Goal: Communication & Community: Answer question/provide support

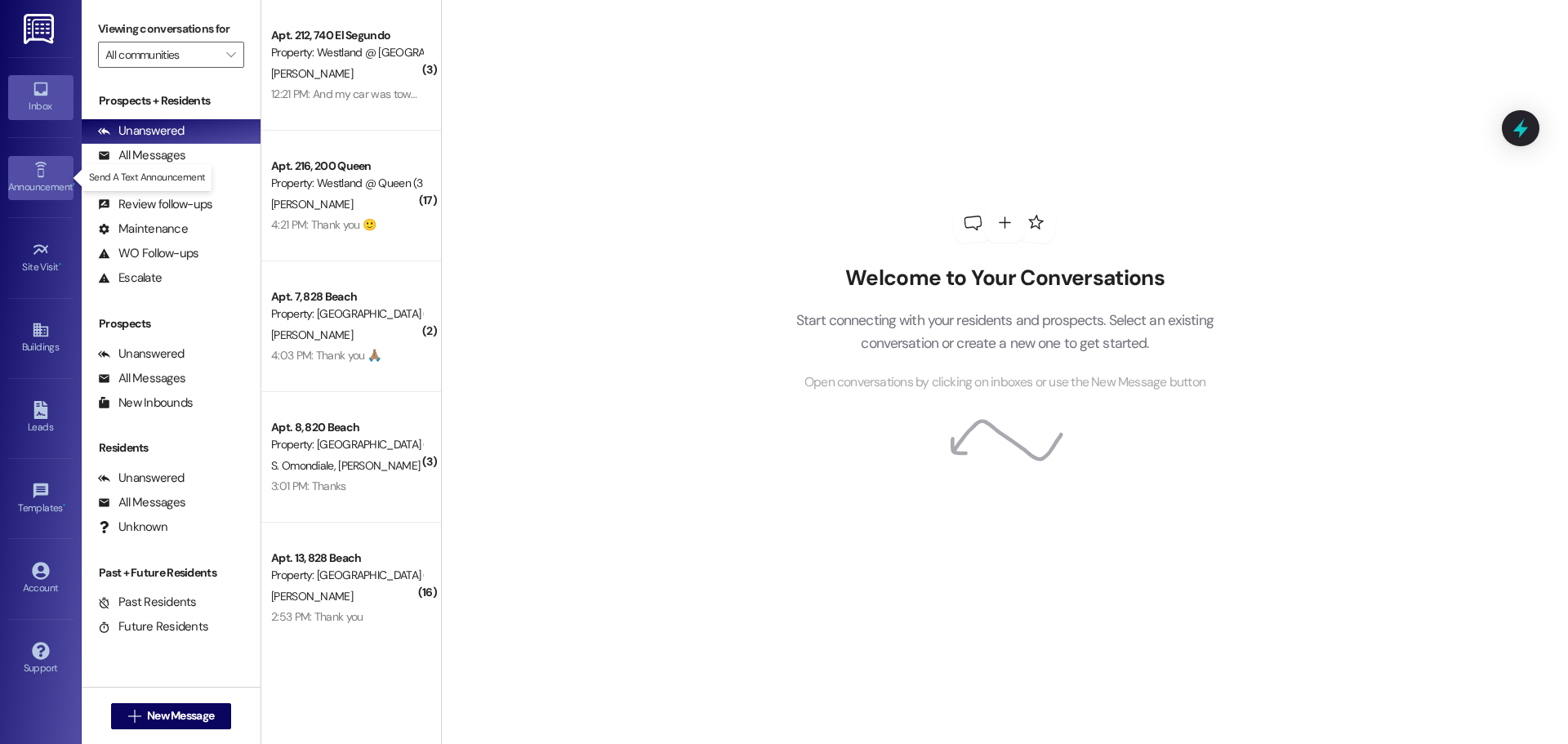
click at [43, 175] on icon at bounding box center [40, 169] width 11 height 16
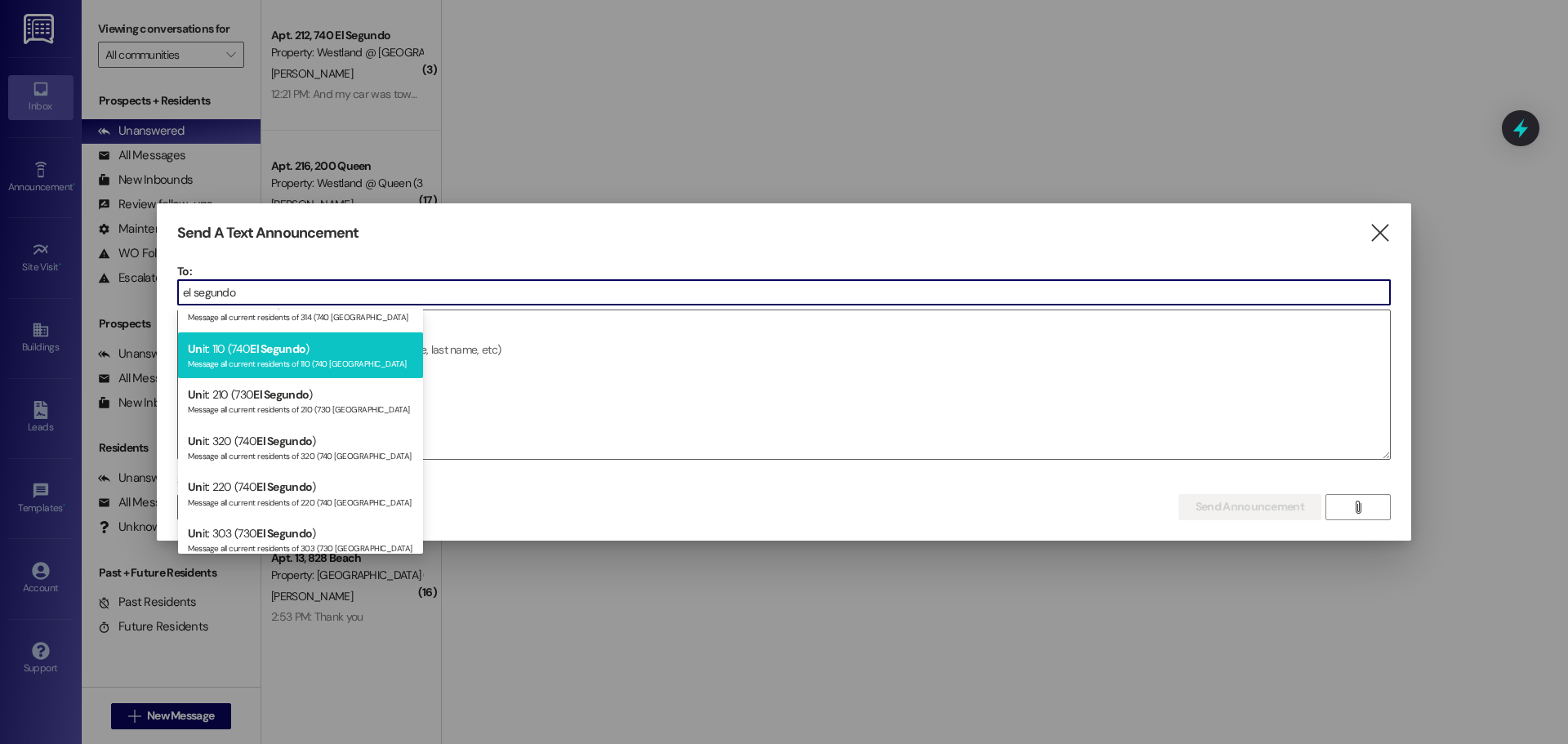
scroll to position [397, 0]
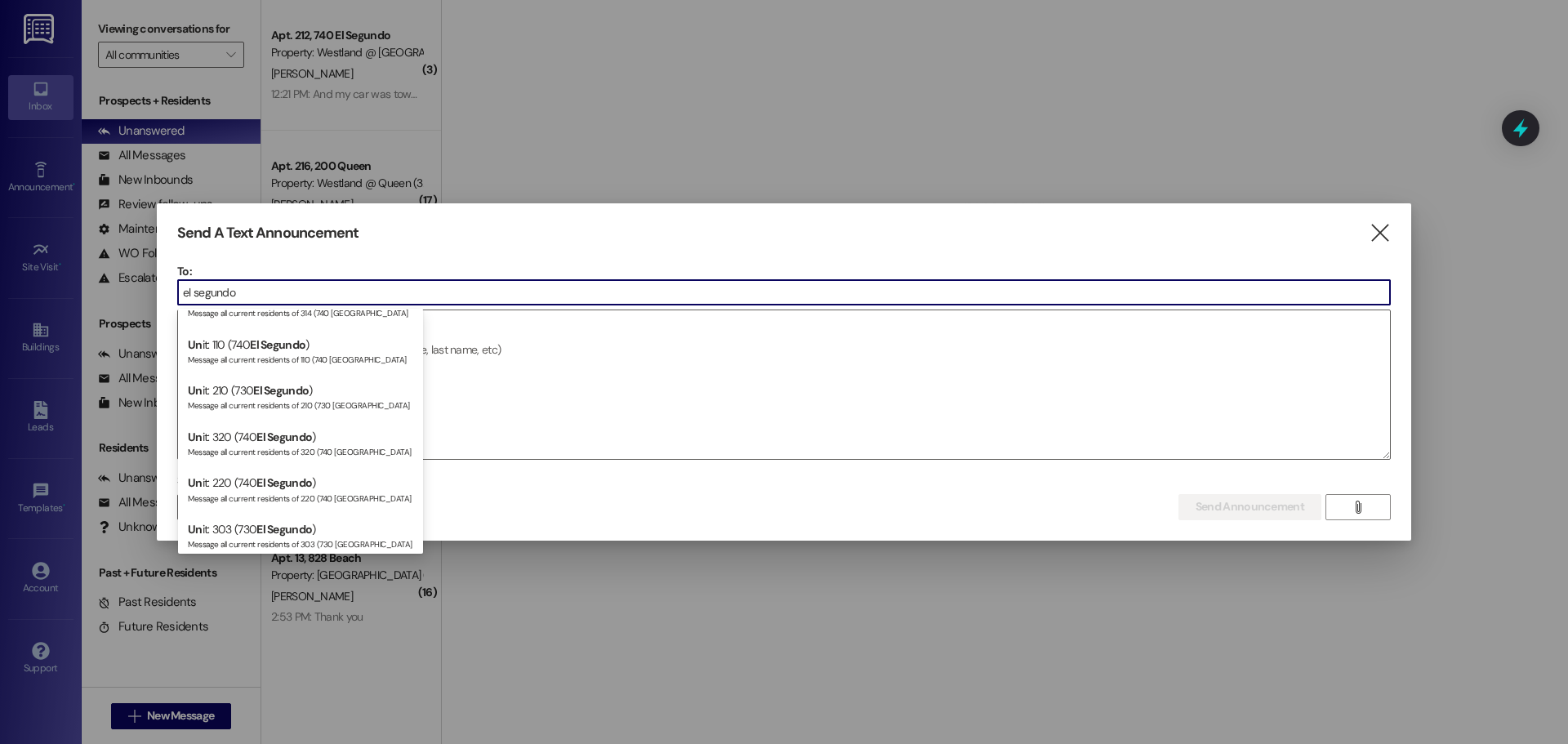
drag, startPoint x: 251, startPoint y: 286, endPoint x: 62, endPoint y: 298, distance: 189.4
click at [66, 295] on div "Send A Text Announcement  To: el segundo  Drop image file here Select announc…" at bounding box center [784, 372] width 1568 height 744
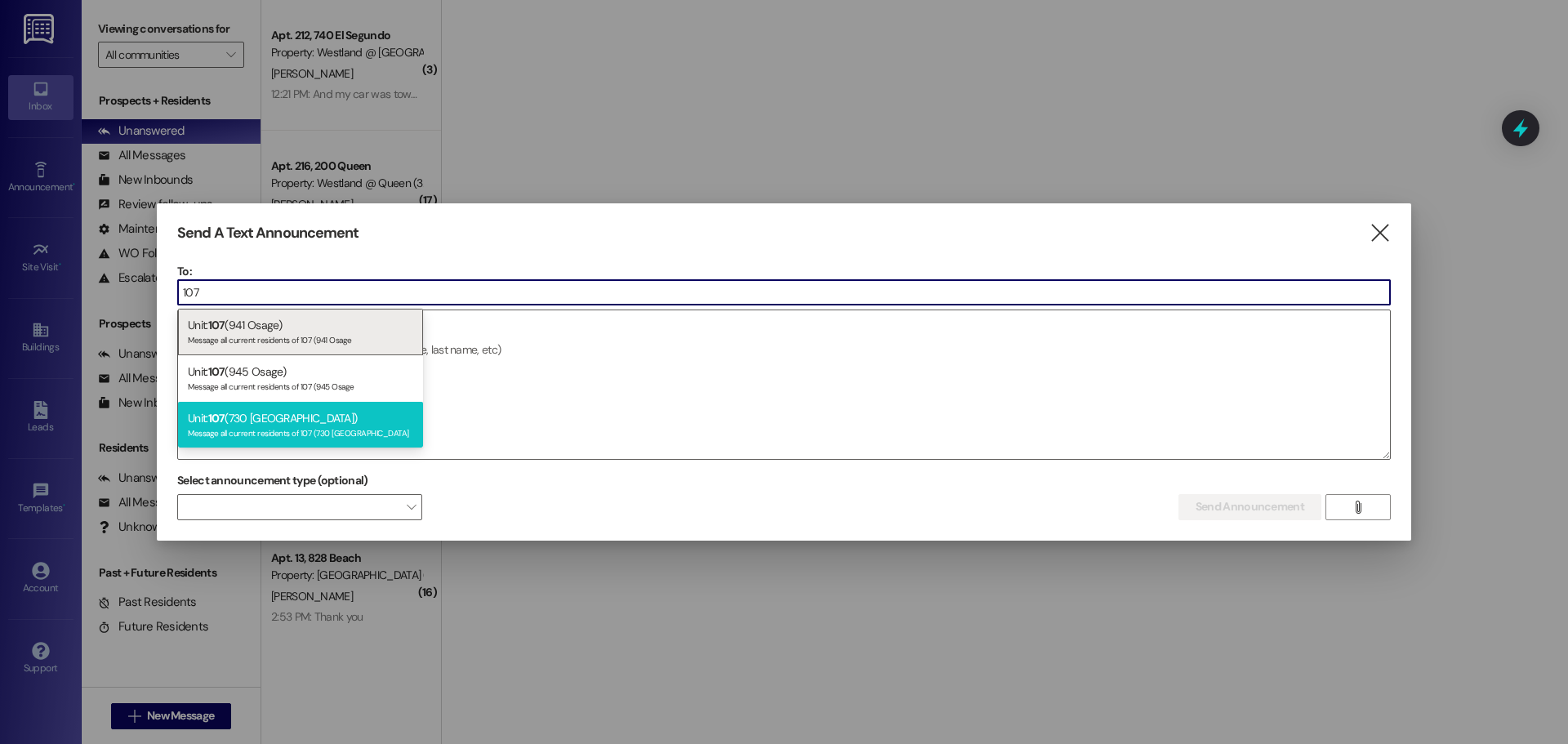
type input "107"
click at [271, 429] on div "Message all current residents of 107 (730 El Segundo" at bounding box center [300, 431] width 225 height 14
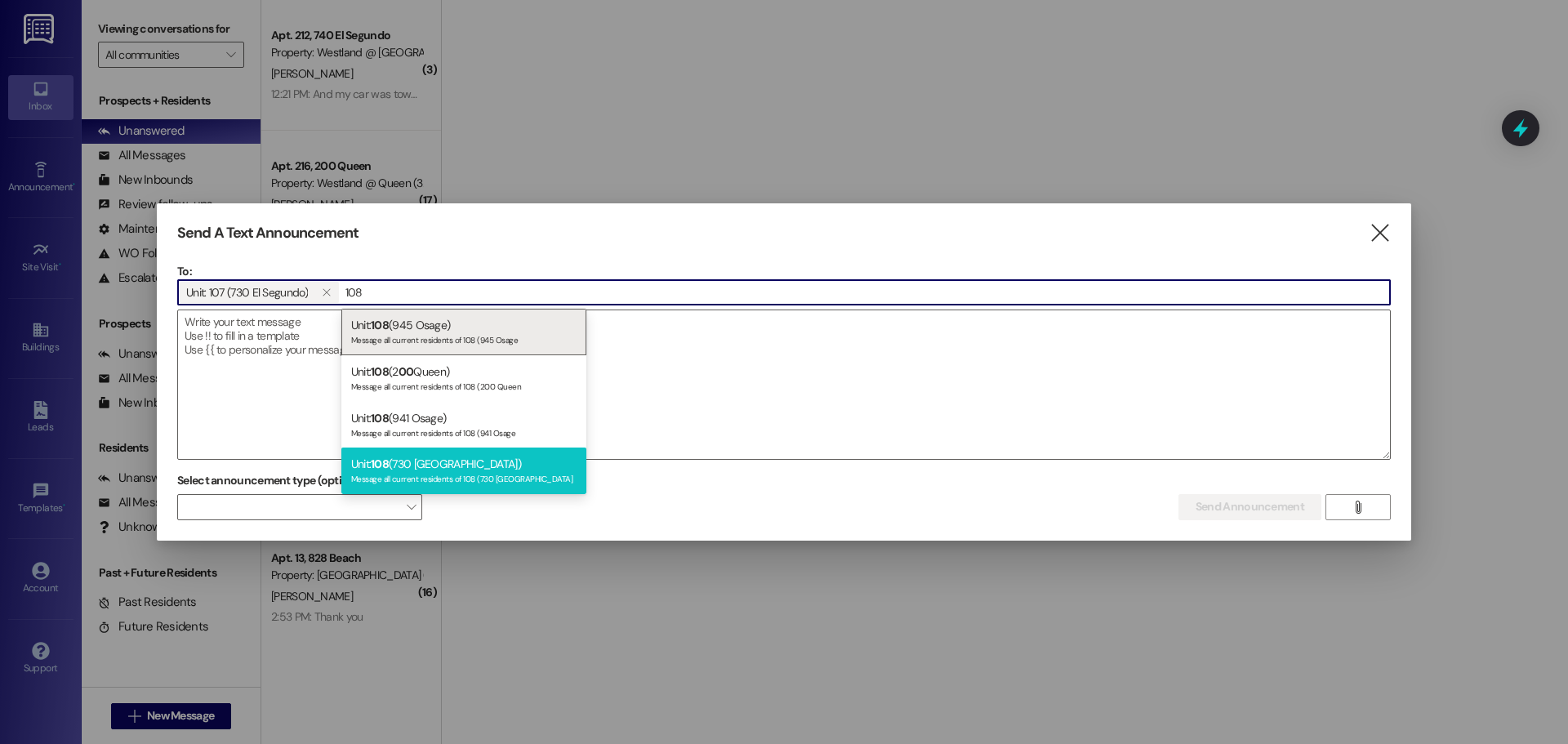
type input "108"
click at [433, 458] on div "Unit: 108 (730 El Segundo) Message all current residents of 108 (730 El Segundo" at bounding box center [463, 470] width 245 height 47
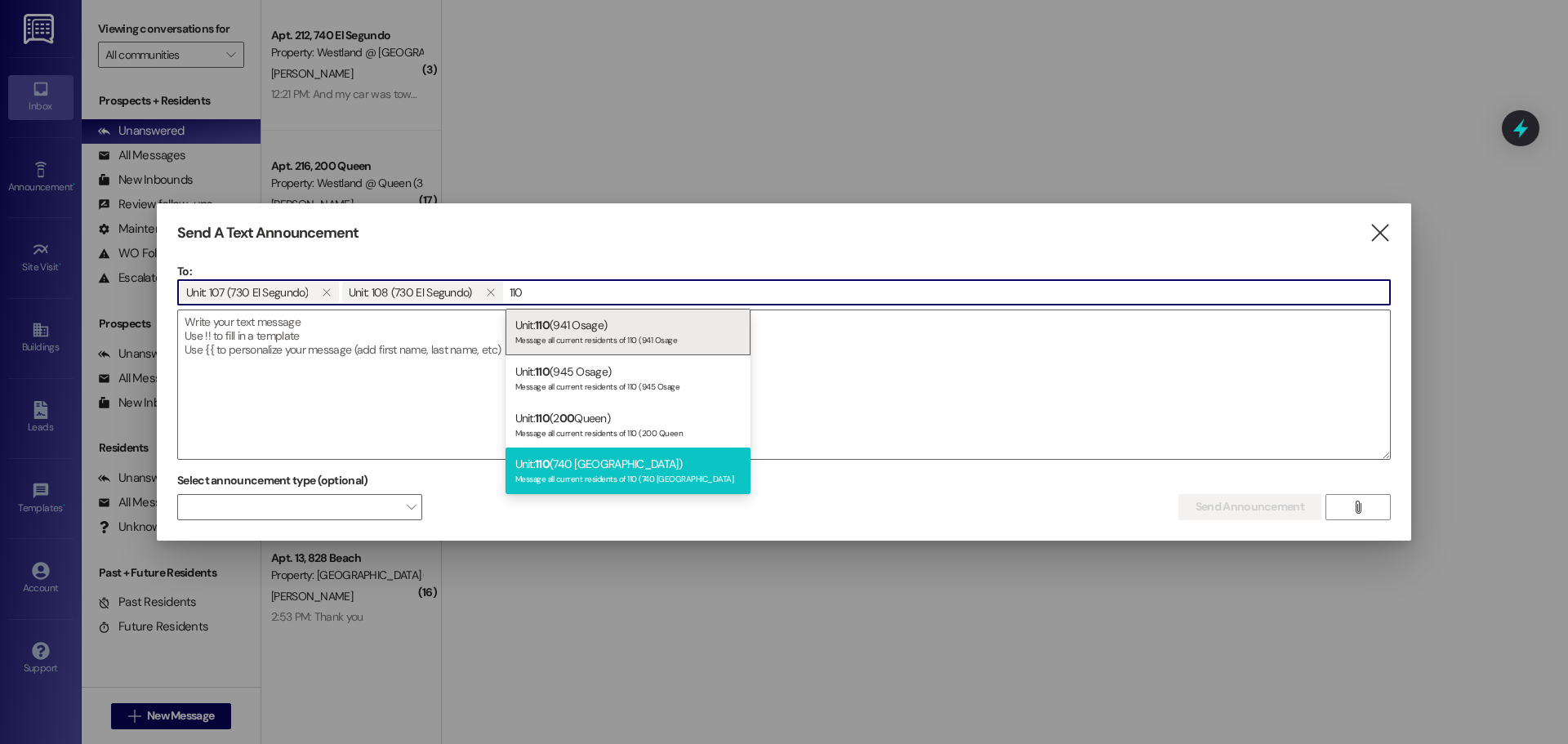
type input "110"
click at [648, 461] on div "Unit: 110 (740 El Segundo) Message all current residents of 110 (740 El Segundo" at bounding box center [628, 470] width 245 height 47
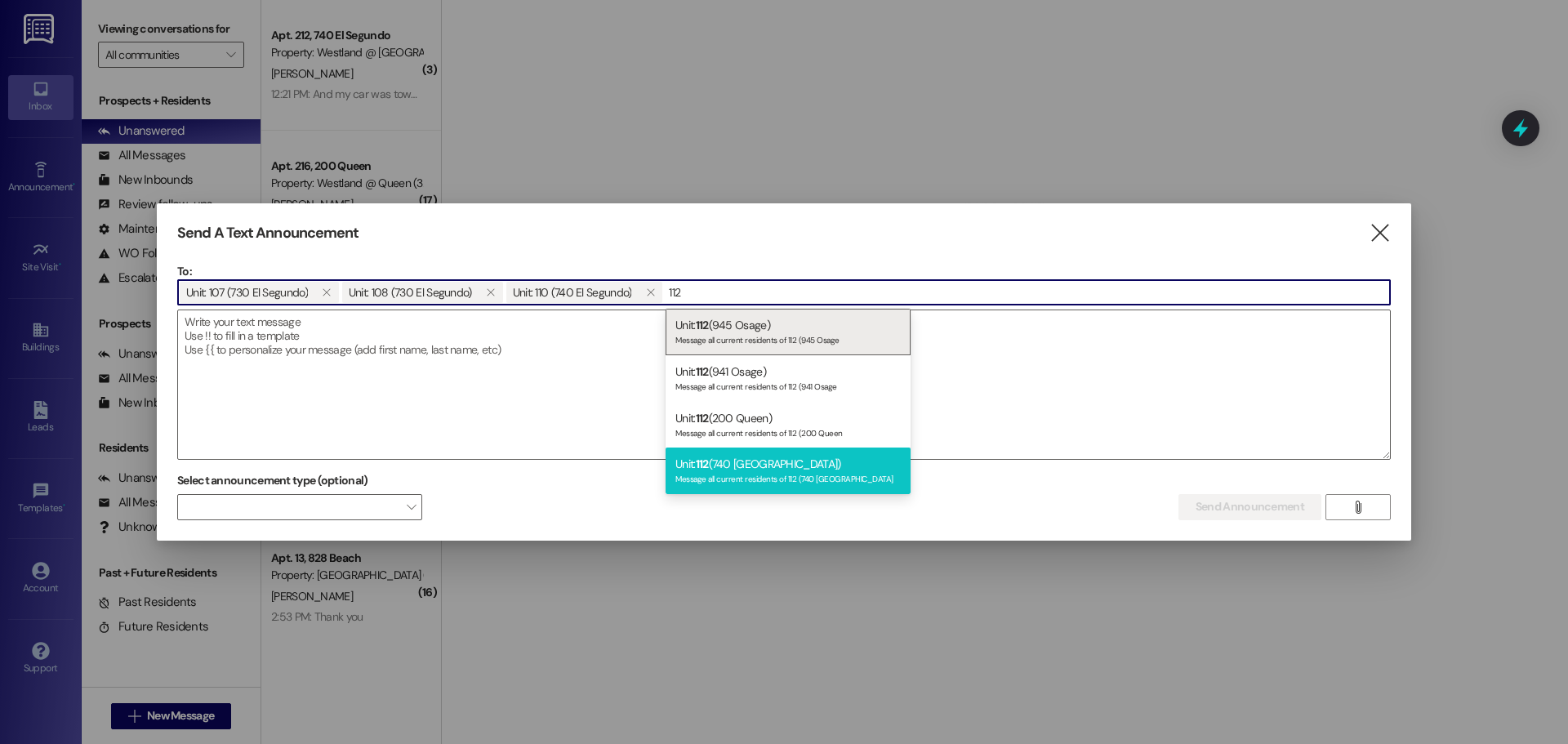
type input "112"
click at [766, 464] on div "Unit: 112 (740 El Segundo) Message all current residents of 112 (740 El Segundo" at bounding box center [788, 470] width 245 height 47
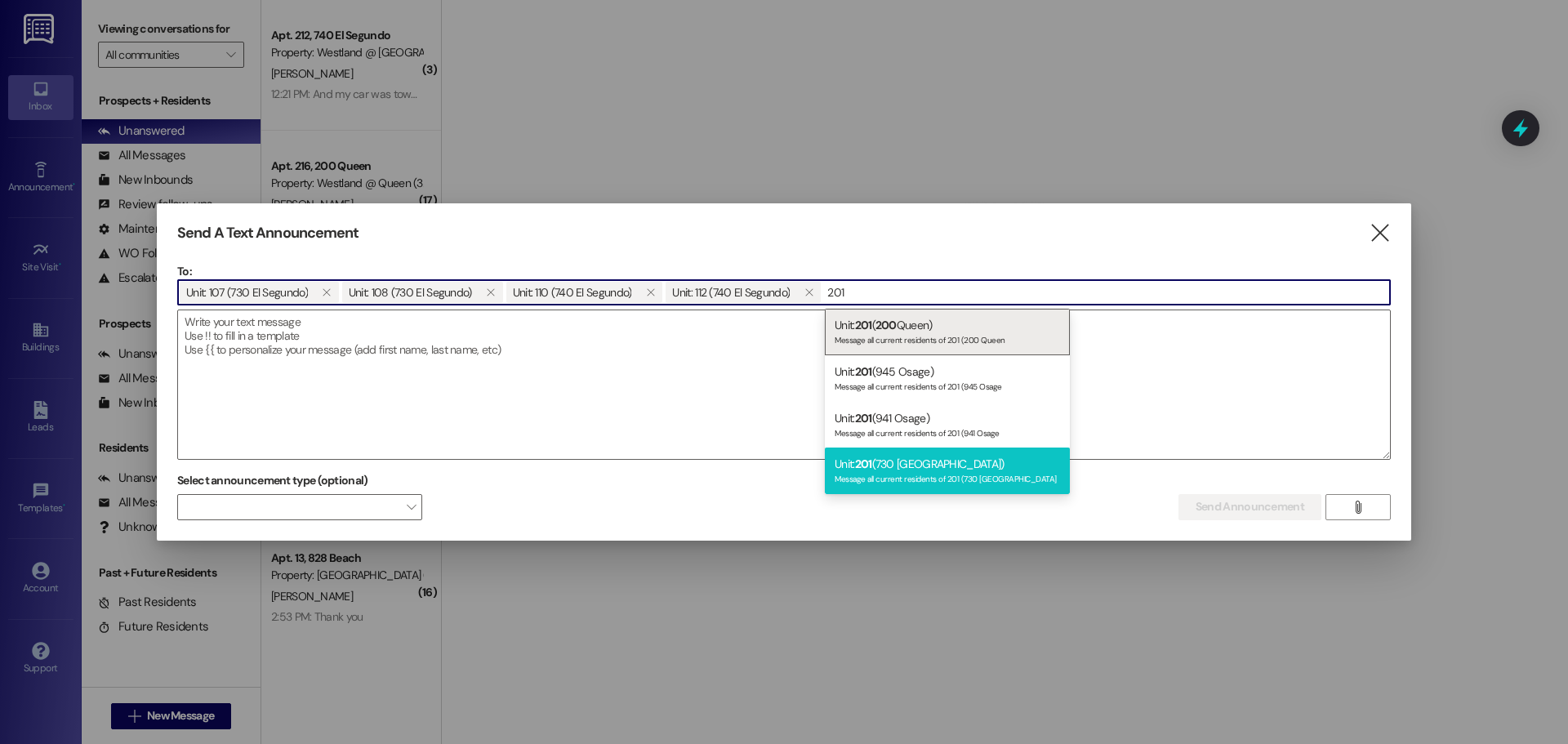
type input "201"
click at [884, 465] on div "Unit: 201 (730 El Segundo) Message all current residents of 201 (730 El Segundo" at bounding box center [947, 470] width 245 height 47
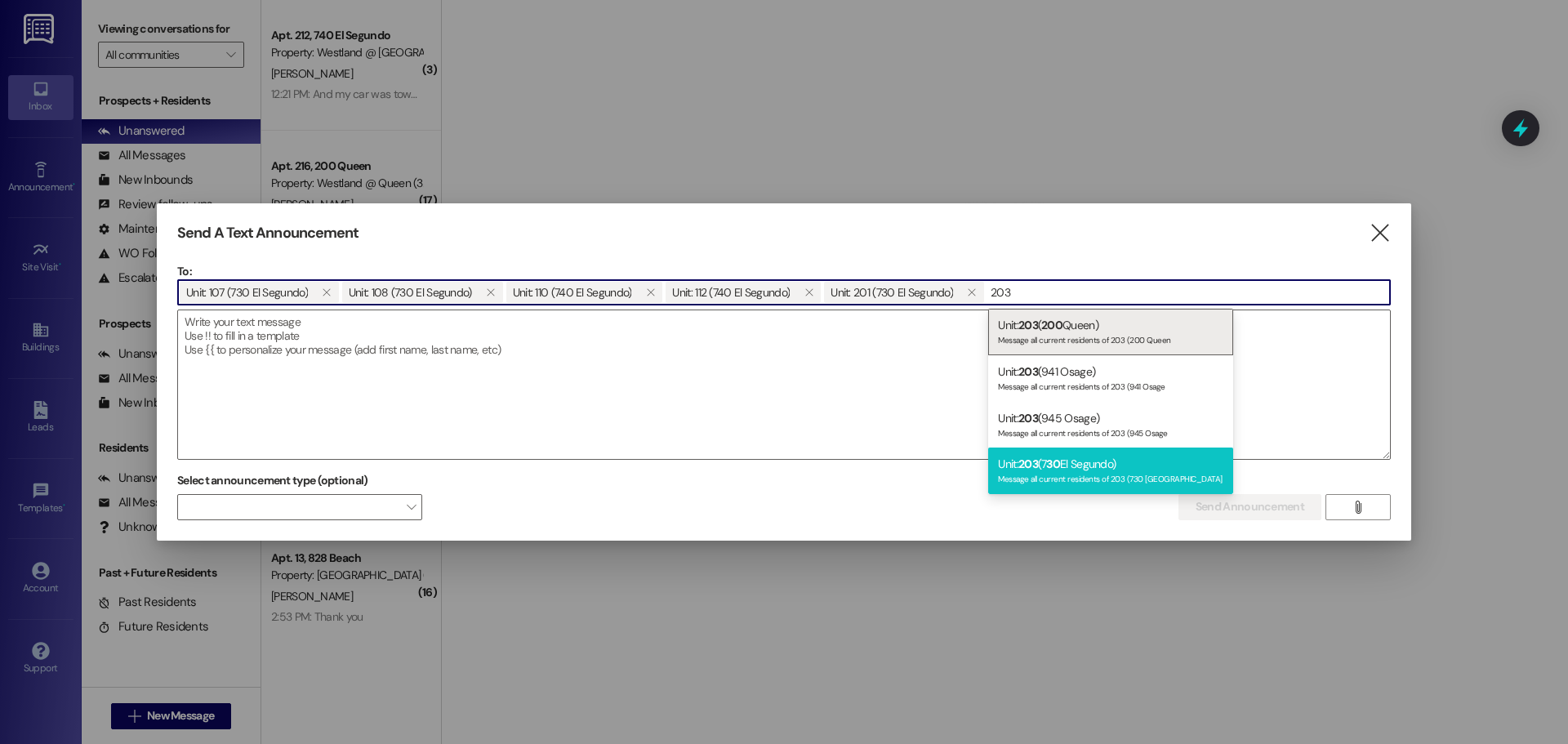
type input "203"
click at [1125, 460] on div "Unit: 203 (7 30 El Segundo) Message all current residents of 203 (730 El Segundo" at bounding box center [1111, 470] width 245 height 47
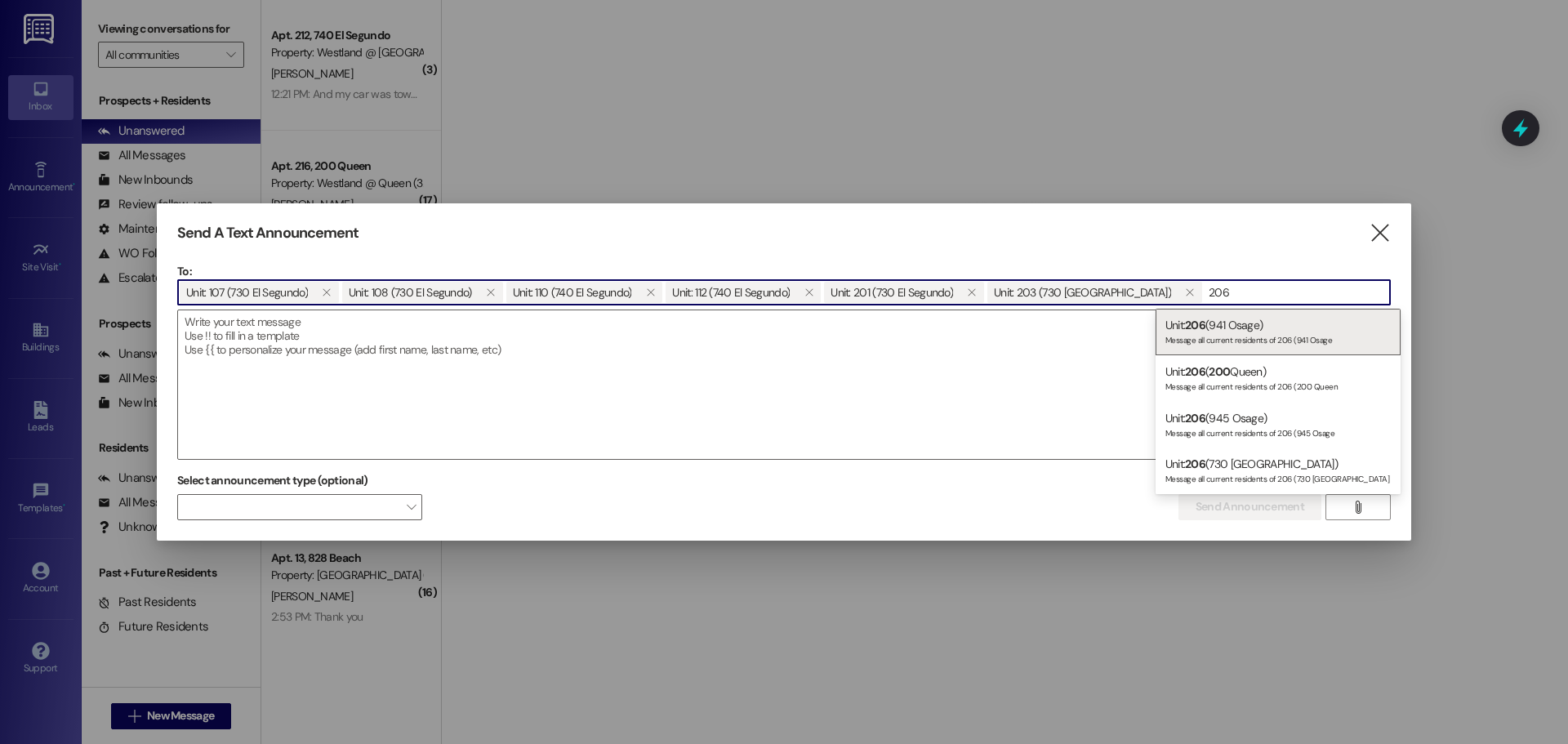
type input "206"
click at [1206, 475] on div "Message all current residents of 206 (730 El Segundo" at bounding box center [1278, 477] width 225 height 14
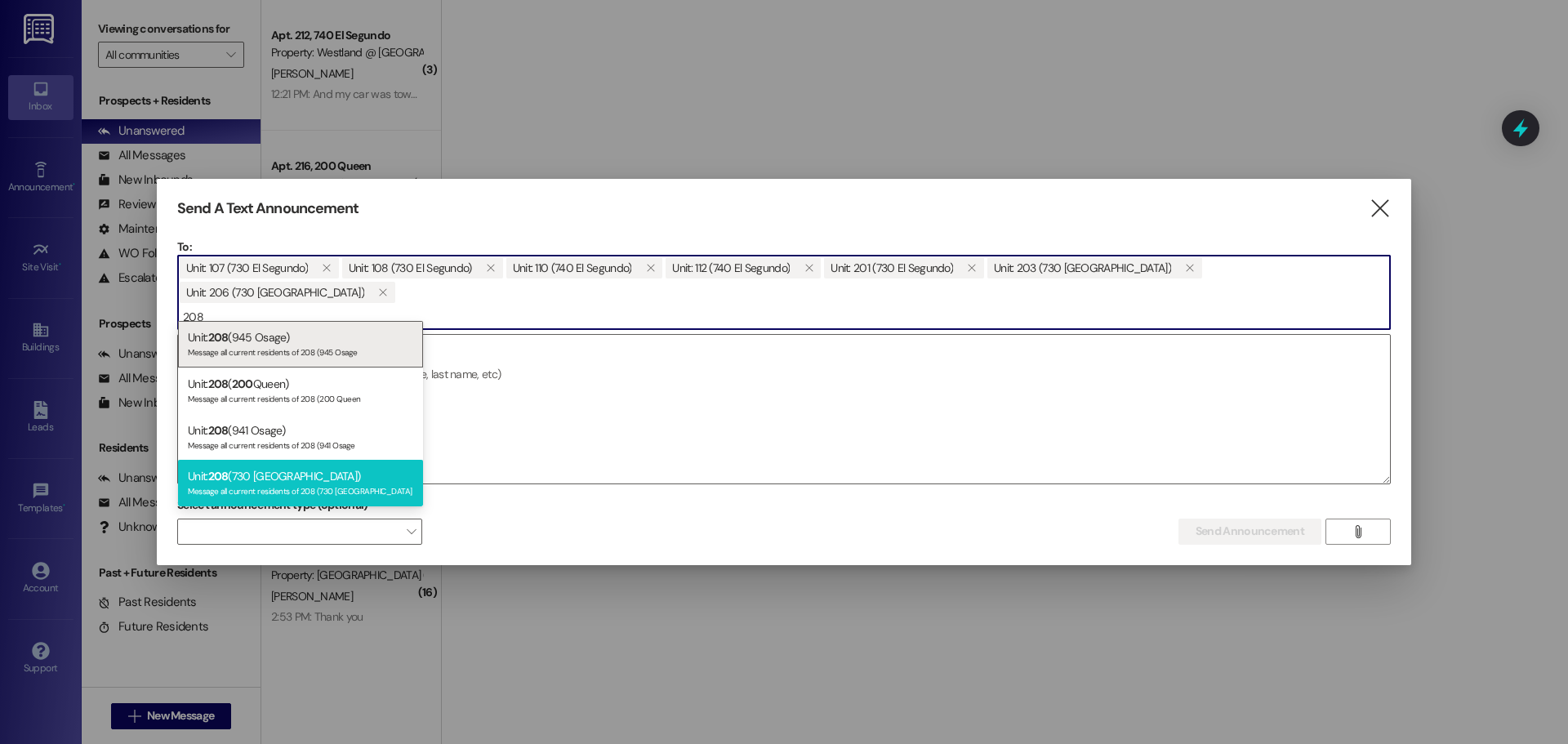
type input "208"
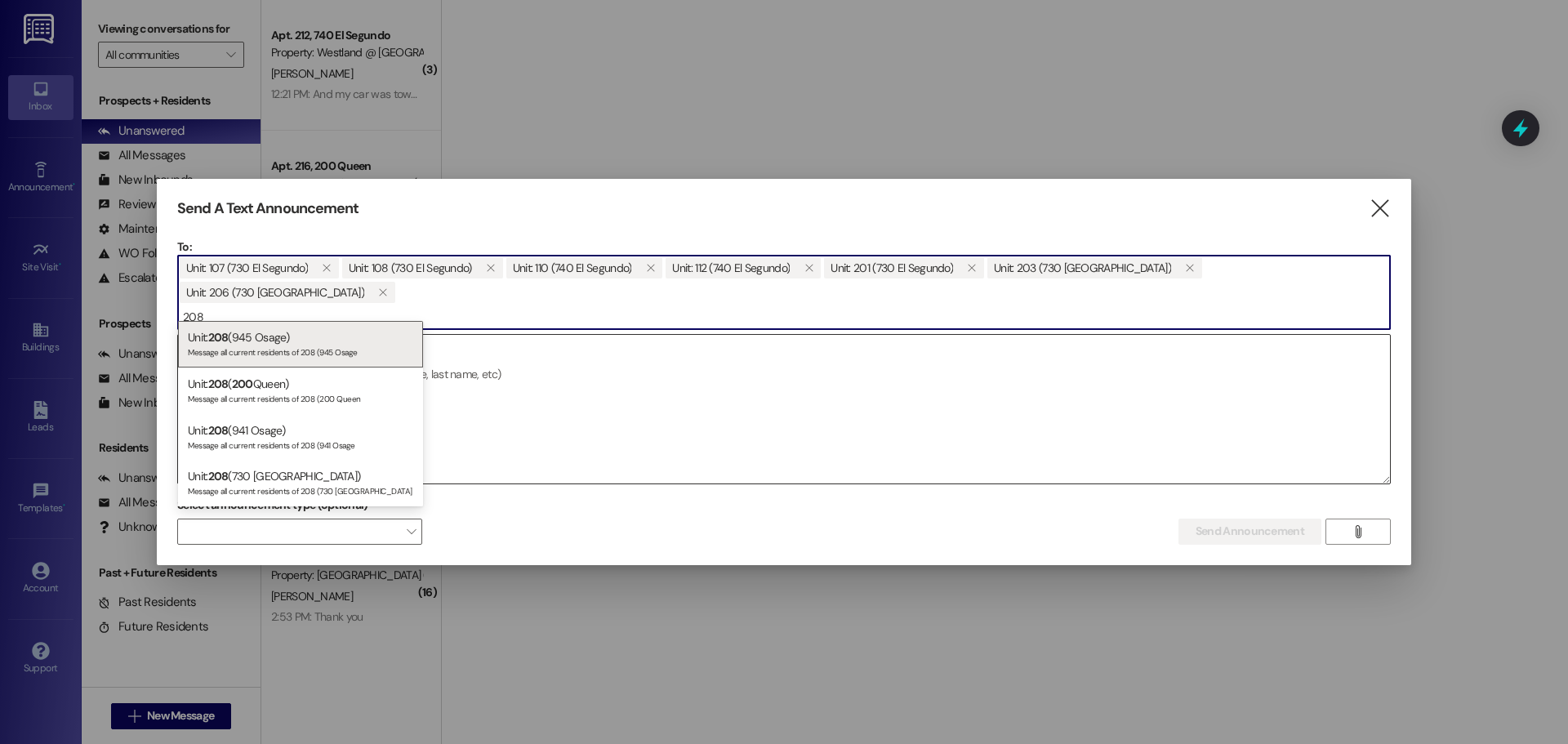
click at [301, 483] on div "Unit: 208 (730 El Segundo) Message all current residents of 208 (730 El Segundo" at bounding box center [300, 483] width 245 height 47
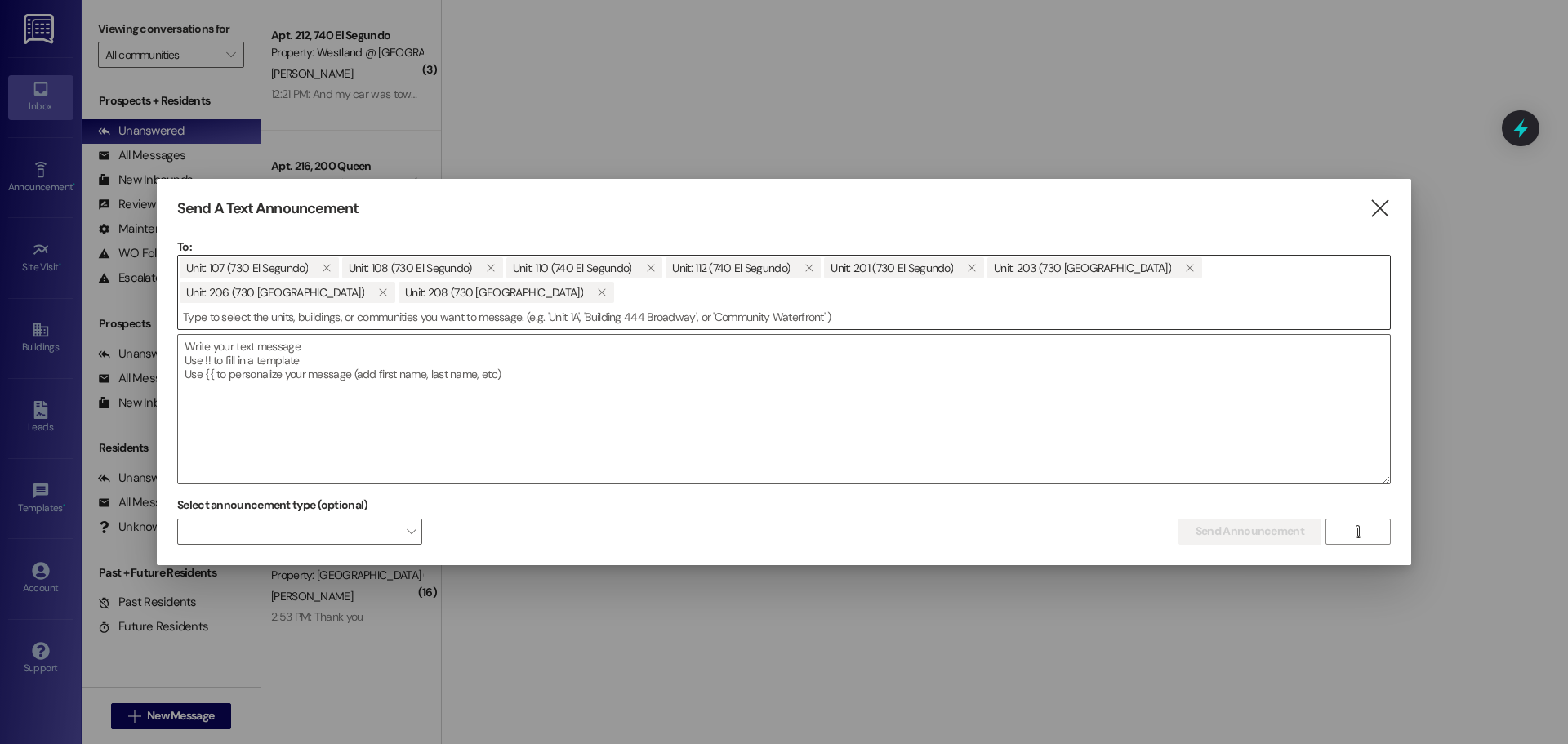
click at [381, 294] on span "Unit: 107 (730 El Segundo)  Unit: 108 (730 El Segundo)  Unit: 110 (740 El Seg…" at bounding box center [784, 280] width 1212 height 49
click at [373, 301] on span "Unit: 107 (730 El Segundo)  Unit: 108 (730 El Segundo)  Unit: 110 (740 El Seg…" at bounding box center [784, 280] width 1212 height 49
click at [325, 321] on input at bounding box center [784, 317] width 1212 height 25
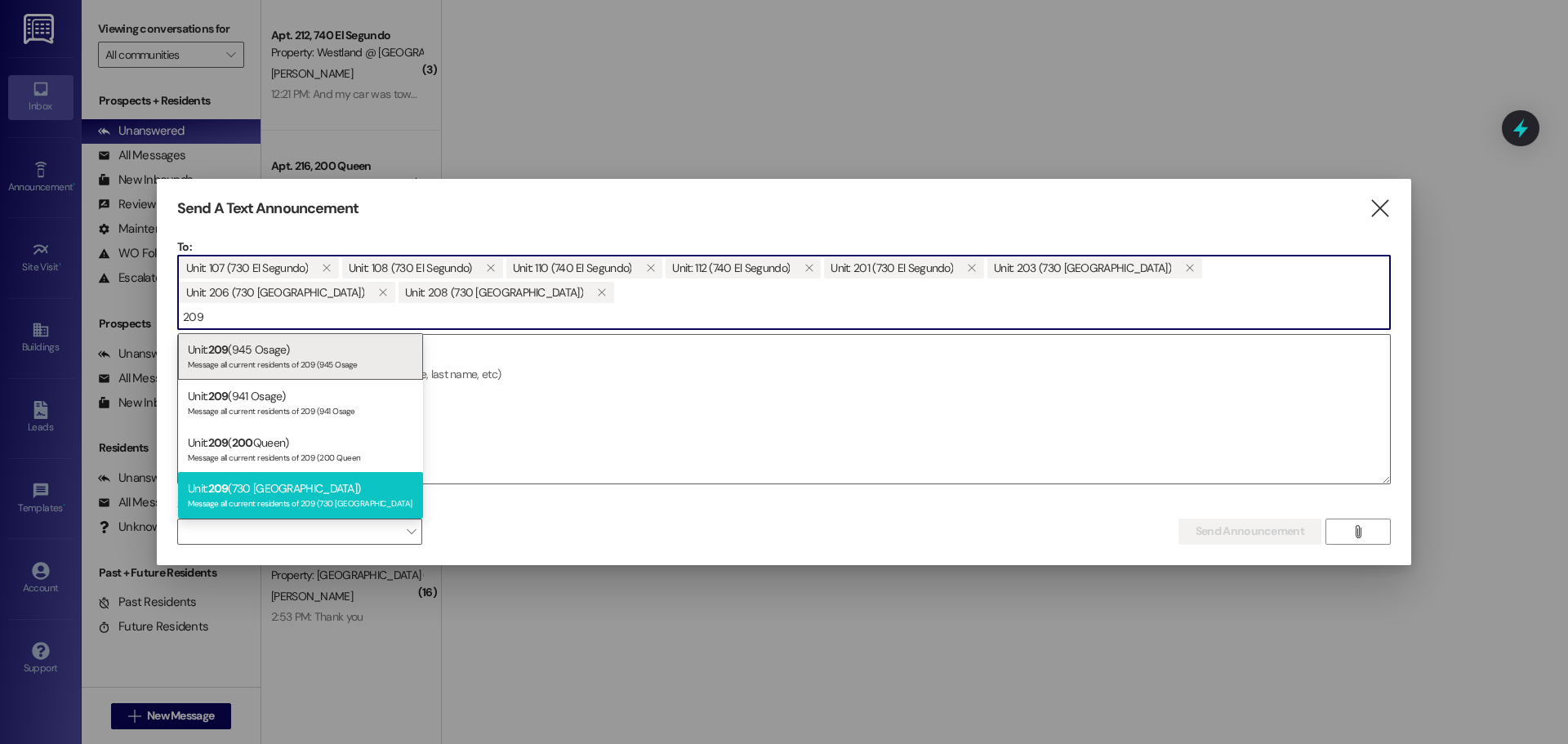
type input "209"
click at [305, 492] on div "Unit: 209 (730 El Segundo) Message all current residents of 209 (730 El Segundo" at bounding box center [300, 495] width 245 height 47
type input "210"
click at [331, 498] on div "Message all current residents of 210 (730 El Segundo" at bounding box center [300, 501] width 225 height 14
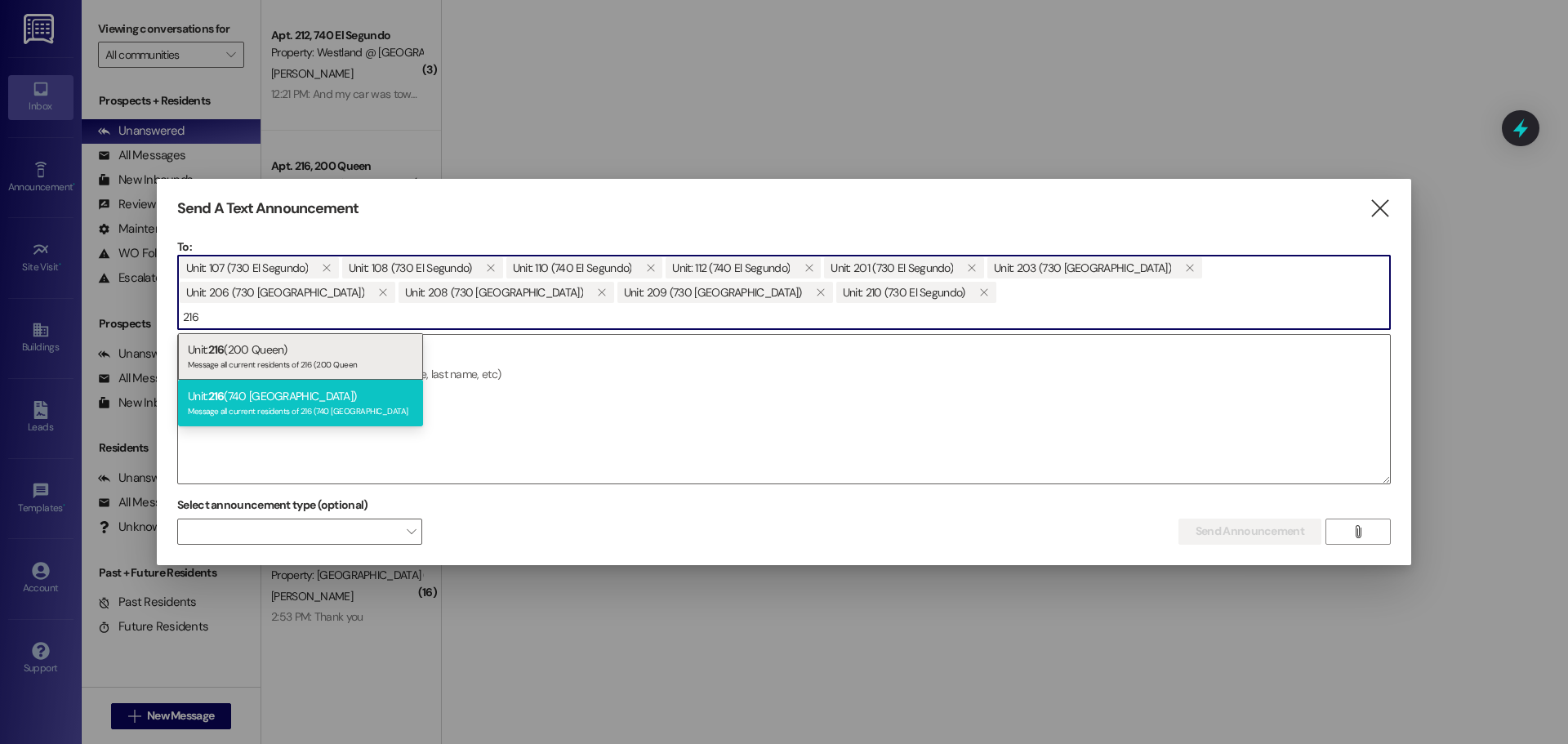
type input "216"
click at [268, 407] on div "Message all current residents of 216 (740 El Segundo" at bounding box center [300, 409] width 225 height 14
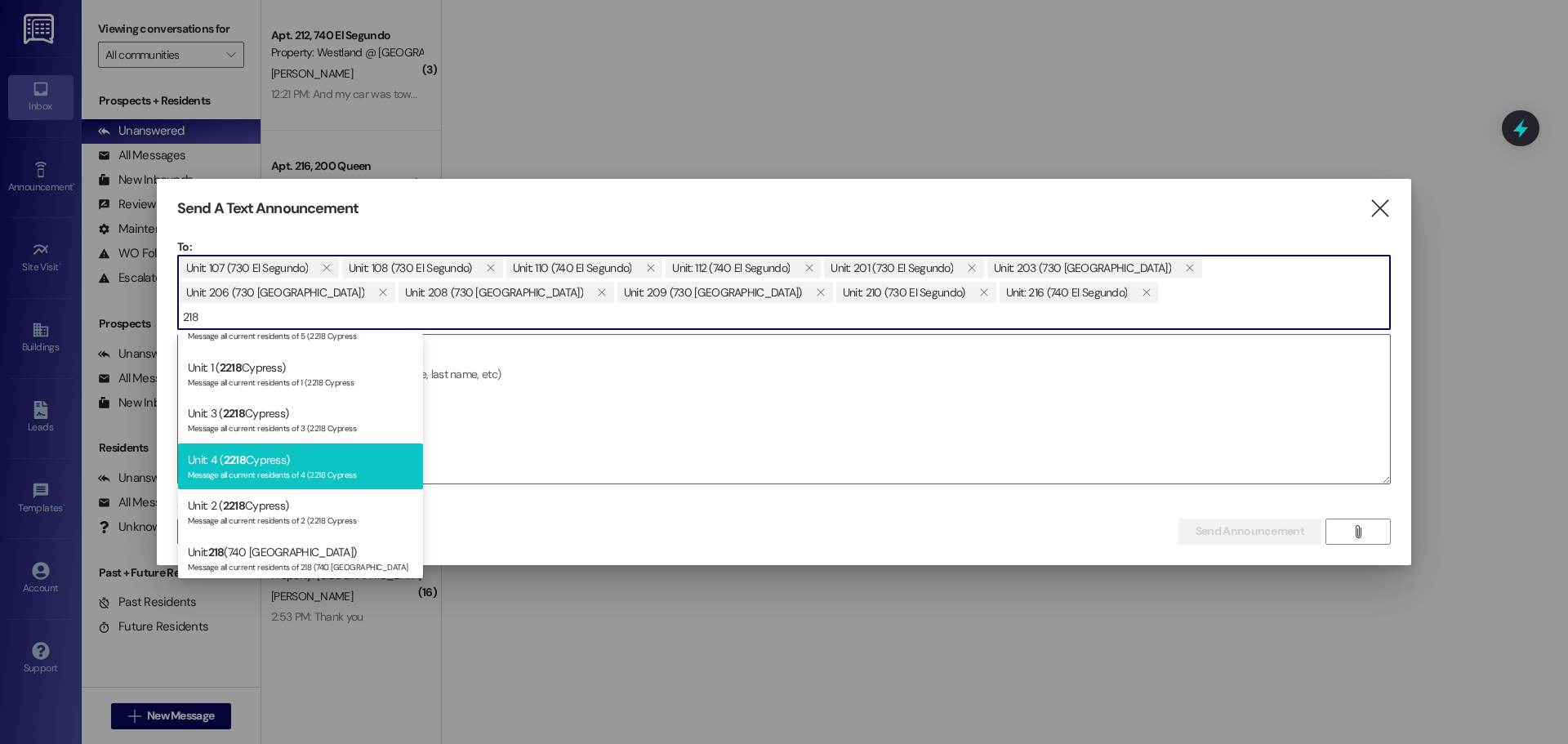
scroll to position [79, 0]
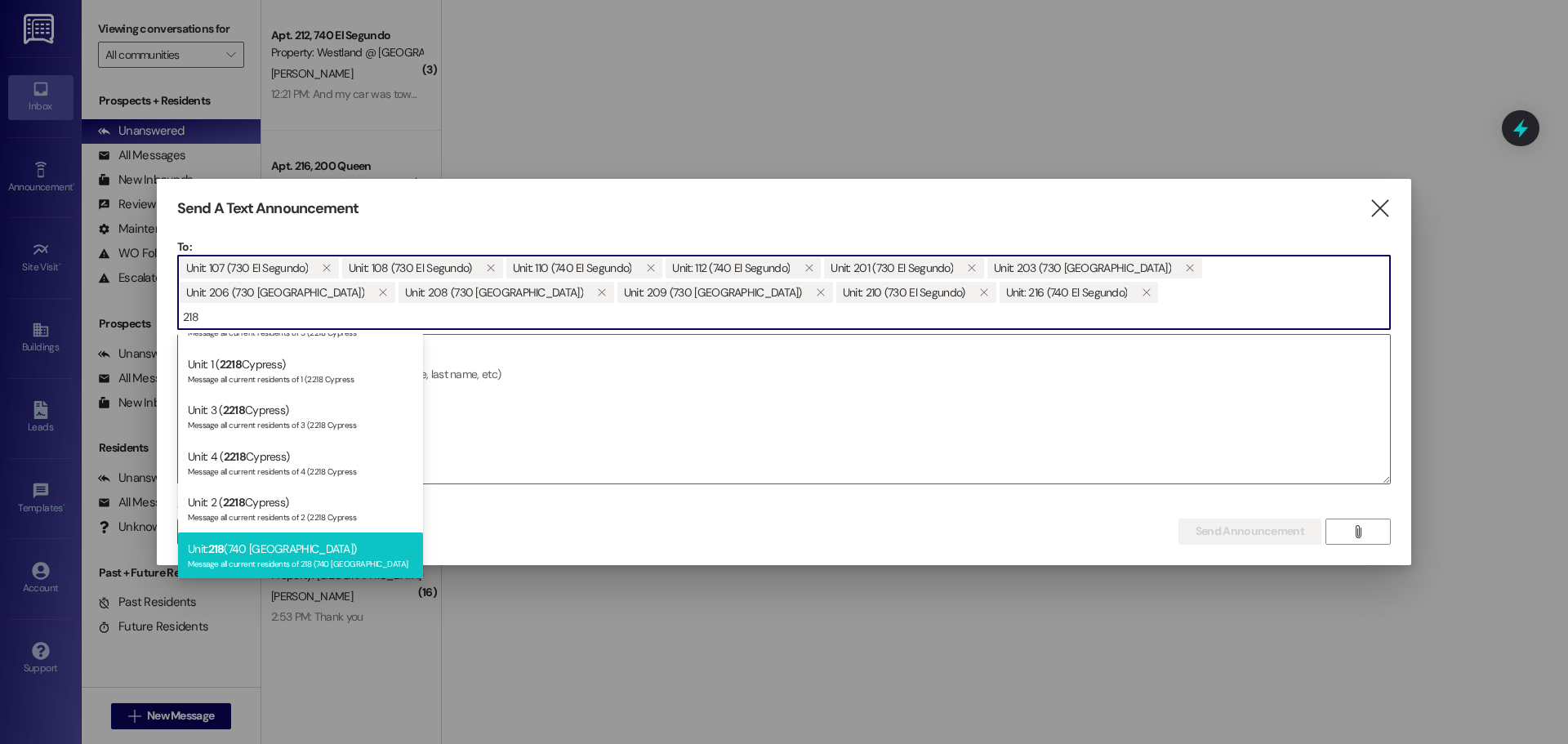
type input "218"
click at [325, 554] on div "Unit: 218 (740 El Segundo) Message all current residents of 218 (740 El Segundo" at bounding box center [300, 556] width 245 height 47
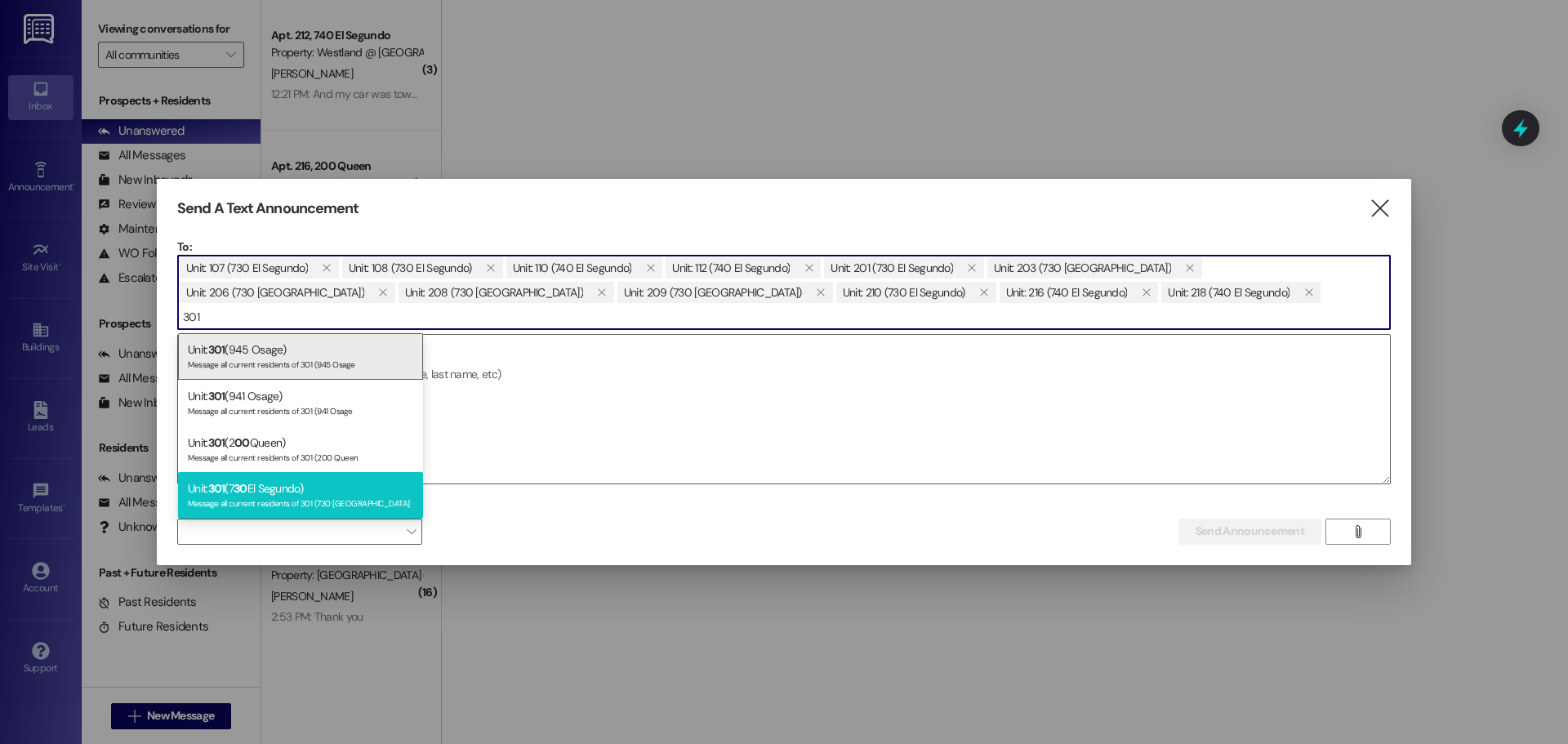
type input "301"
click at [294, 488] on div "Unit: 301 (7 30 El Segundo) Message all current residents of 301 (730 El Segundo" at bounding box center [300, 495] width 245 height 47
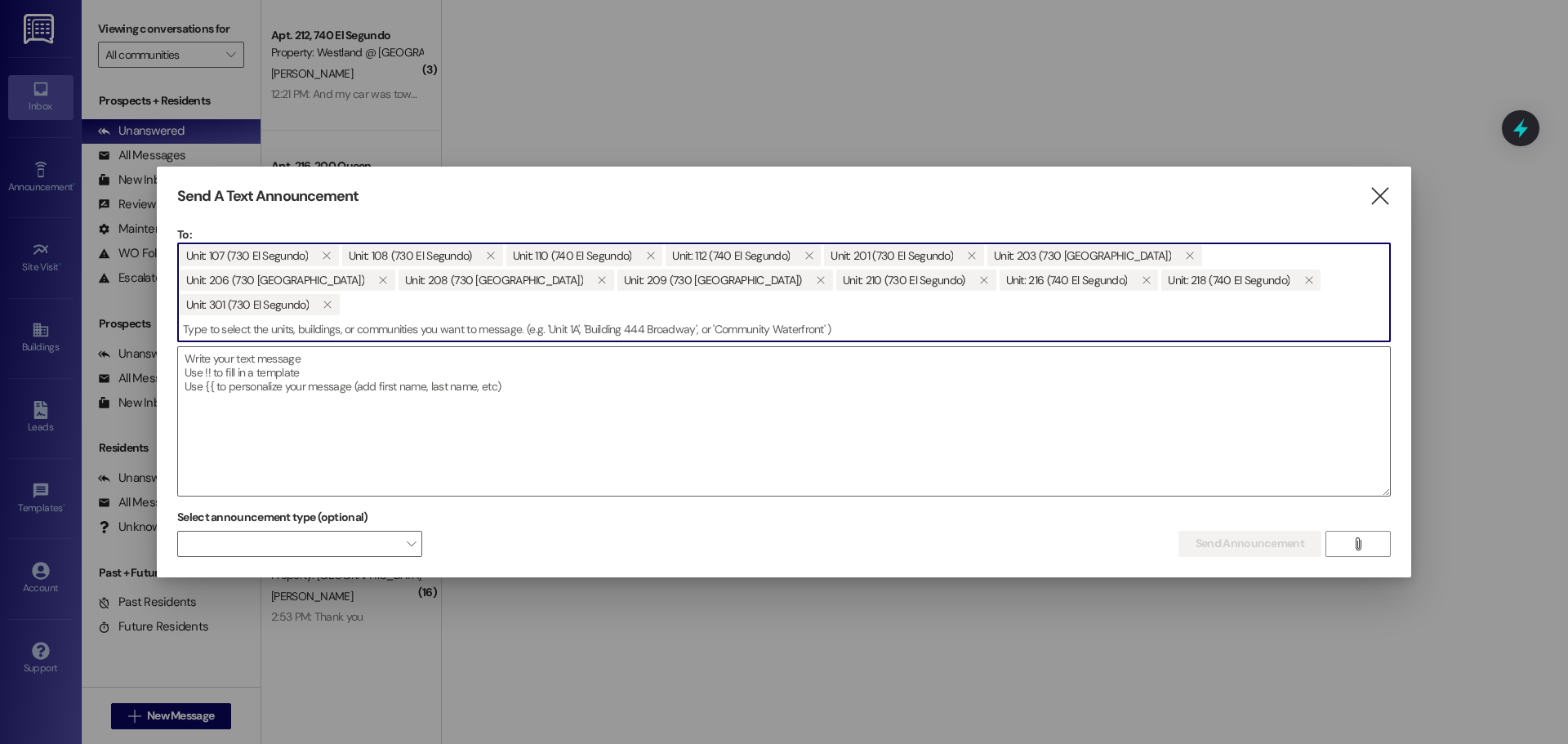
click at [743, 320] on input at bounding box center [784, 329] width 1212 height 25
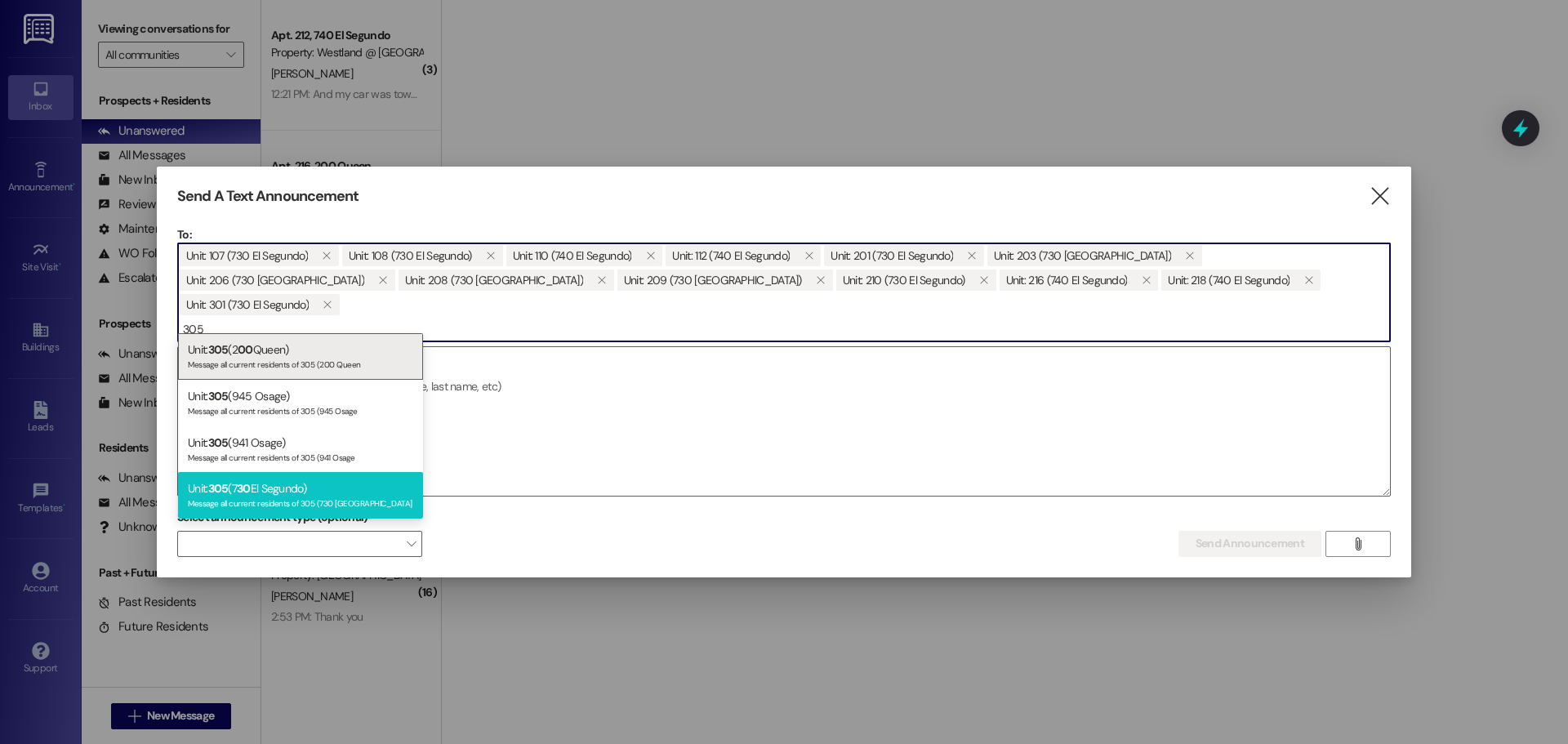
type input "305"
click at [311, 495] on div "Unit: 305 (7 30 El Segundo) Message all current residents of 305 (730 El Segundo" at bounding box center [300, 495] width 245 height 47
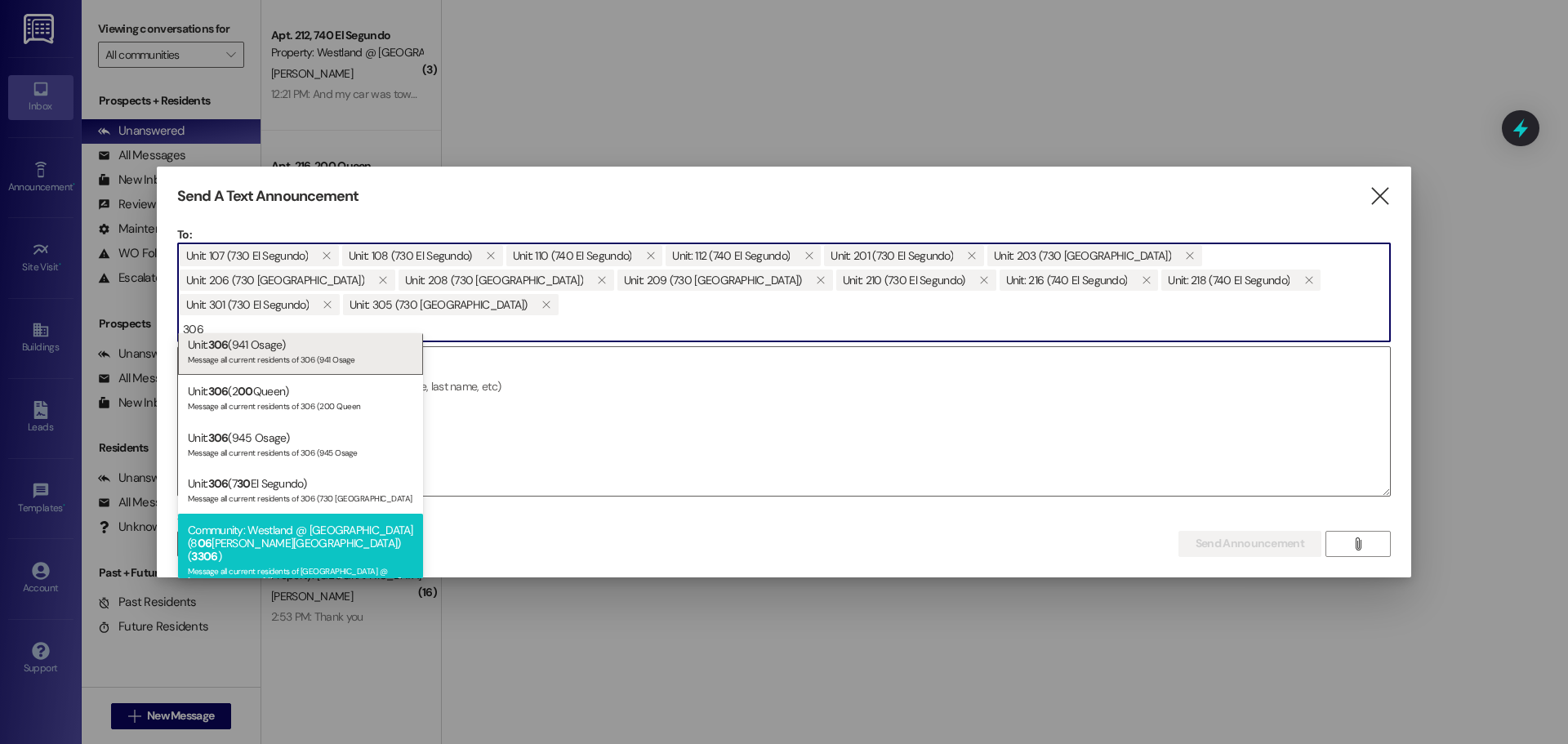
scroll to position [9, 0]
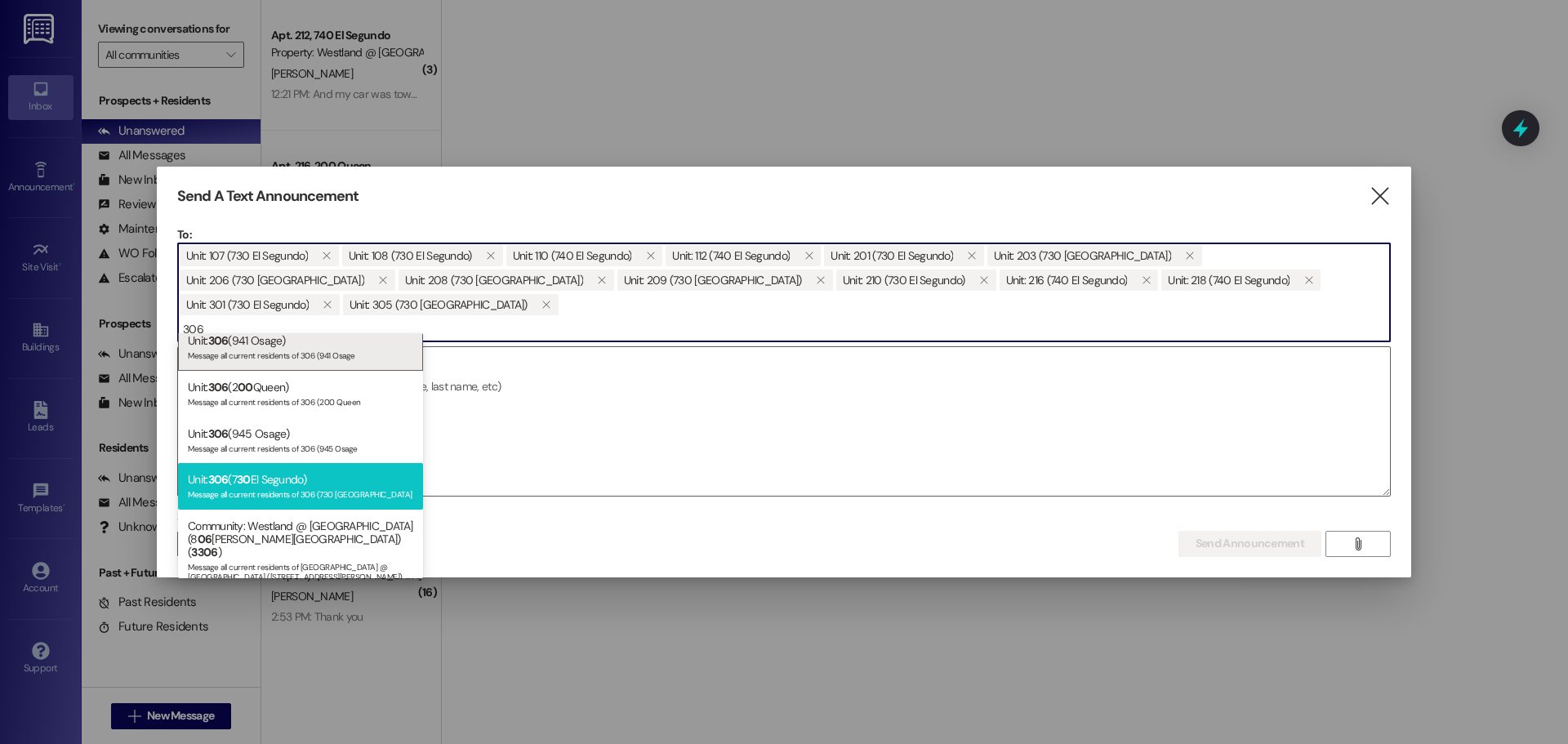
type input "306"
click at [326, 484] on div "Unit: 306 (7 30 El Segundo) Message all current residents of 306 (730 El Segundo" at bounding box center [300, 486] width 245 height 47
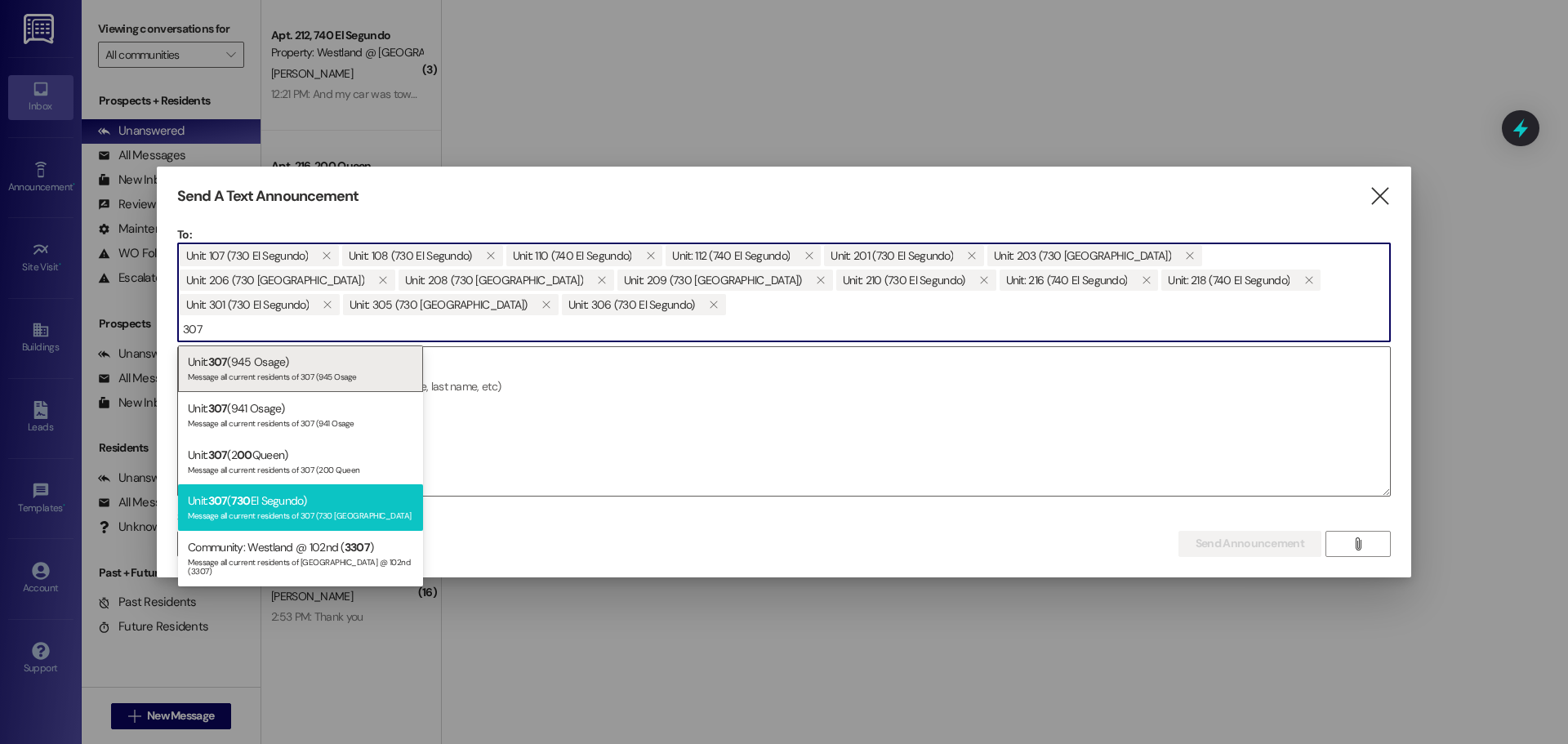
type input "307"
click at [317, 507] on div "Message all current residents of 307 (730 El Segundo" at bounding box center [300, 514] width 225 height 14
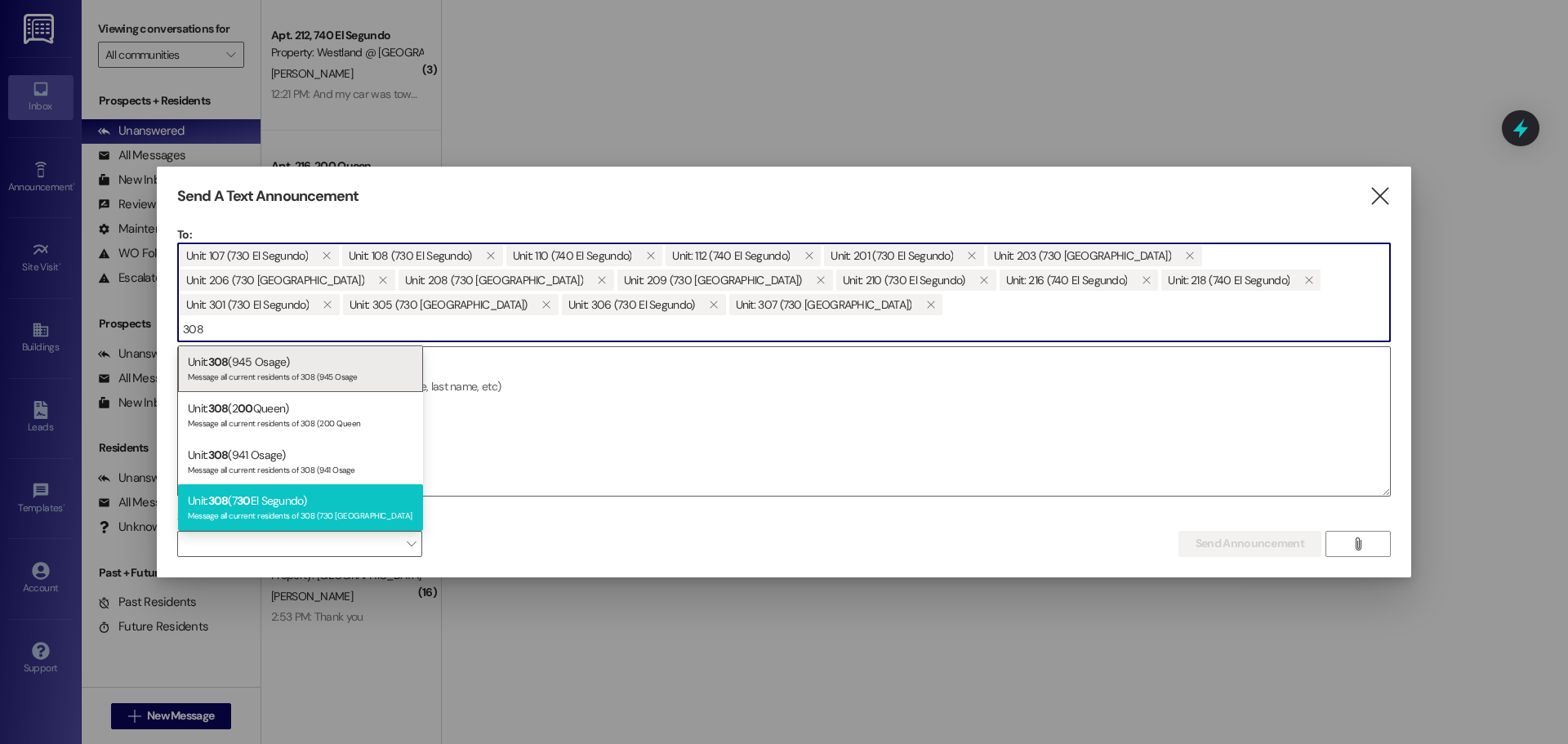
type input "308"
click at [302, 501] on div "Unit: 308 (7 30 El Segundo) Message all current residents of 308 (730 El Segundo" at bounding box center [300, 507] width 245 height 47
type input "309"
click at [308, 501] on div "Unit: 309 (7 30 El Segundo) Message all current residents of 309 (730 El Segundo" at bounding box center [300, 507] width 245 height 47
type input "310"
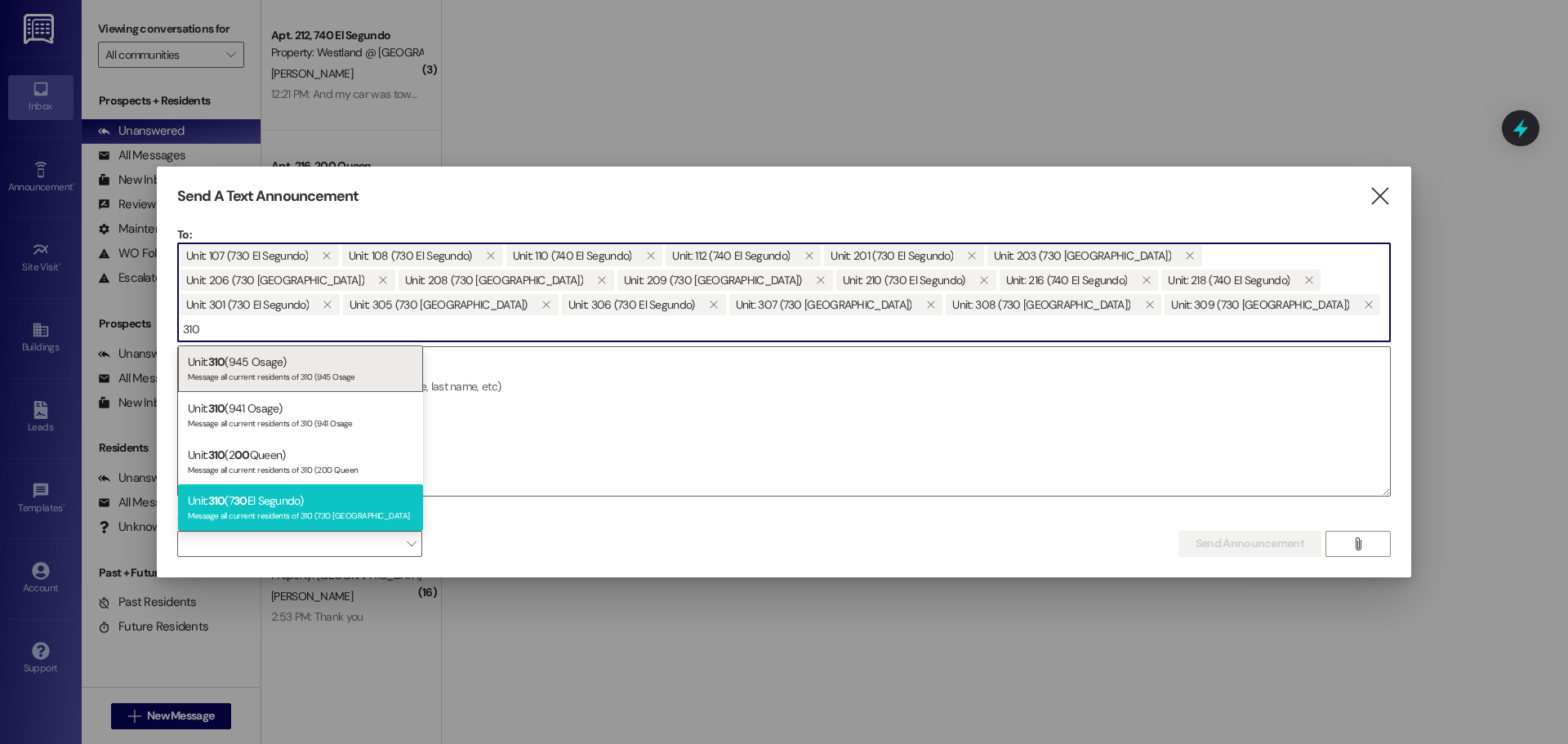
click at [325, 502] on div "Unit: 310 (7 30 El Segundo) Message all current residents of 310 (730 El Segundo" at bounding box center [300, 507] width 245 height 47
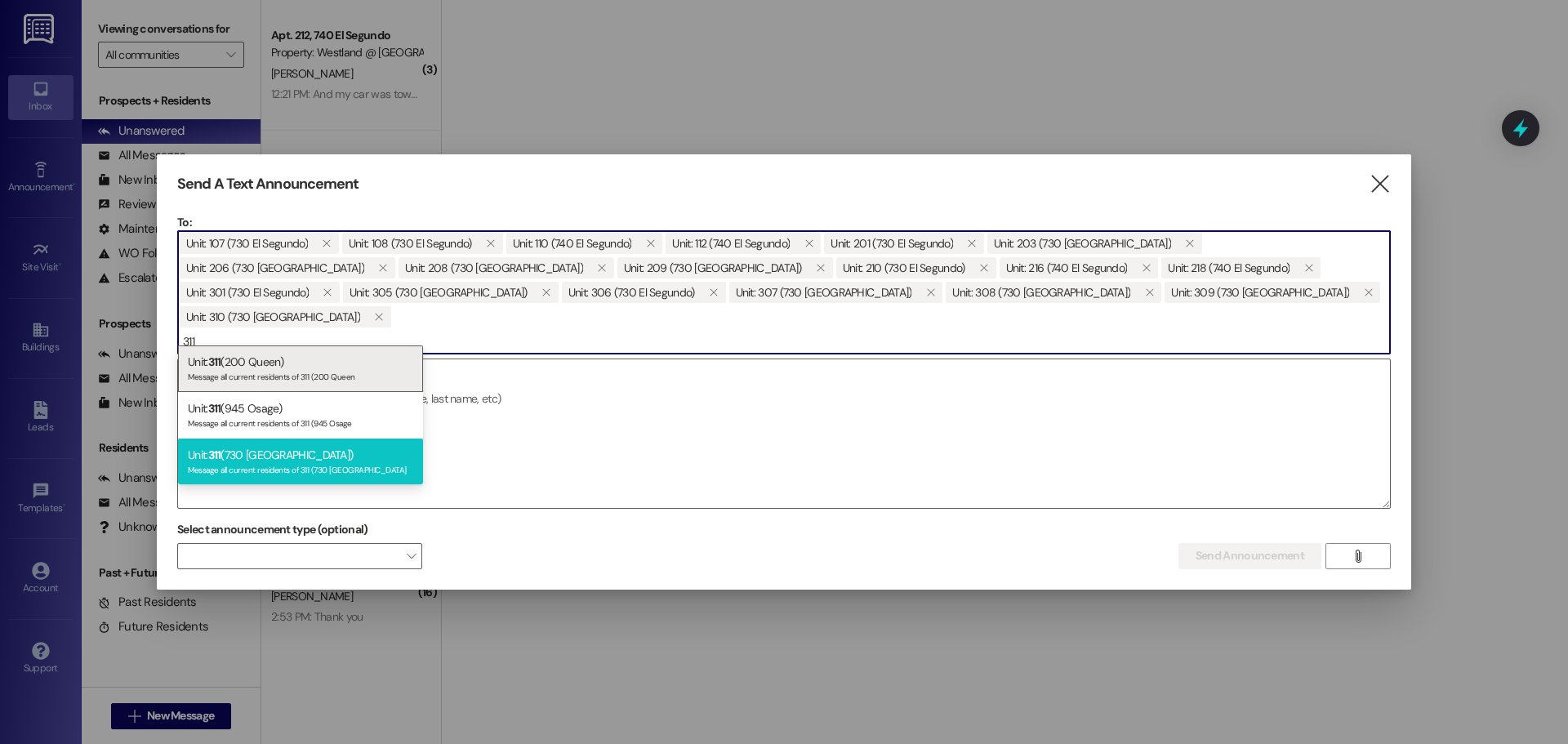
type input "311"
click at [332, 472] on div "Message all current residents of 311 (730 El Segundo" at bounding box center [300, 468] width 225 height 14
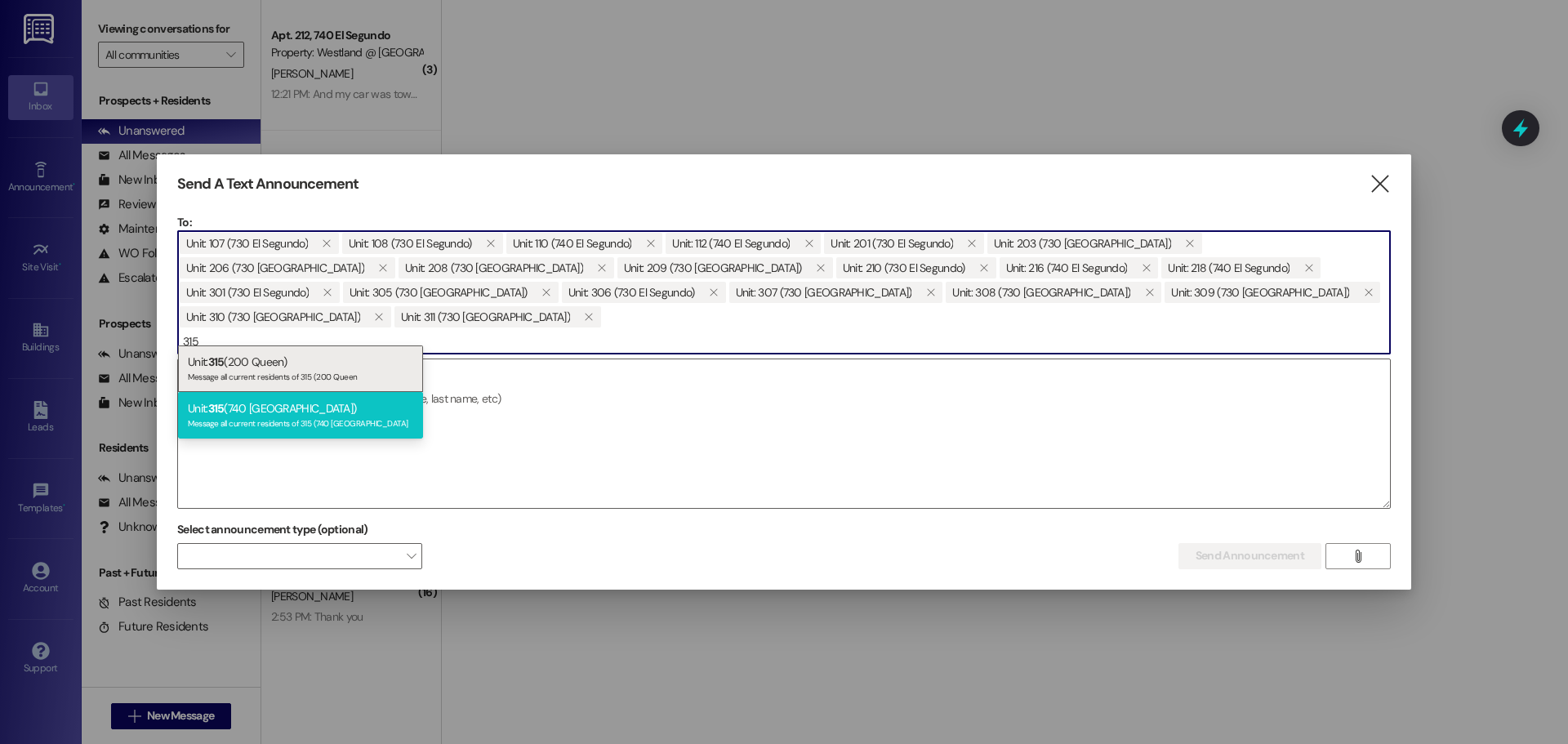
type input "315"
click at [320, 418] on div "Message all current residents of 315 (740 El Segundo" at bounding box center [300, 421] width 225 height 14
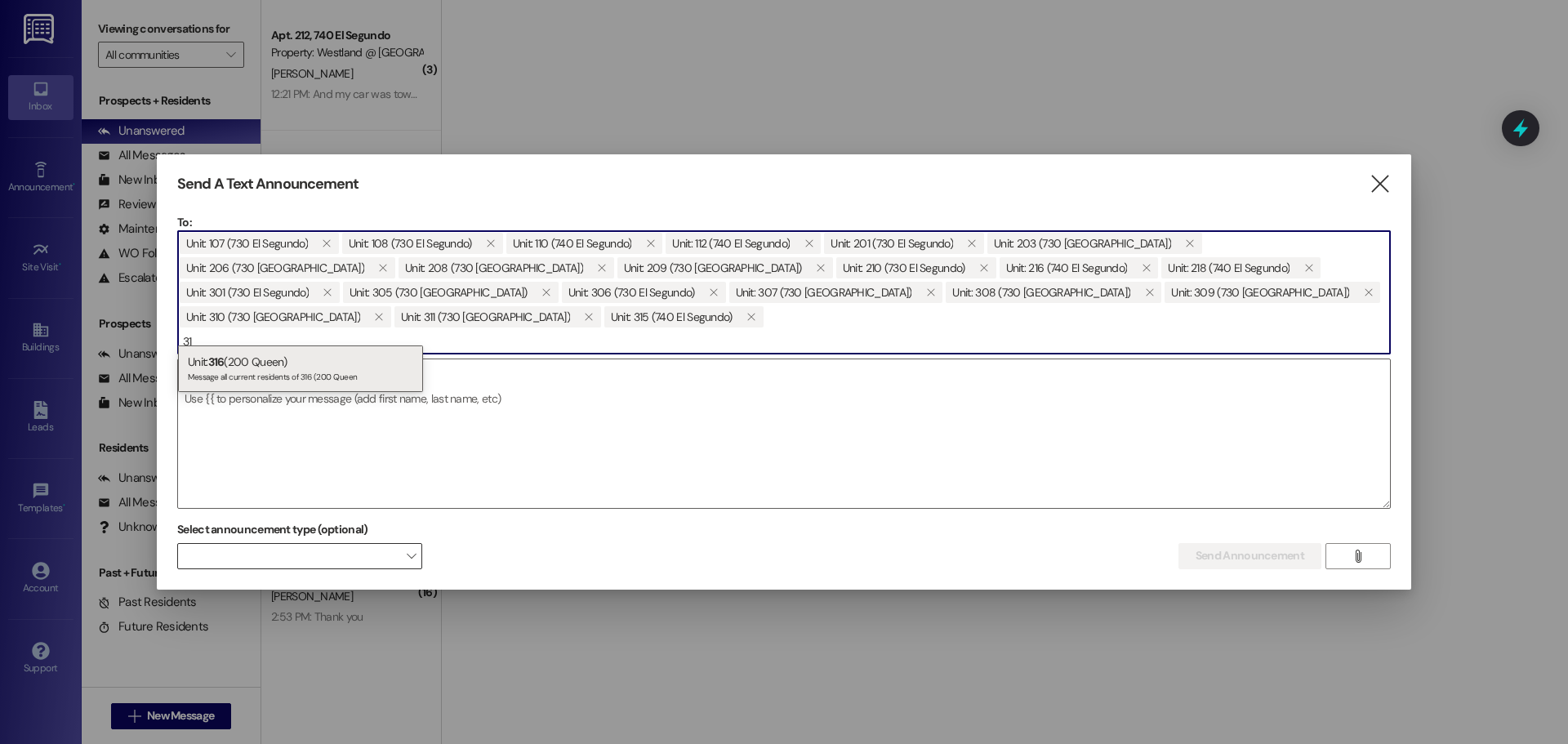
type input "3"
click at [220, 332] on input "316" at bounding box center [784, 342] width 1212 height 25
type input "3"
type input "m"
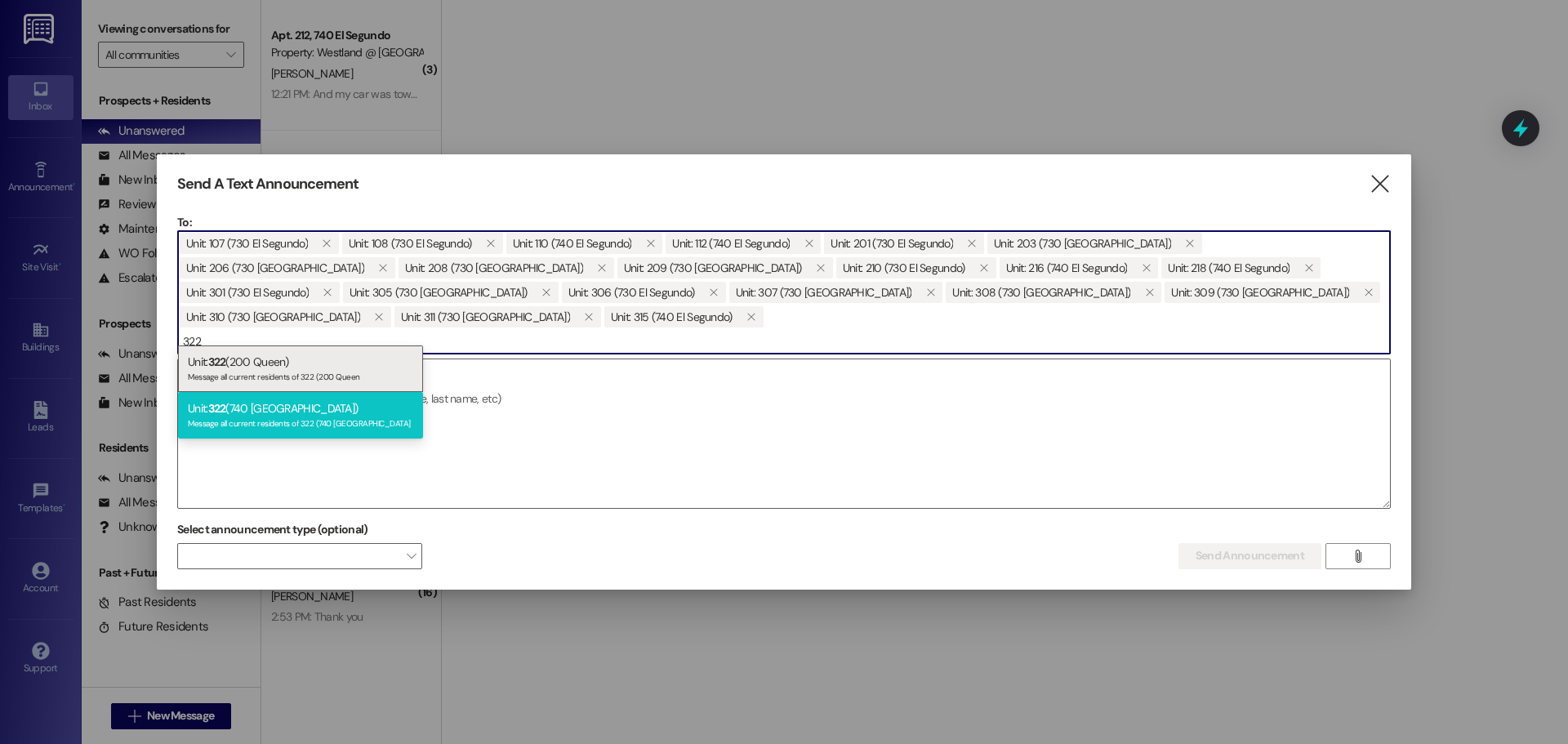
type input "322"
click at [289, 416] on div "Message all current residents of 322 (740 El Segundo" at bounding box center [300, 421] width 225 height 14
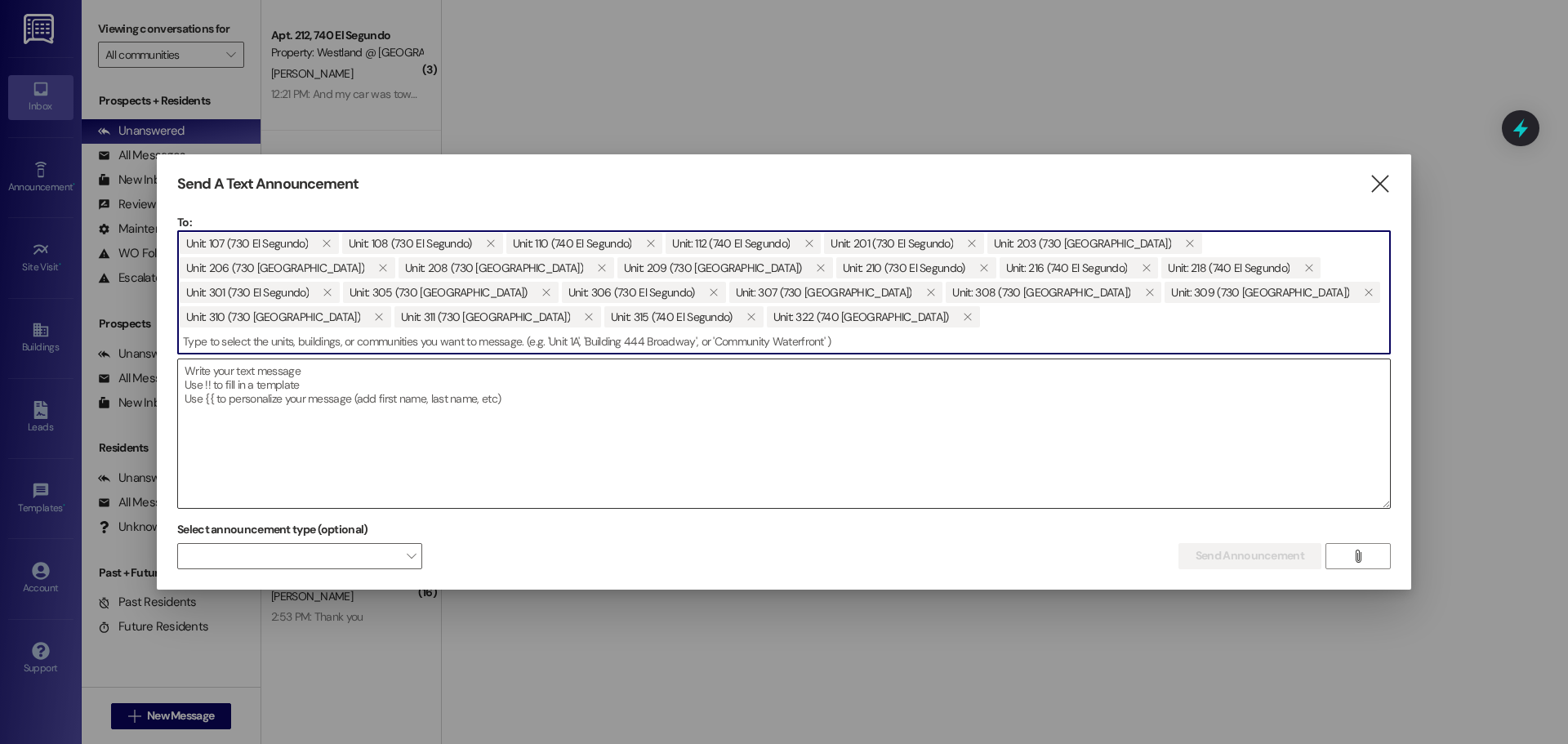
click at [254, 384] on textarea at bounding box center [784, 433] width 1212 height 148
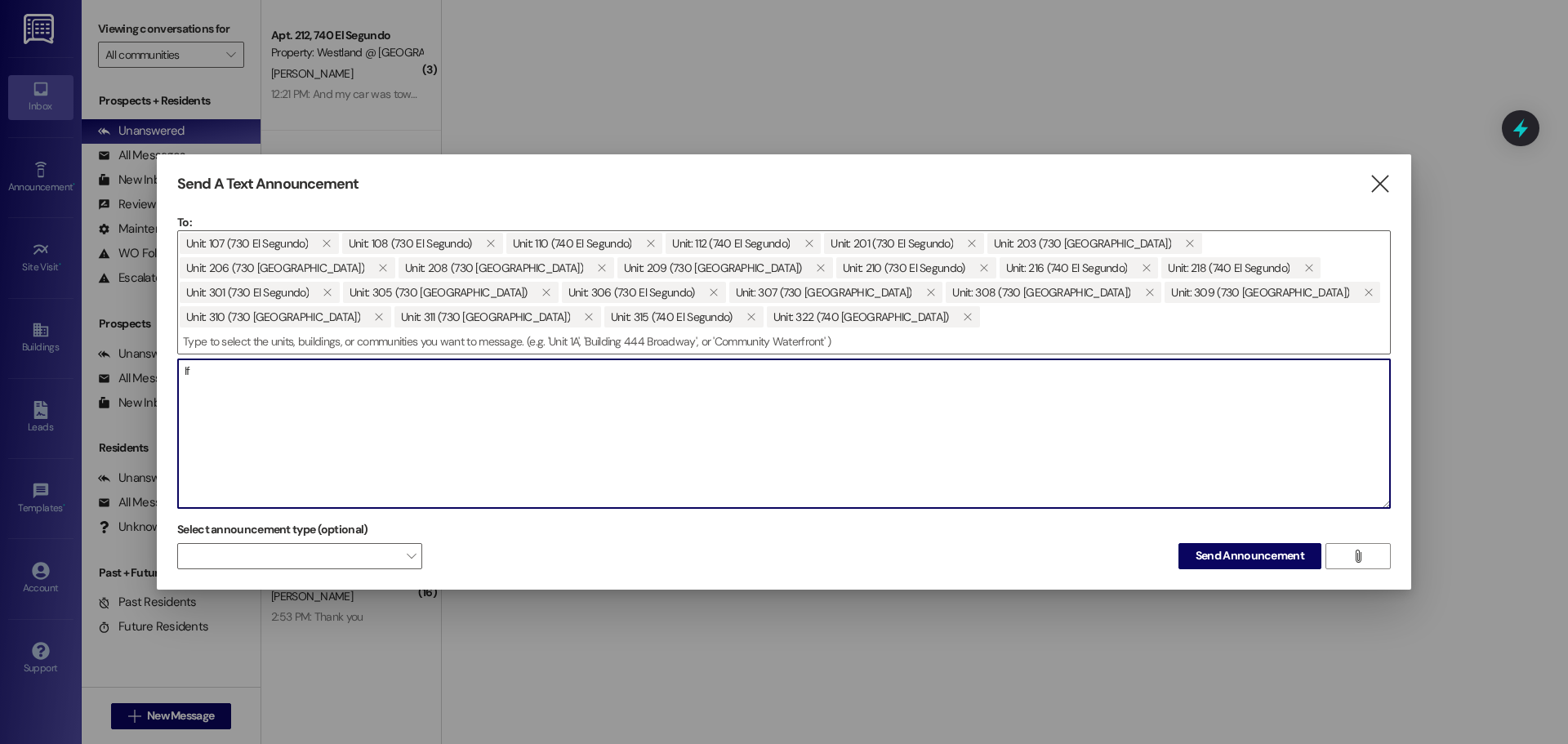
type textarea "I"
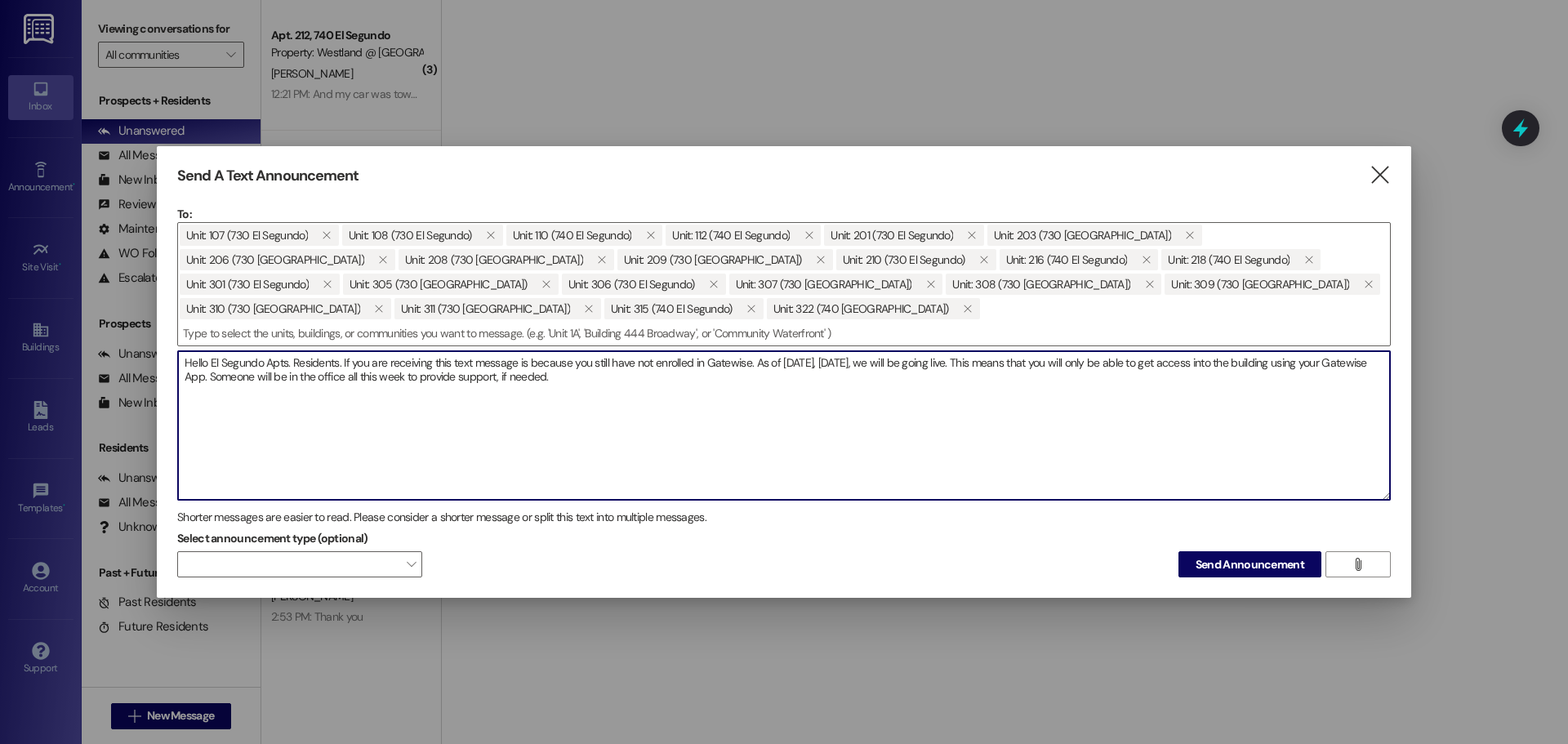
drag, startPoint x: 579, startPoint y: 379, endPoint x: 180, endPoint y: 359, distance: 399.5
click at [180, 359] on textarea "Hello El Segundo Apts. Residents. If you are receiving this text message is bec…" at bounding box center [784, 424] width 1212 height 148
drag, startPoint x: 533, startPoint y: 425, endPoint x: 561, endPoint y: 410, distance: 31.8
click at [533, 426] on textarea "Hello El Segundo Apts. Residents. If you are receiving this text message is bec…" at bounding box center [784, 424] width 1212 height 148
click at [635, 379] on textarea "Hello El Segundo Apts. Residents. If you are receiving this text message is bec…" at bounding box center [784, 424] width 1212 height 148
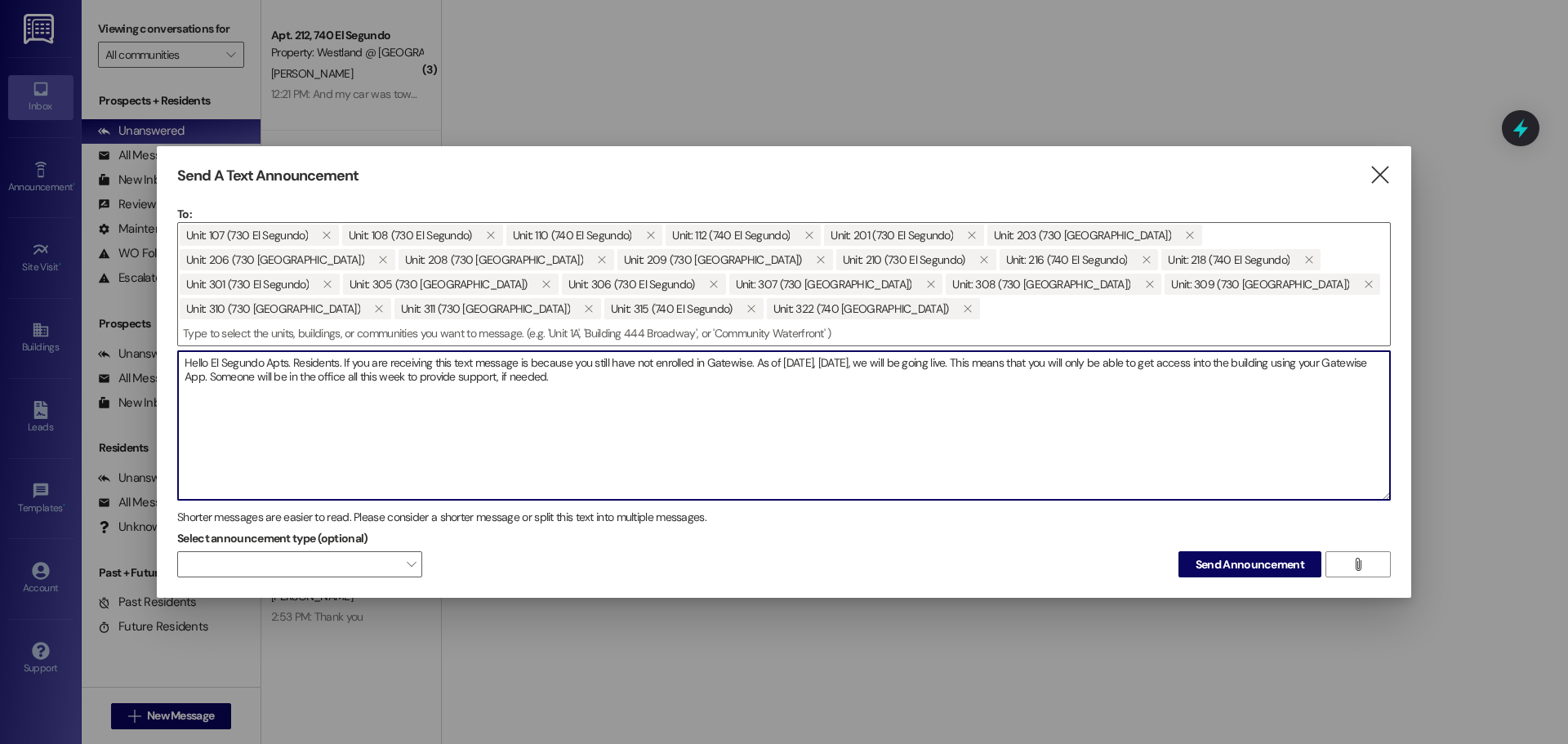
drag, startPoint x: 580, startPoint y: 370, endPoint x: 181, endPoint y: 361, distance: 399.1
click at [181, 361] on textarea "Hello El Segundo Apts. Residents. If you are receiving this text message is bec…" at bounding box center [784, 424] width 1212 height 148
paste textarea ", If you are receiving this message, it means you have not yet enrolled in Gate…"
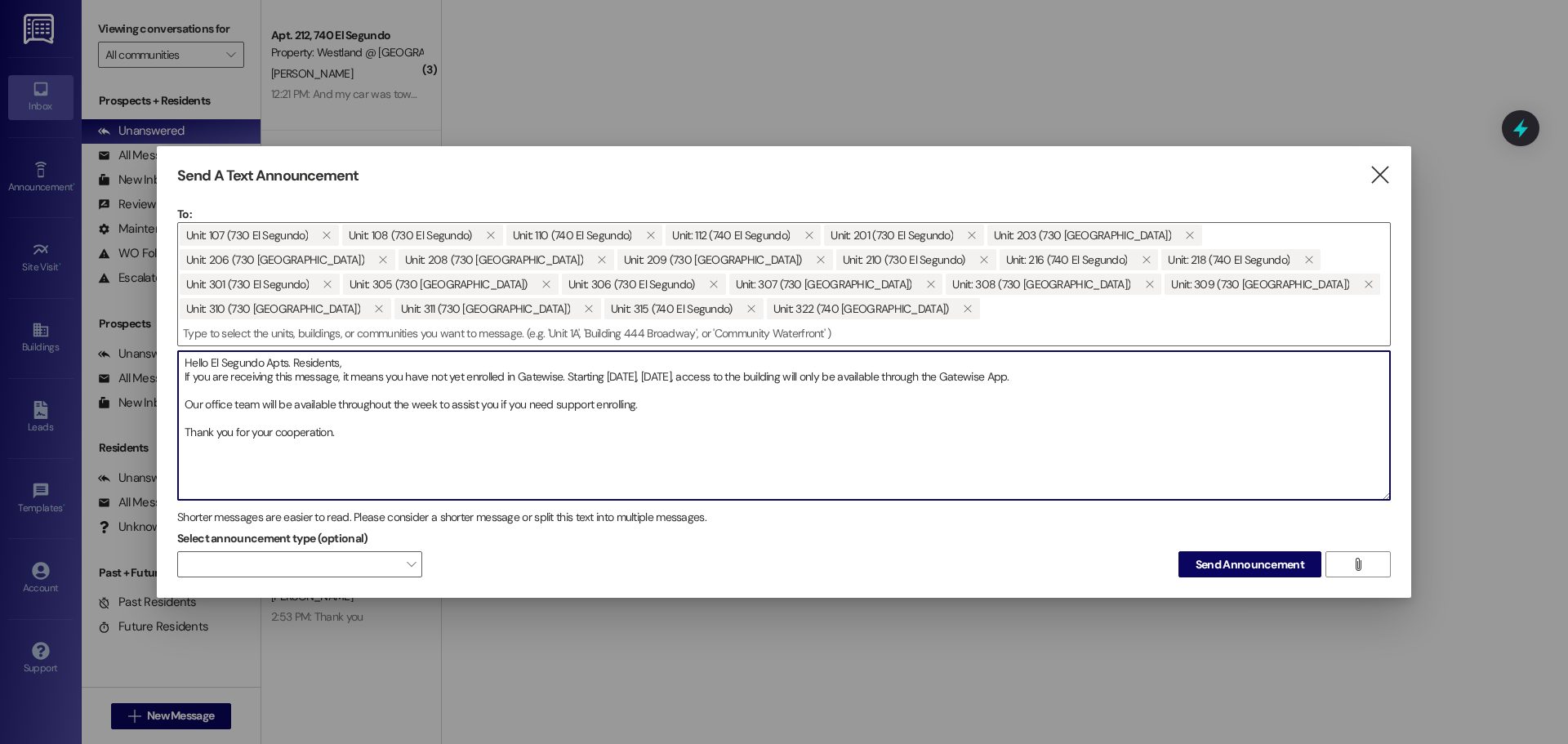
click at [361, 362] on textarea "Hello El Segundo Apts. Residents, If you are receiving this message, it means y…" at bounding box center [784, 424] width 1212 height 148
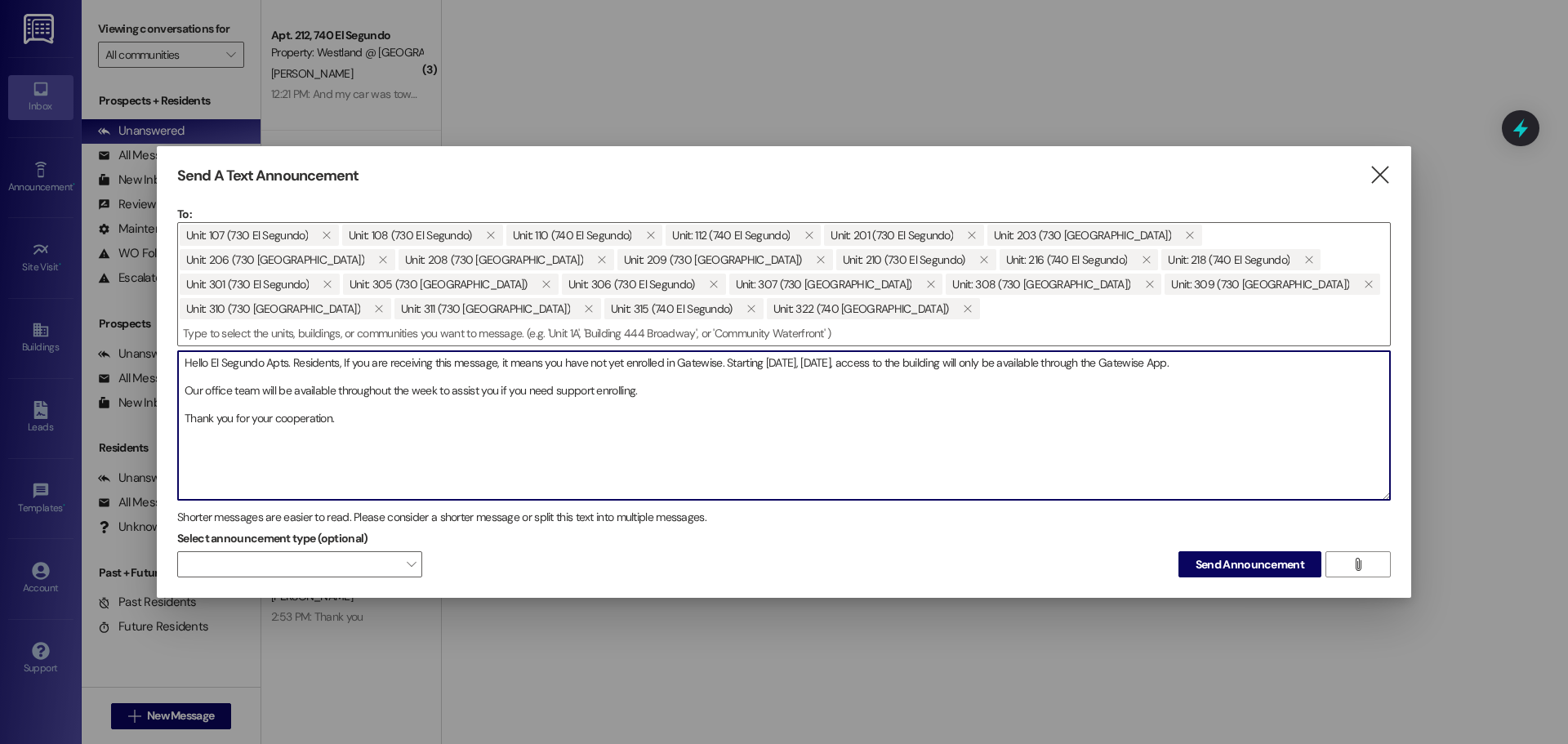
click at [719, 364] on textarea "Hello El Segundo Apts. Residents, If you are receiving this message, it means y…" at bounding box center [784, 424] width 1212 height 148
click at [1264, 370] on textarea "Hello El Segundo Apts. Residents, If you are receiving this message, it means y…" at bounding box center [784, 424] width 1212 height 148
click at [1259, 365] on textarea "Hello El Segundo Apts. Residents, If you are receiving this message, it means y…" at bounding box center [784, 424] width 1212 height 148
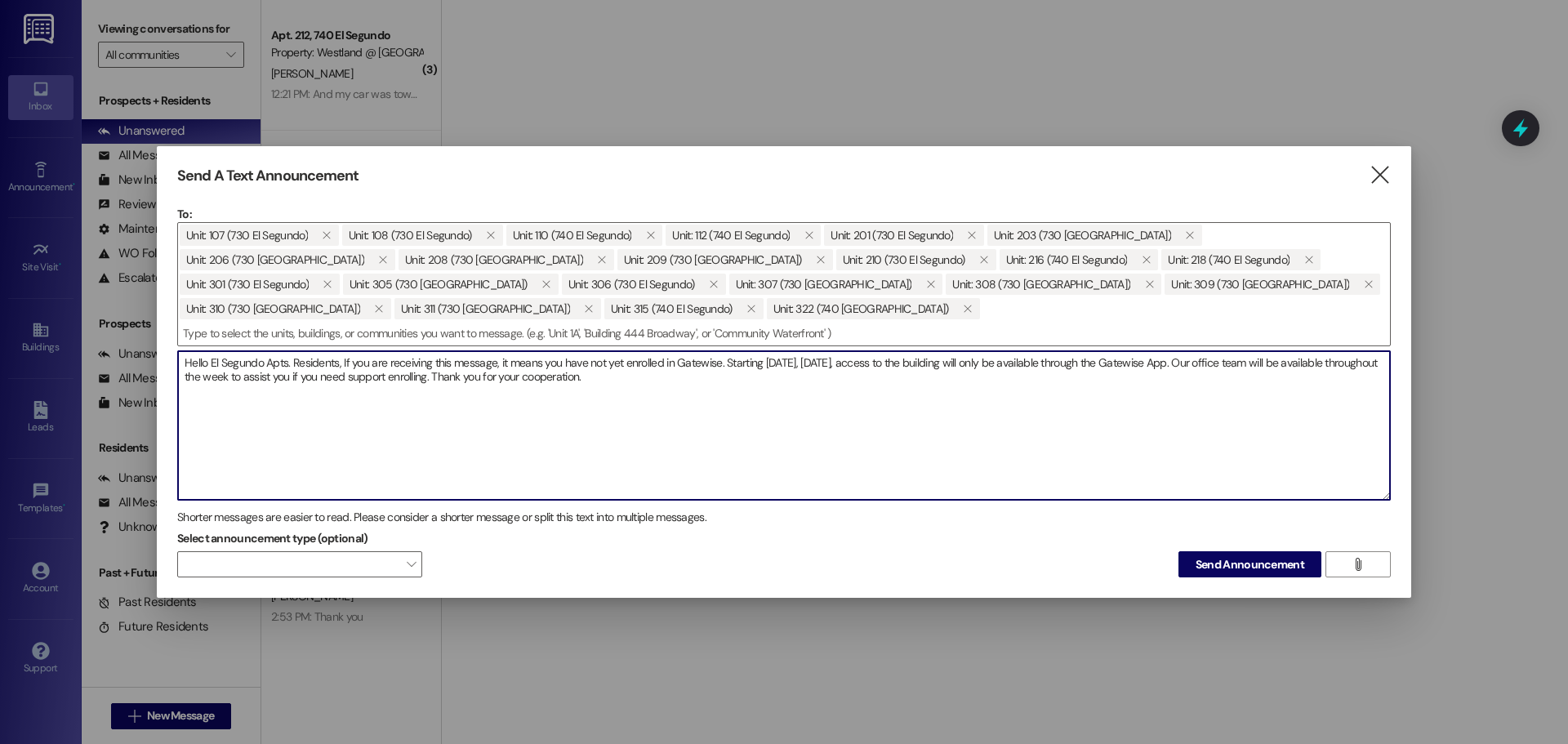
click at [1232, 362] on textarea "Hello El Segundo Apts. Residents, If you are receiving this message, it means y…" at bounding box center [784, 424] width 1212 height 148
paste textarea "Please download the app here: www.gatewise.com/download"
click at [962, 379] on textarea "Hello El Segundo Apts. Residents, If you are receiving this message, it means y…" at bounding box center [784, 424] width 1212 height 148
drag, startPoint x: 787, startPoint y: 377, endPoint x: 156, endPoint y: 352, distance: 631.5
click at [157, 352] on div "Send A Text Announcement  To: Unit: 107 (730 El Segundo)  Unit: 108 (730 El S…" at bounding box center [784, 372] width 1254 height 452
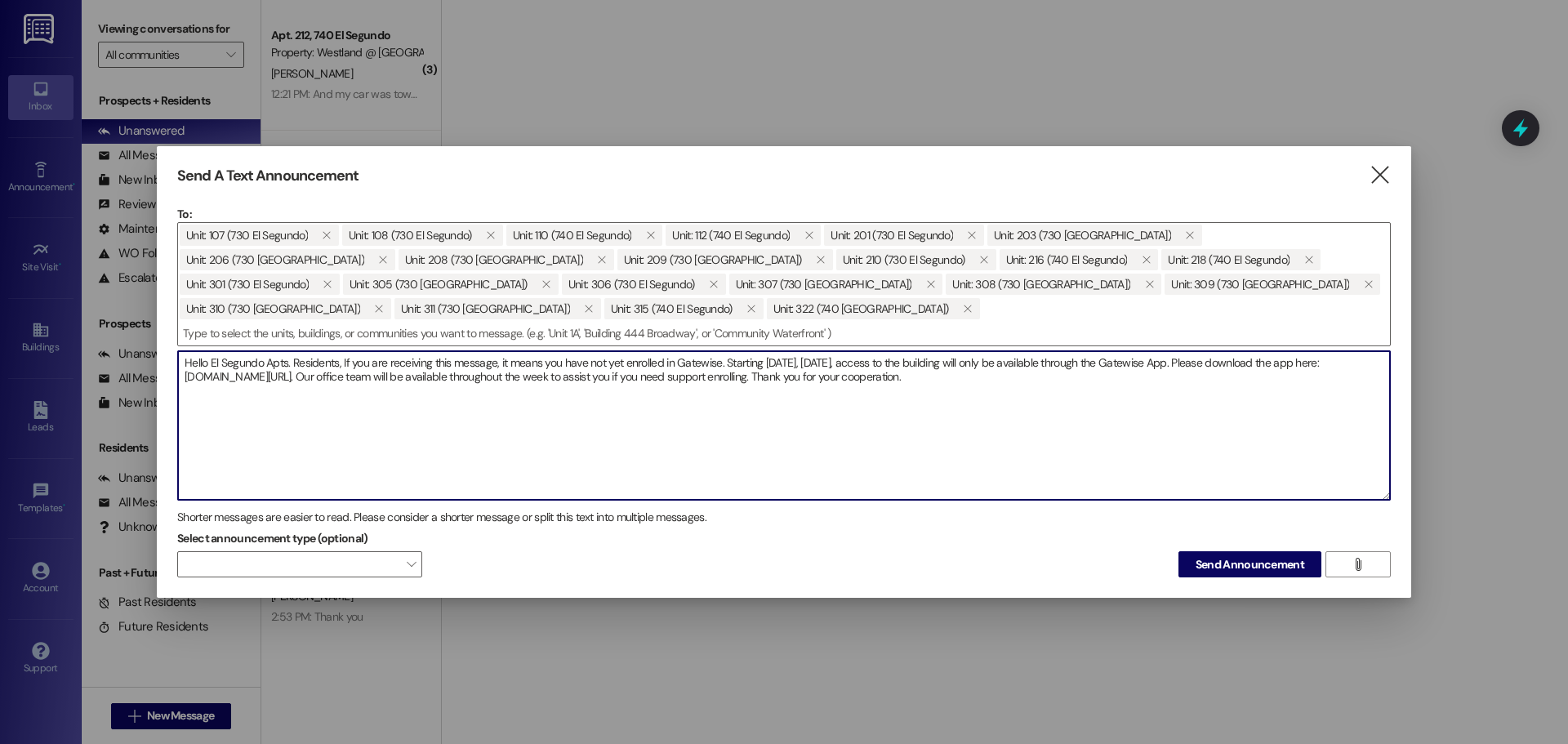
type textarea "Hello El Segundo Apts. Residents, If you are receiving this message, it means y…"
click at [1225, 567] on span "Send Announcement" at bounding box center [1250, 565] width 109 height 17
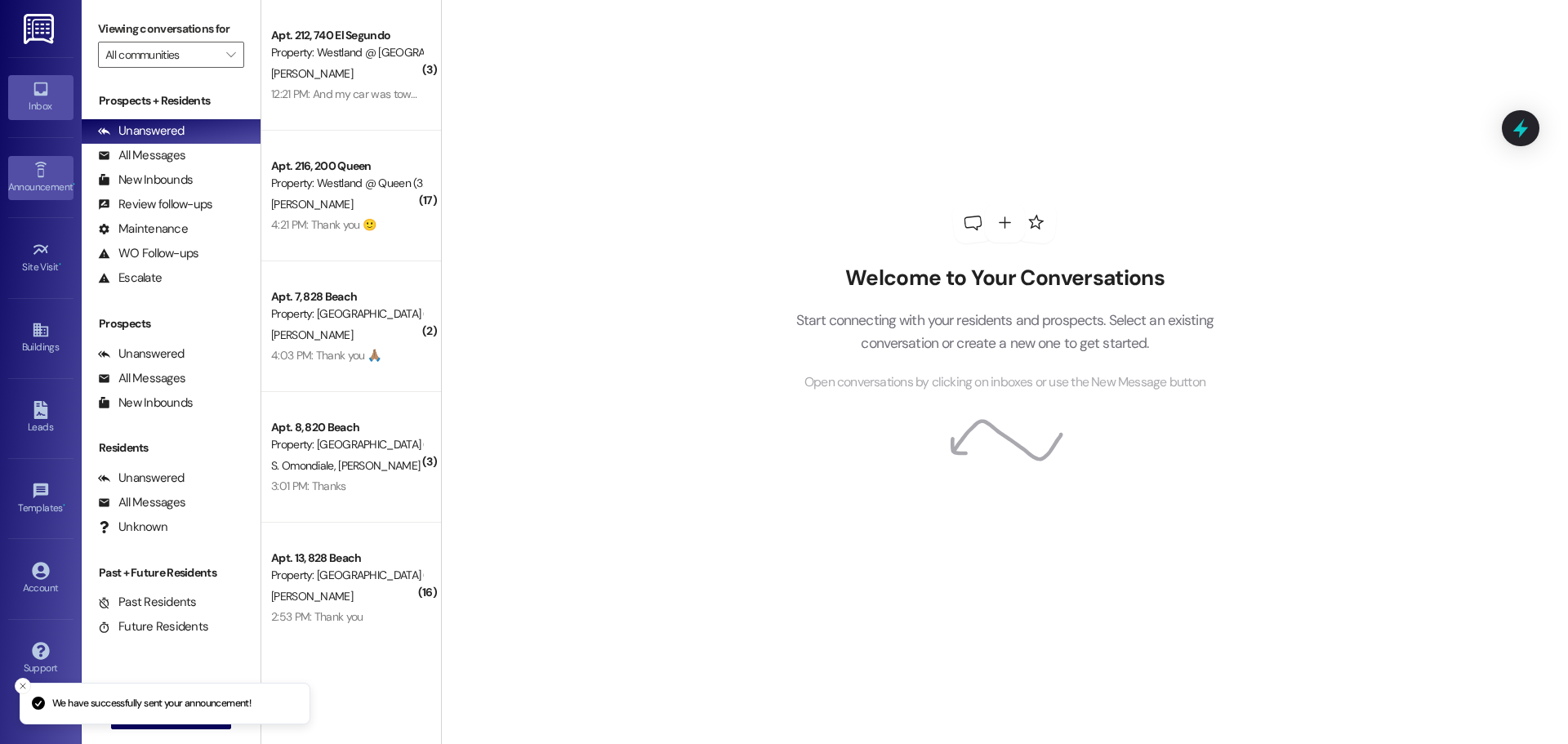
click at [36, 174] on icon at bounding box center [41, 170] width 18 height 18
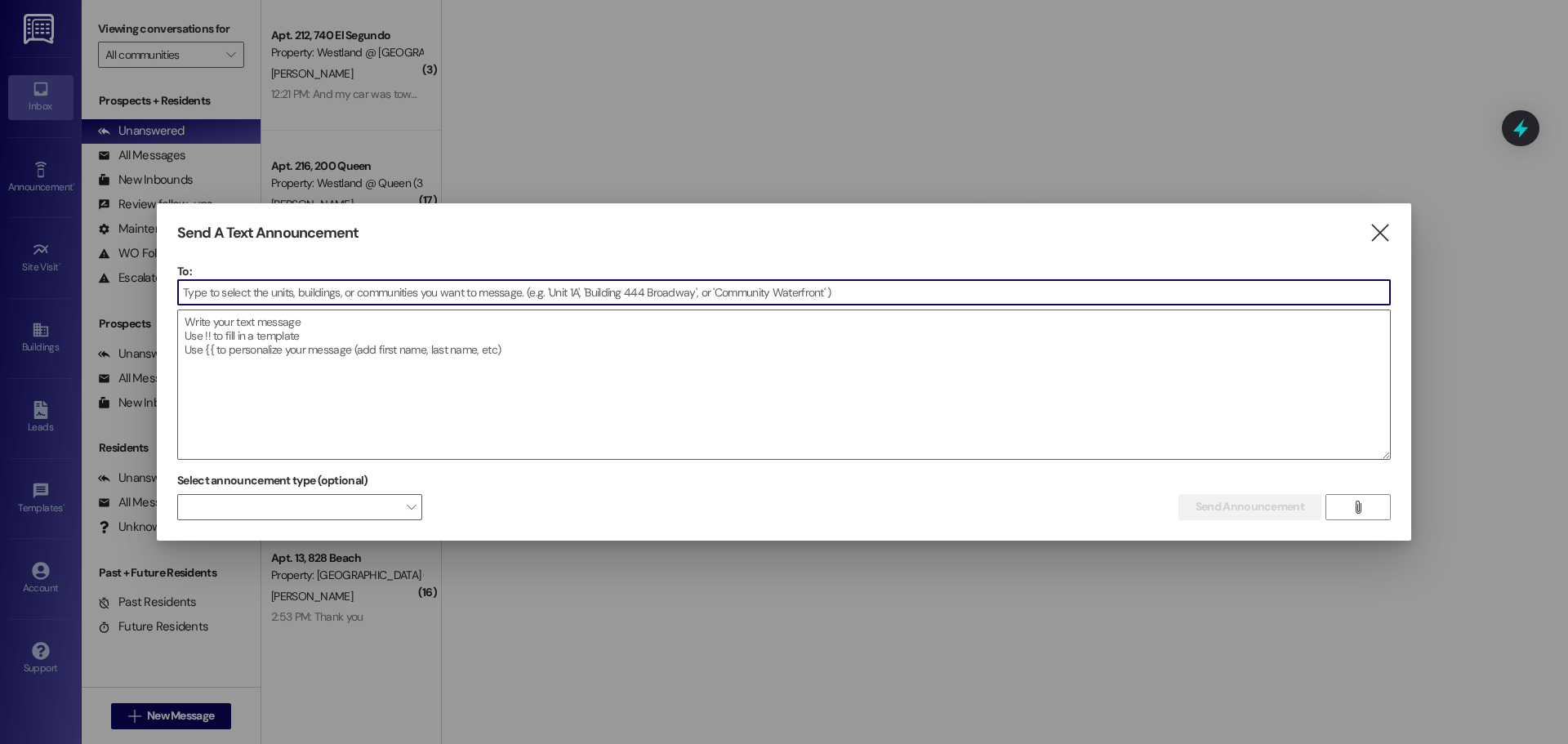
click at [252, 286] on input at bounding box center [784, 293] width 1212 height 25
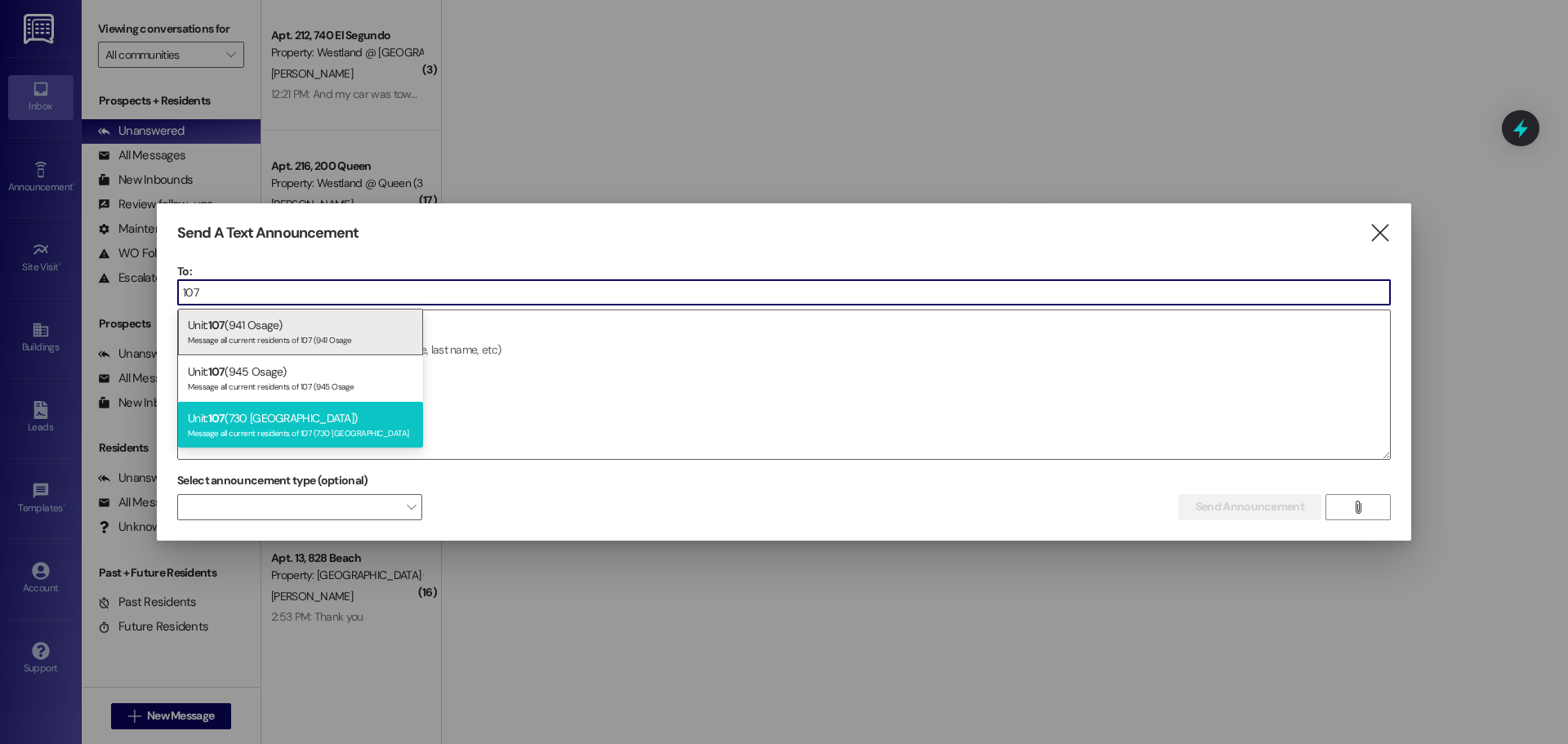
type input "107"
click at [331, 423] on div "Unit: 107 (730 El Segundo) Message all current residents of 107 (730 El Segundo" at bounding box center [300, 424] width 245 height 47
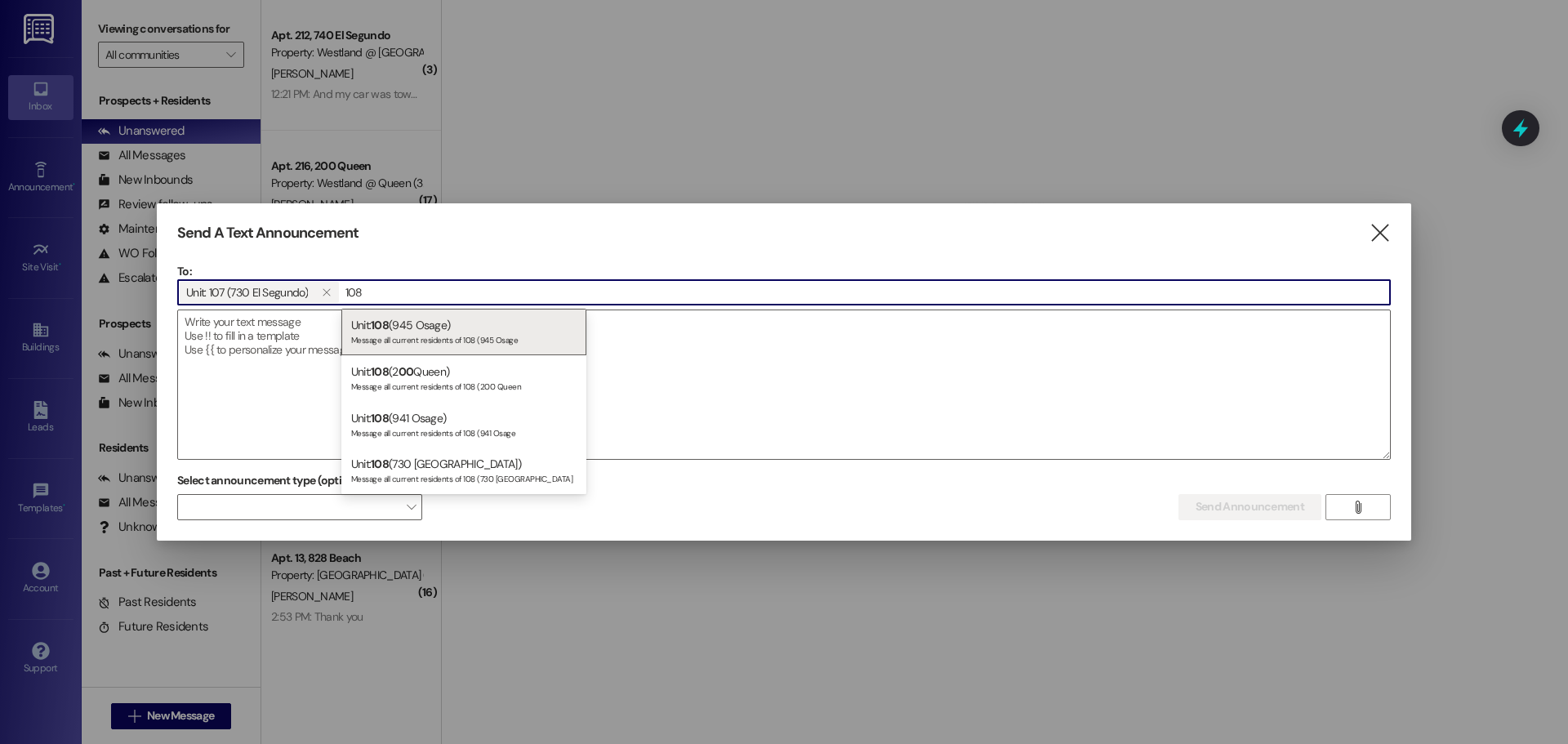
type input "108"
click at [413, 471] on div "Message all current residents of 108 (730 El Segundo" at bounding box center [463, 477] width 225 height 14
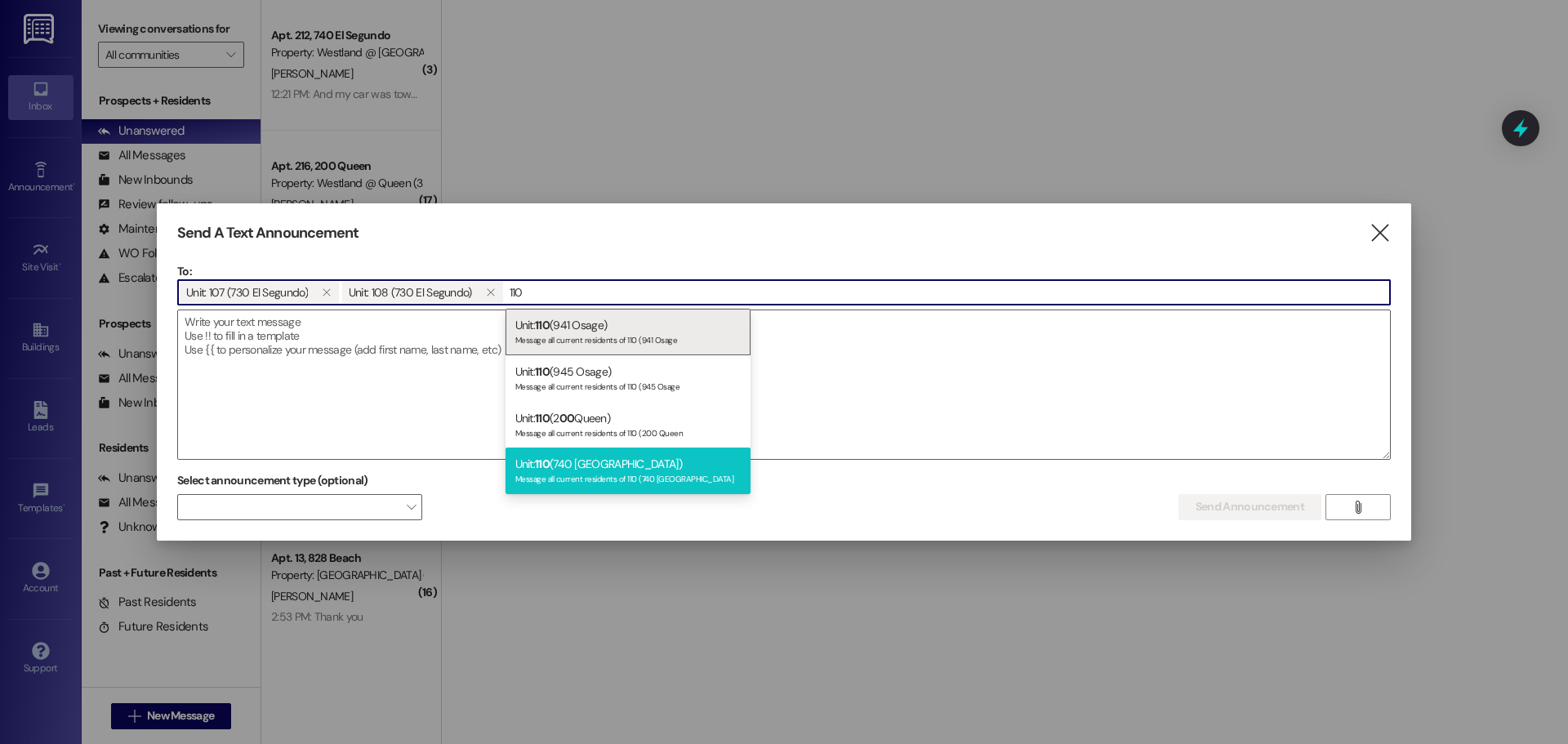
type input "110"
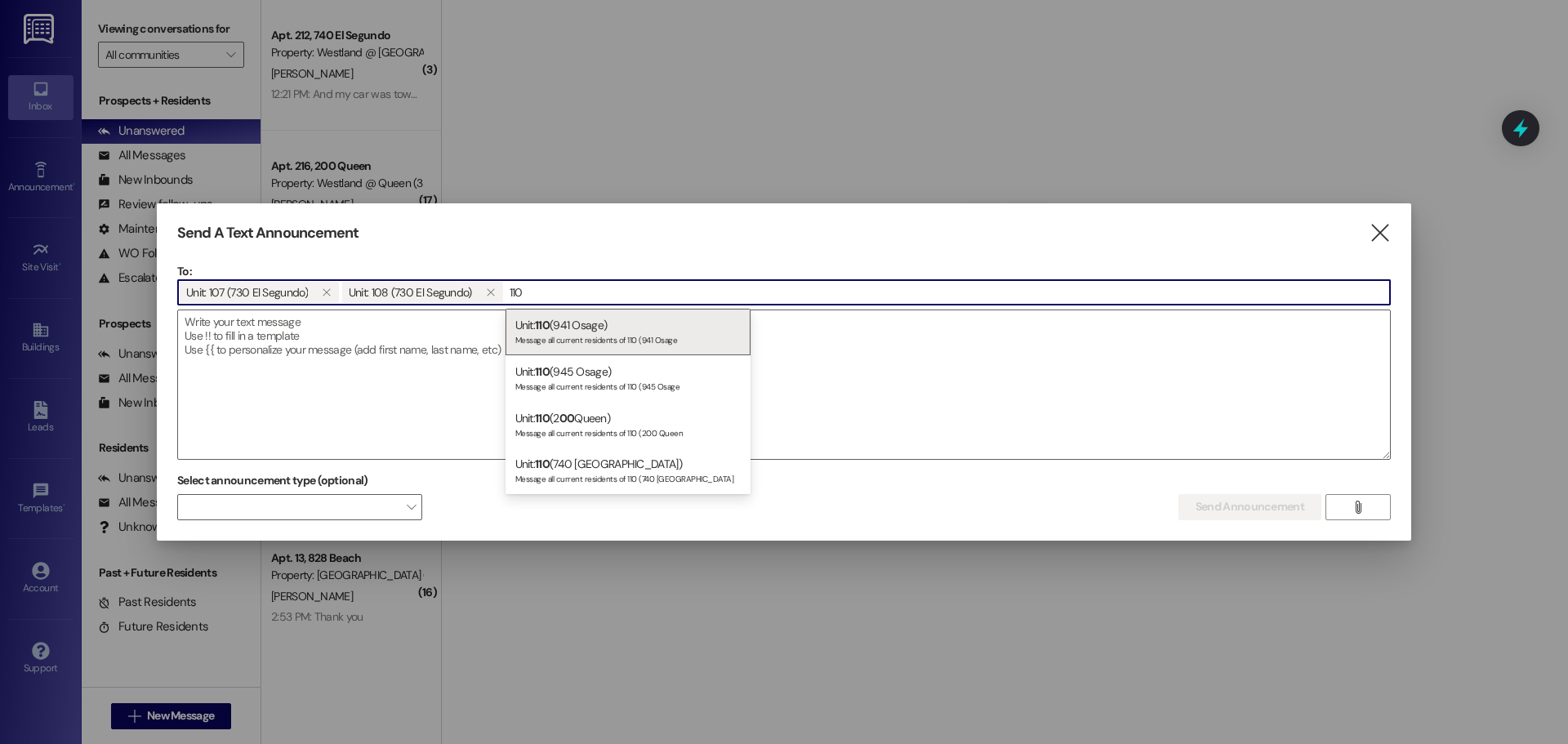
drag, startPoint x: 629, startPoint y: 465, endPoint x: 600, endPoint y: 472, distance: 29.8
click at [629, 465] on div "Unit: 110 (740 El Segundo) Message all current residents of 110 (740 El Segundo" at bounding box center [628, 470] width 245 height 47
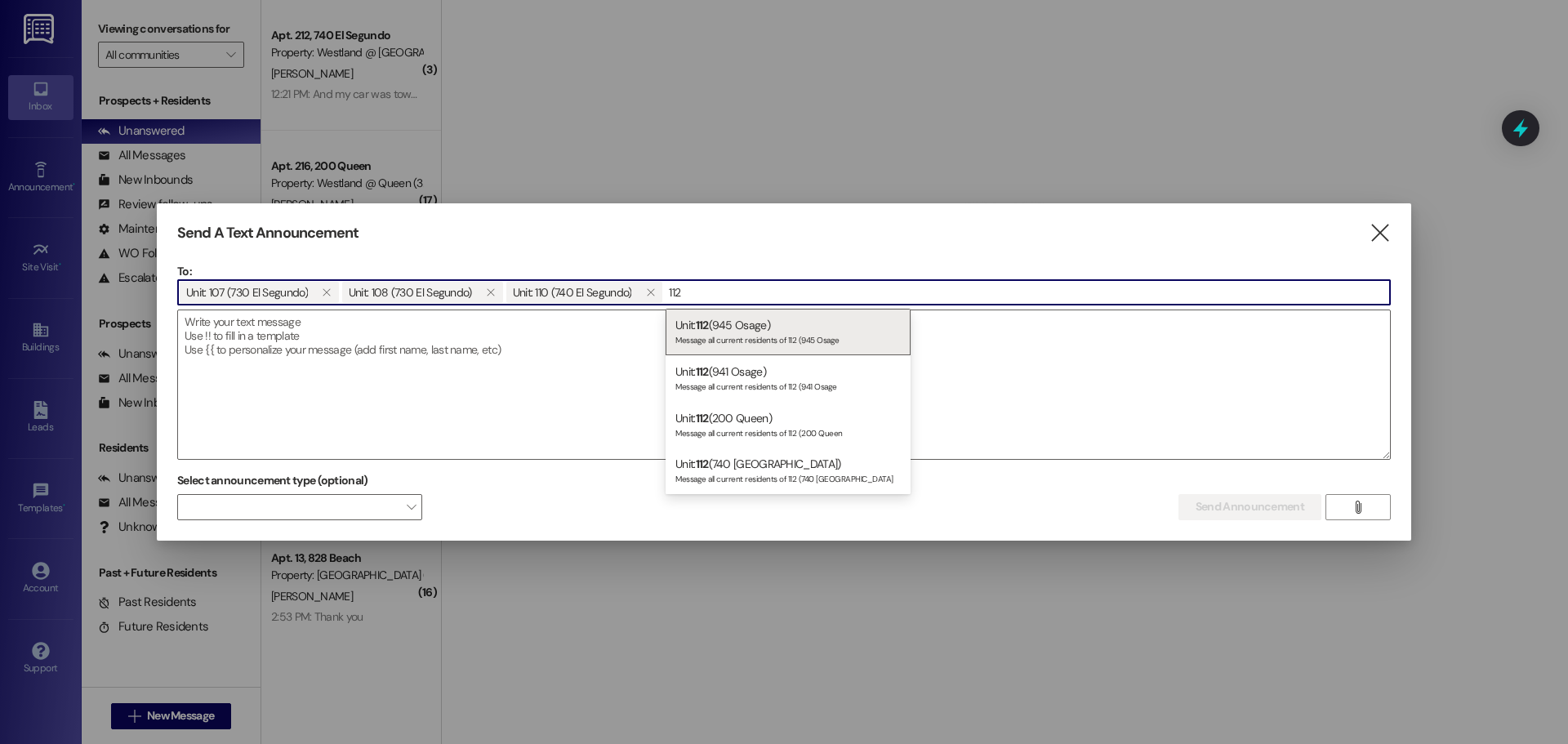
type input "112"
click at [761, 479] on div "Message all current residents of 112 (740 El Segundo" at bounding box center [788, 477] width 225 height 14
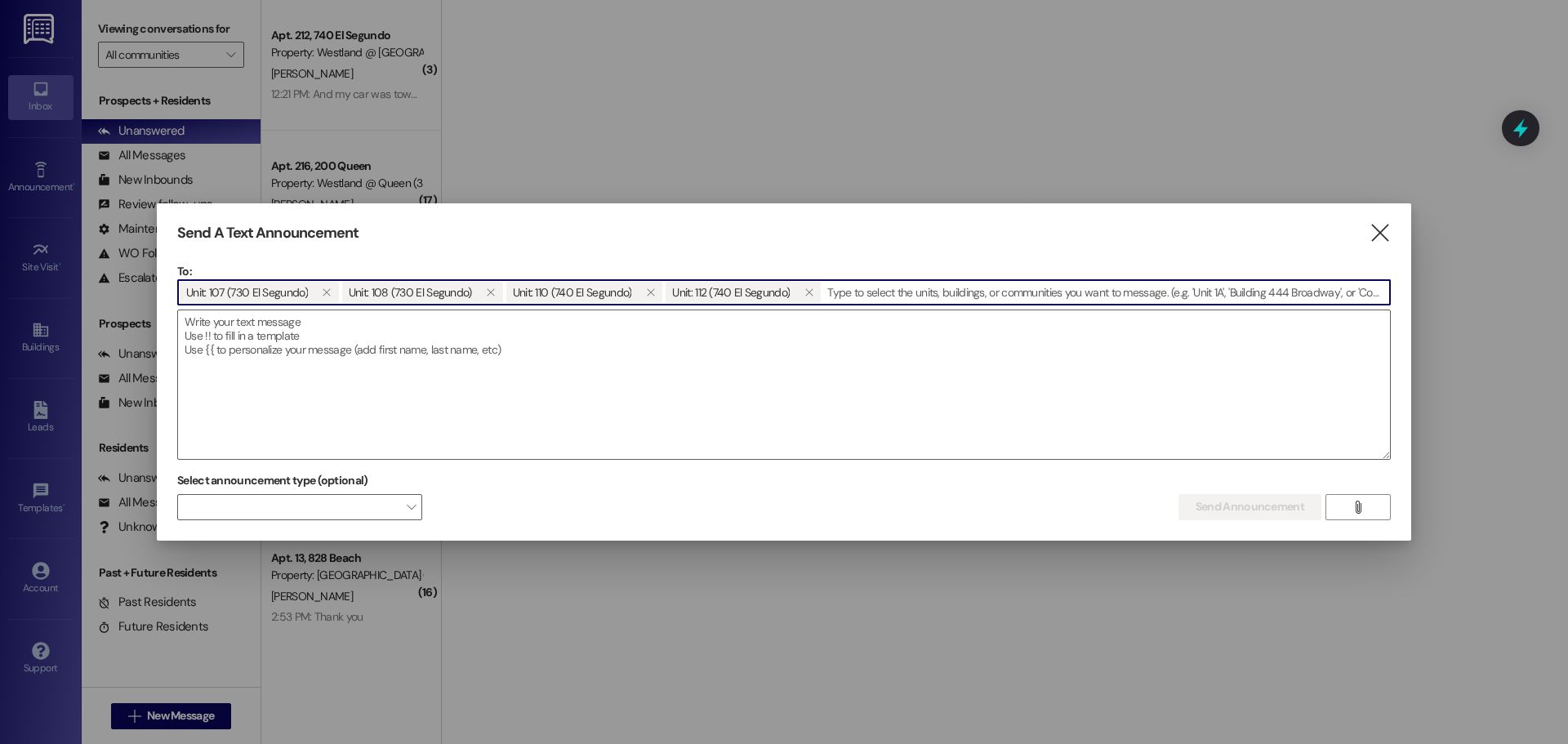
click at [886, 291] on input at bounding box center [1106, 293] width 568 height 25
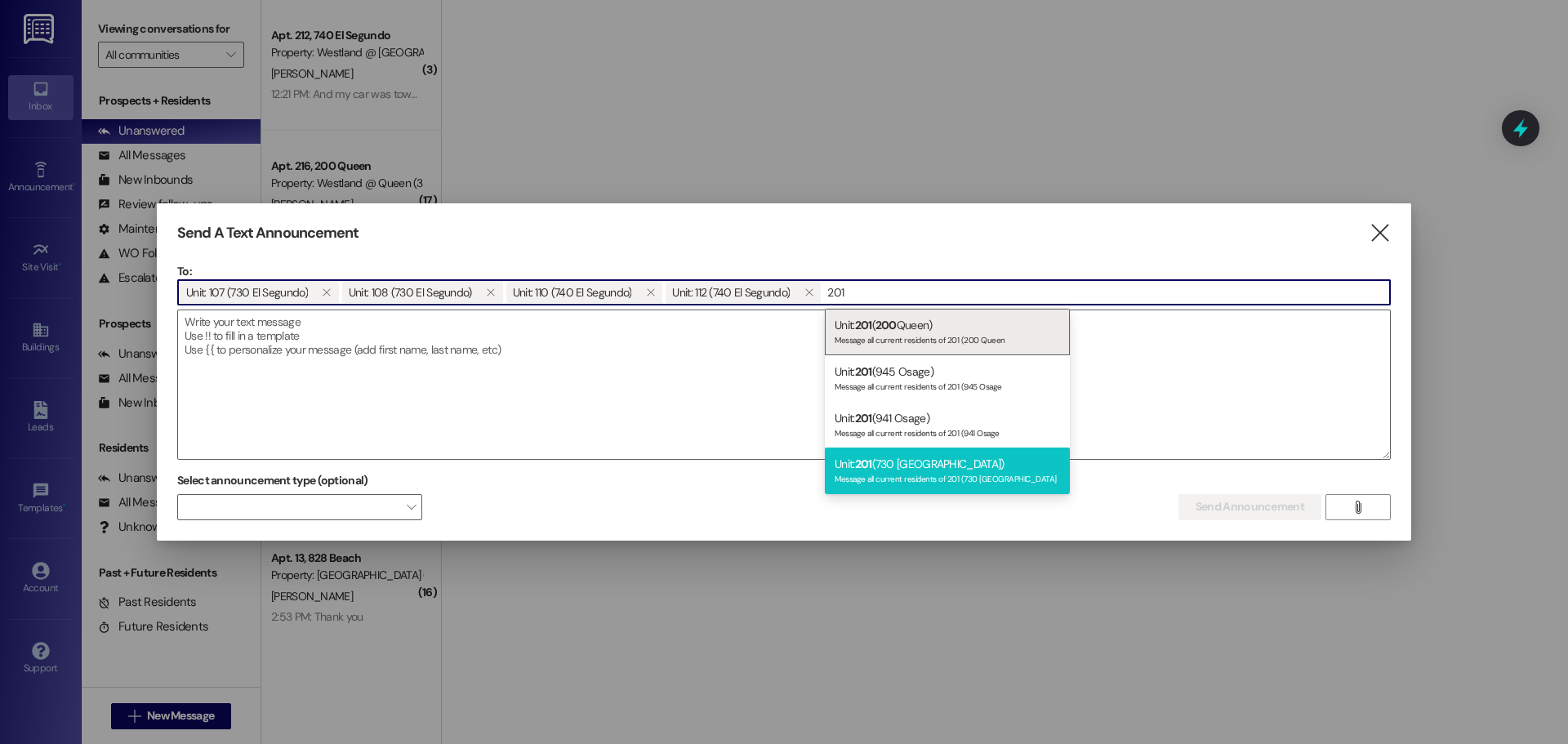
type input "201"
click at [900, 457] on div "Unit: 201 (730 El Segundo) Message all current residents of 201 (730 El Segundo" at bounding box center [947, 470] width 245 height 47
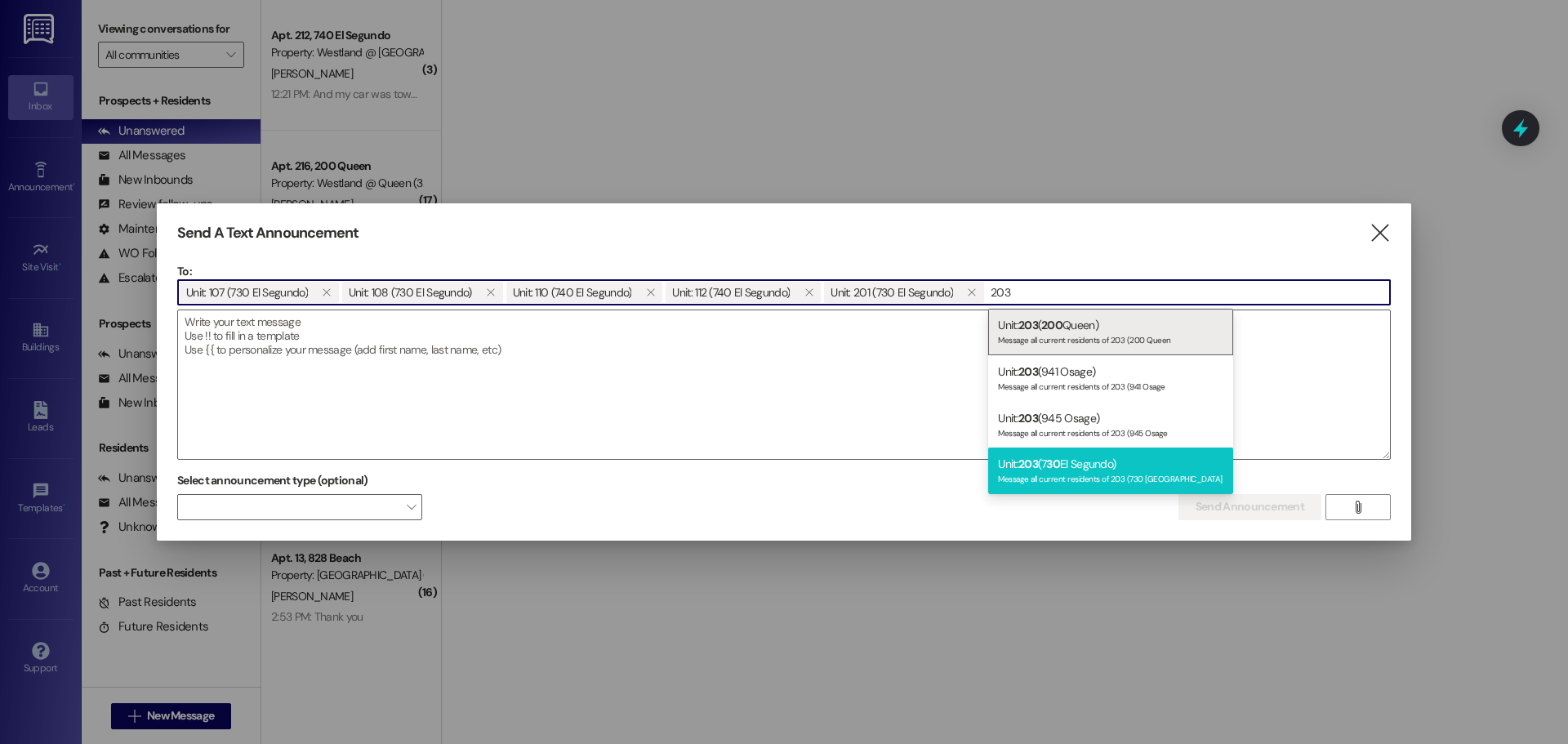
type input "203"
click at [1084, 474] on div "Message all current residents of 203 (730 El Segundo" at bounding box center [1111, 477] width 225 height 14
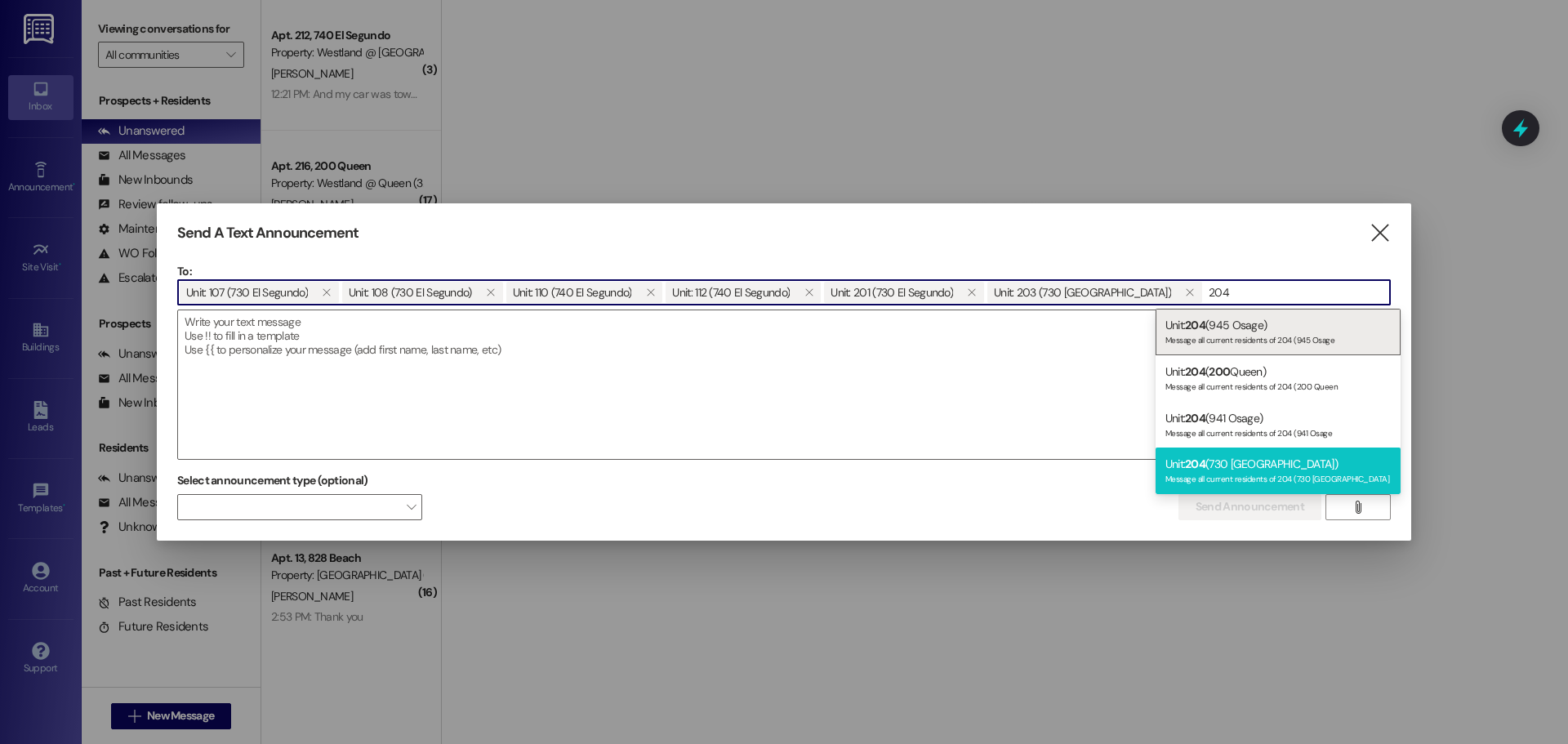
type input "204"
click at [1294, 473] on div "Message all current residents of 204 (730 El Segundo" at bounding box center [1278, 477] width 225 height 14
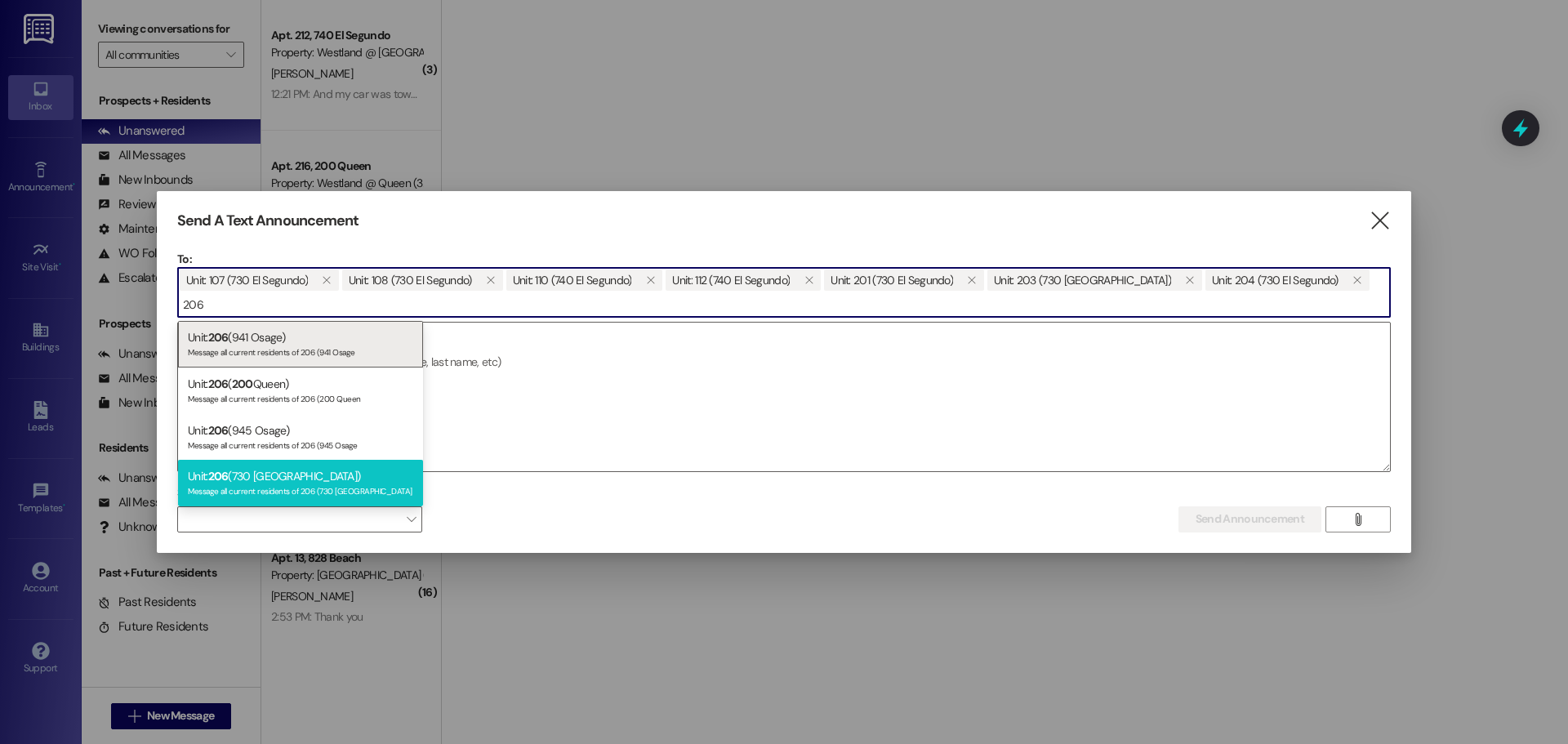
type input "206"
click at [282, 475] on div "Unit: 206 (730 El Segundo) Message all current residents of 206 (730 El Segundo" at bounding box center [300, 483] width 245 height 47
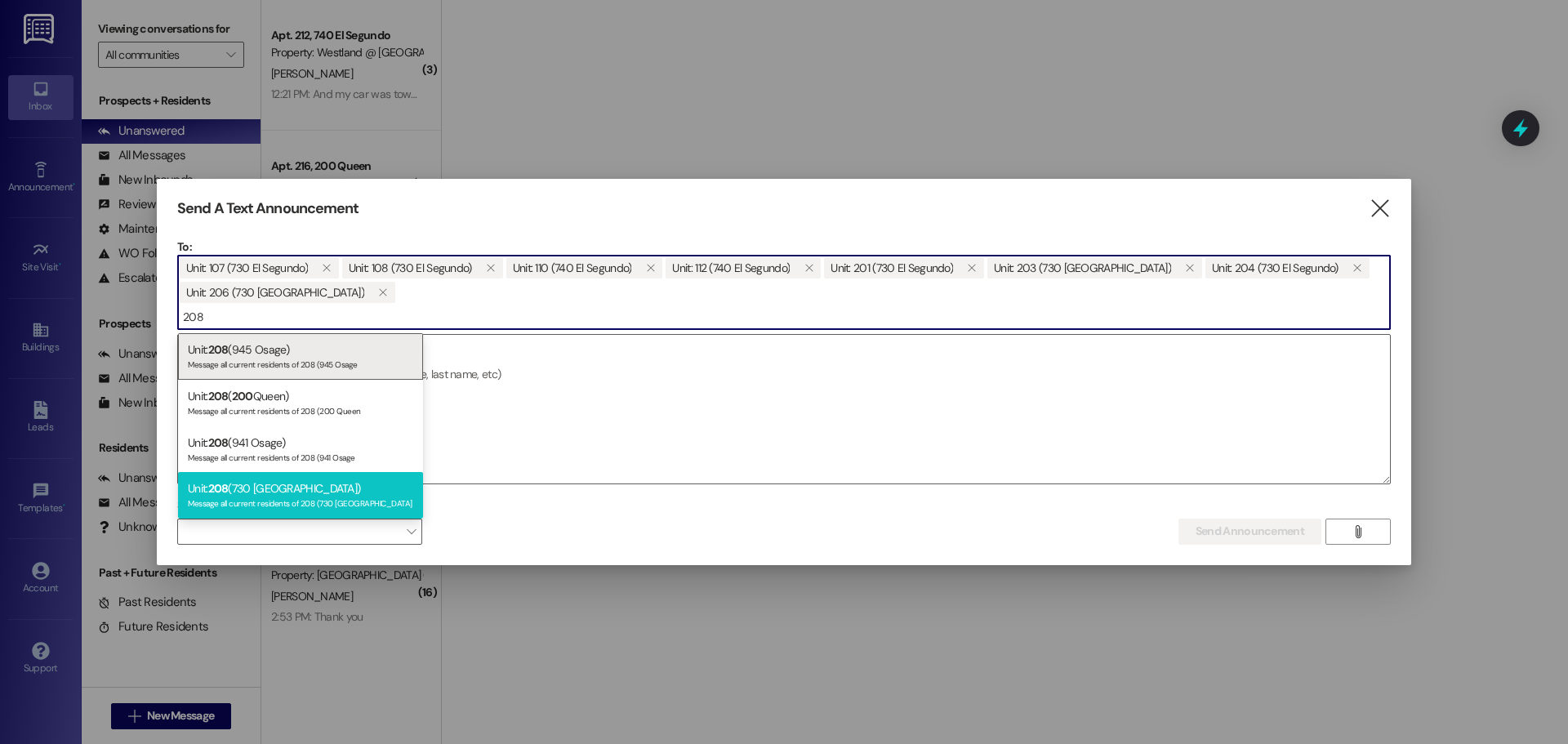
type input "208"
click at [298, 493] on div "Unit: 208 (730 El Segundo) Message all current residents of 208 (730 El Segundo" at bounding box center [300, 495] width 245 height 47
type input "209"
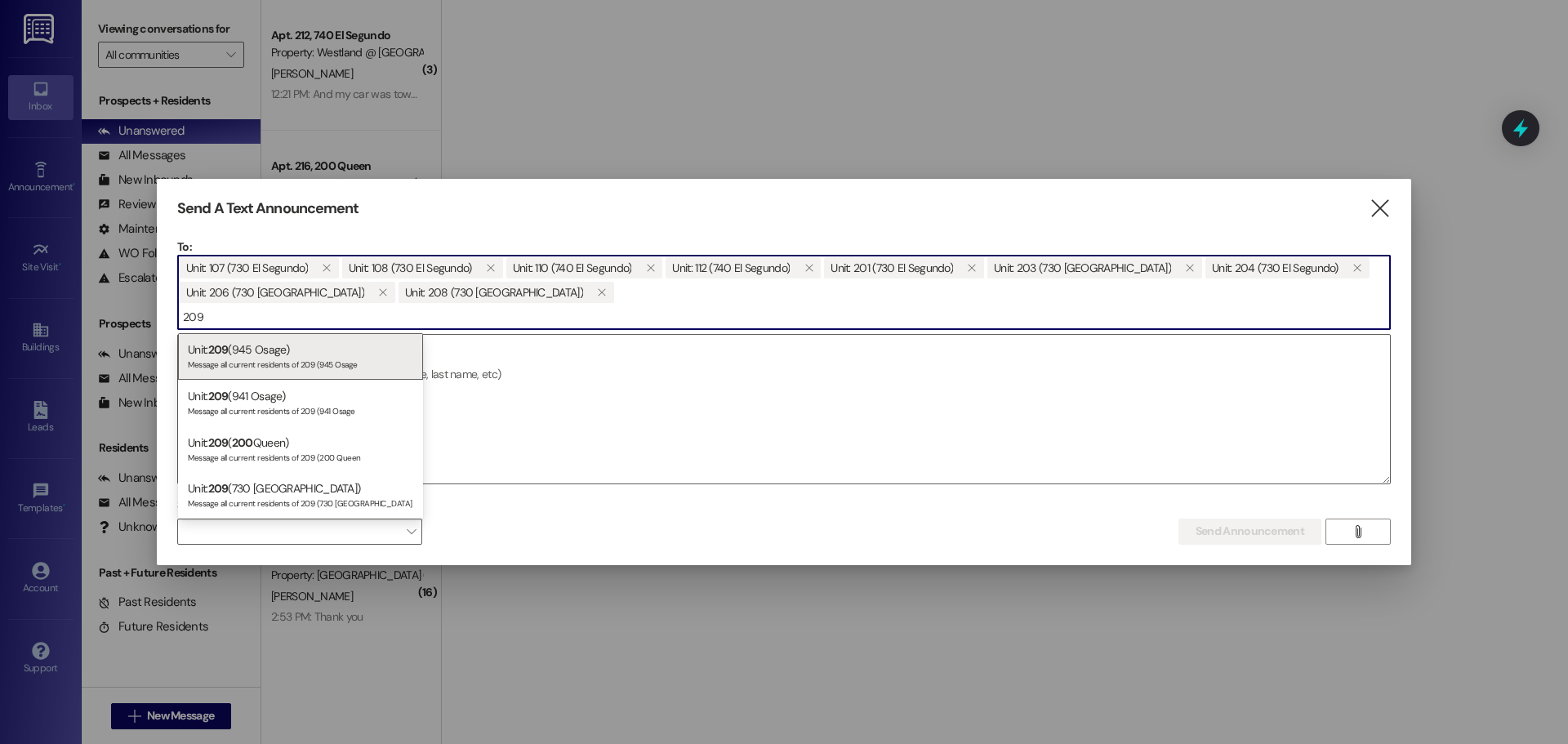
click at [337, 495] on div "Message all current residents of 209 (730 El Segundo" at bounding box center [300, 501] width 225 height 14
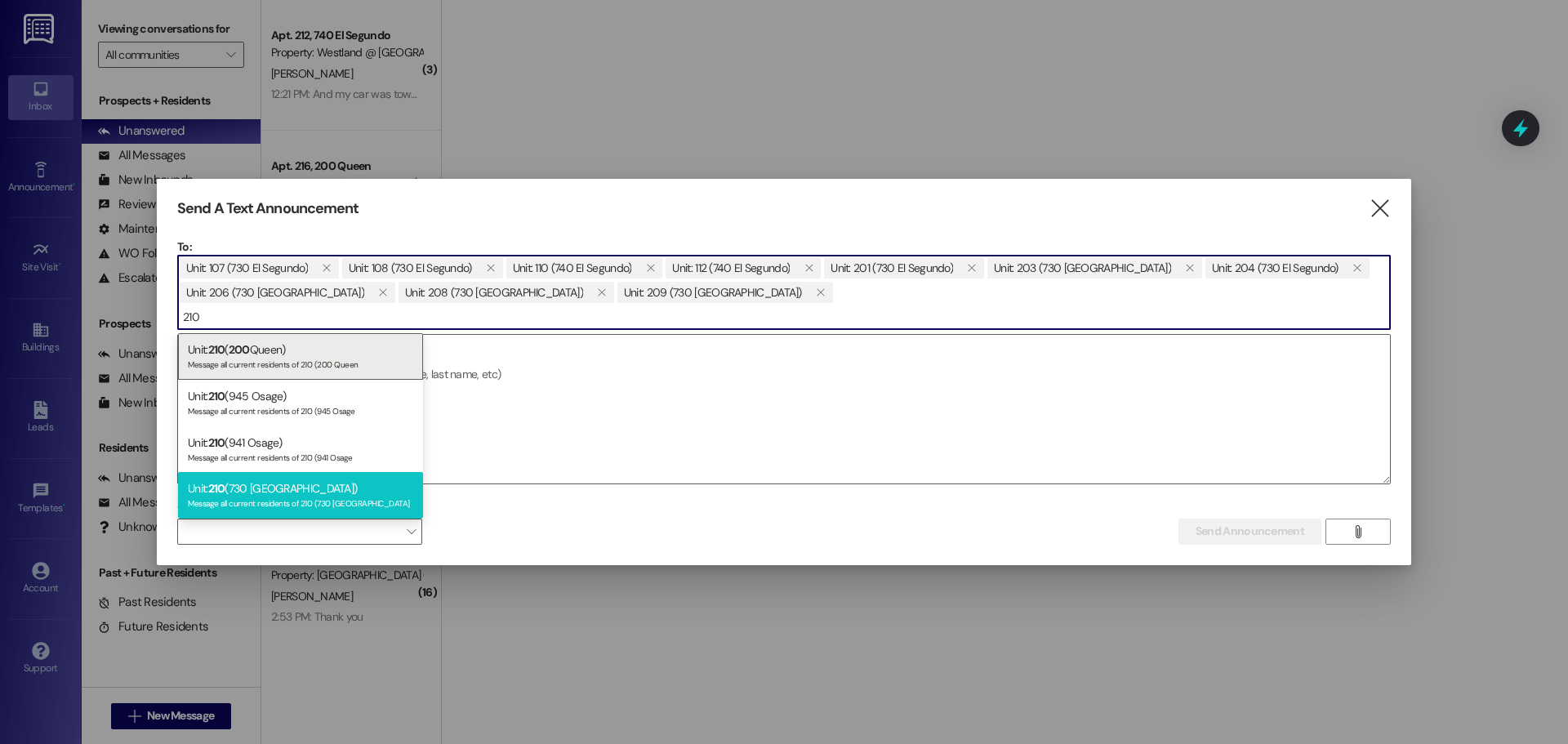
type input "210"
click at [339, 496] on div "Message all current residents of 210 (730 El Segundo" at bounding box center [300, 501] width 225 height 14
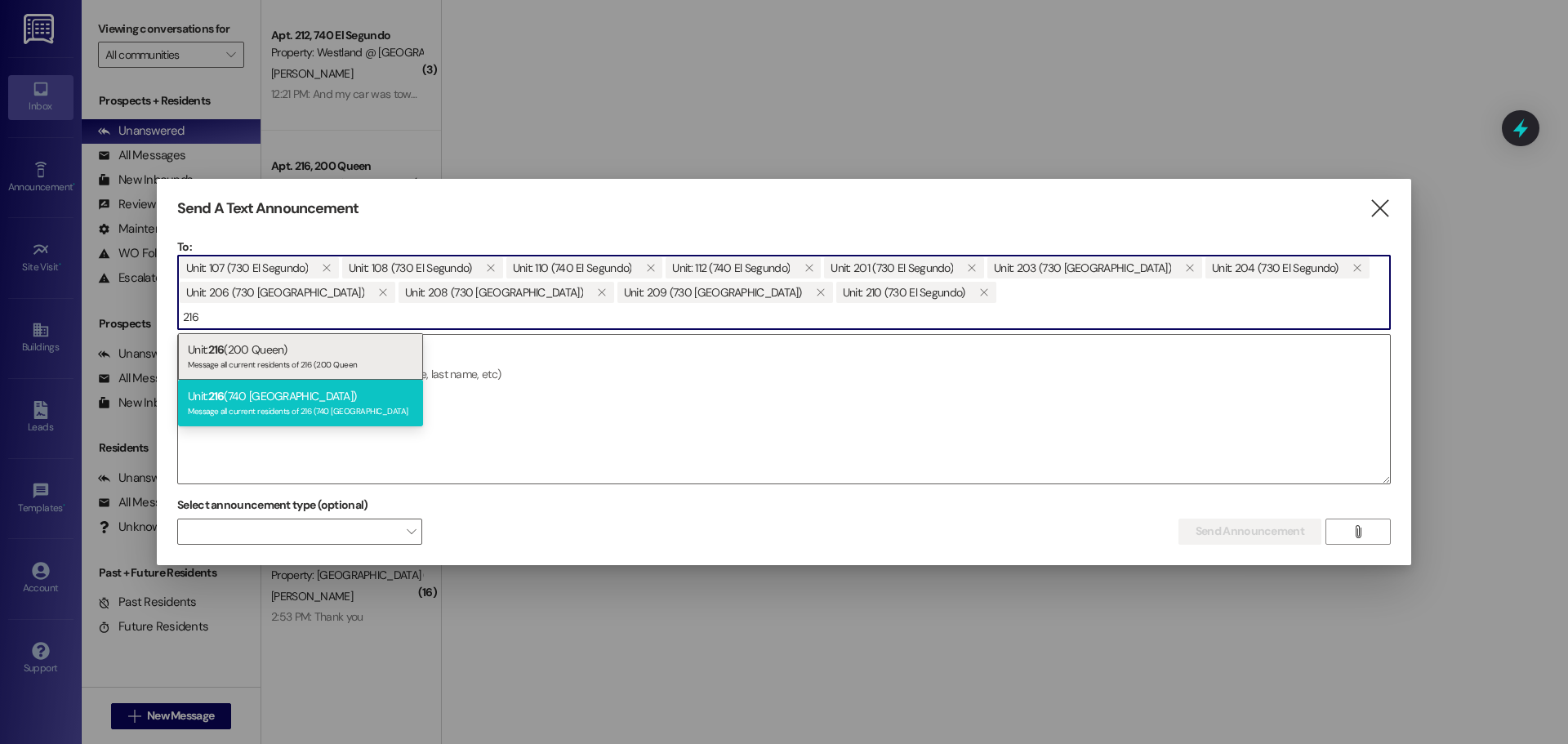
type input "216"
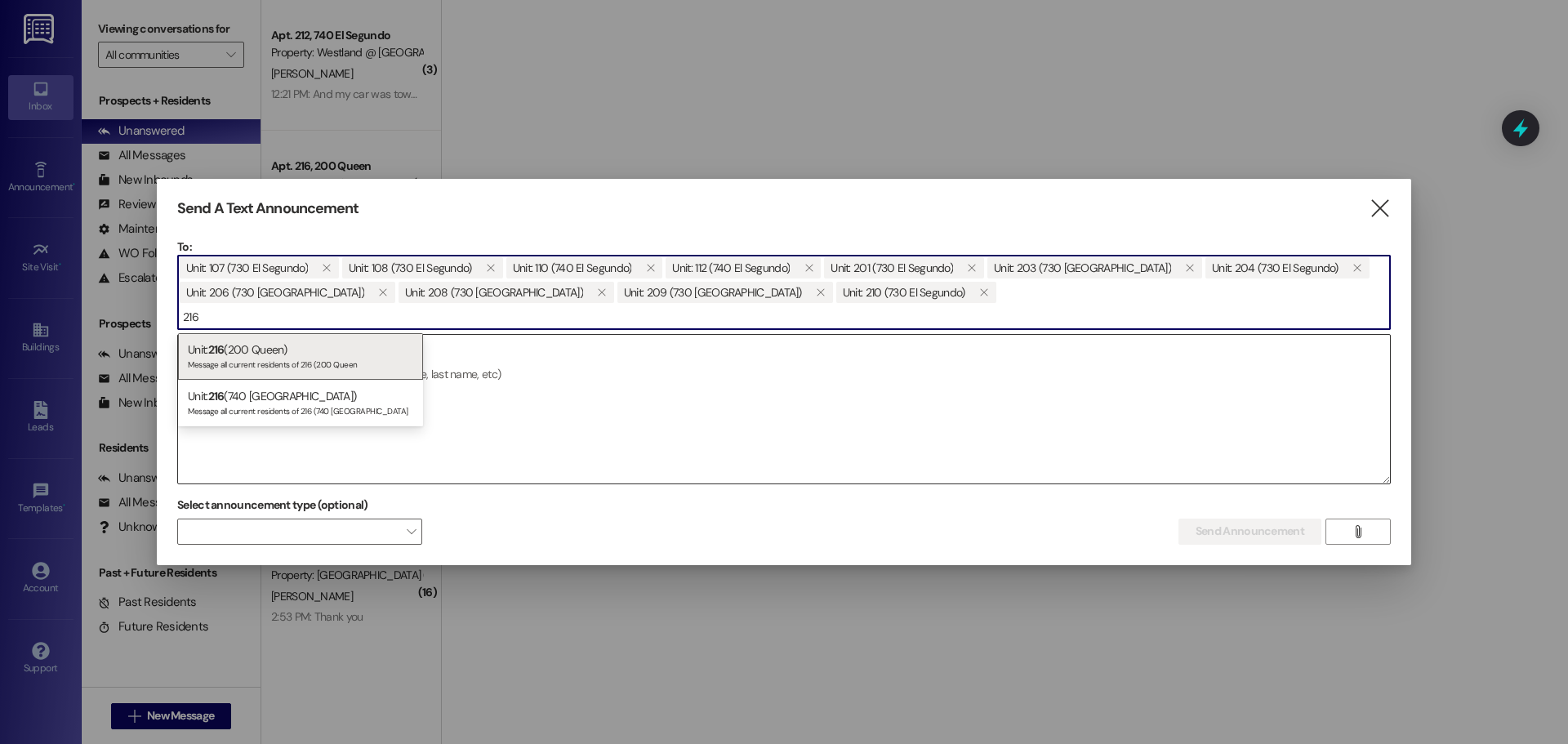
click at [323, 407] on div "Message all current residents of 216 (740 El Segundo" at bounding box center [300, 409] width 225 height 14
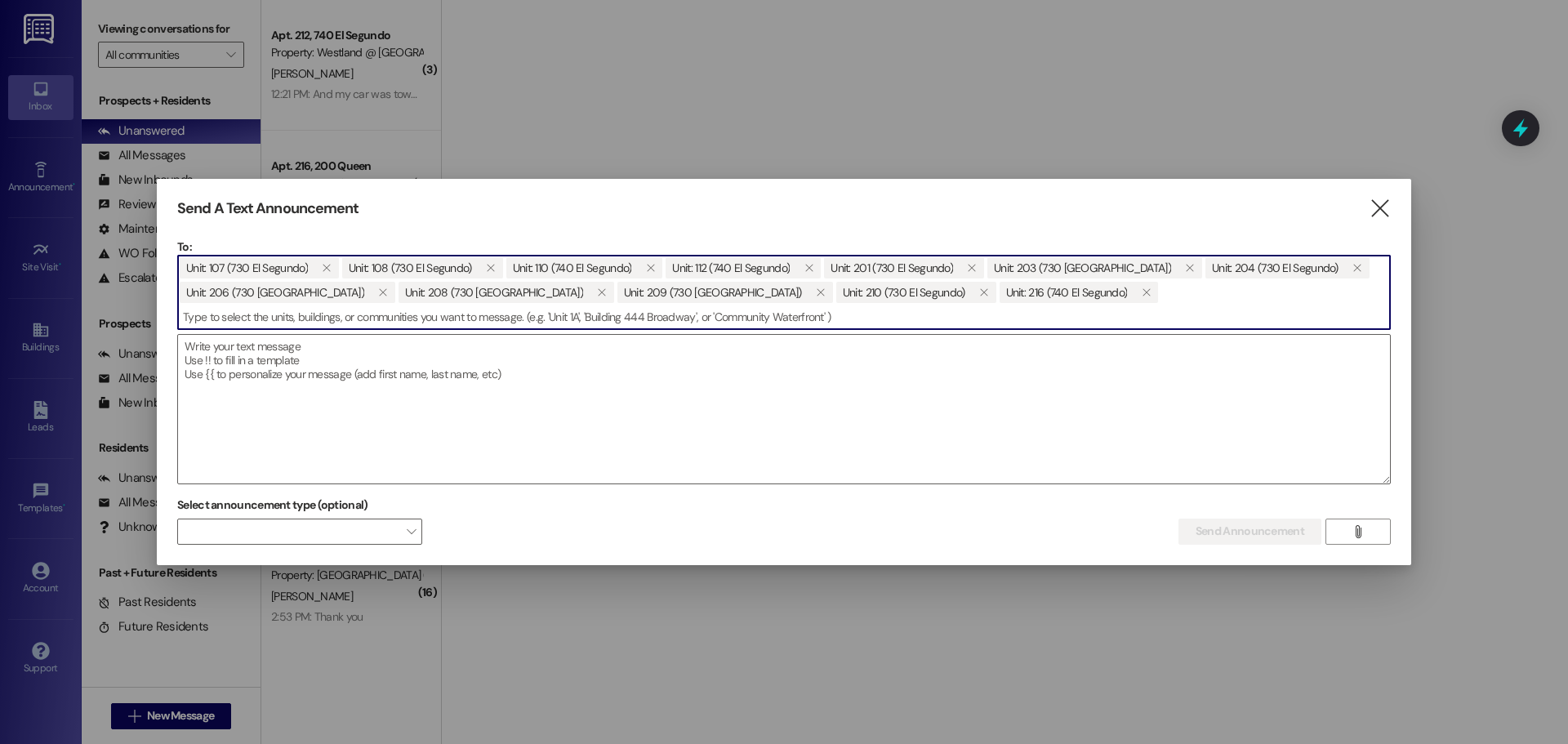
click at [613, 320] on input at bounding box center [784, 317] width 1212 height 25
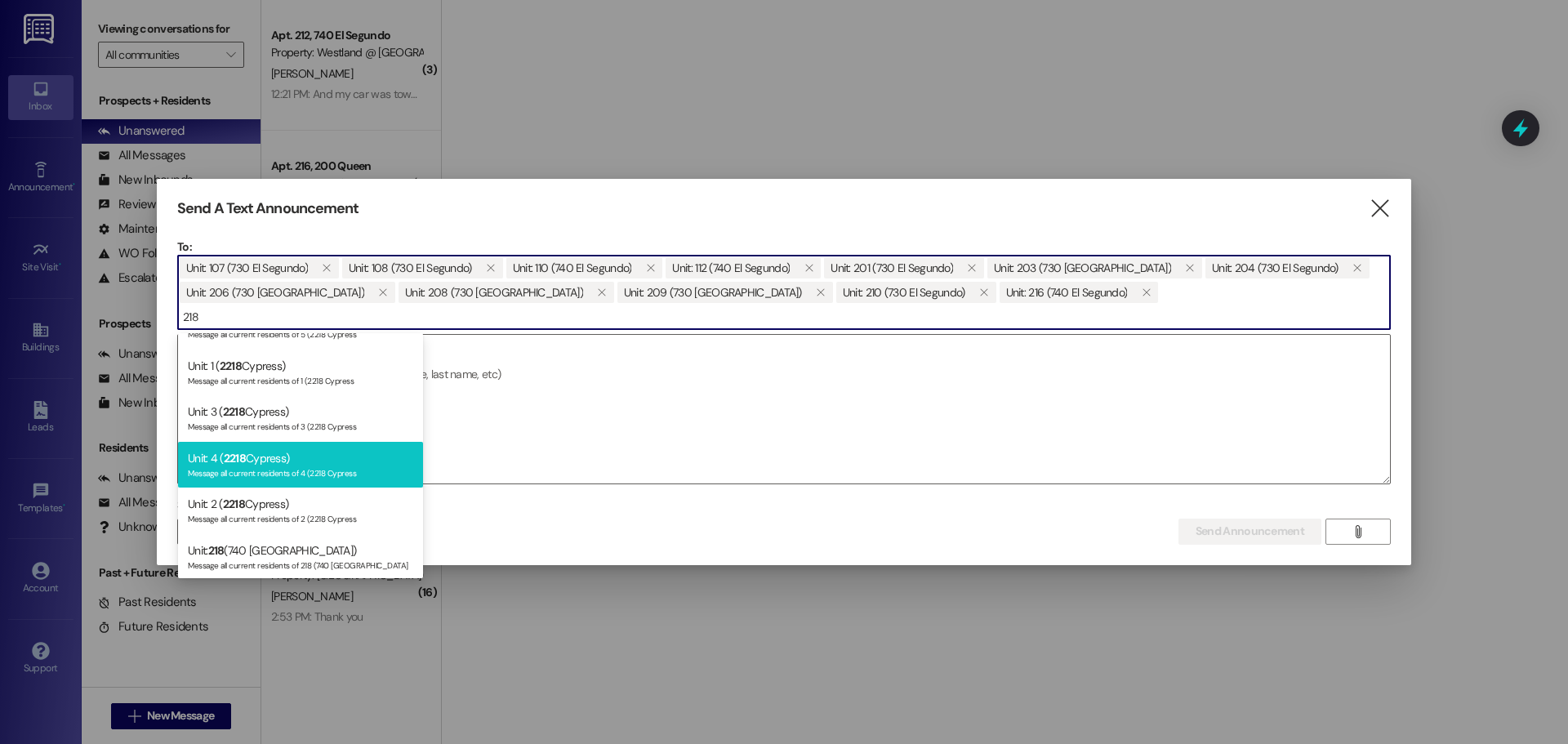
scroll to position [79, 0]
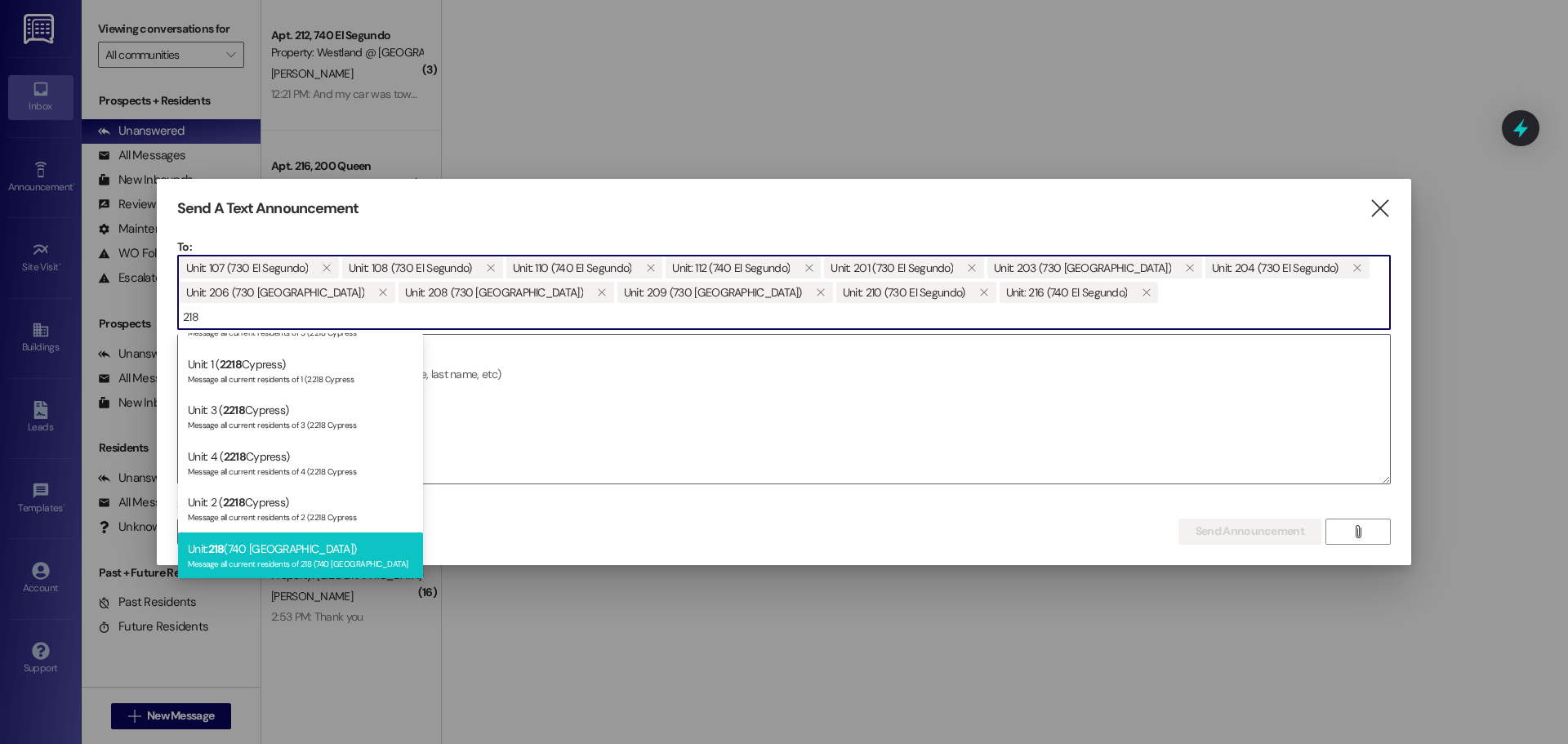
type input "218"
click at [302, 554] on div "Unit: 218 (740 El Segundo) Message all current residents of 218 (740 El Segundo" at bounding box center [300, 556] width 245 height 47
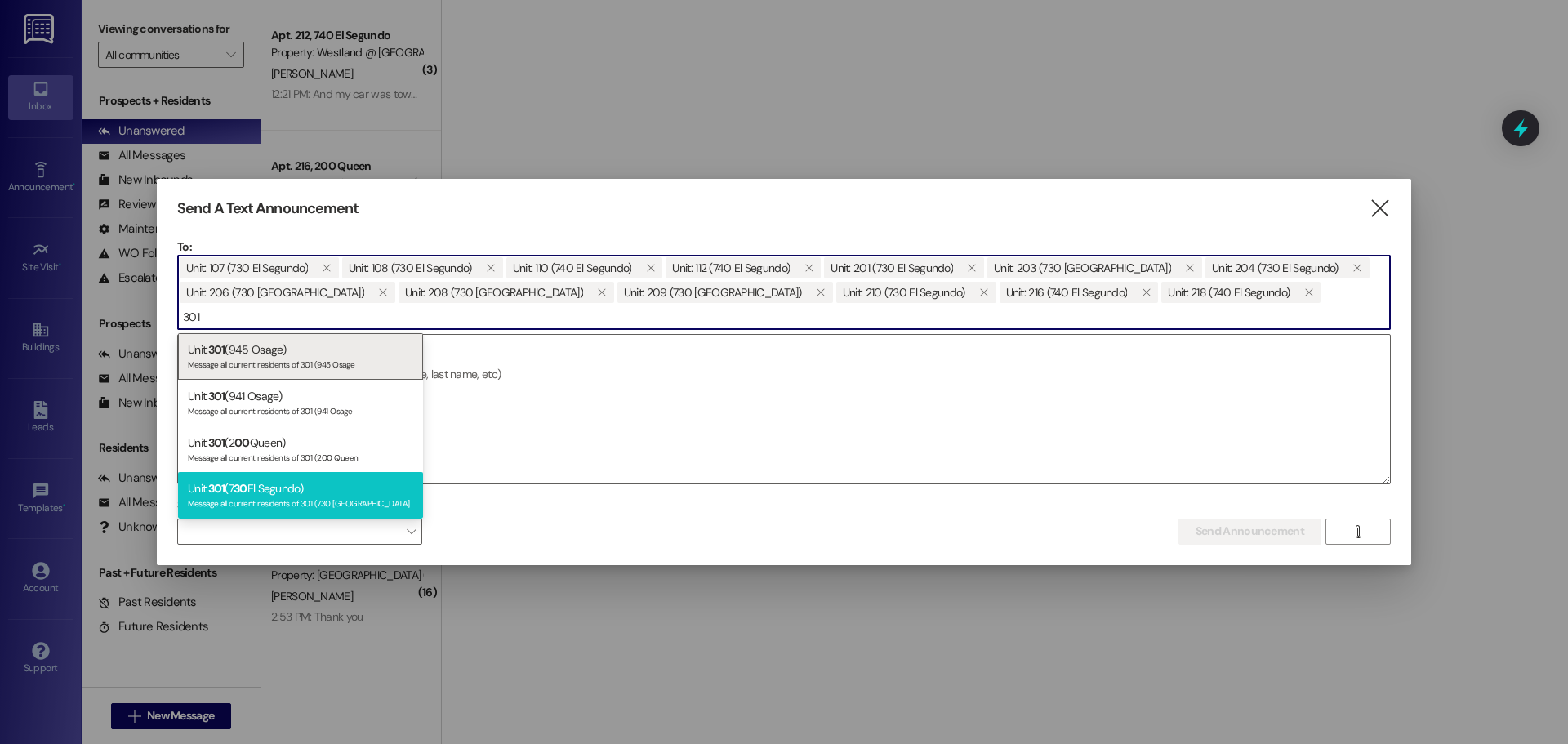
type input "301"
click at [320, 499] on div "Message all current residents of 301 (730 El Segundo" at bounding box center [300, 501] width 225 height 14
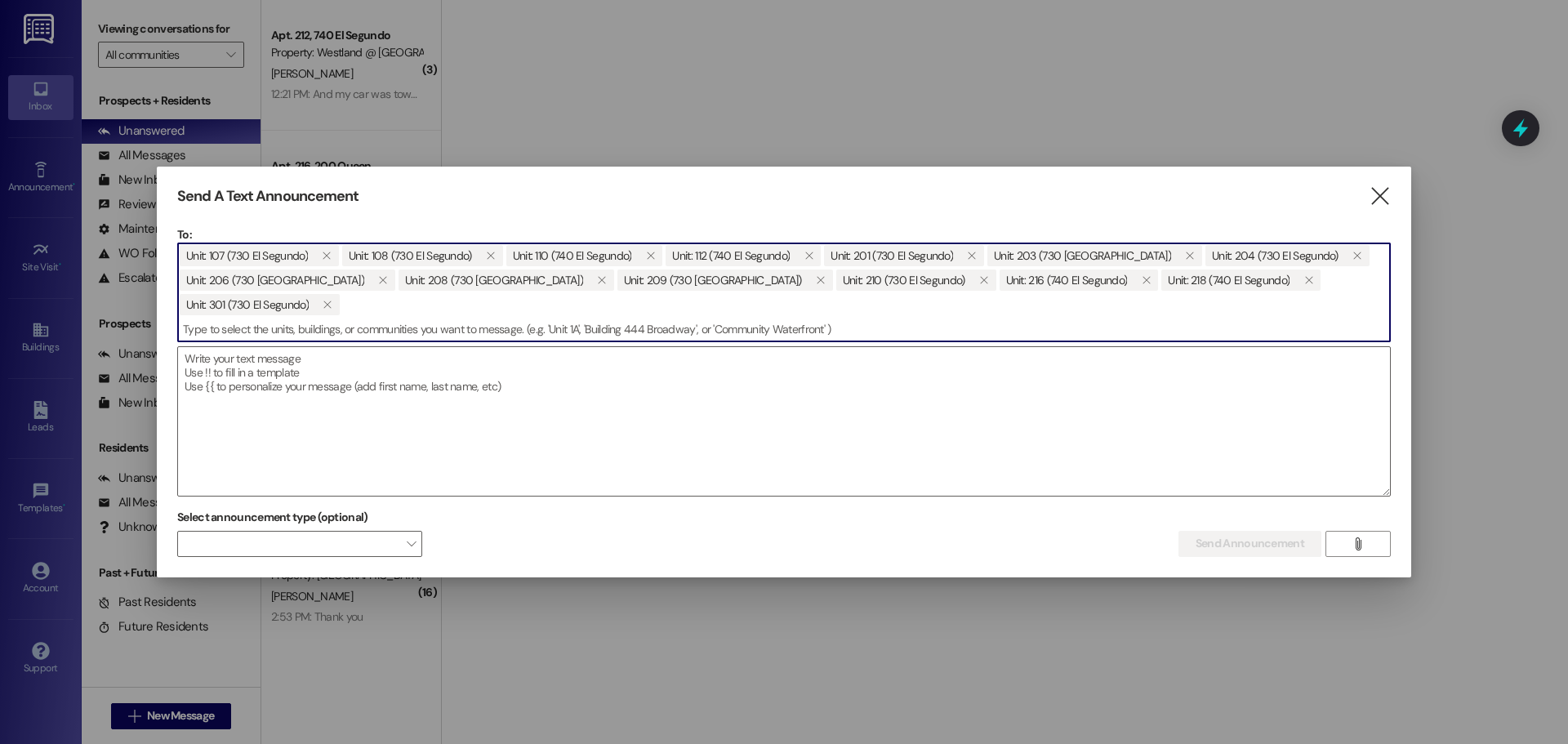
click at [847, 321] on input at bounding box center [784, 329] width 1212 height 25
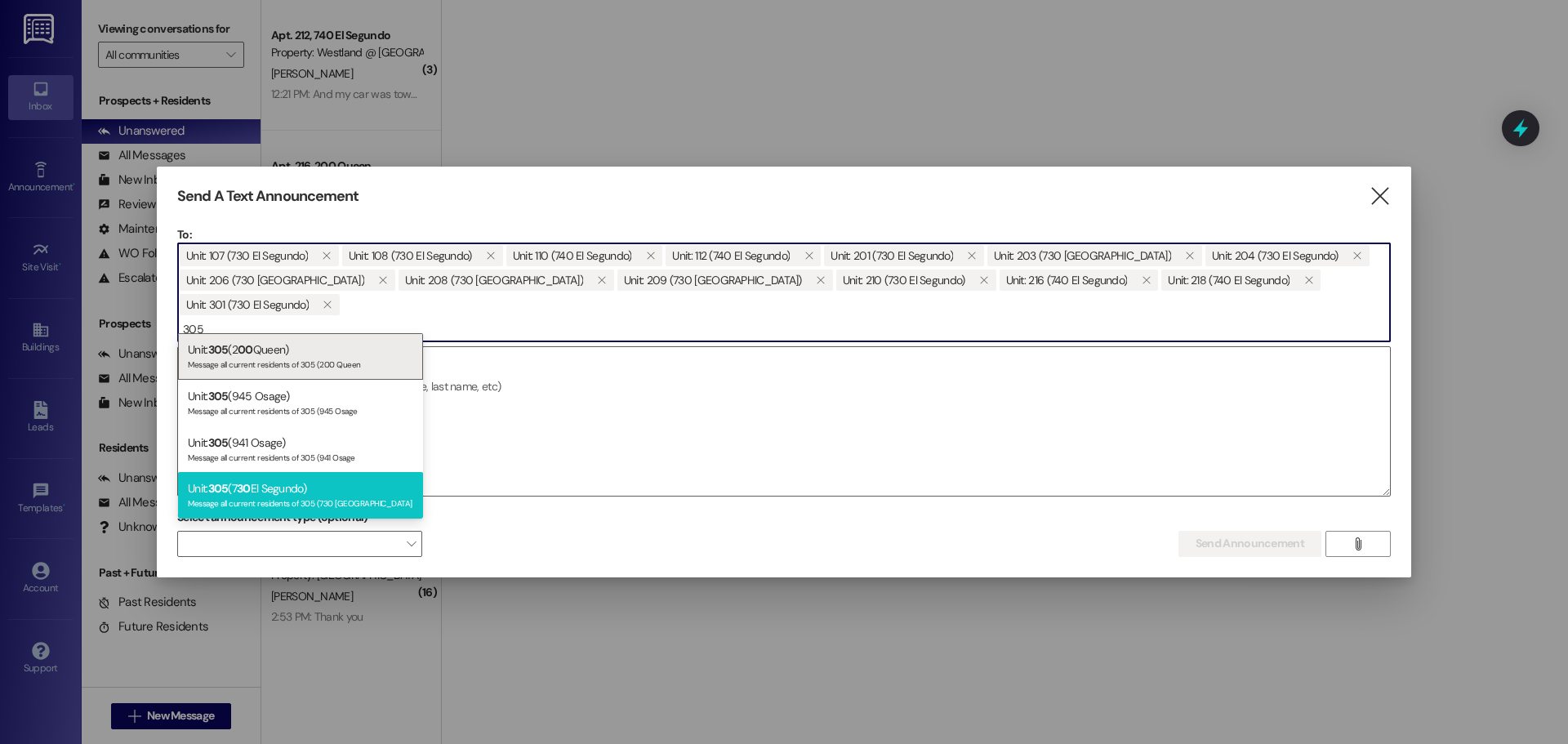
type input "305"
click at [306, 491] on div "Unit: 305 (7 30 El Segundo) Message all current residents of 305 (730 El Segundo" at bounding box center [300, 495] width 245 height 47
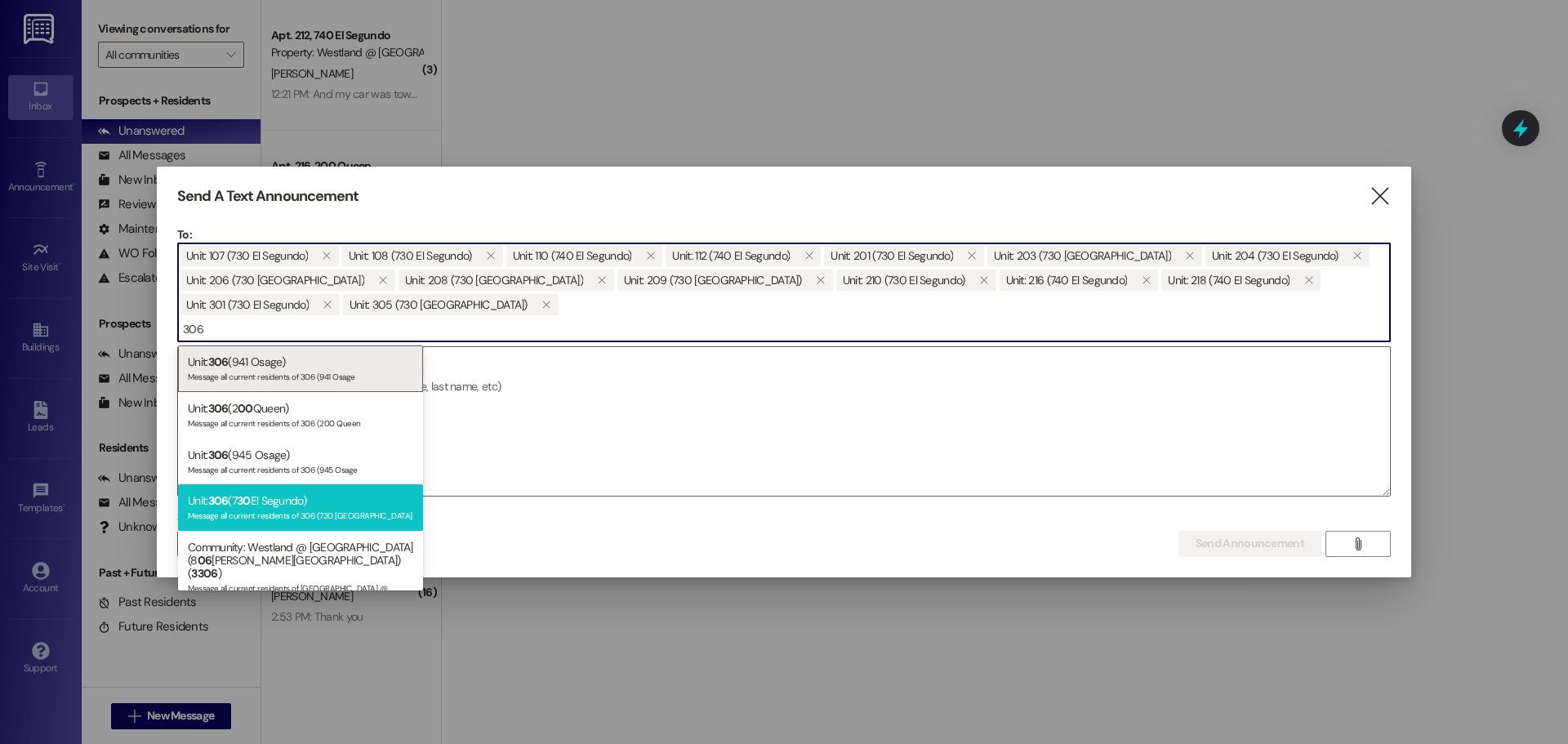
type input "306"
click at [291, 509] on div "Message all current residents of 306 (730 El Segundo" at bounding box center [300, 514] width 225 height 14
type input "307"
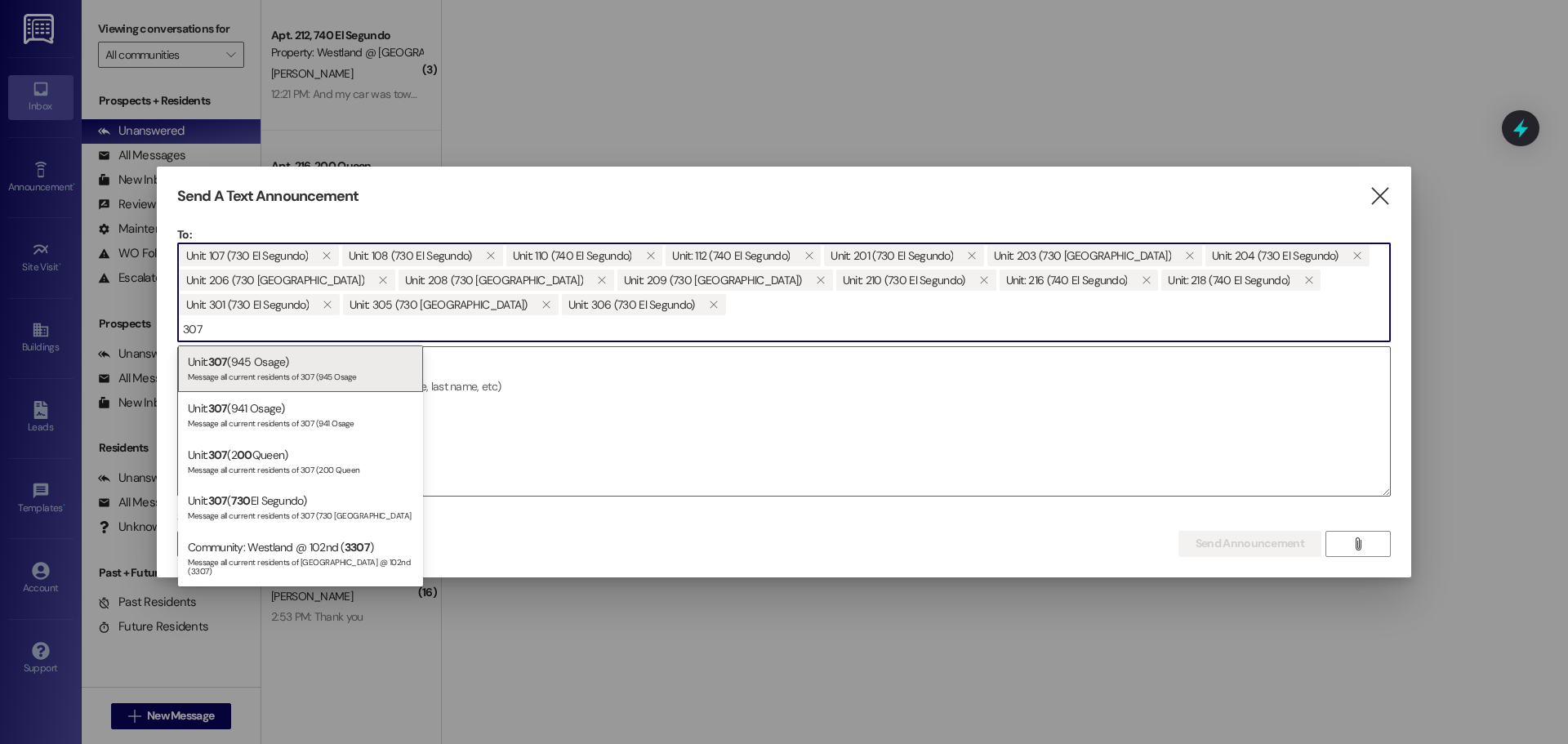
click at [313, 512] on div "Message all current residents of 307 (730 El Segundo" at bounding box center [300, 514] width 225 height 14
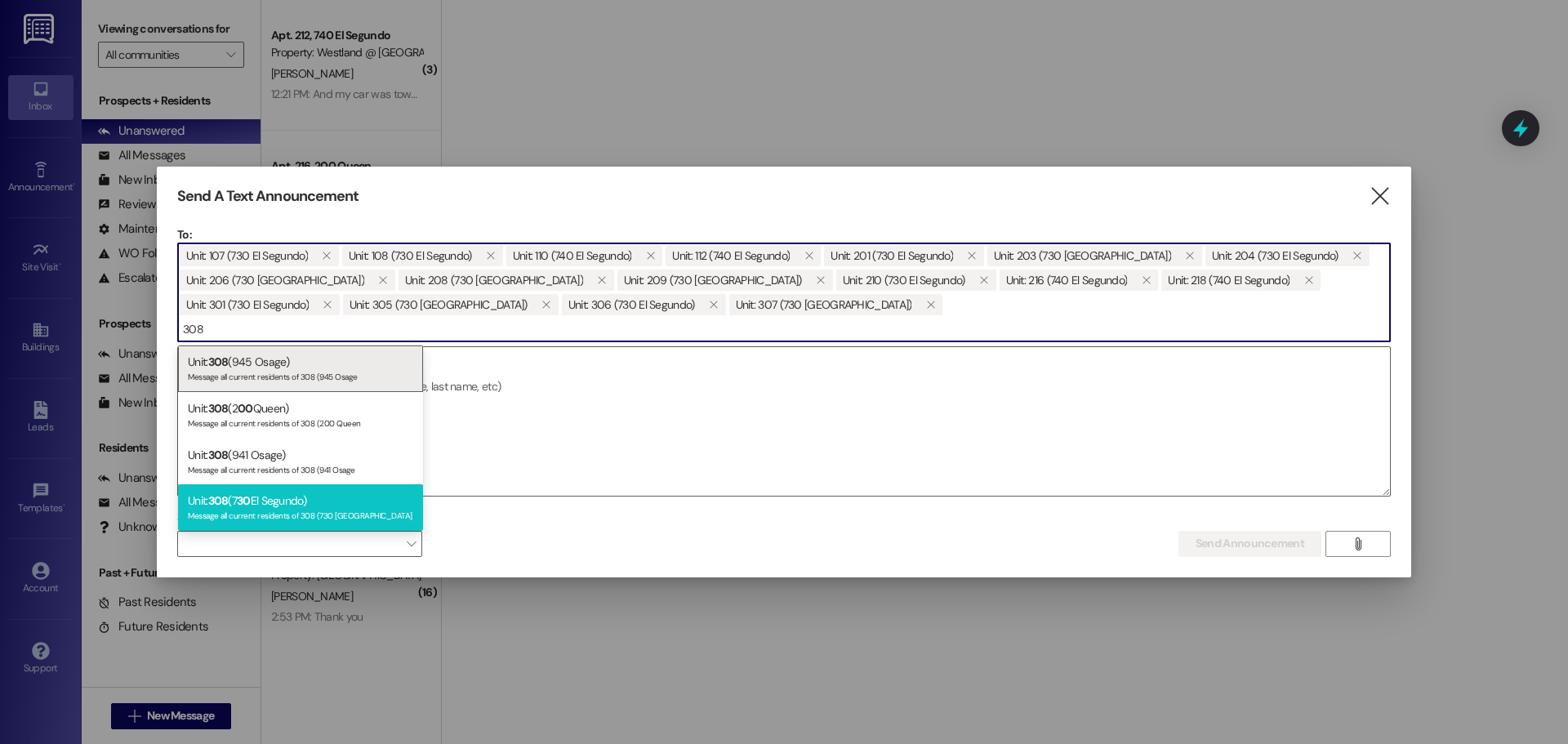
type input "308"
click at [314, 498] on div "Unit: 308 (7 30 El Segundo) Message all current residents of 308 (730 El Segundo" at bounding box center [300, 507] width 245 height 47
type input "309"
click at [330, 502] on div "Unit: 309 (7 30 El Segundo) Message all current residents of 309 (730 El Segundo" at bounding box center [300, 507] width 245 height 47
type input "310"
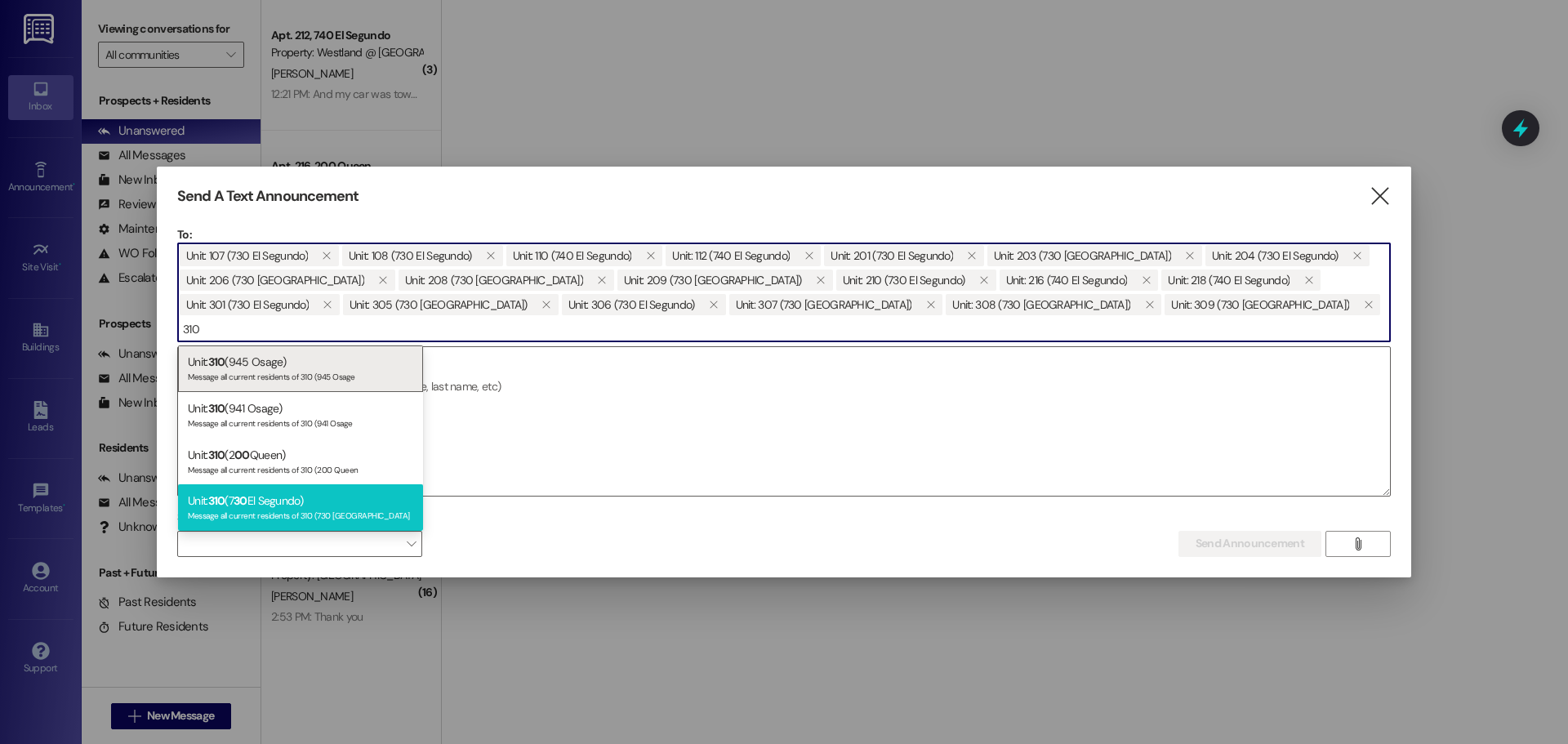
click at [298, 500] on div "Unit: 310 (7 30 El Segundo) Message all current residents of 310 (730 El Segundo" at bounding box center [300, 507] width 245 height 47
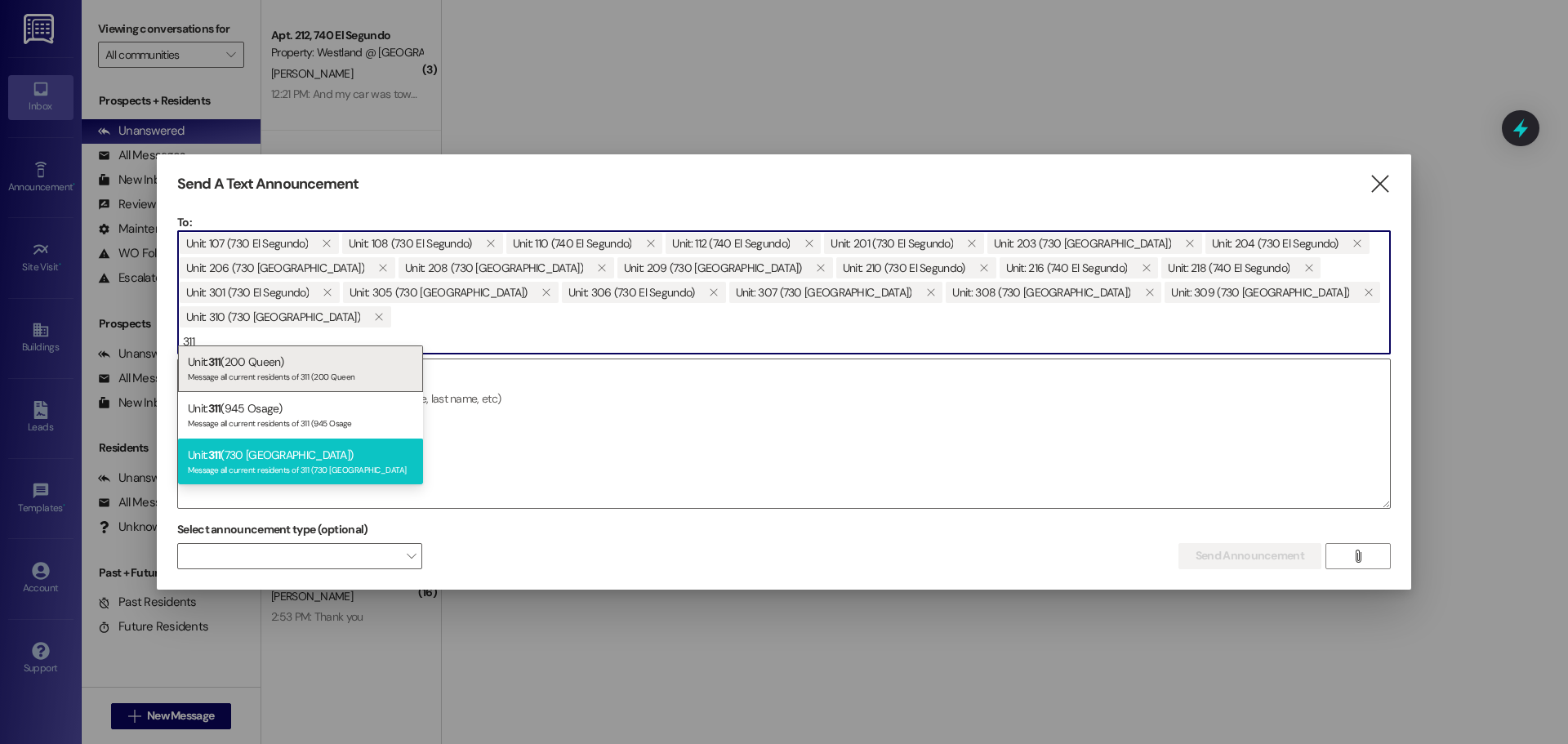
type input "311"
click at [321, 461] on div "Message all current residents of 311 (730 El Segundo" at bounding box center [300, 468] width 225 height 14
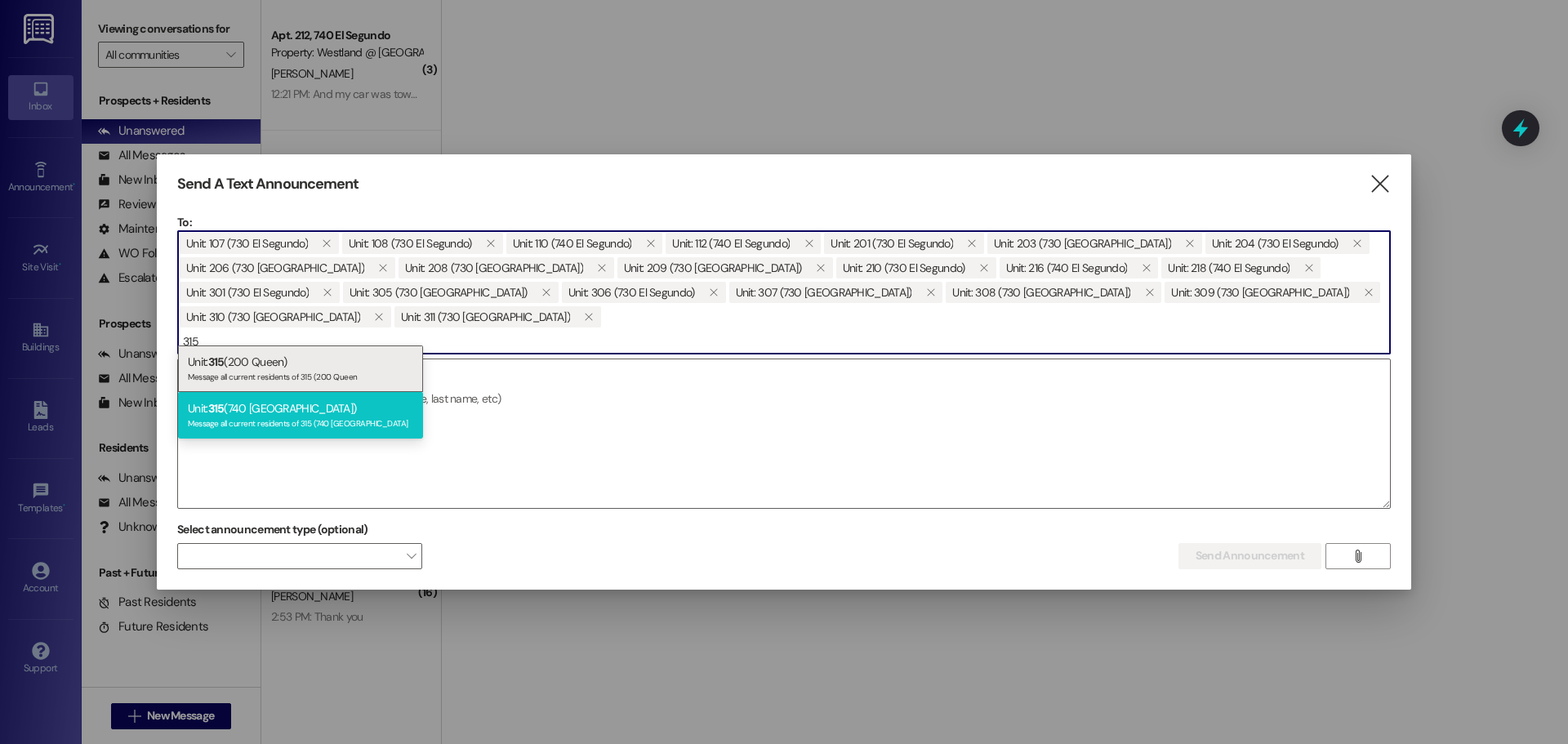
type input "315"
click at [349, 415] on div "Message all current residents of 315 (740 El Segundo" at bounding box center [300, 421] width 225 height 14
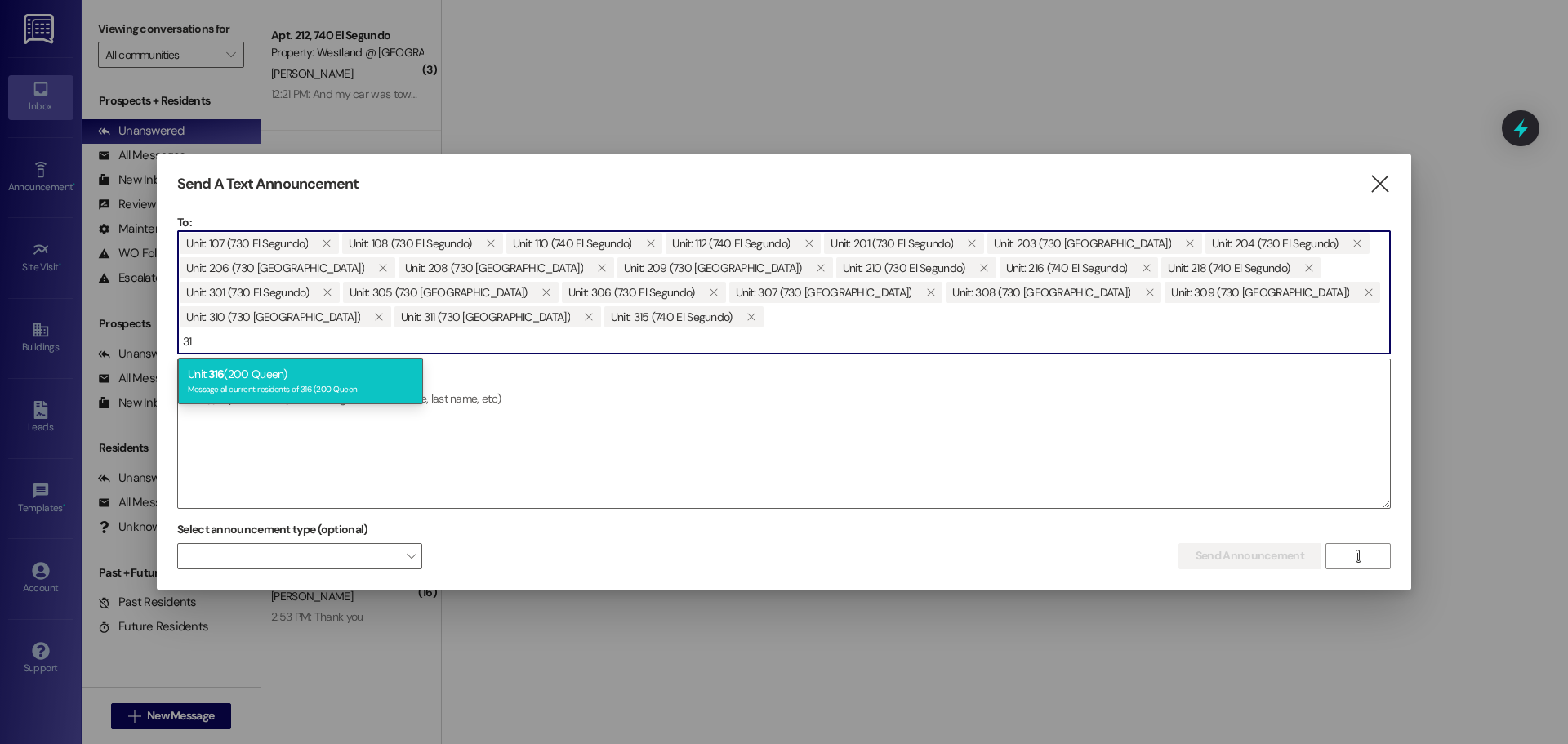
type input "3"
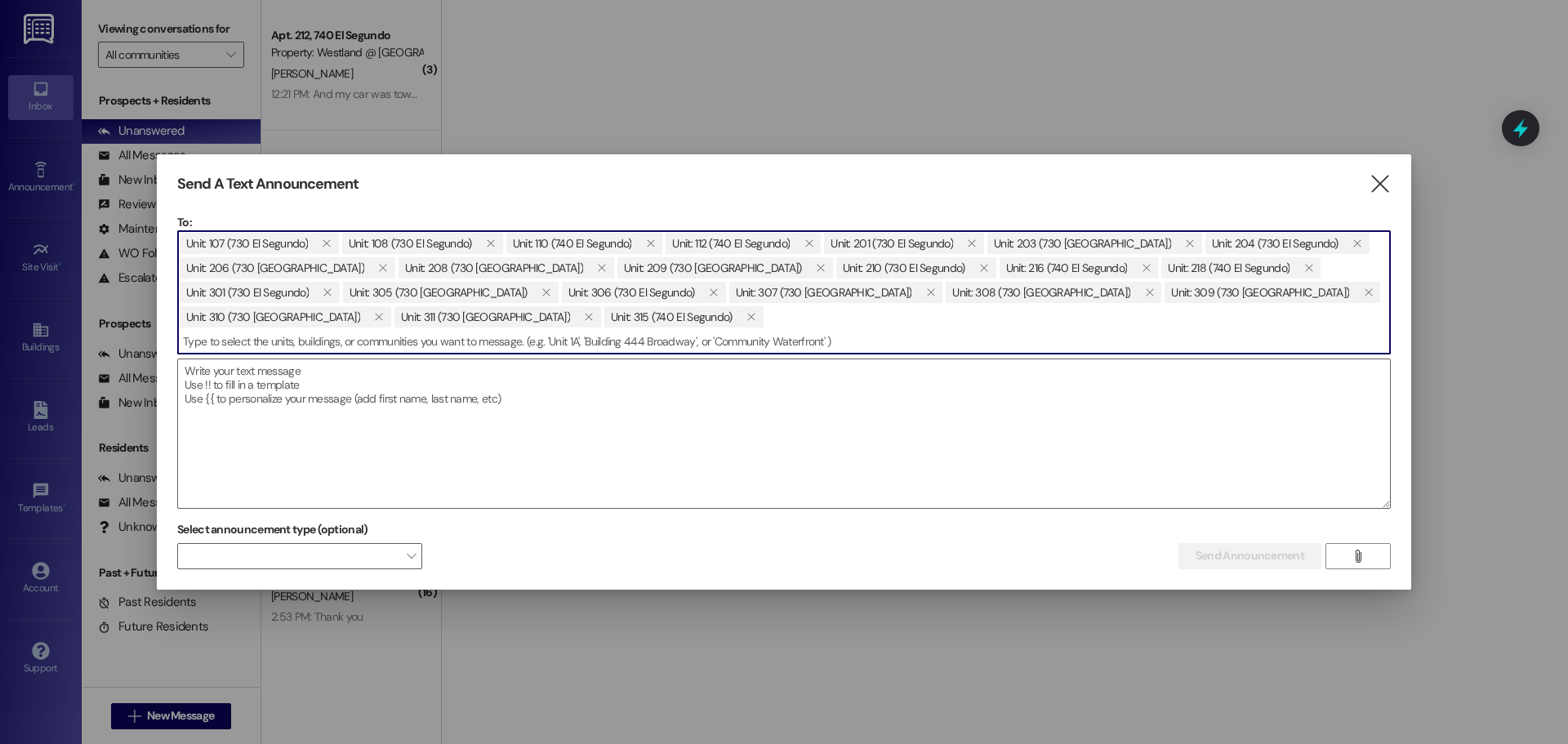
click at [370, 338] on input at bounding box center [784, 342] width 1212 height 25
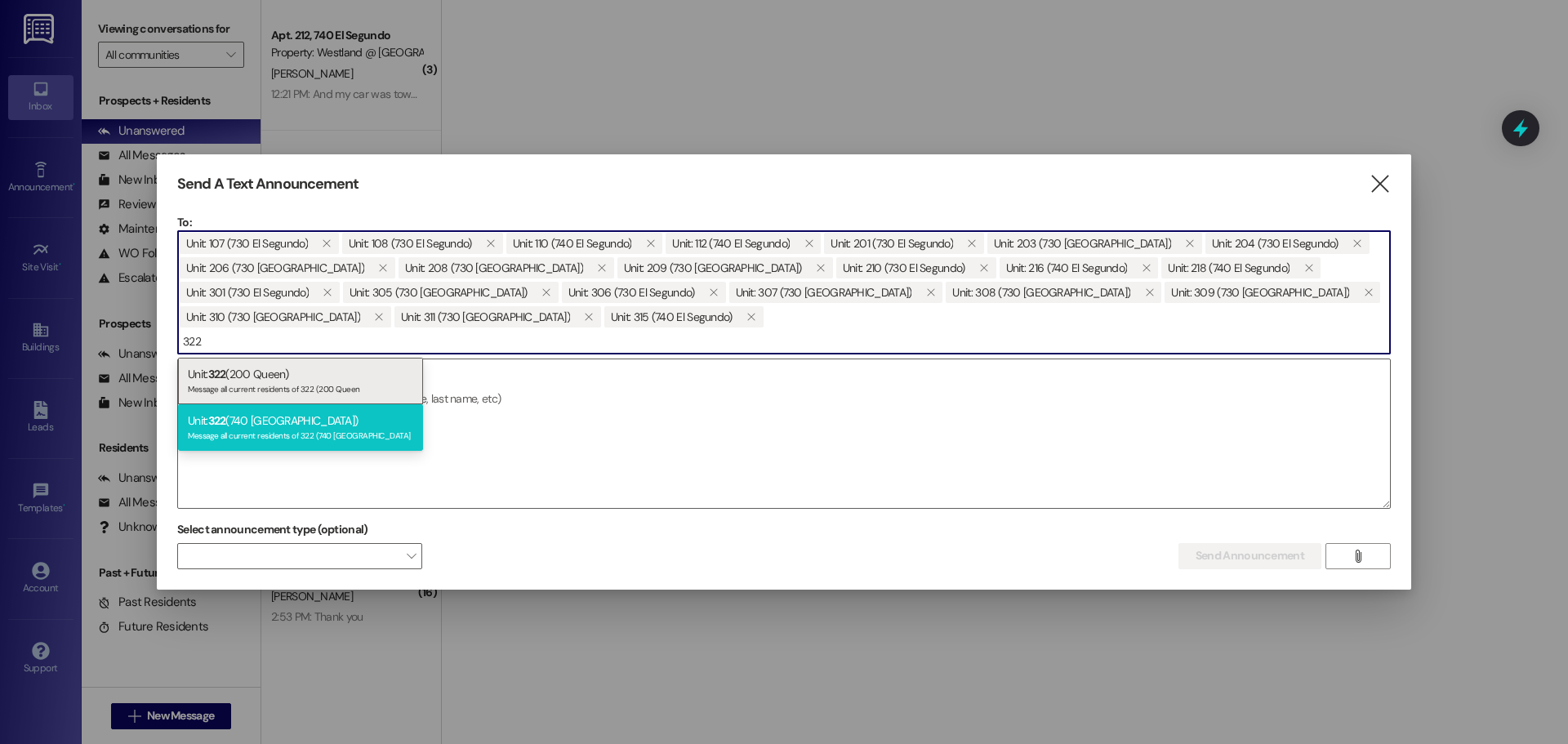
type input "322"
click at [287, 428] on div "Unit: 322 (740 El Segundo) Message all current residents of 322 (740 El Segundo" at bounding box center [300, 427] width 245 height 47
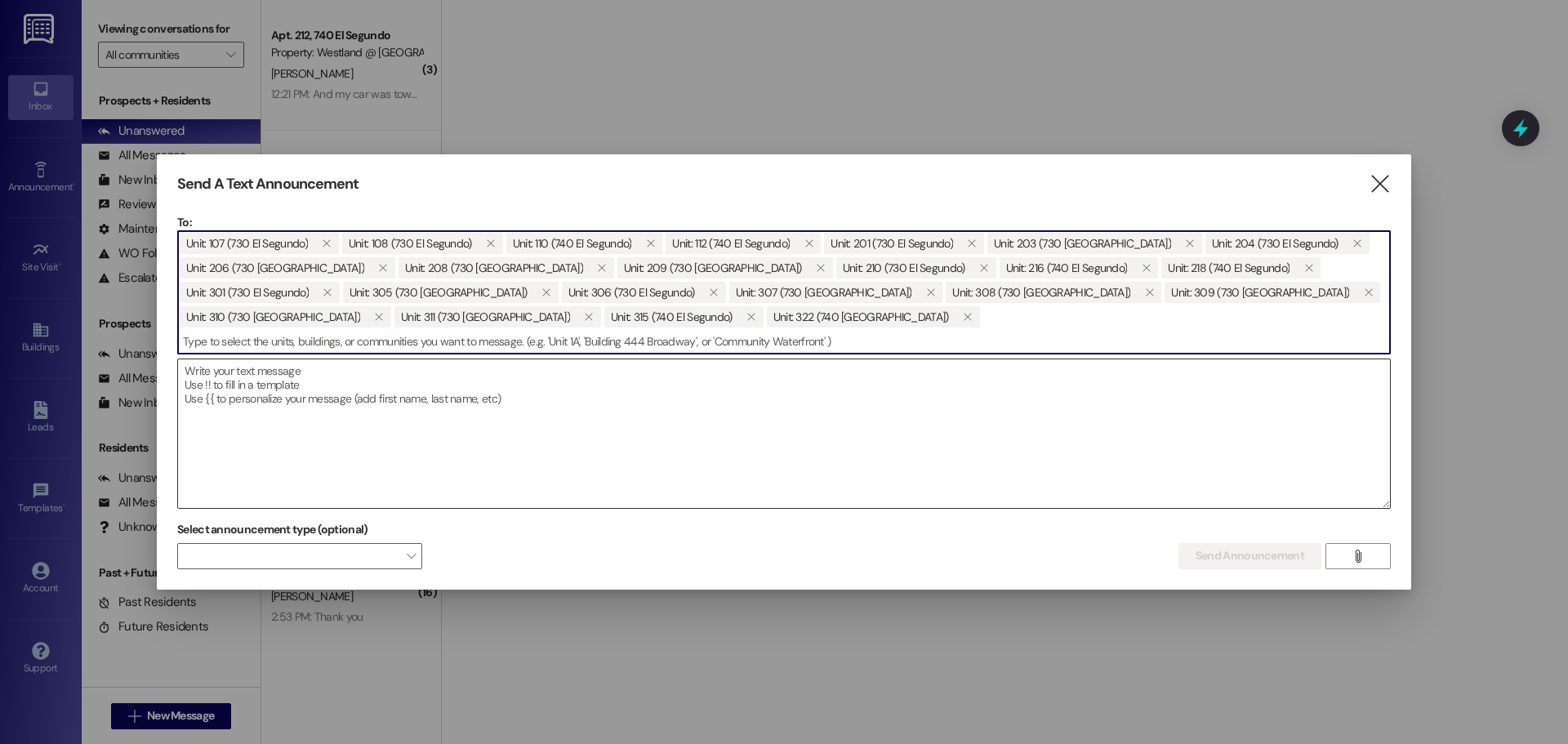
click at [341, 395] on textarea at bounding box center [784, 433] width 1212 height 148
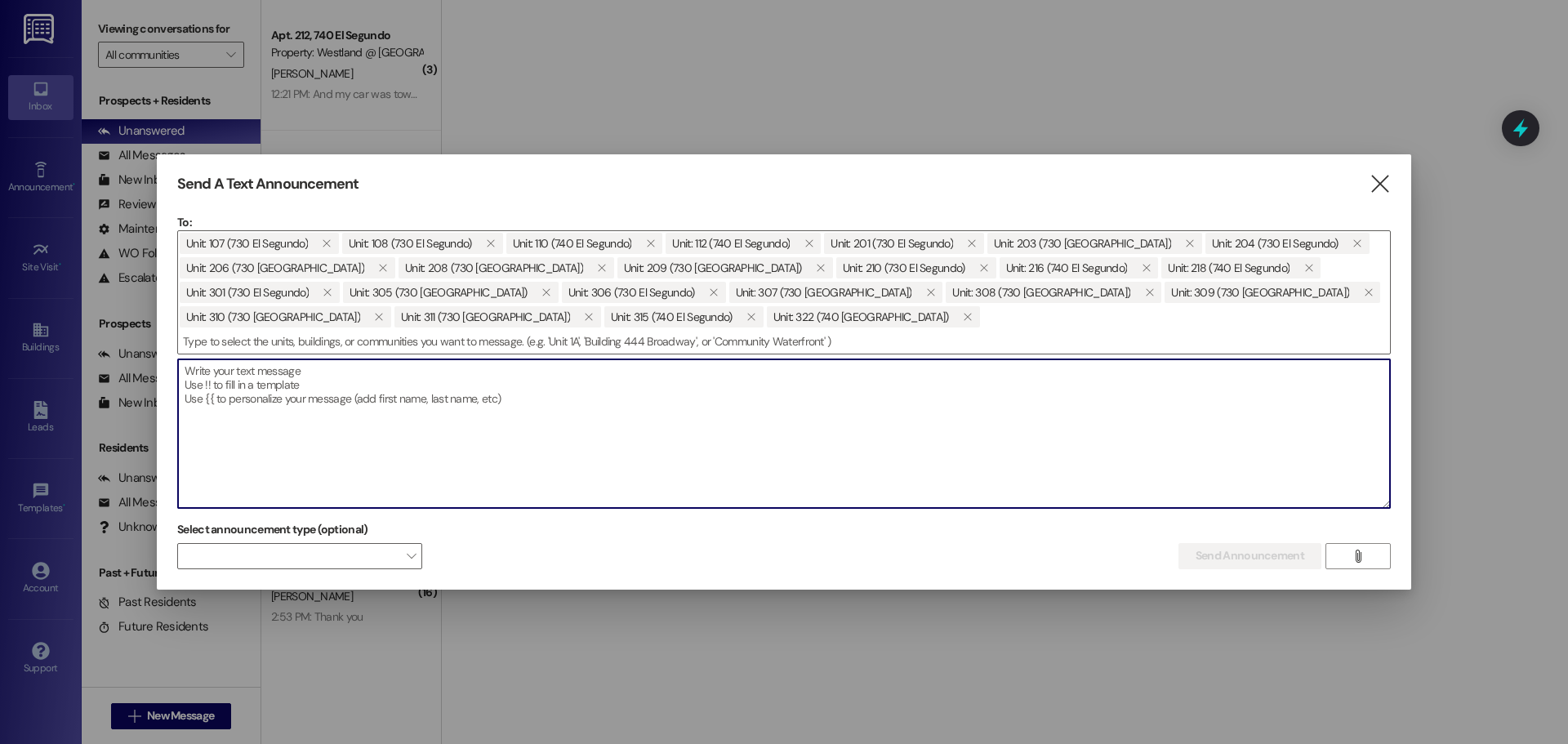
paste textarea "Hola Residentes de El Segundo Apts., Si está recibiendo este mensaje, significa…"
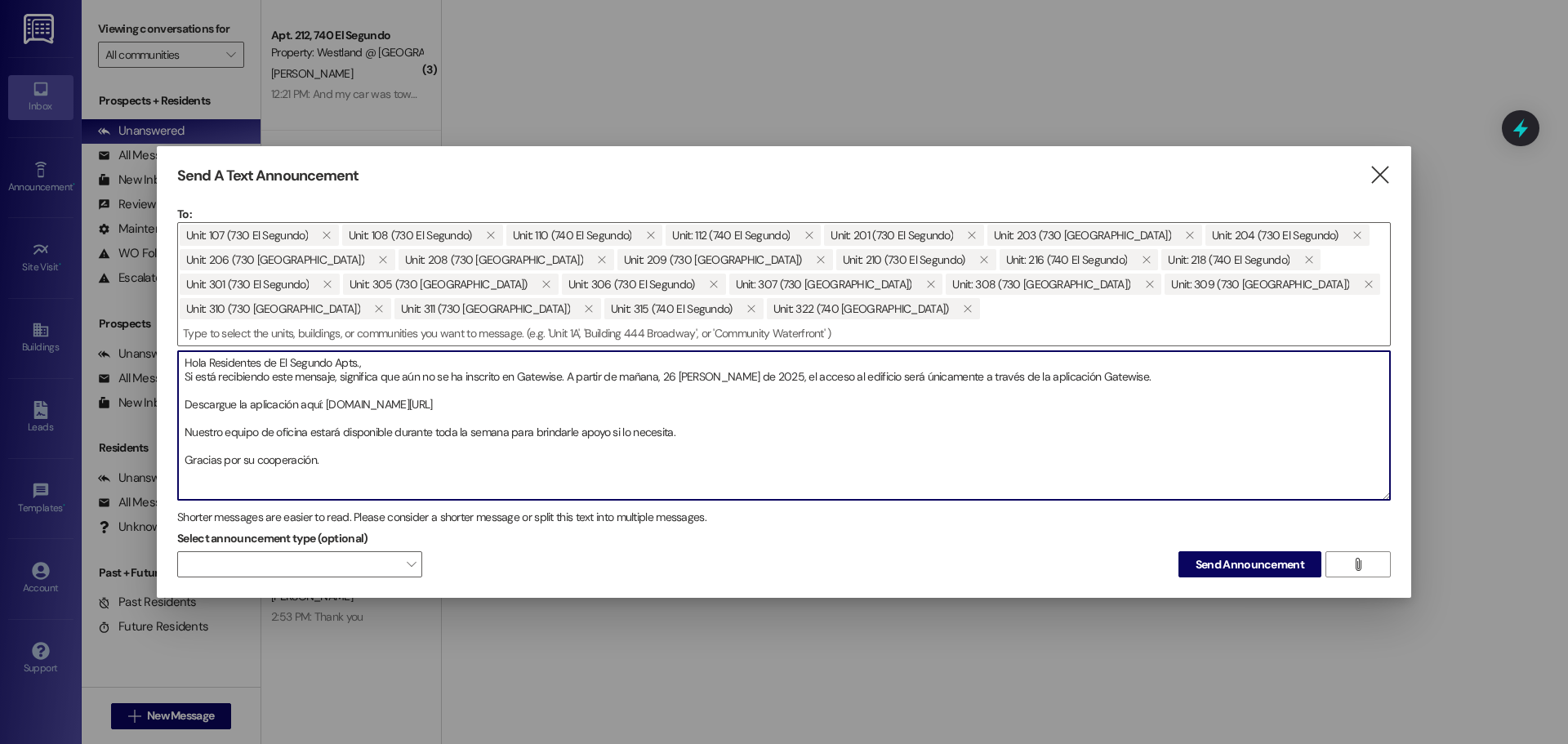
click at [408, 358] on textarea "Hola Residentes de El Segundo Apts., Si está recibiendo este mensaje, significa…" at bounding box center [784, 424] width 1212 height 148
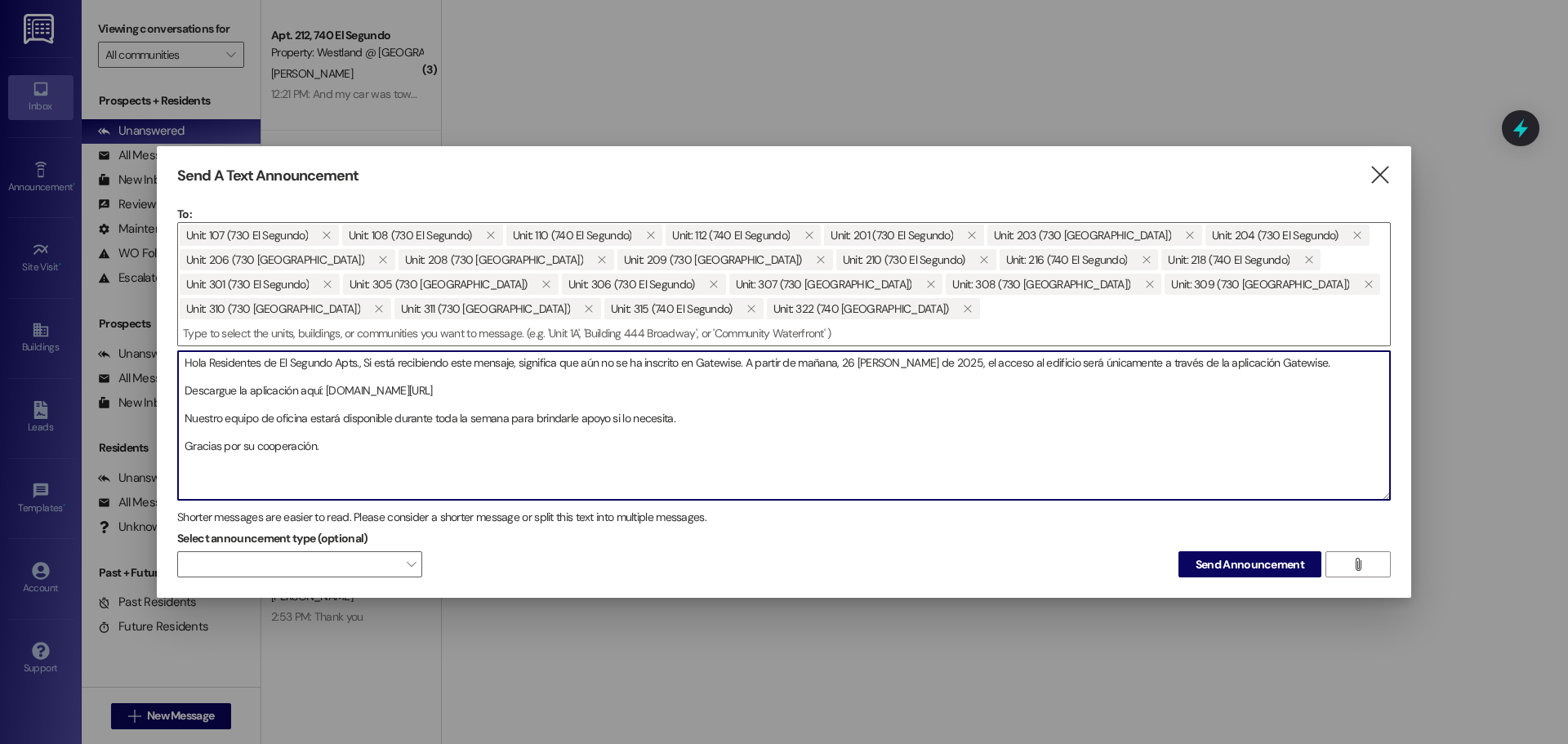
click at [870, 366] on textarea "Hola Residentes de El Segundo Apts., Si está recibiendo este mensaje, significa…" at bounding box center [784, 424] width 1212 height 148
click at [186, 390] on textarea "Hola Residentes de El Segundo Apts., Si está recibiendo este mensaje, significa…" at bounding box center [784, 424] width 1212 height 148
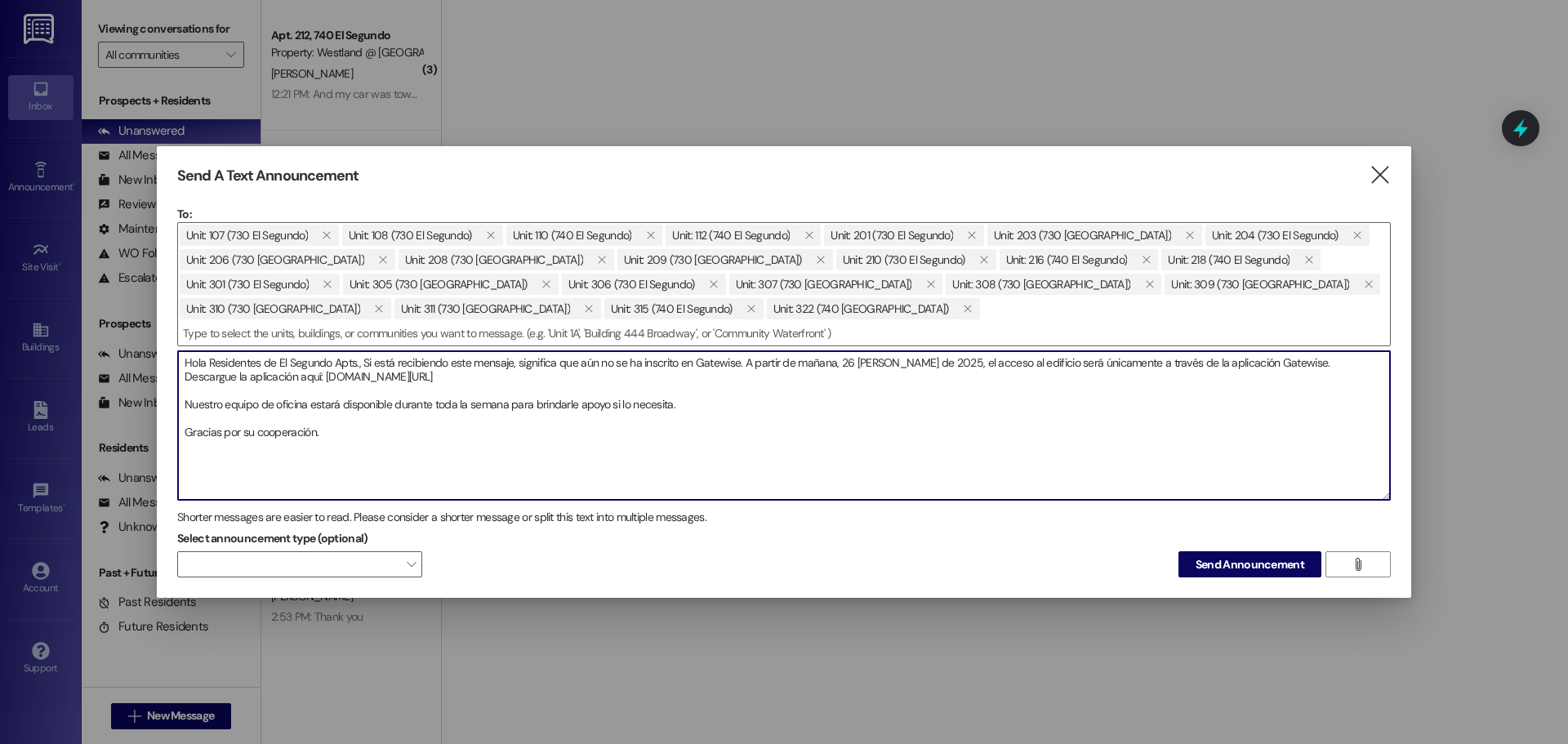
click at [416, 378] on textarea "Hola Residentes de El Segundo Apts., Si está recibiendo este mensaje, significa…" at bounding box center [784, 424] width 1212 height 148
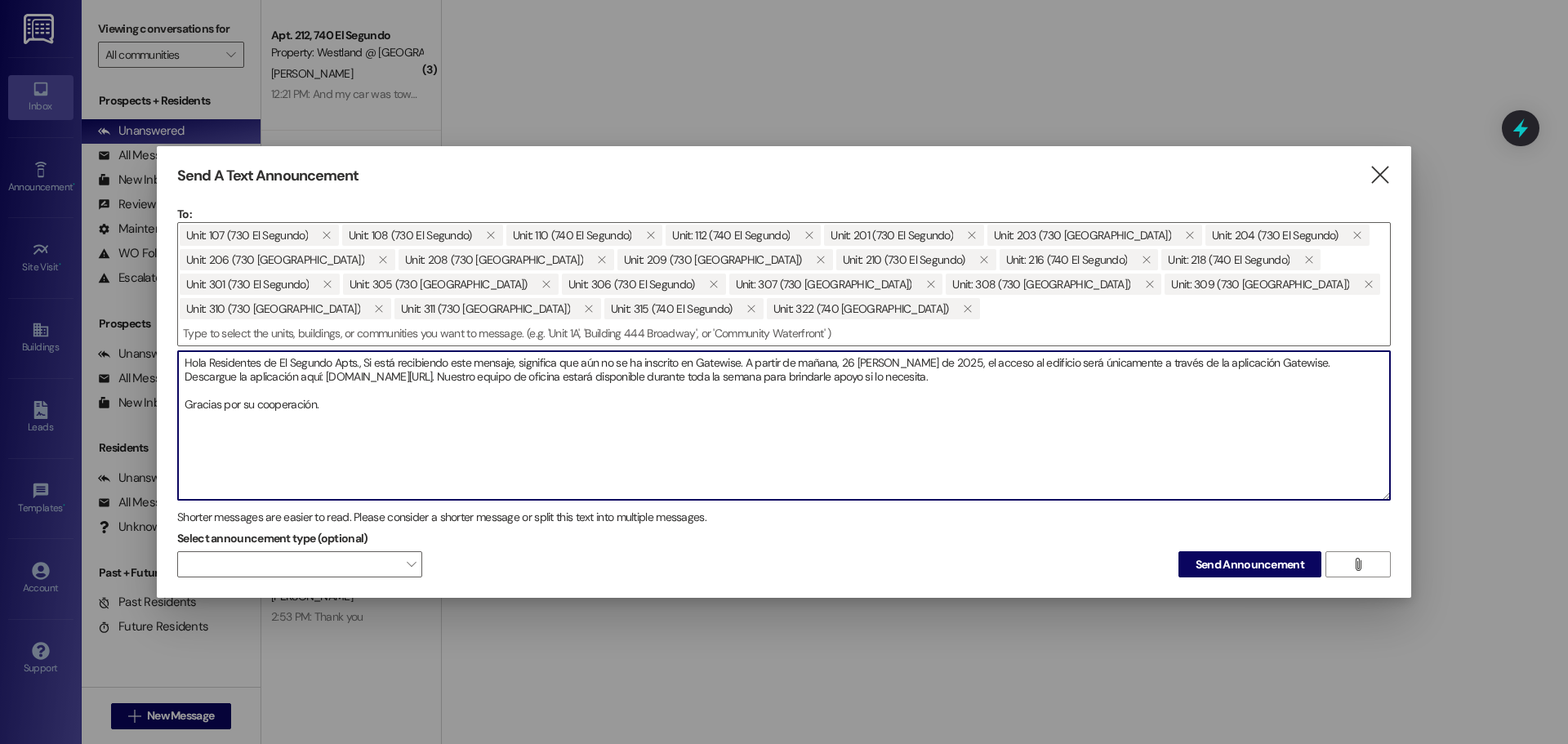
click at [912, 378] on textarea "Hola Residentes de El Segundo Apts., Si está recibiendo este mensaje, significa…" at bounding box center [784, 424] width 1212 height 148
type textarea "Hola Residentes de El Segundo Apts., Si está recibiendo este mensaje, significa…"
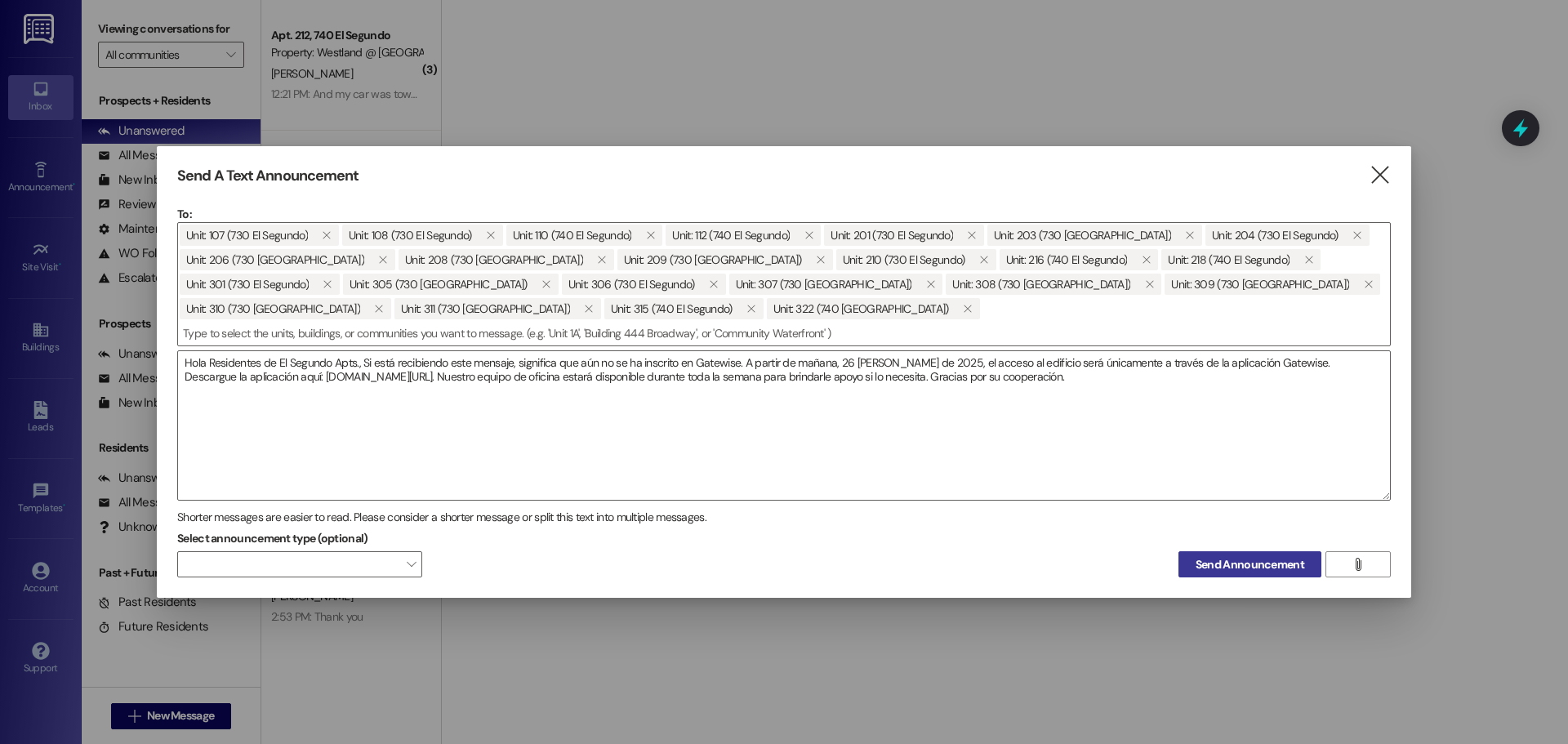
click at [1240, 564] on span "Send Announcement" at bounding box center [1250, 565] width 109 height 17
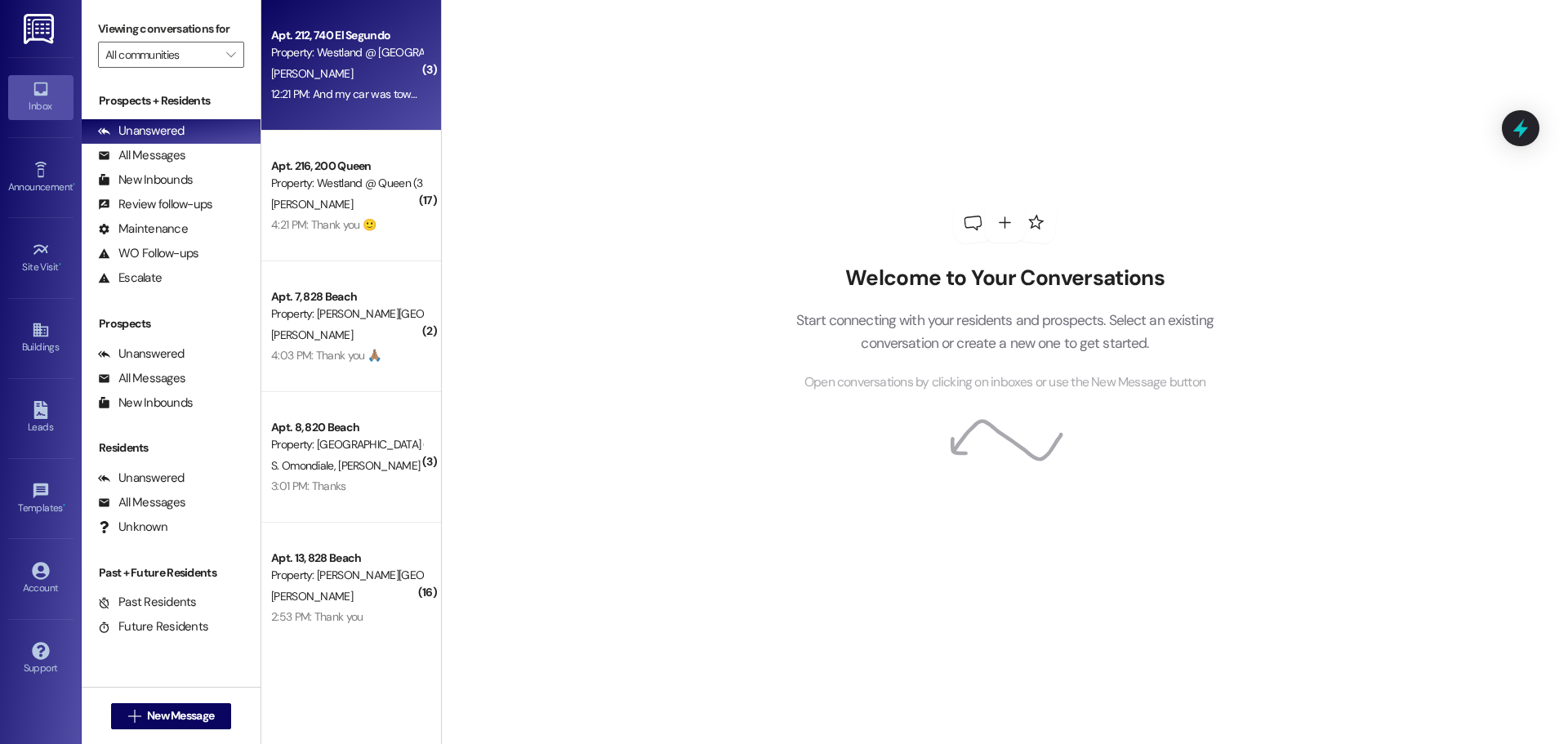
click at [380, 46] on div "Property: Westland @ [GEOGRAPHIC_DATA] (3387)" at bounding box center [347, 52] width 151 height 17
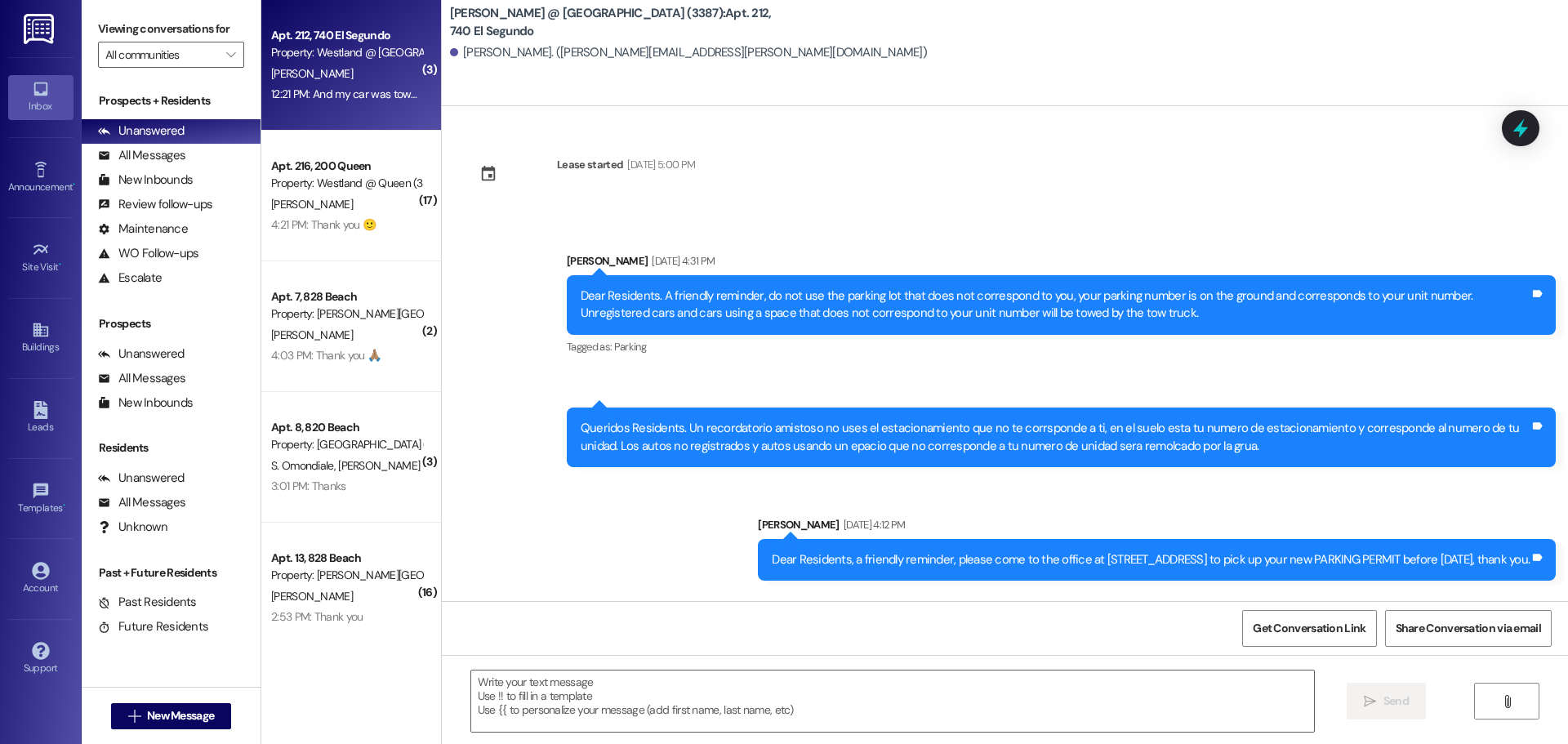
scroll to position [37486, 0]
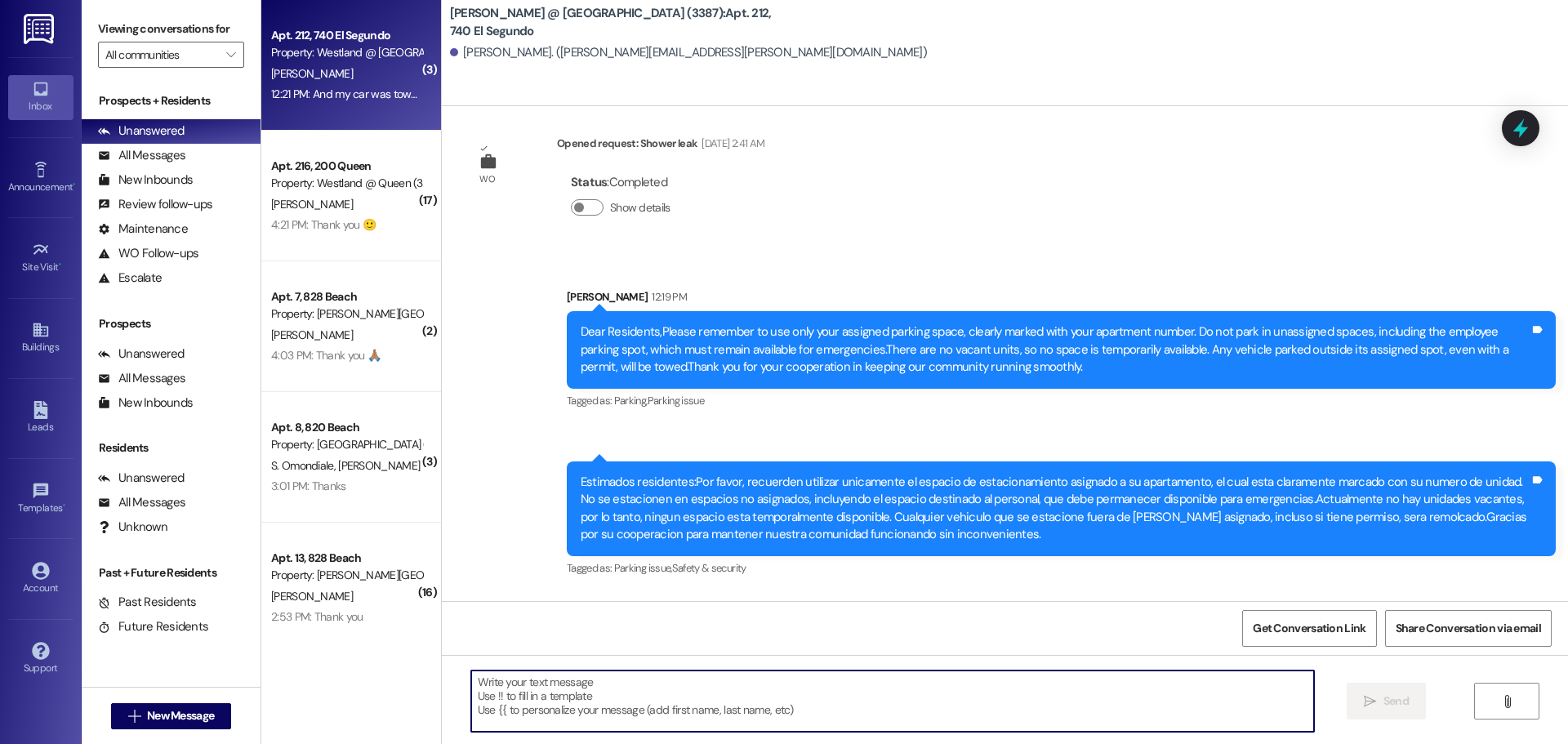
click at [559, 699] on textarea at bounding box center [893, 701] width 843 height 61
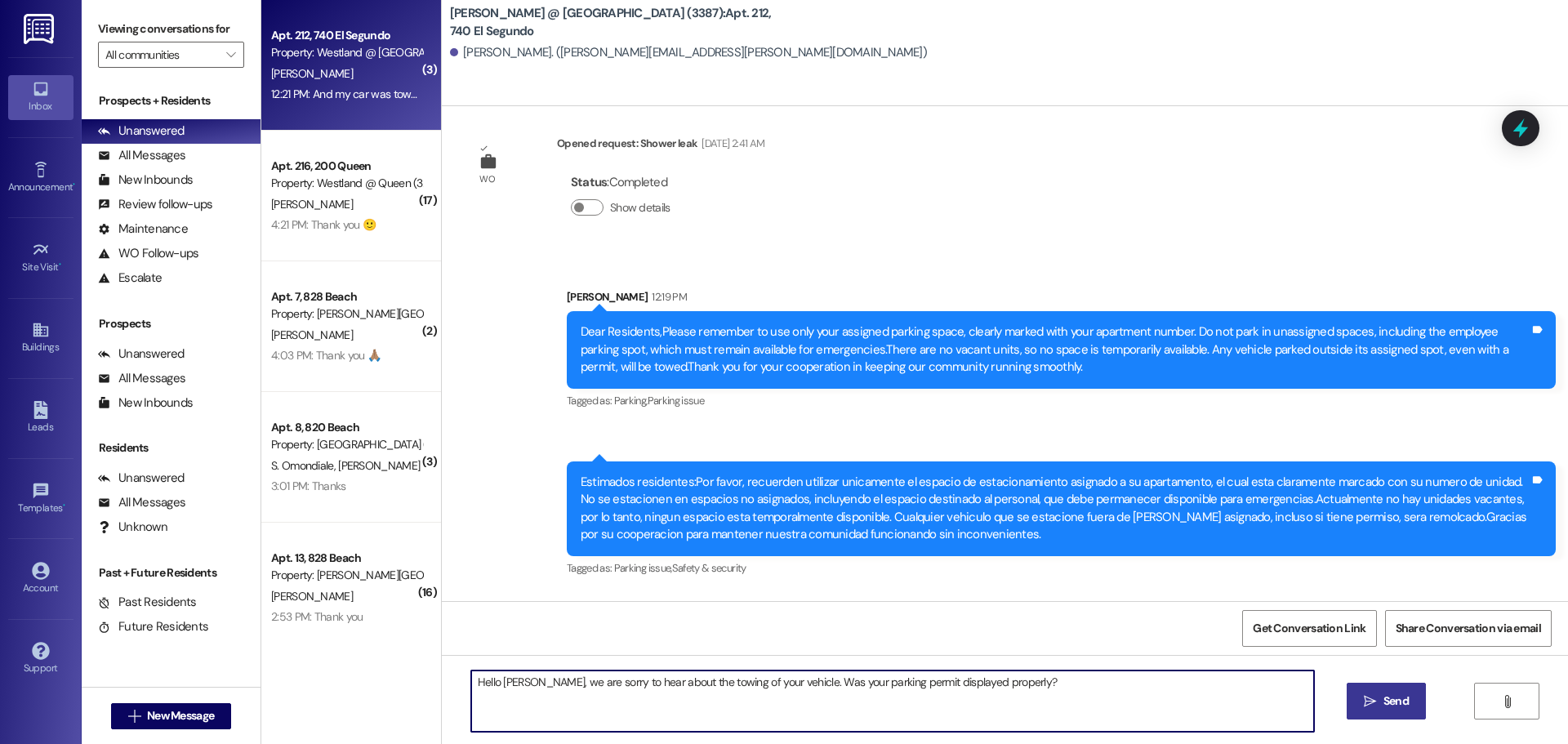
type textarea "Hello Mary, we are sorry to hear about the towing of your vehicle. Was your par…"
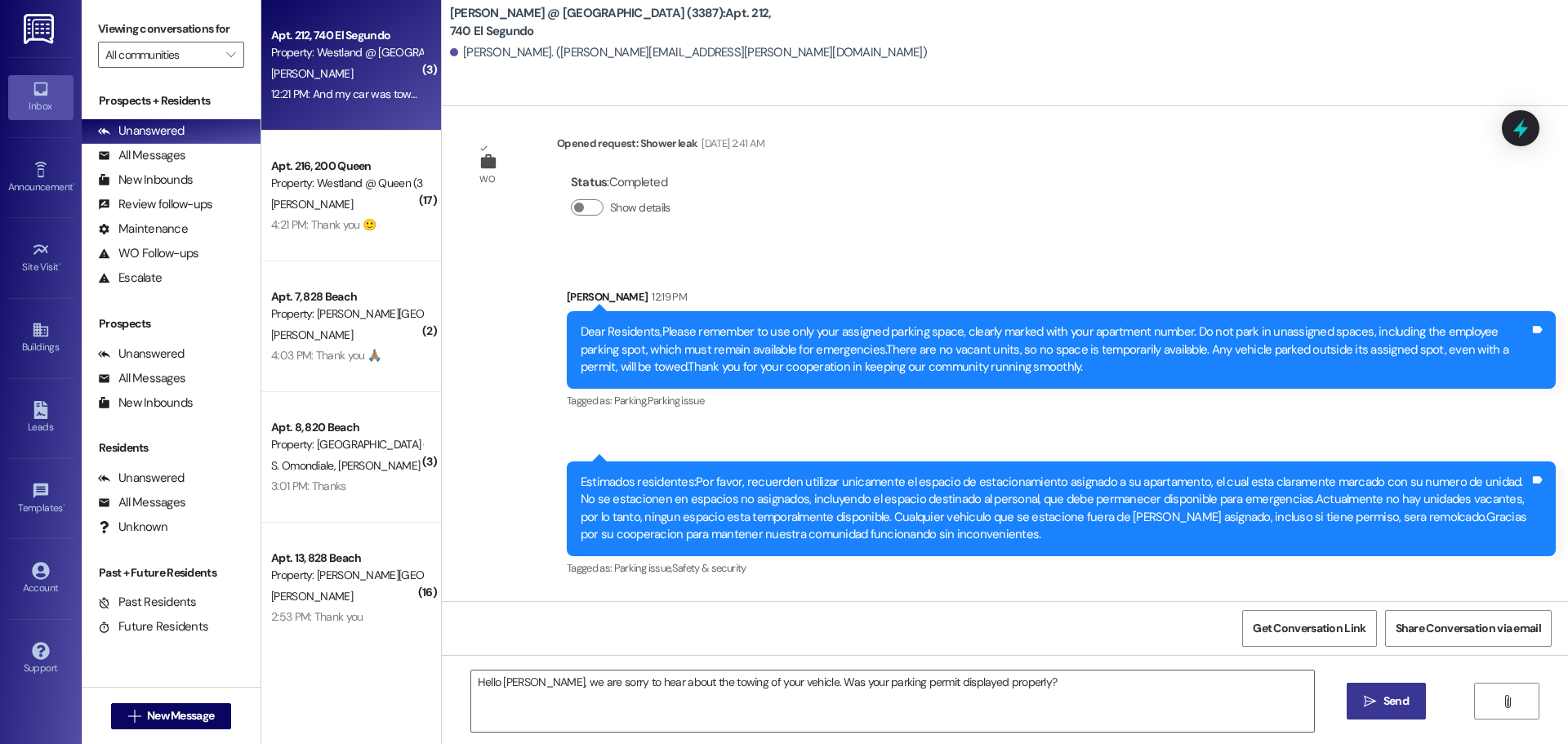
click at [1384, 697] on span "Send" at bounding box center [1396, 701] width 25 height 17
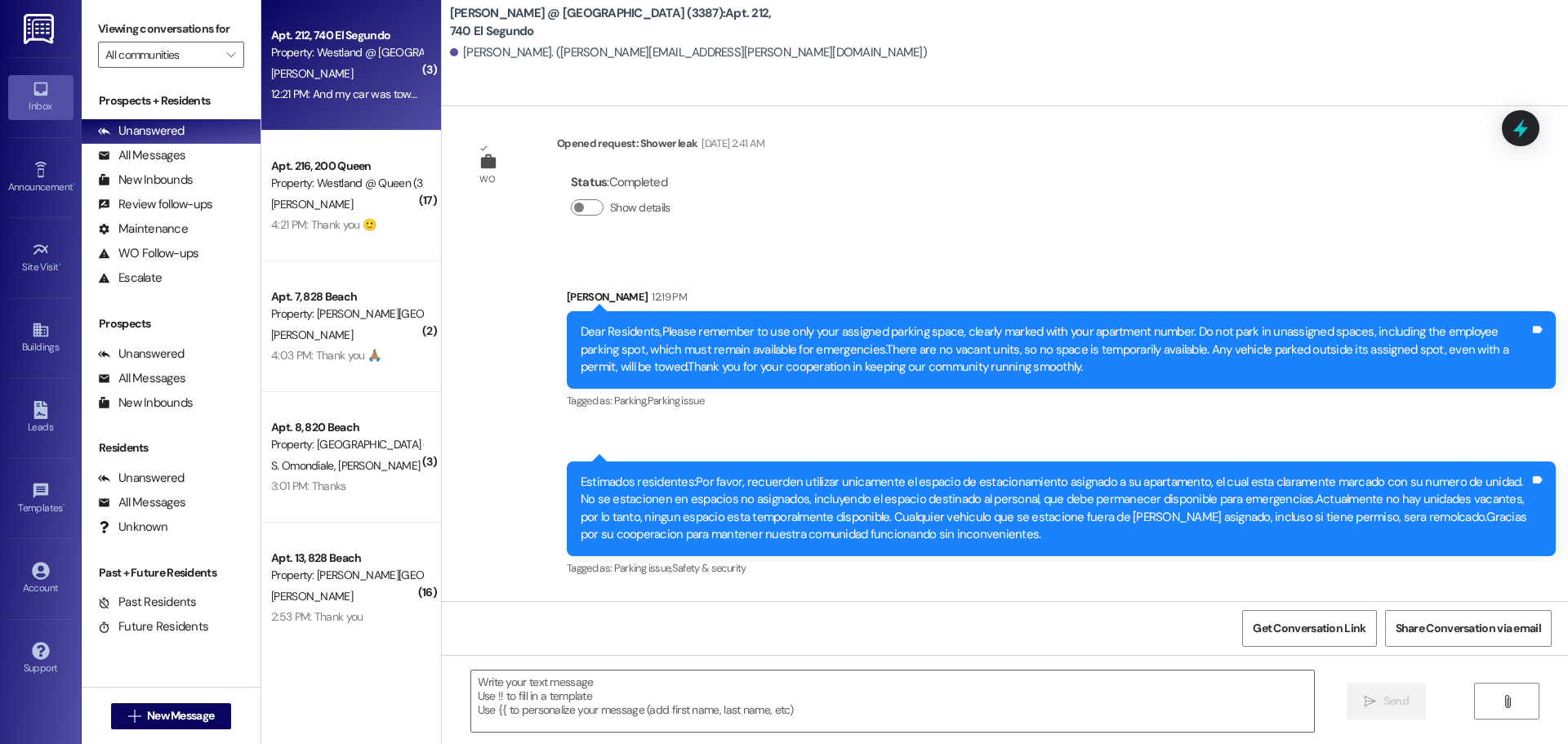
scroll to position [37485, 0]
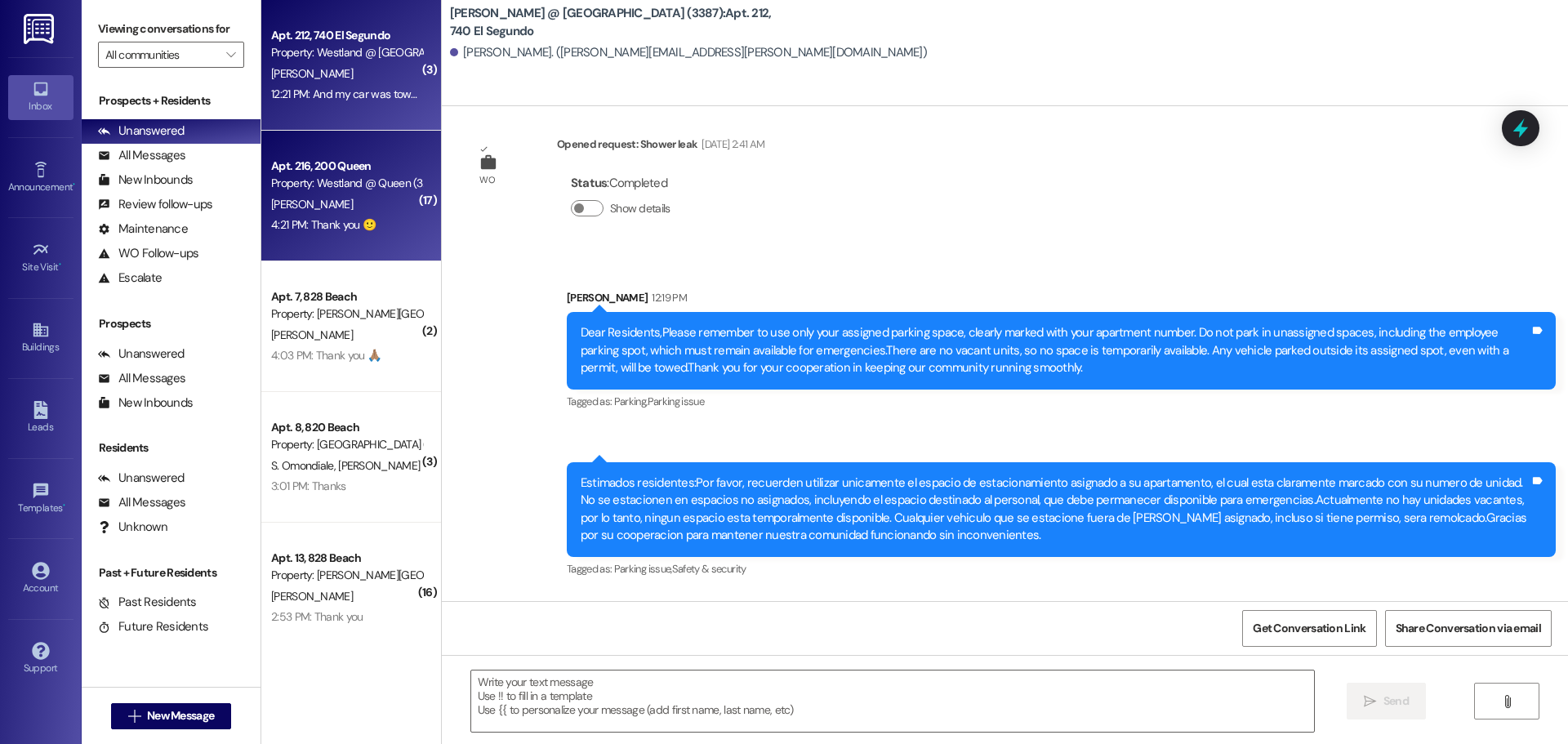
click at [338, 188] on div "Property: Westland @ Queen (3266)" at bounding box center [347, 183] width 151 height 17
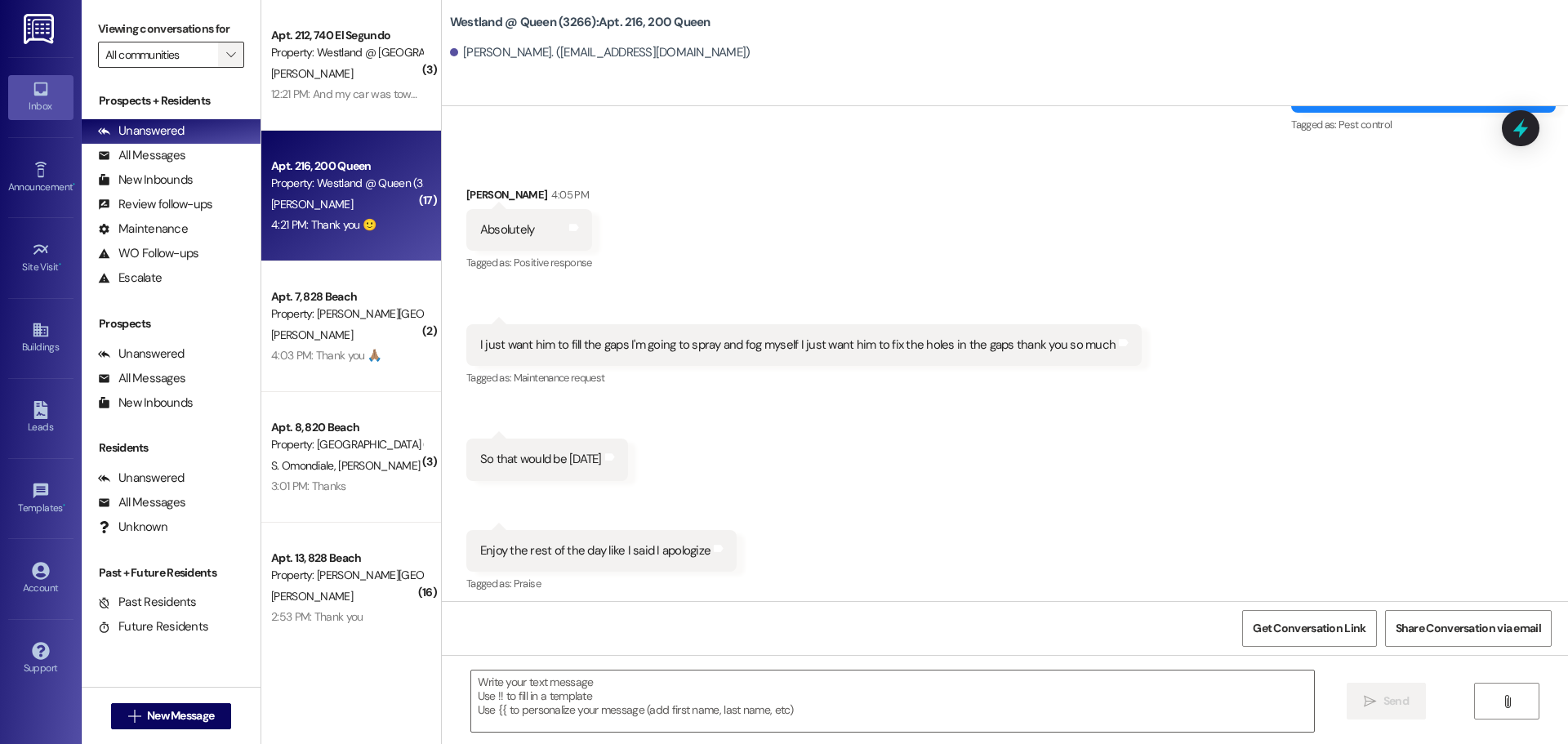
click at [237, 54] on span "" at bounding box center [230, 55] width 16 height 26
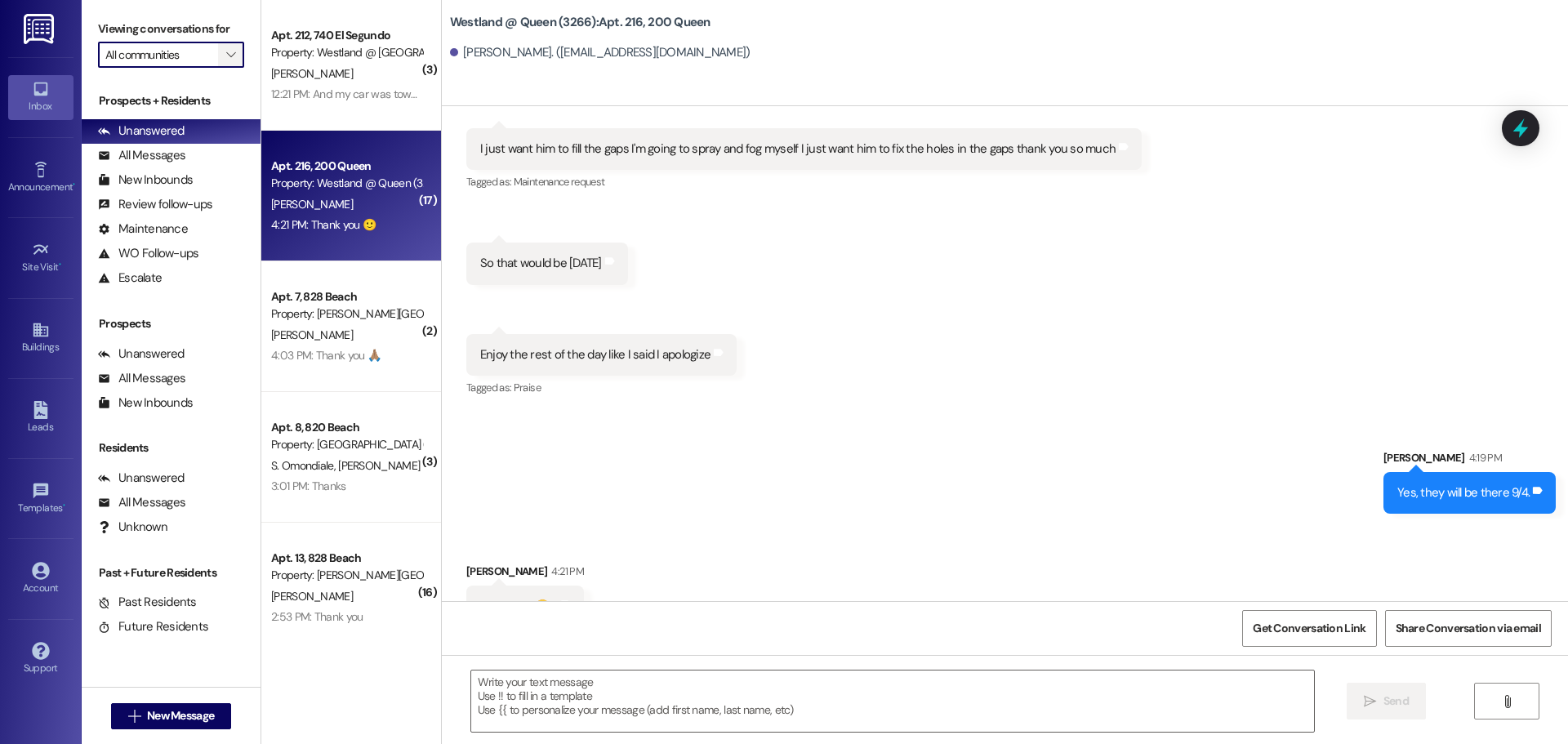
scroll to position [9008, 0]
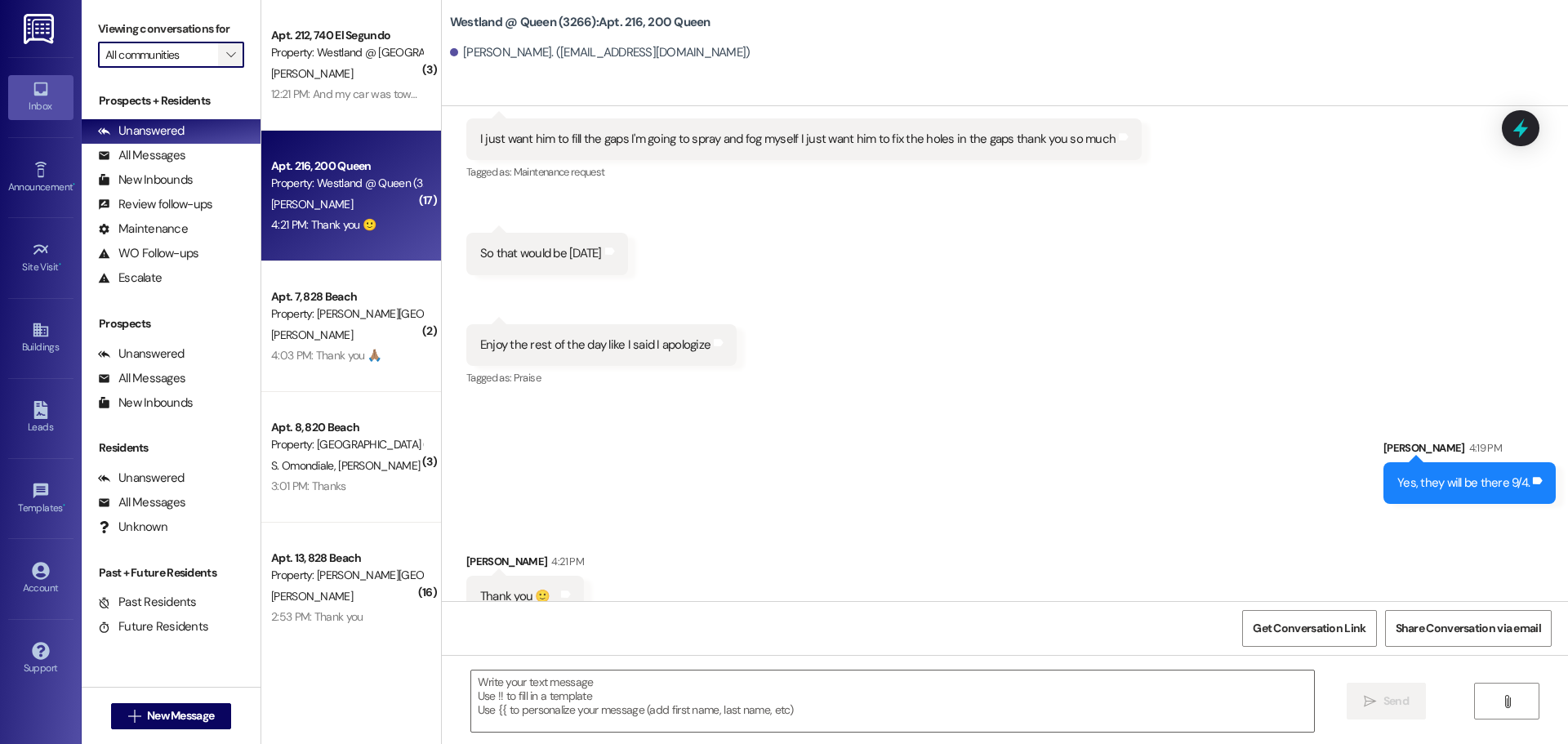
click at [234, 57] on icon "" at bounding box center [230, 55] width 9 height 13
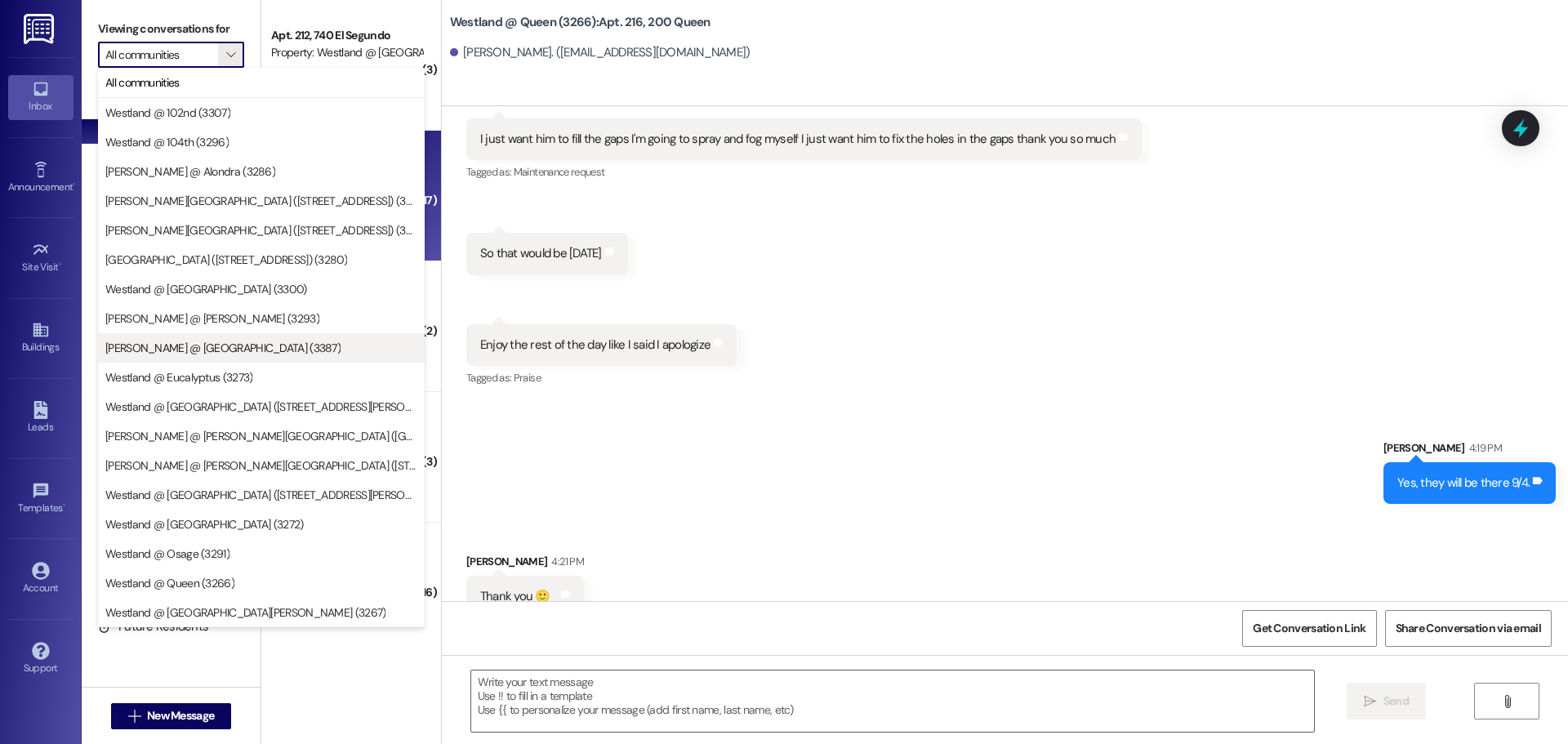
click at [237, 338] on button "Westland @ [GEOGRAPHIC_DATA] (3387)" at bounding box center [261, 348] width 327 height 29
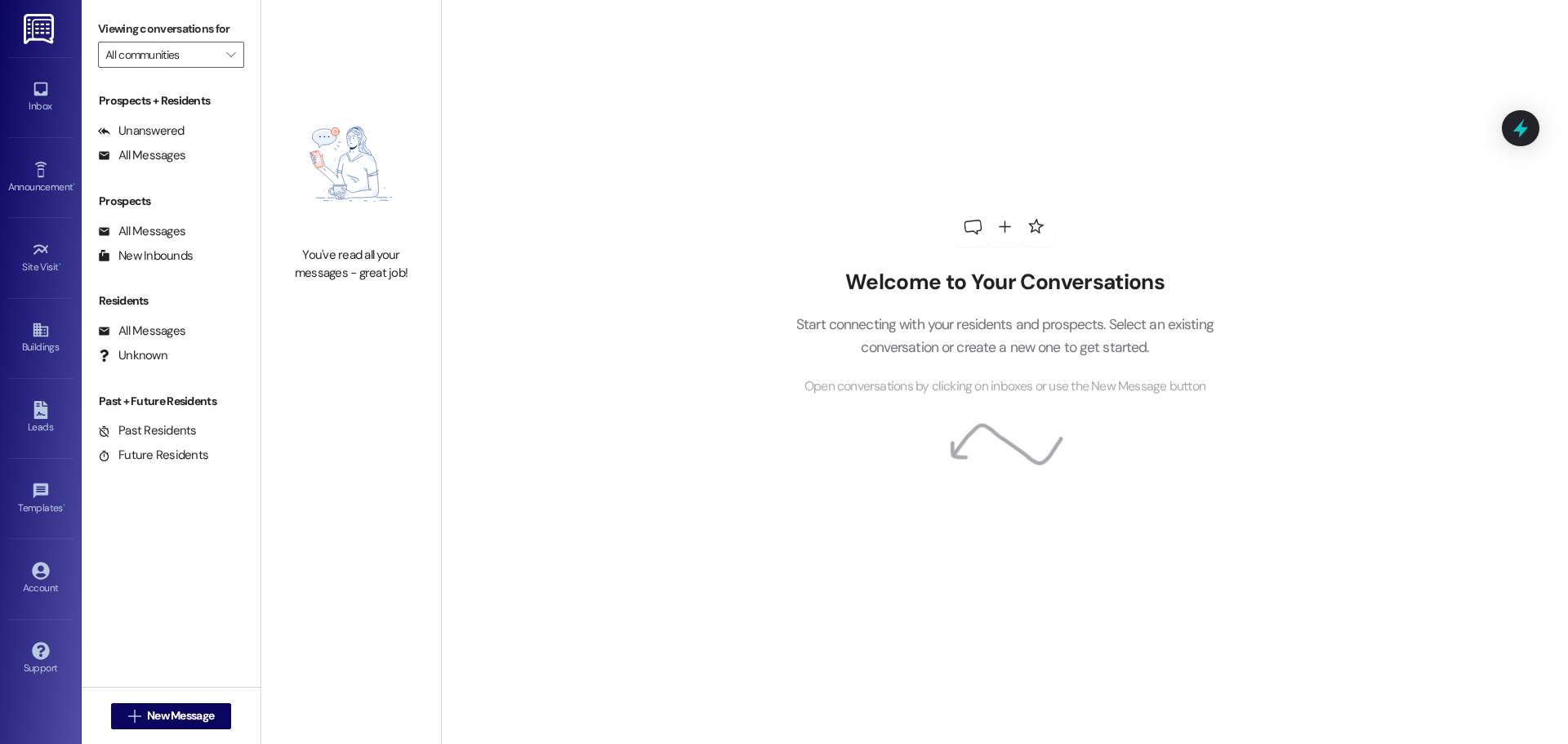
type input "Westland @ [GEOGRAPHIC_DATA] (3387)"
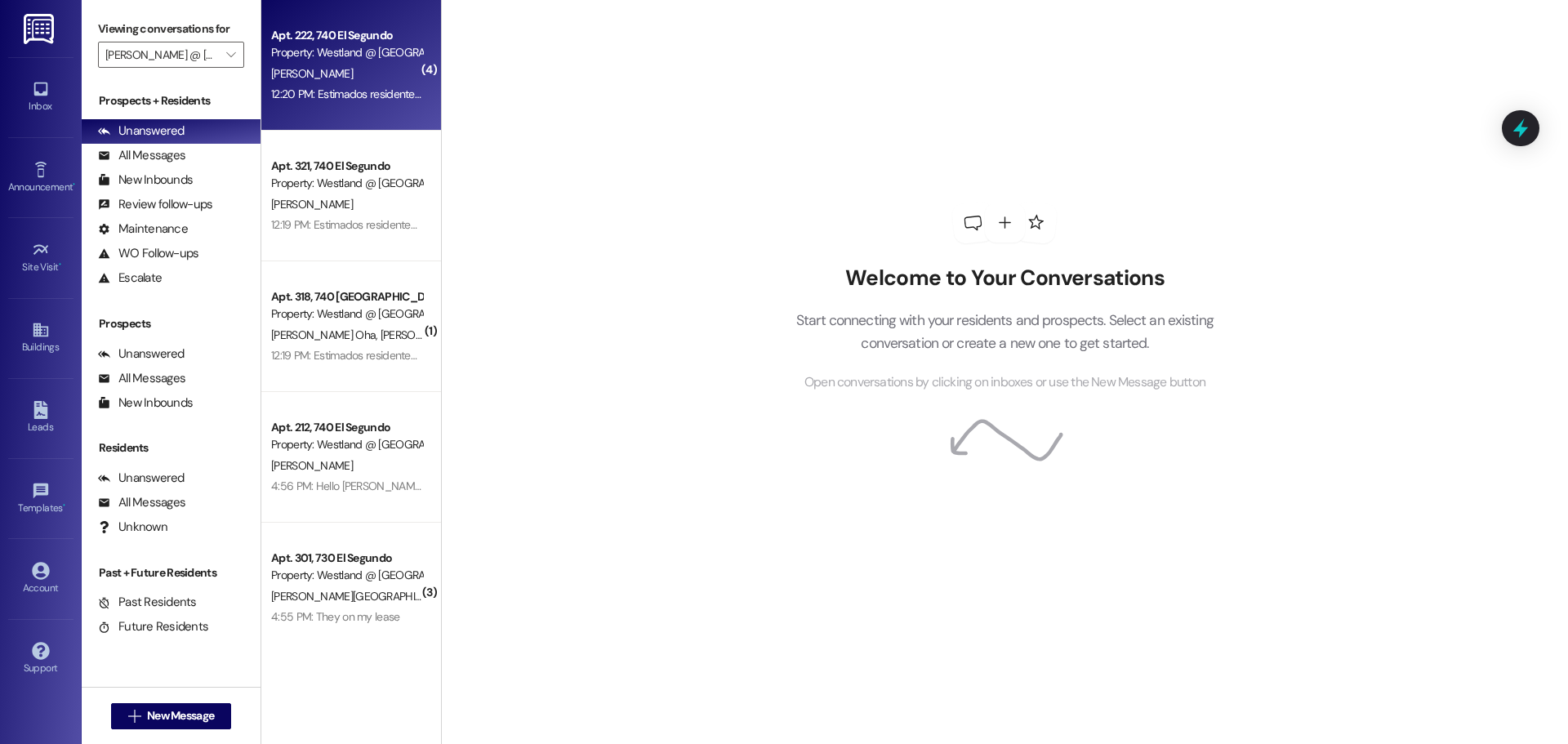
click at [366, 75] on div "[PERSON_NAME]" at bounding box center [347, 74] width 154 height 20
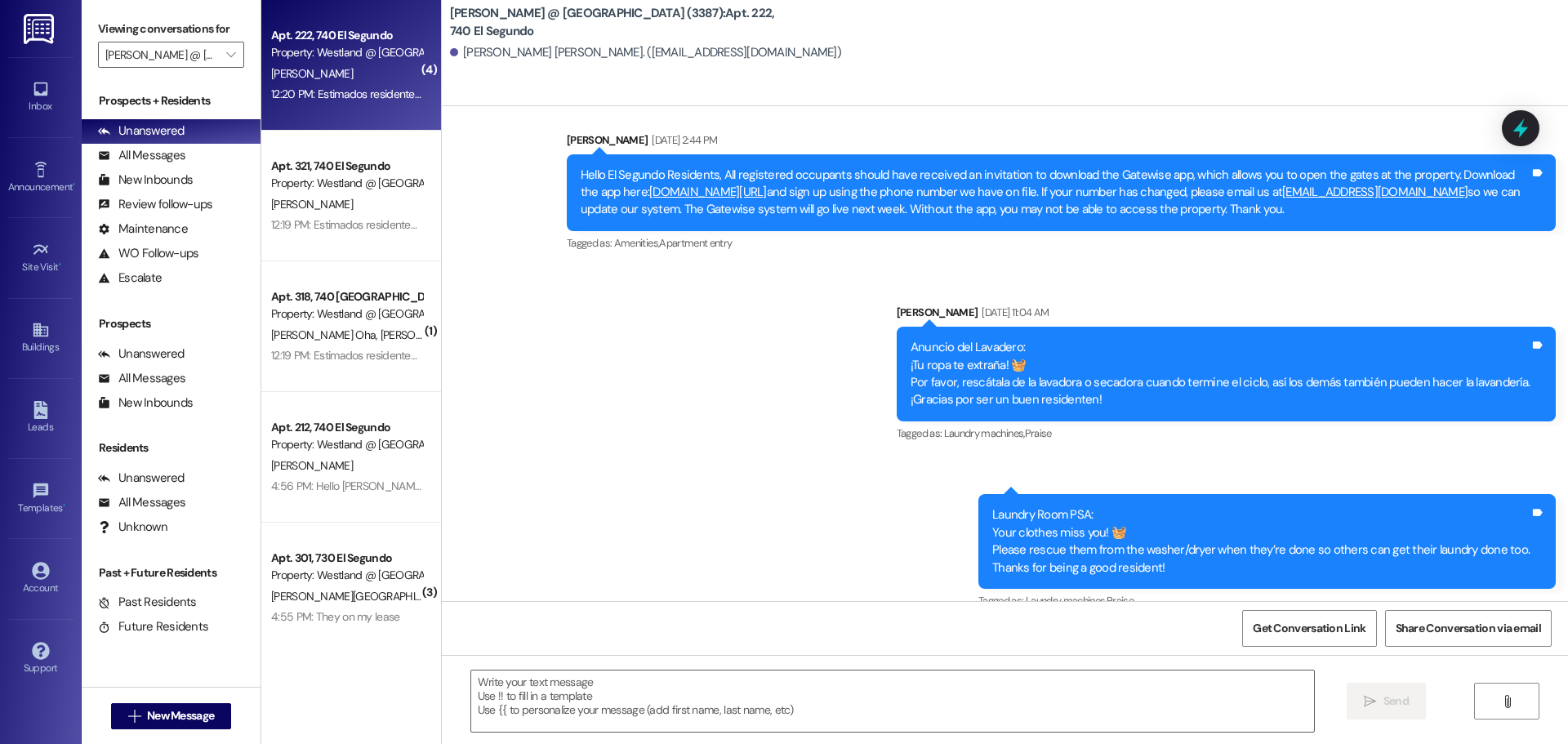
scroll to position [46335, 0]
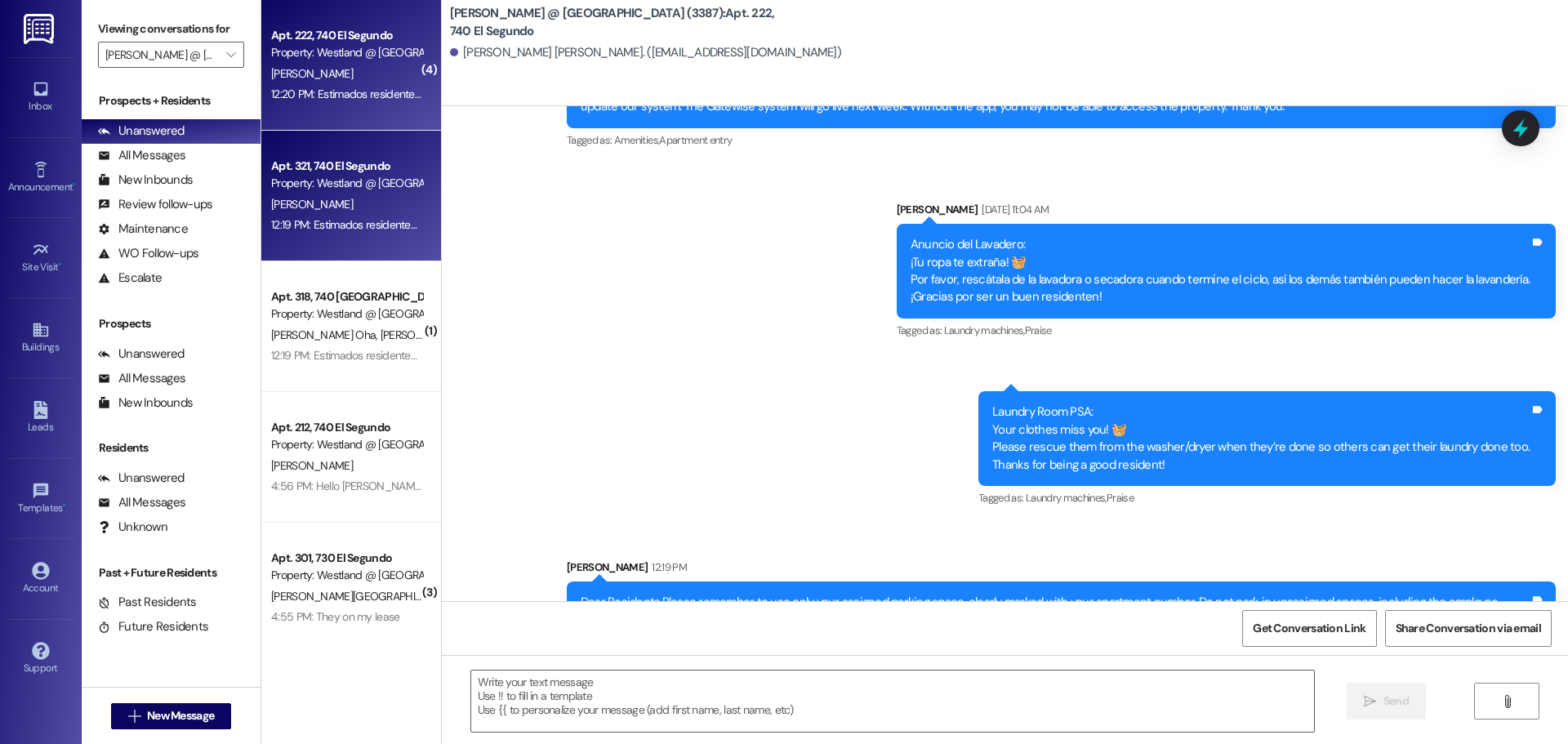
click at [346, 188] on div "Property: Westland @ [GEOGRAPHIC_DATA] (3387)" at bounding box center [347, 183] width 151 height 17
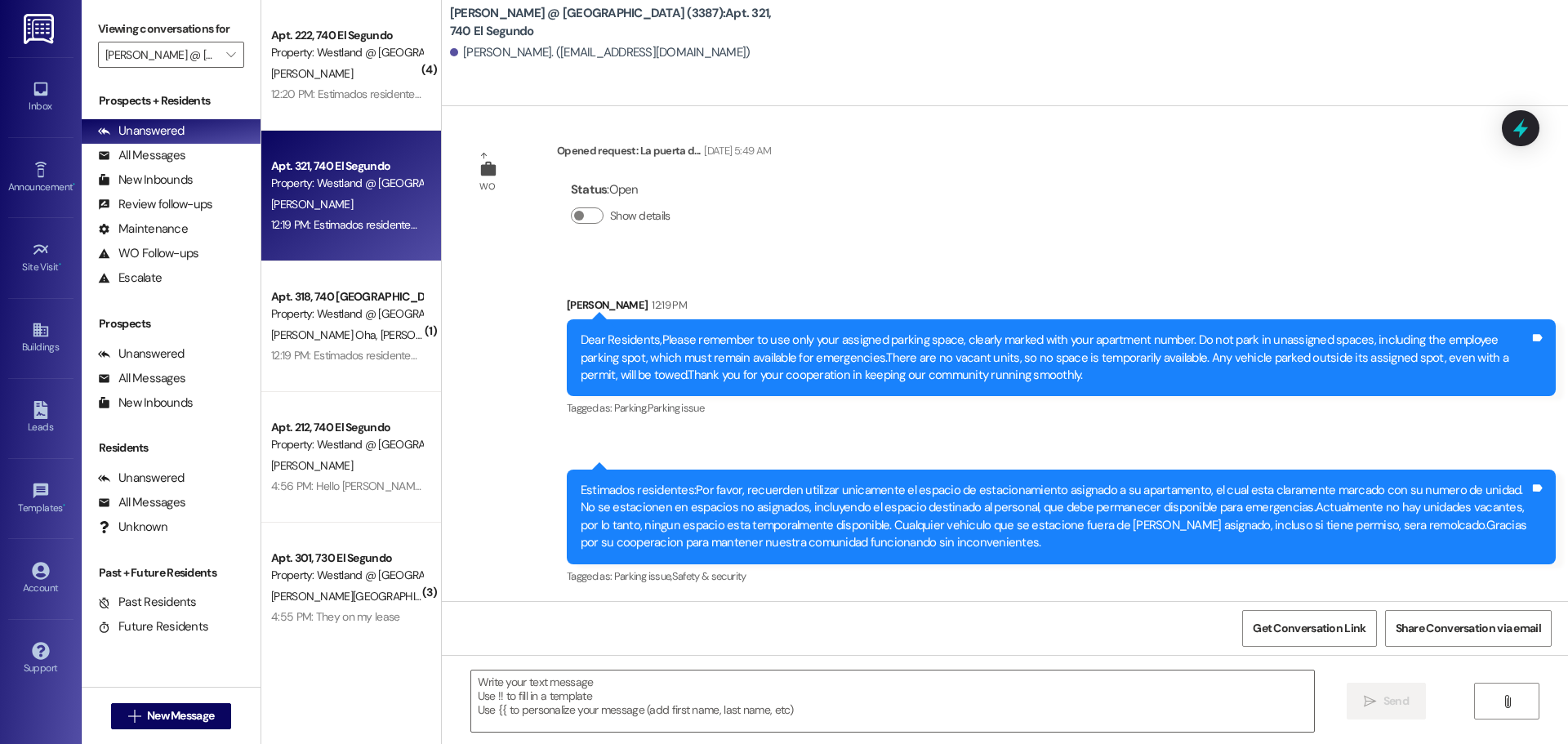
scroll to position [2397, 0]
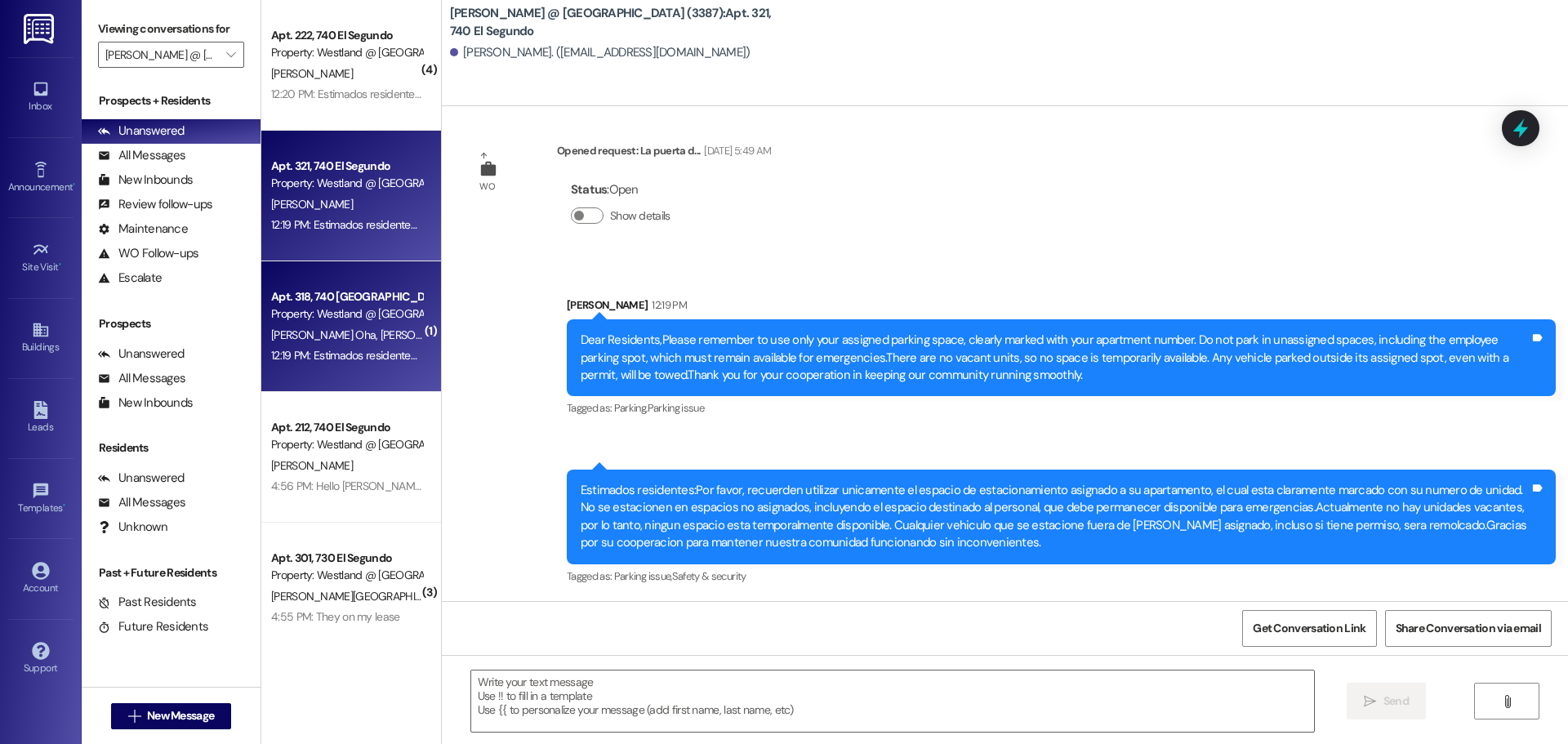
click at [337, 303] on div "Apt. 318, 740 El Segundo" at bounding box center [347, 297] width 151 height 17
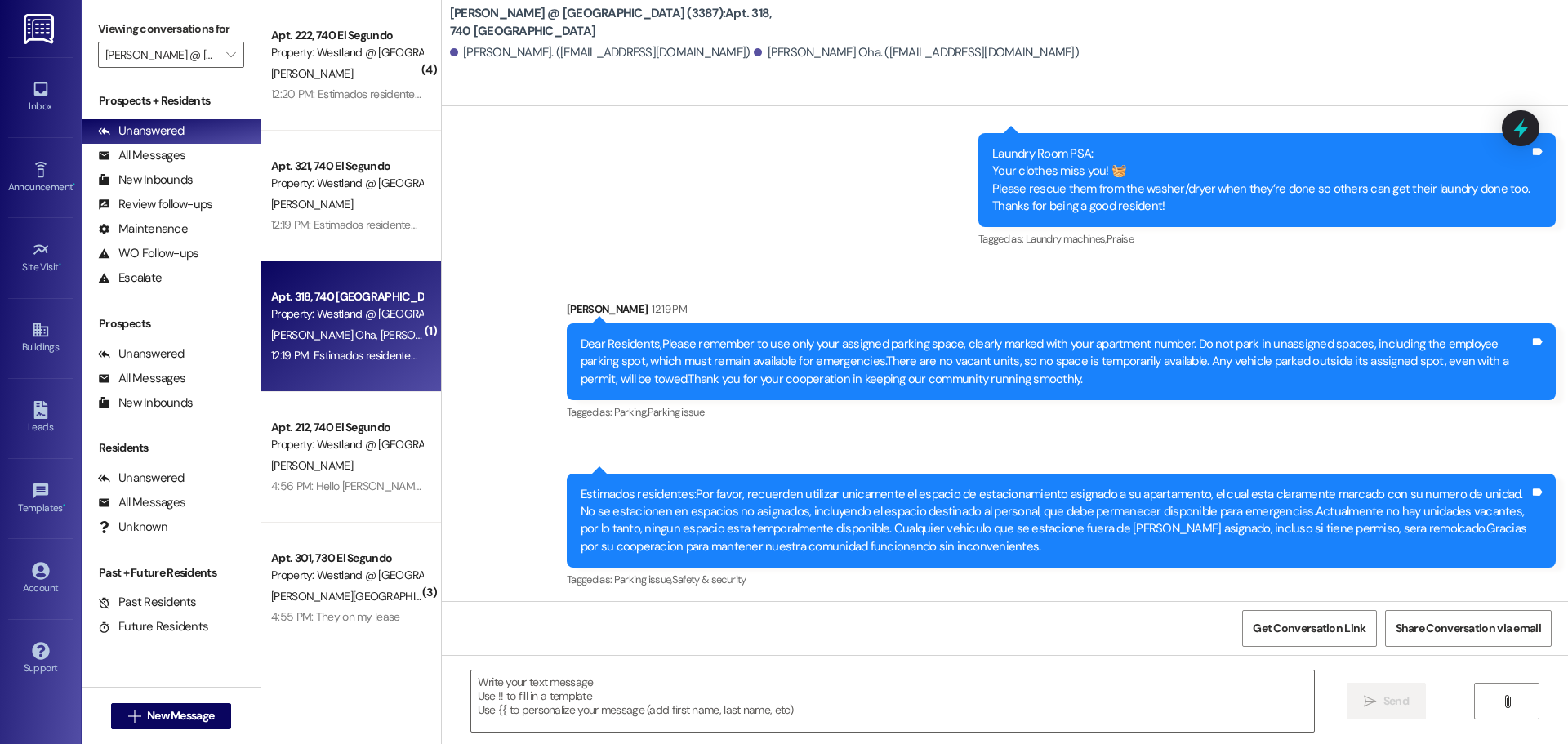
scroll to position [4538, 0]
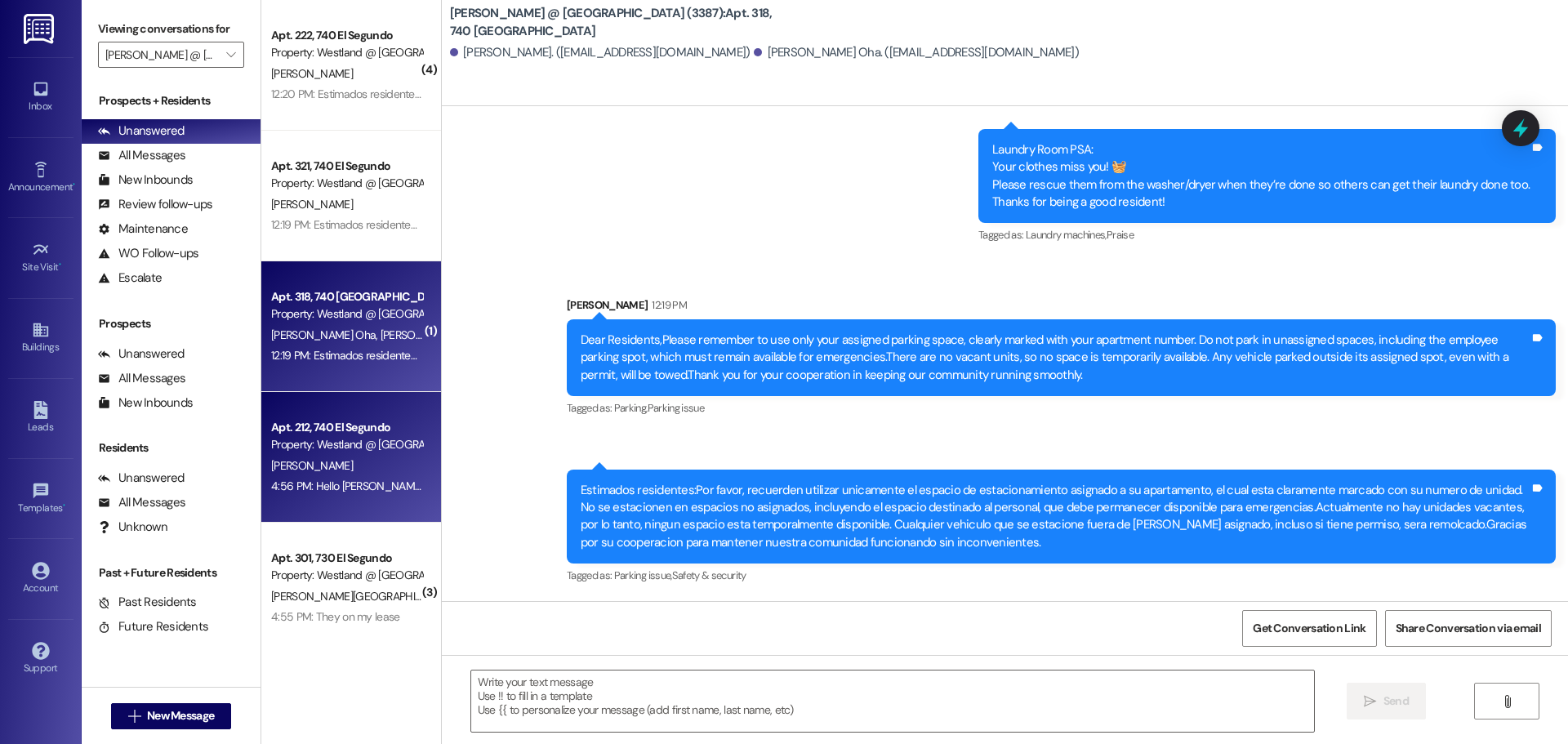
click at [331, 464] on div "M. Morgan" at bounding box center [347, 465] width 154 height 20
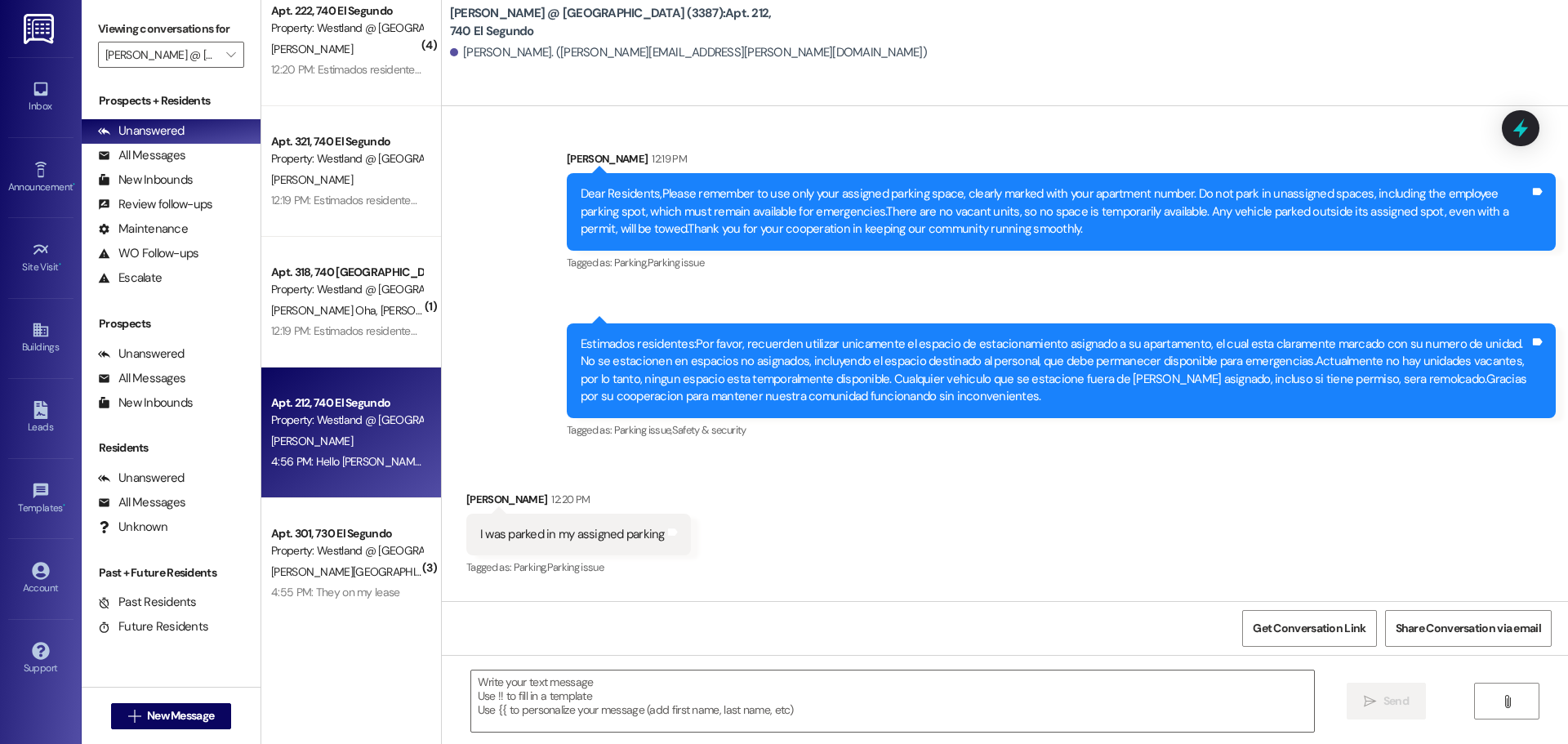
scroll to position [25, 0]
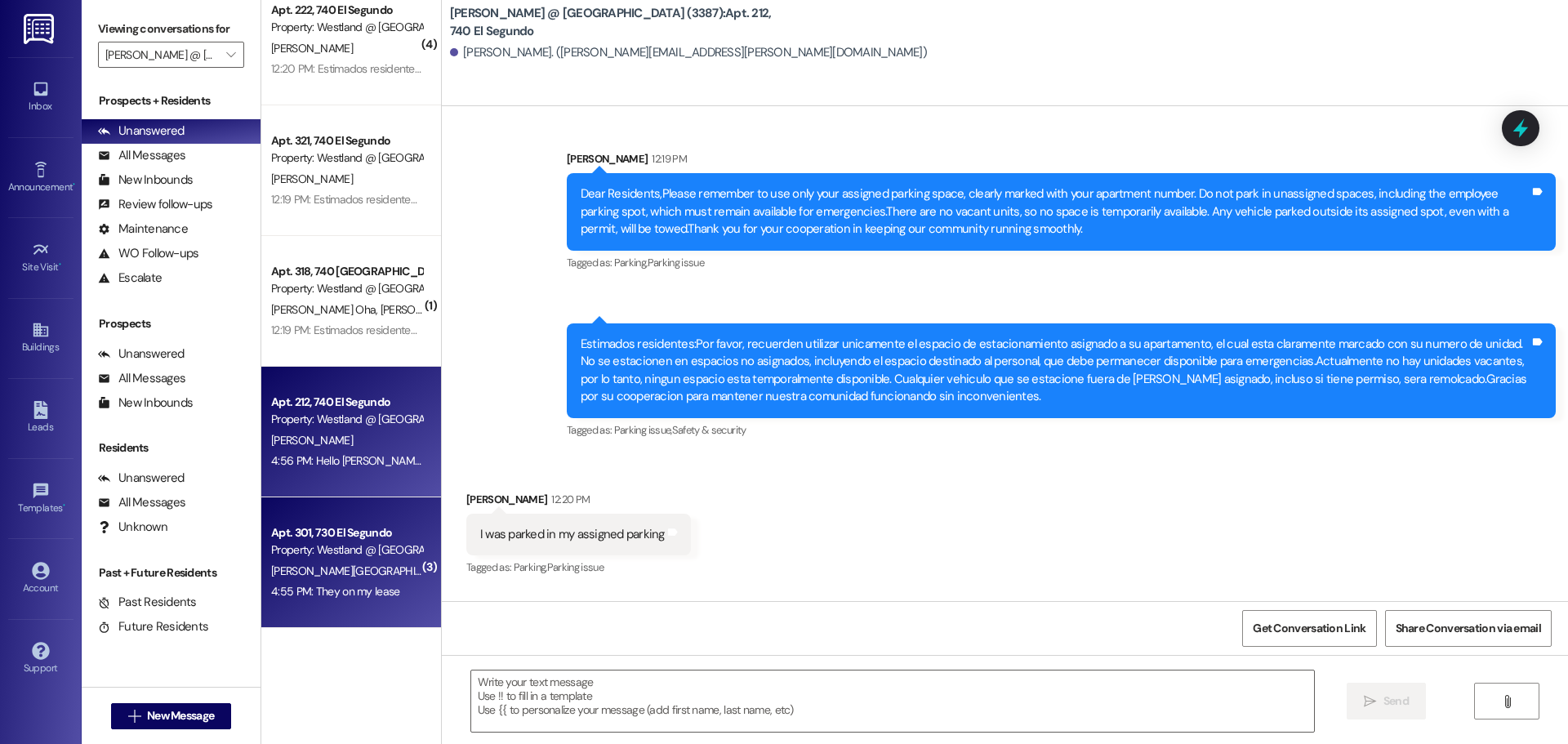
click at [356, 523] on div "Apt. 301, 730 El Segundo Property: Westland @ El Segundo (3387)" at bounding box center [347, 542] width 154 height 39
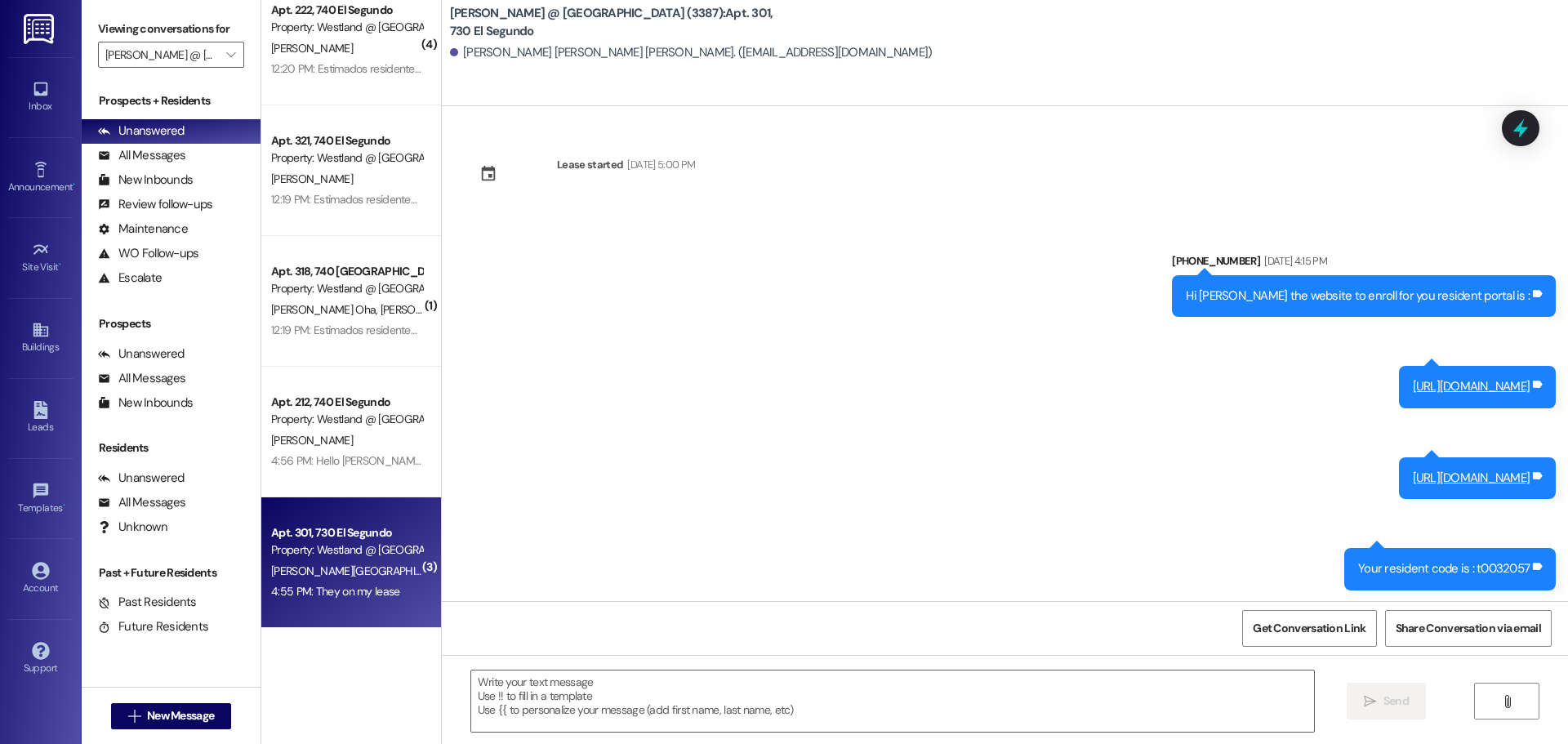
scroll to position [41413, 0]
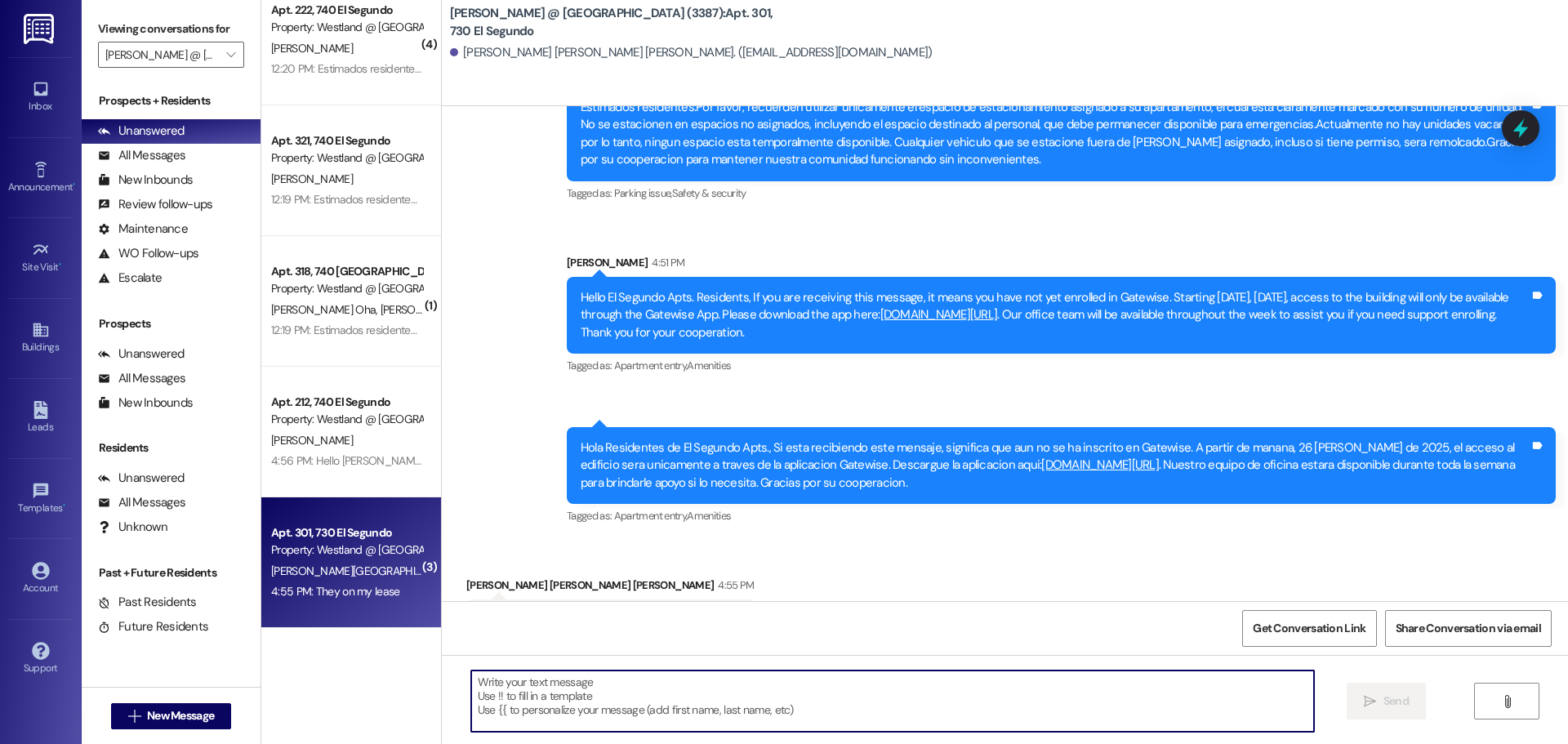
click at [562, 685] on textarea at bounding box center [893, 701] width 843 height 61
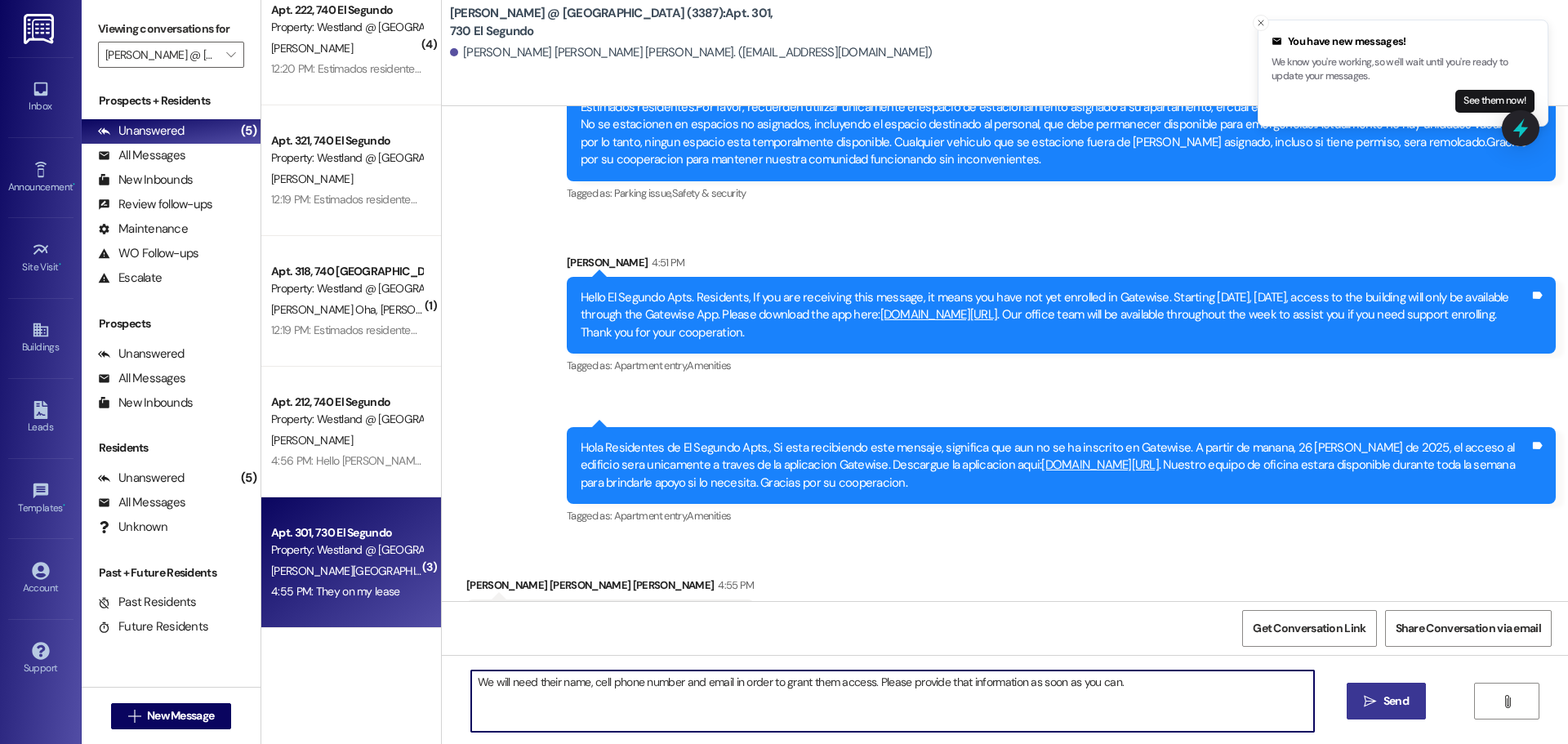
type textarea "We will need their name, cell phone number and email in order to grant them acc…"
click at [1384, 705] on span "Send" at bounding box center [1396, 701] width 25 height 17
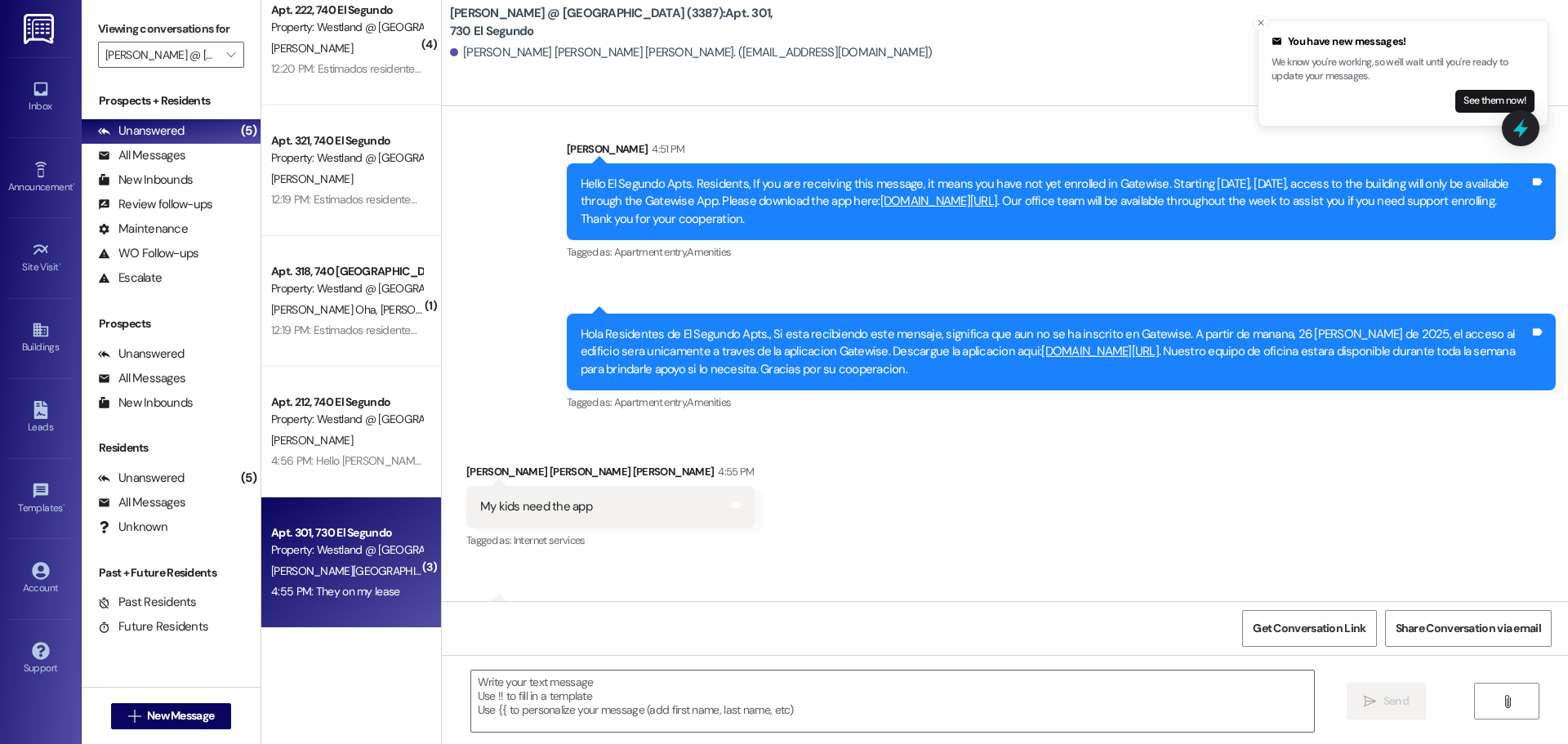
scroll to position [41527, 0]
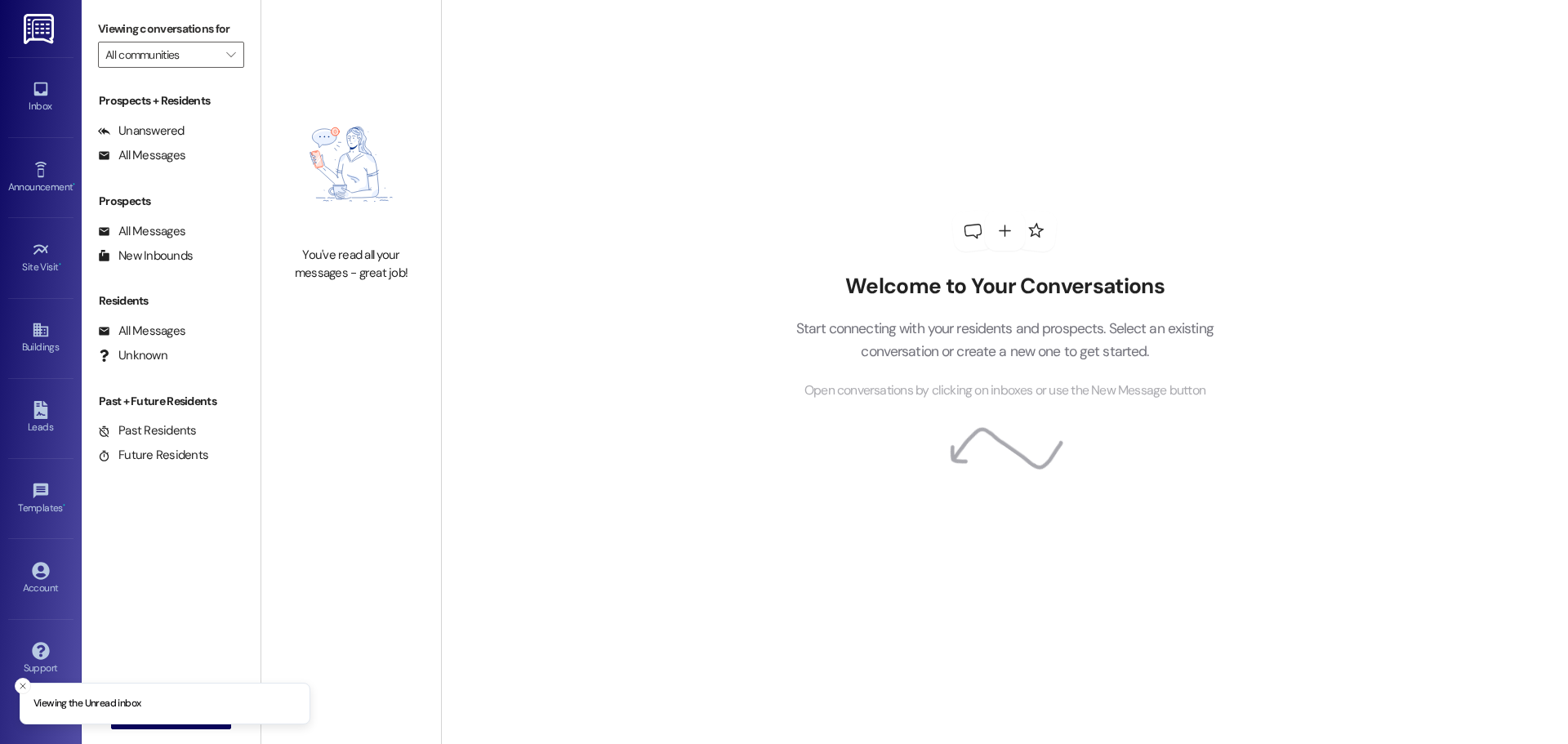
type input "[PERSON_NAME] @ [GEOGRAPHIC_DATA] (3387)"
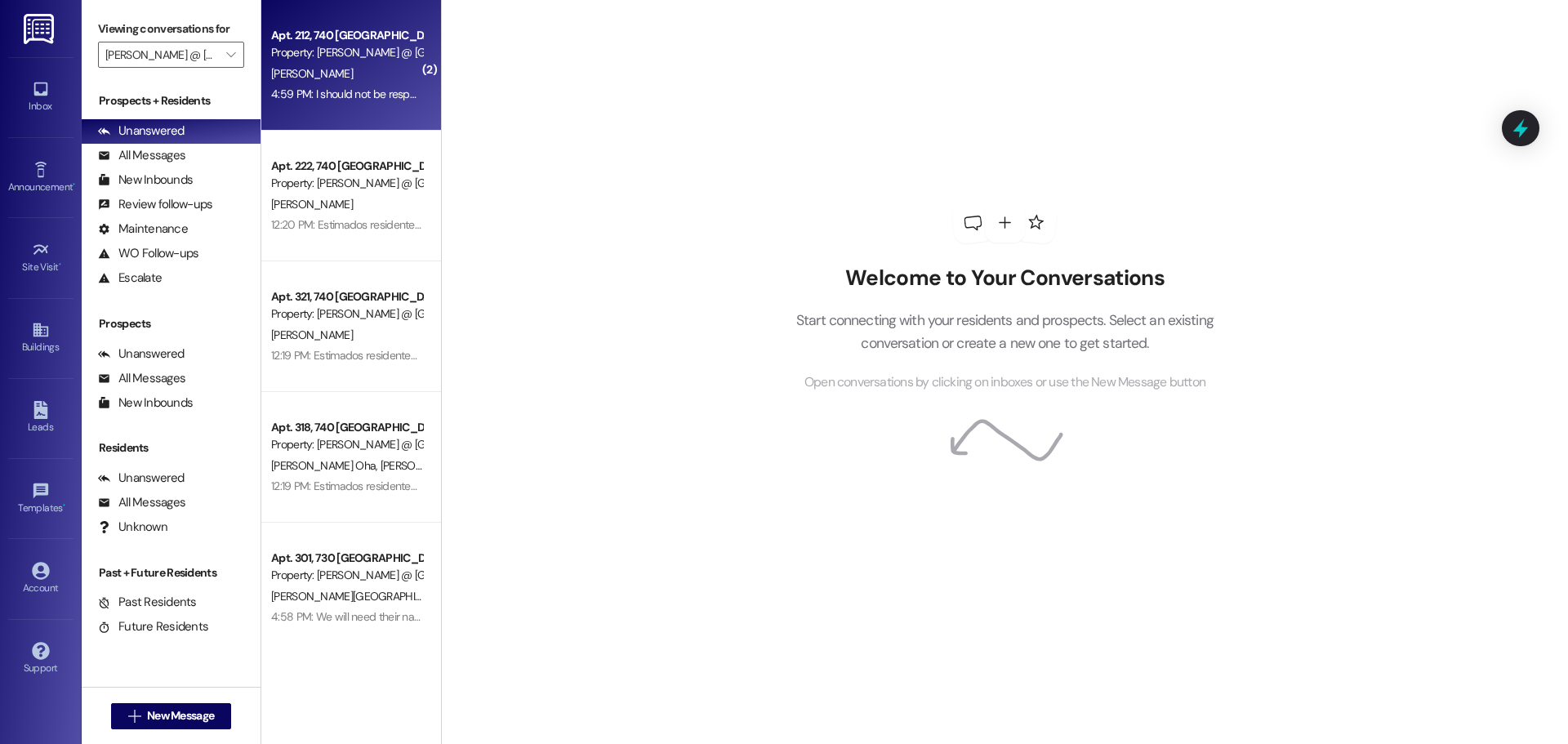
click at [346, 69] on div "[PERSON_NAME]" at bounding box center [347, 74] width 154 height 20
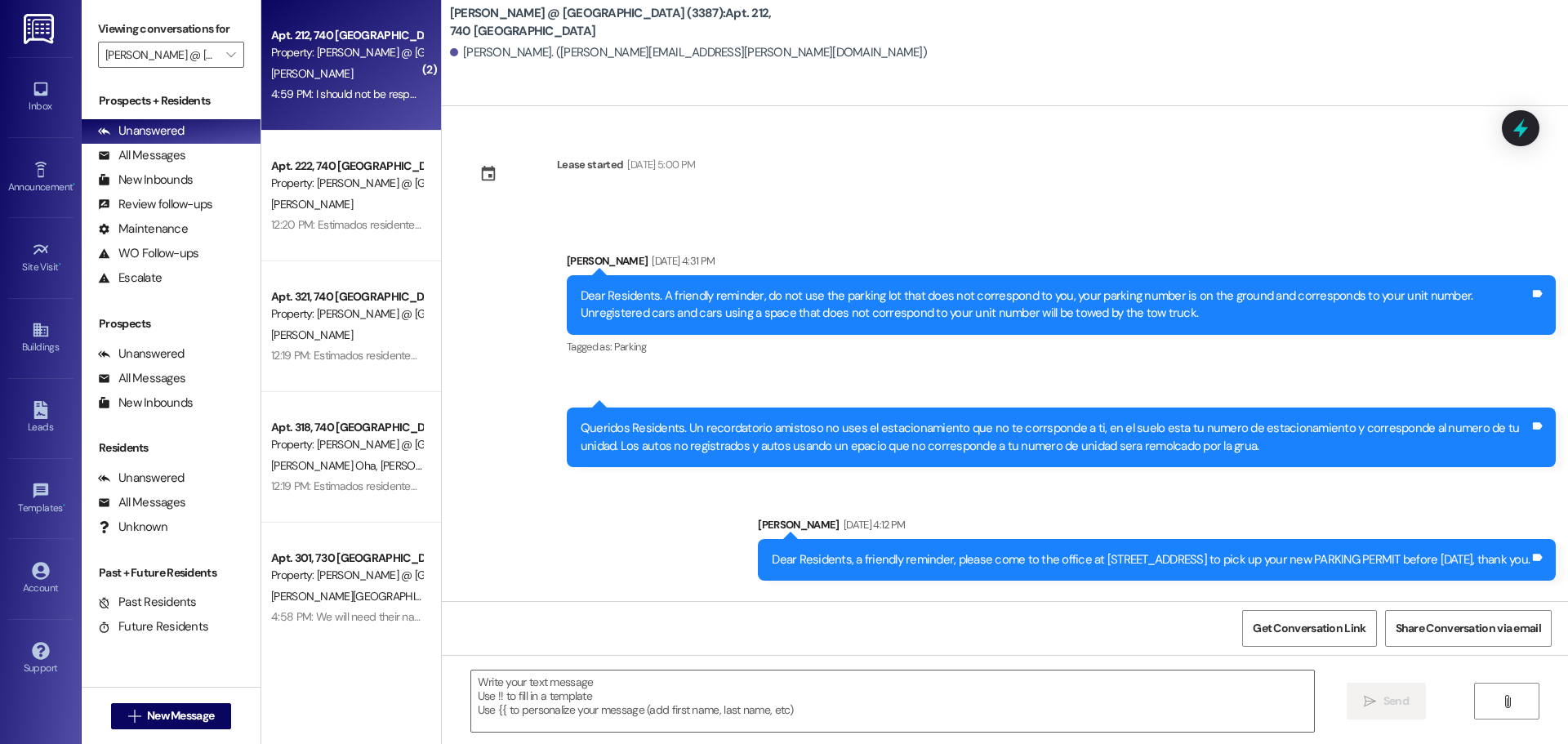
scroll to position [37893, 0]
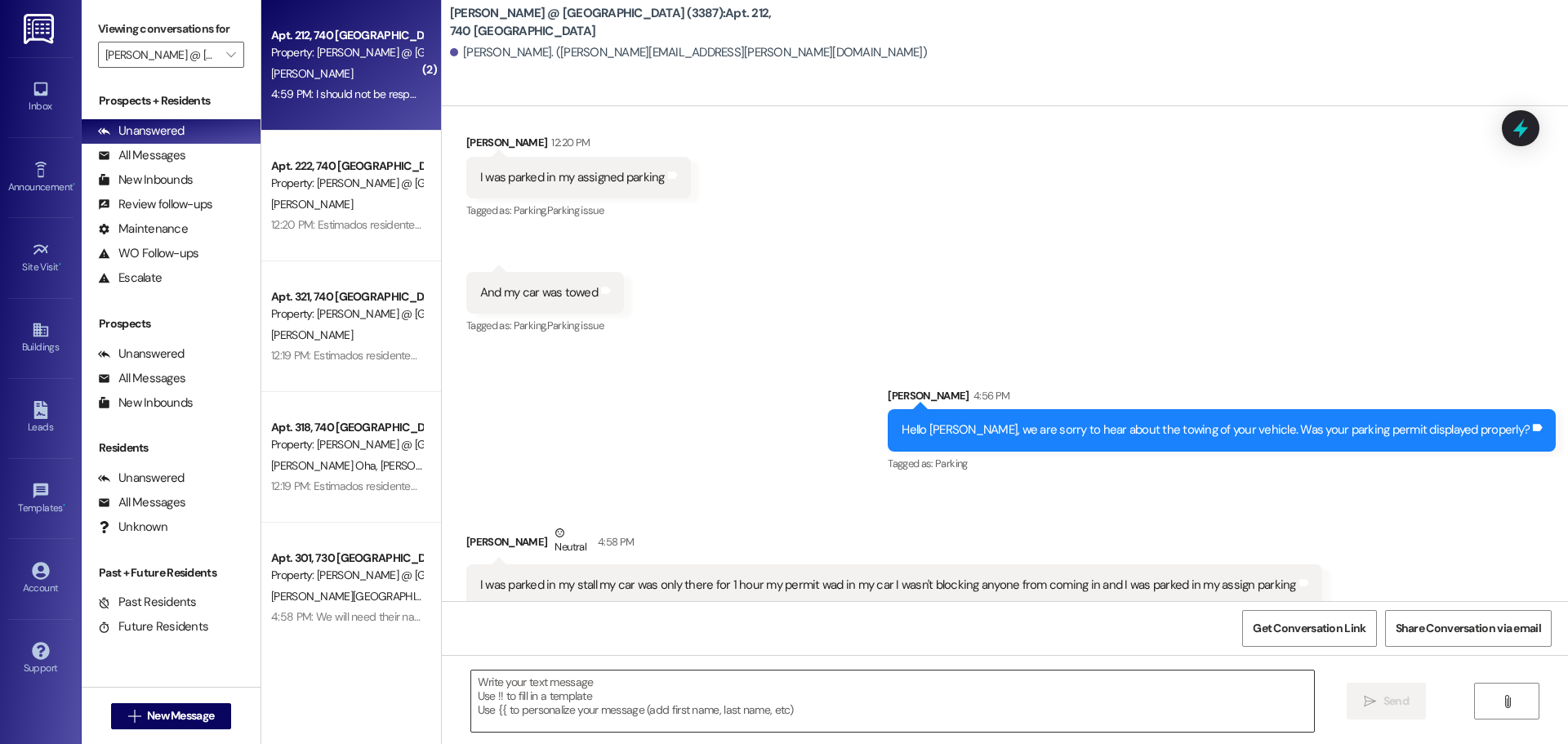
click at [517, 701] on textarea at bounding box center [893, 701] width 843 height 61
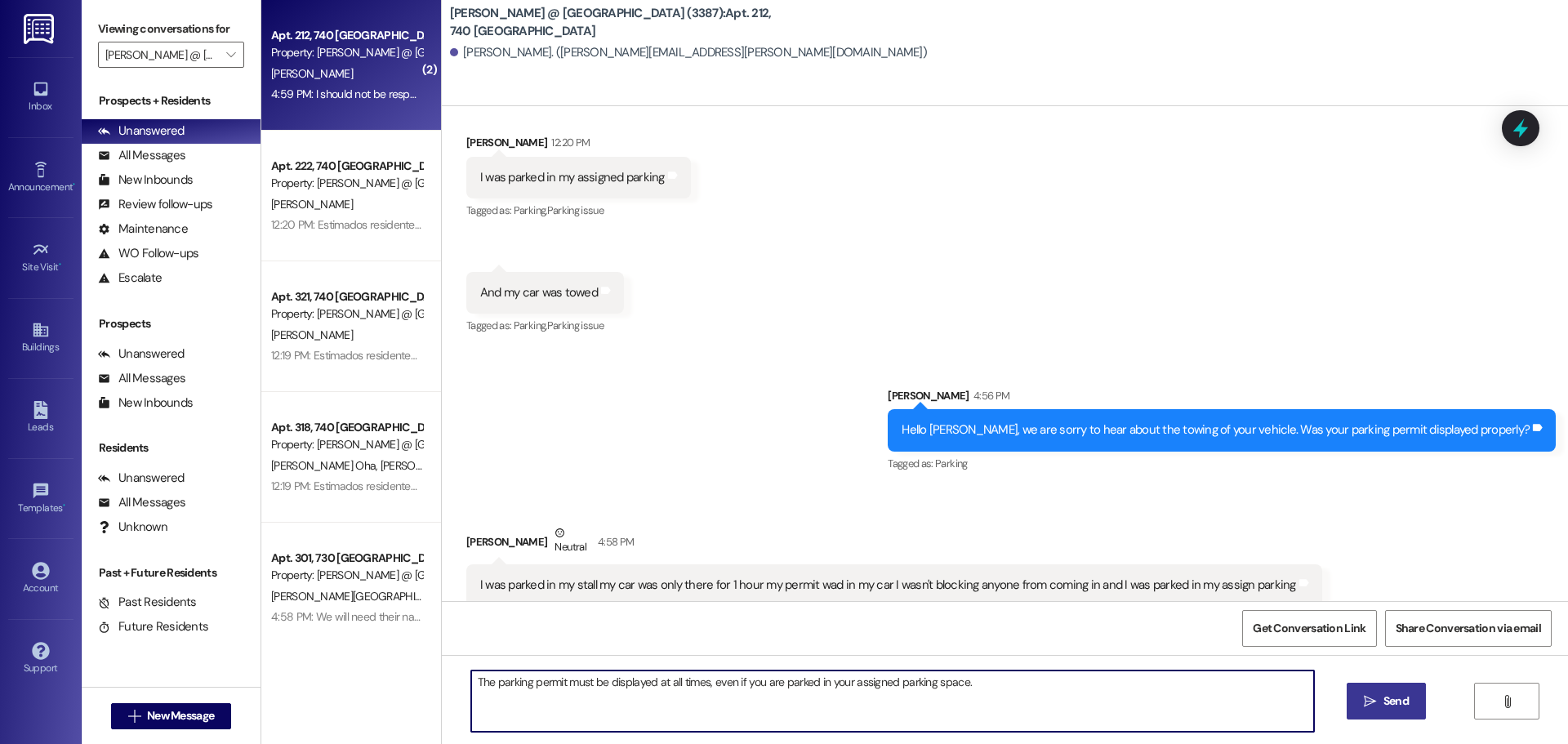
type textarea "The parking permit must be displayed at all times, even if you are parked in yo…"
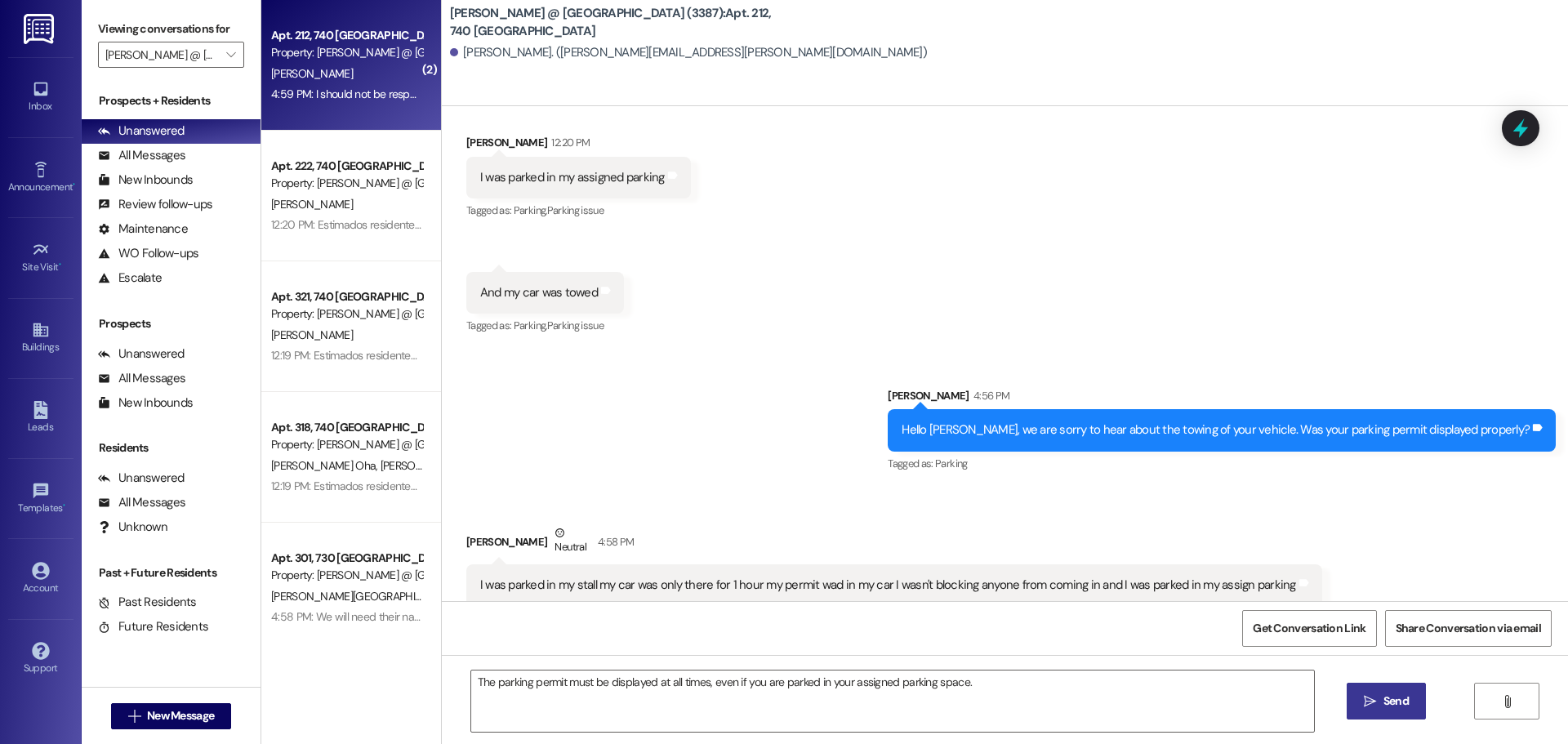
click at [1385, 694] on span "Send" at bounding box center [1396, 701] width 25 height 17
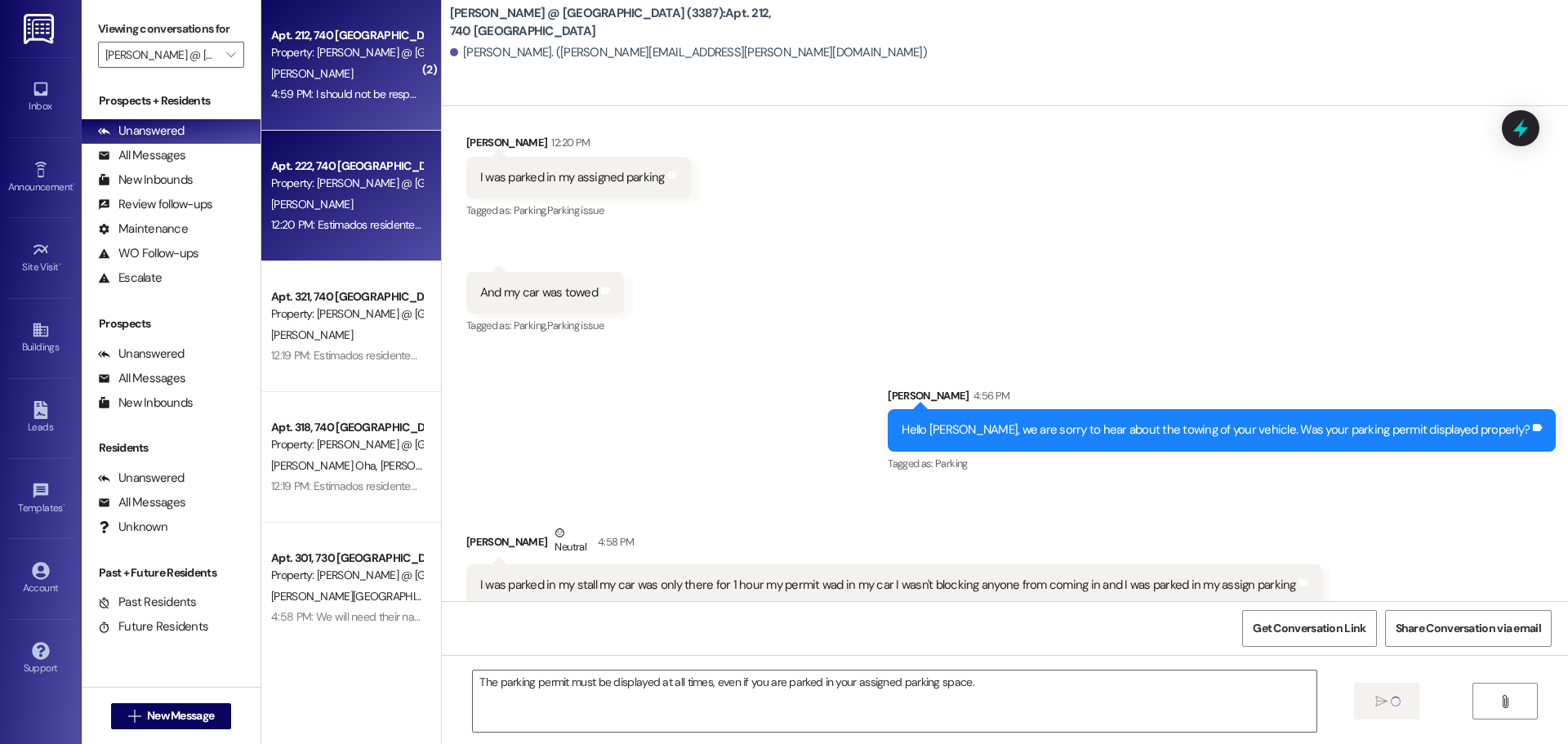
click at [337, 187] on div "Property: Westland @ [GEOGRAPHIC_DATA] (3387)" at bounding box center [347, 183] width 151 height 17
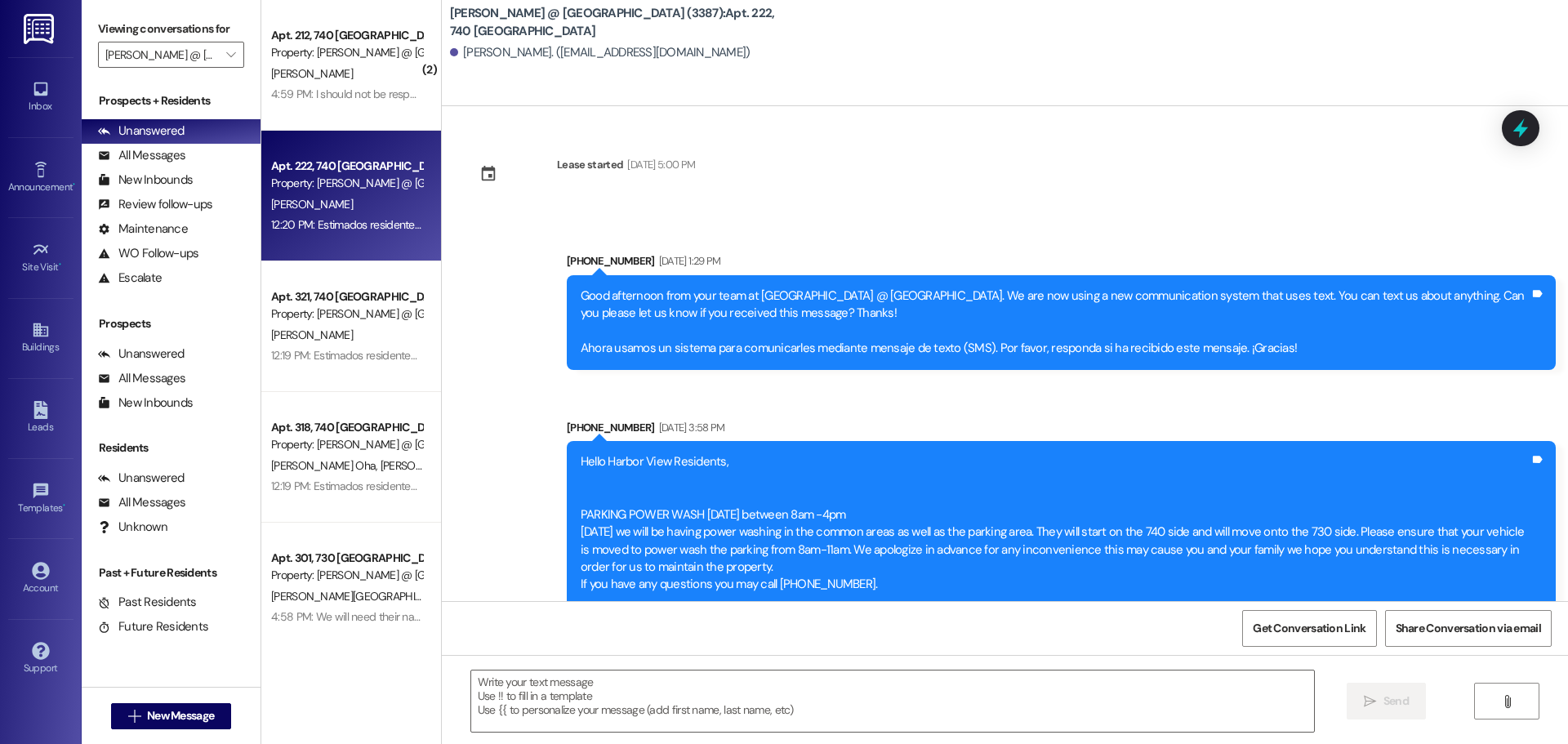
scroll to position [46335, 0]
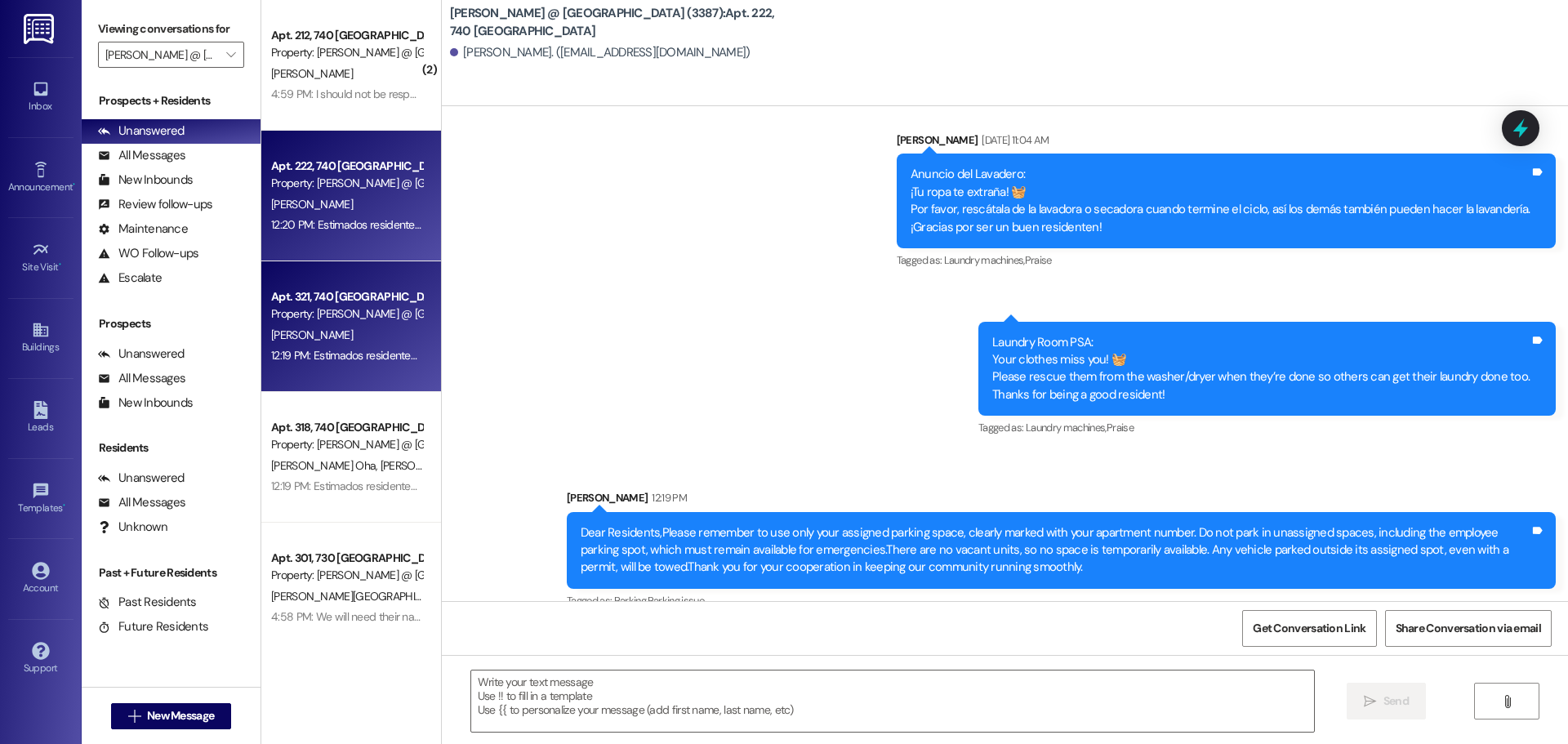
click at [310, 306] on div "Property: Westland @ [GEOGRAPHIC_DATA] (3387)" at bounding box center [347, 314] width 151 height 17
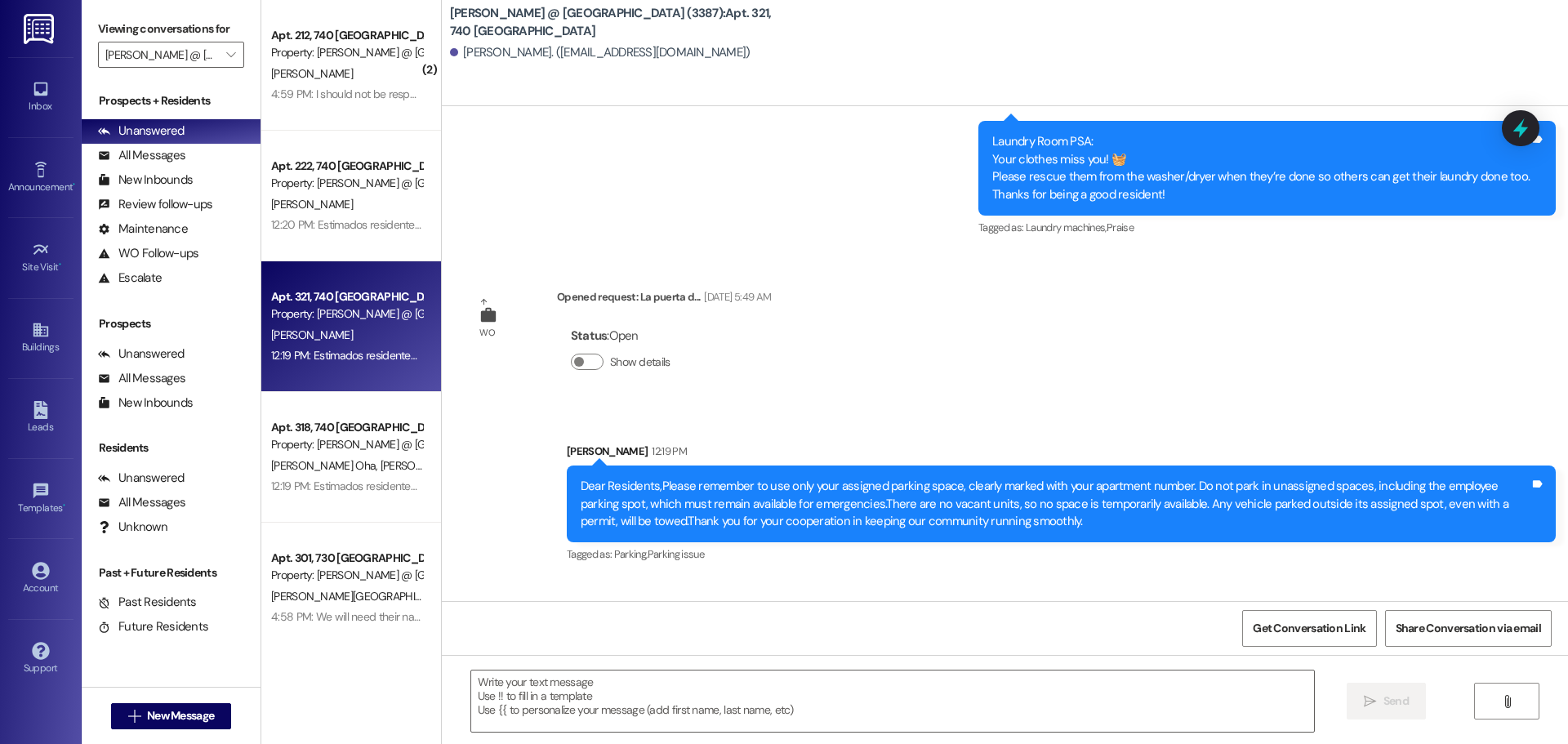
scroll to position [2397, 0]
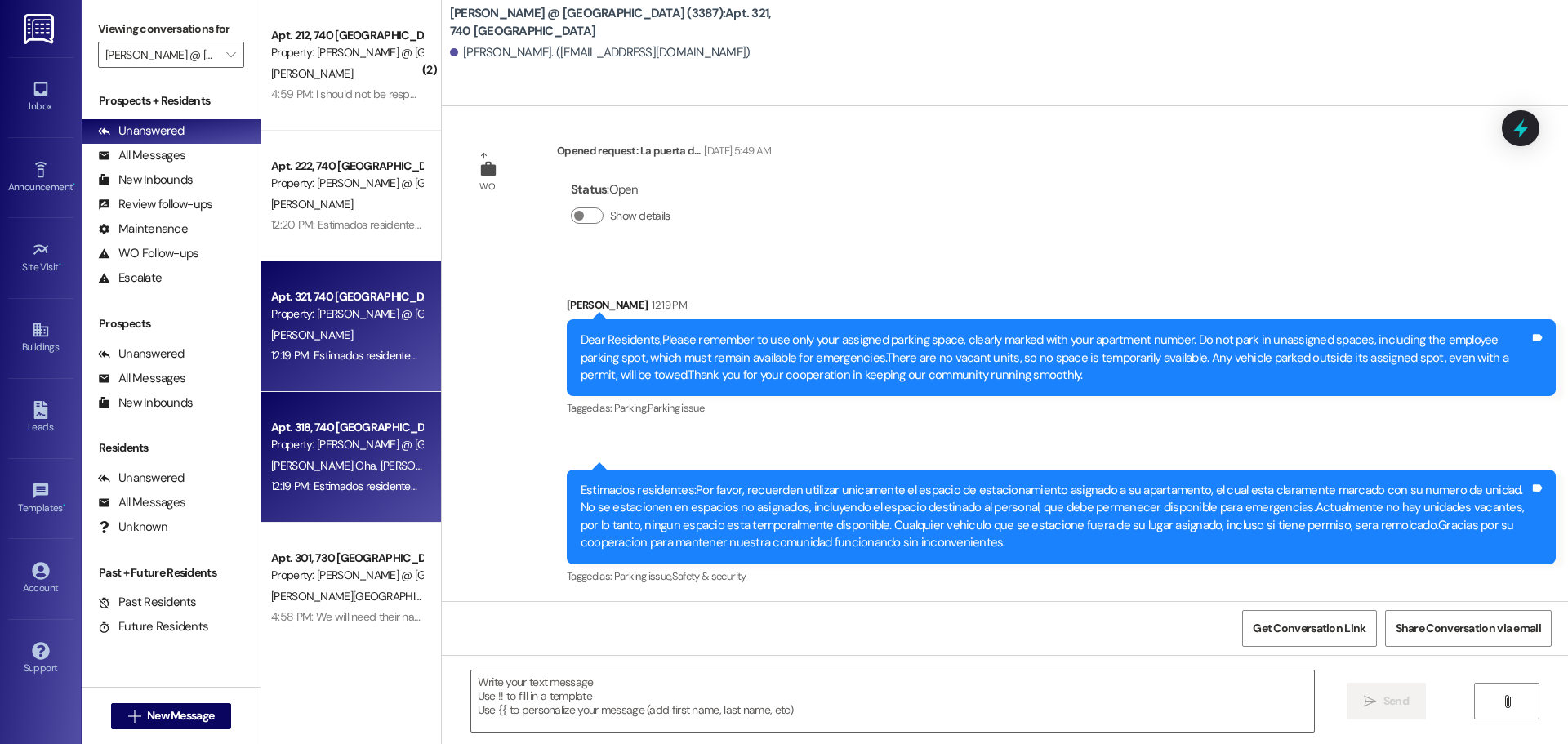
click at [387, 474] on div "S. Chukwu Oha D. Ward Oha" at bounding box center [347, 465] width 154 height 20
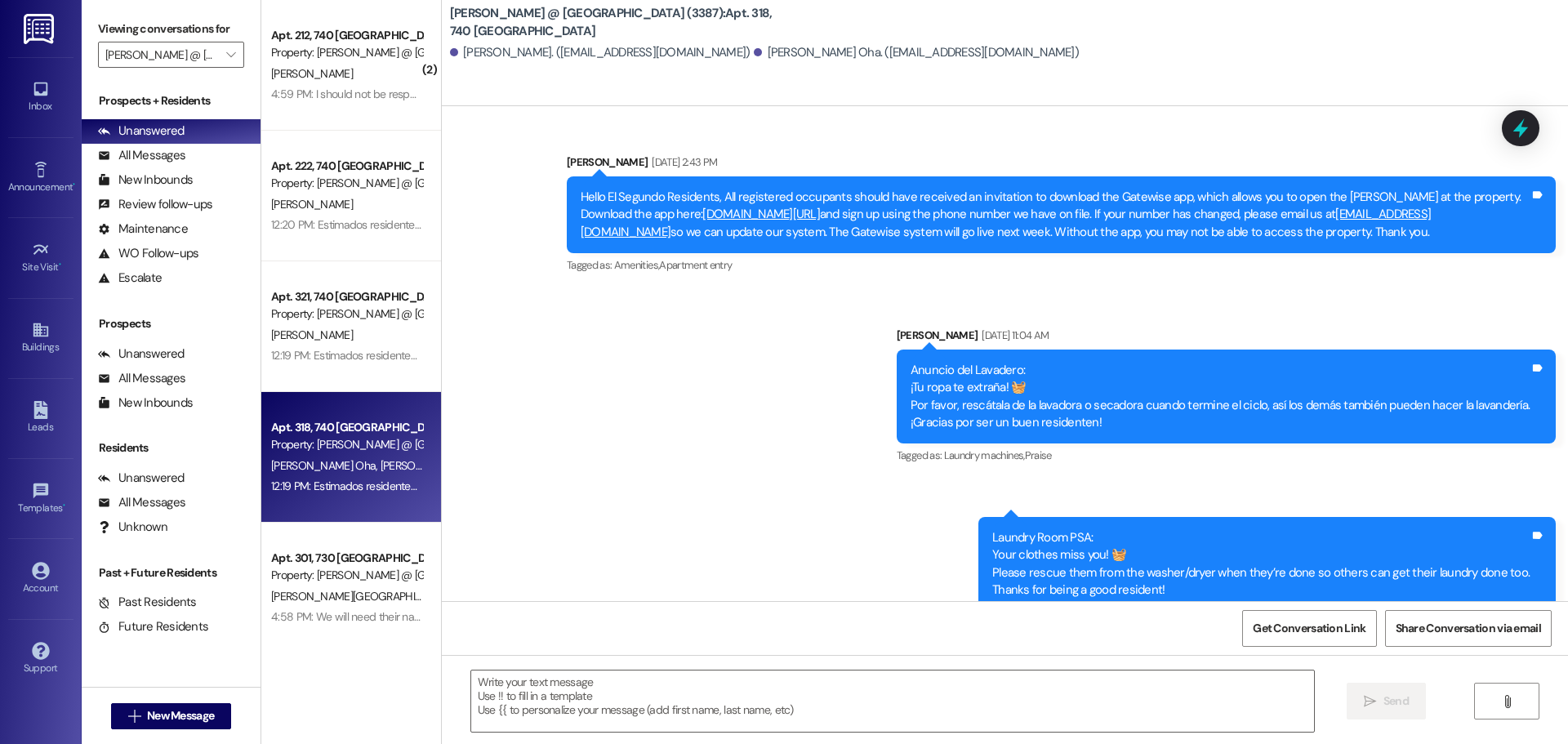
scroll to position [4538, 0]
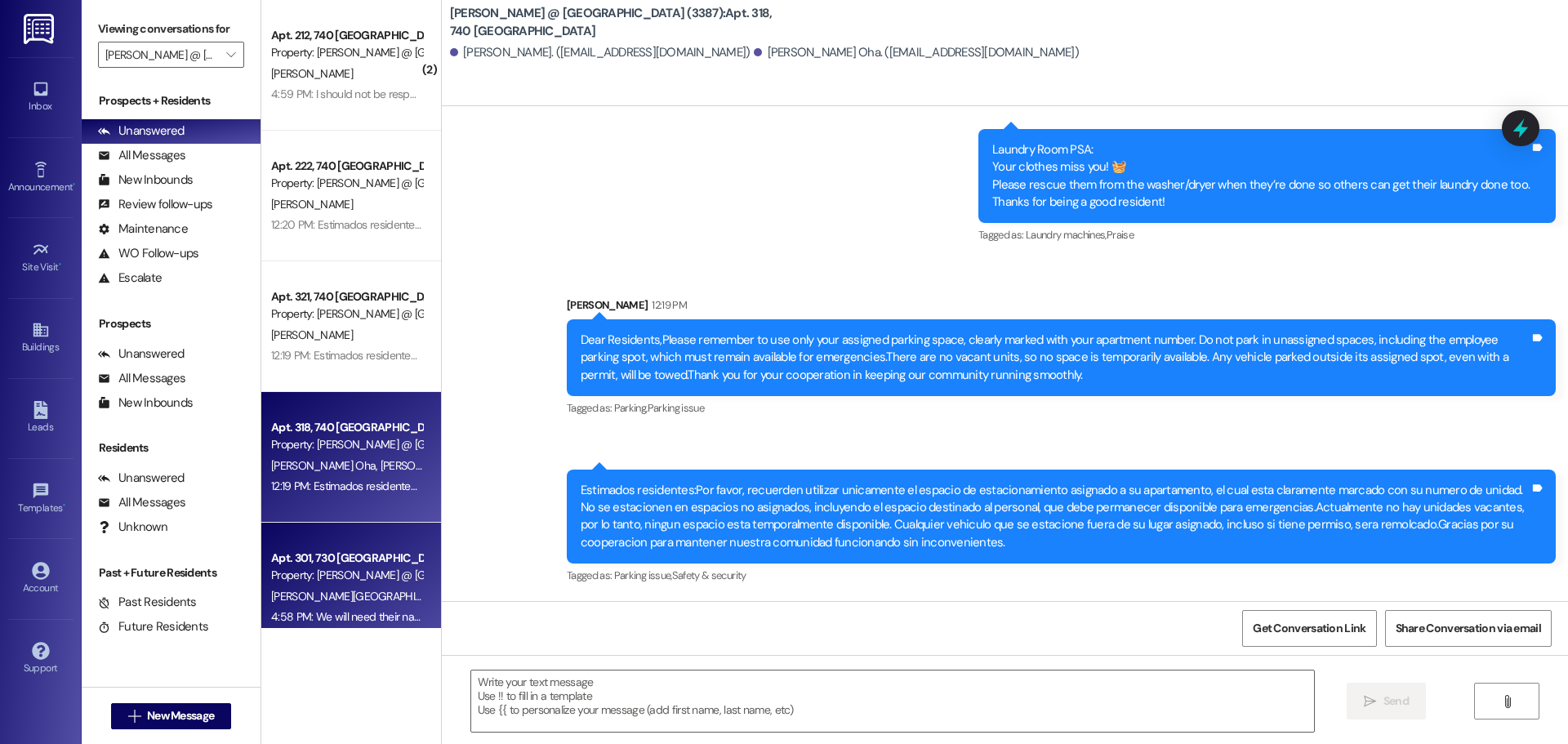
click at [346, 574] on div "Property: Westland @ [GEOGRAPHIC_DATA] (3387)" at bounding box center [347, 575] width 151 height 17
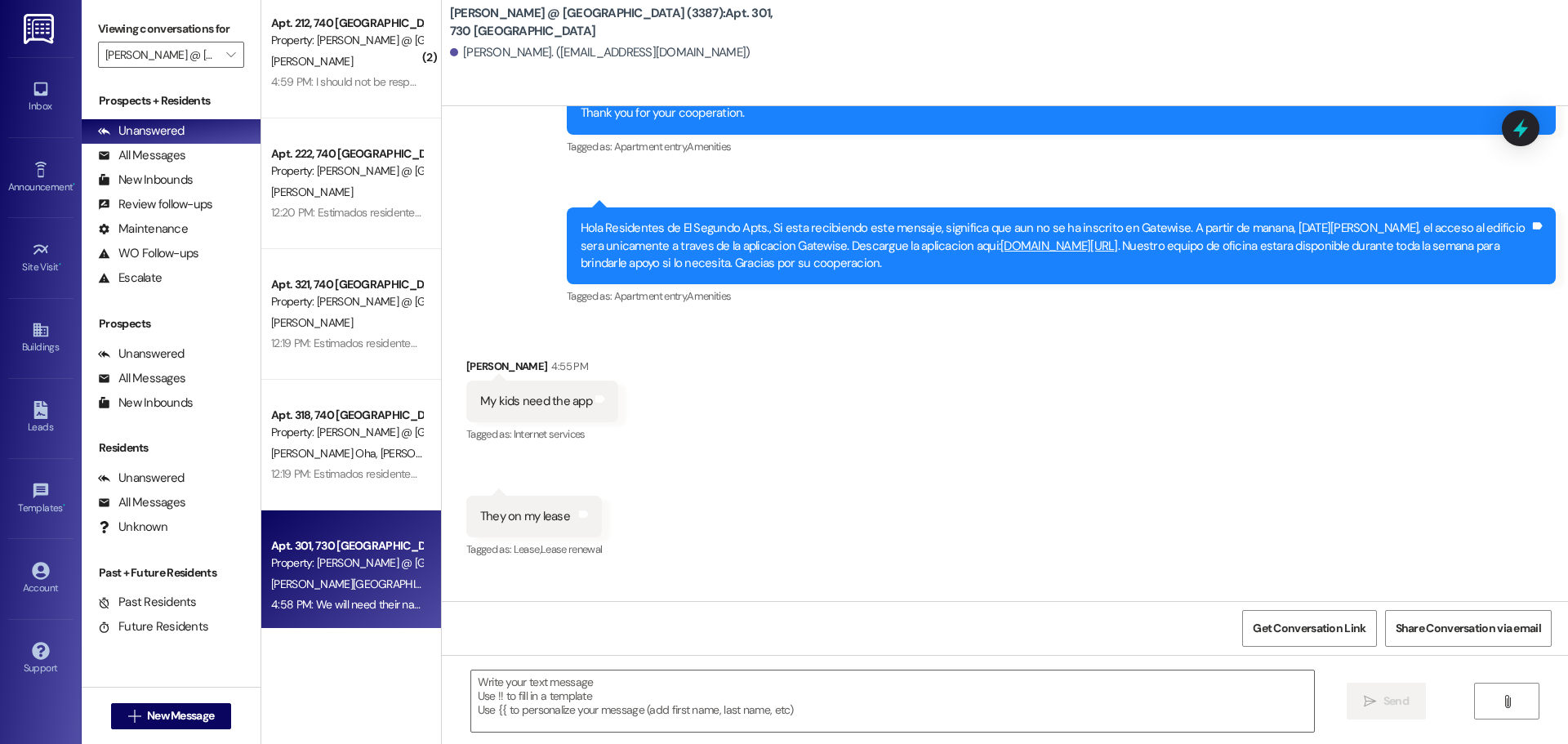
scroll to position [25, 0]
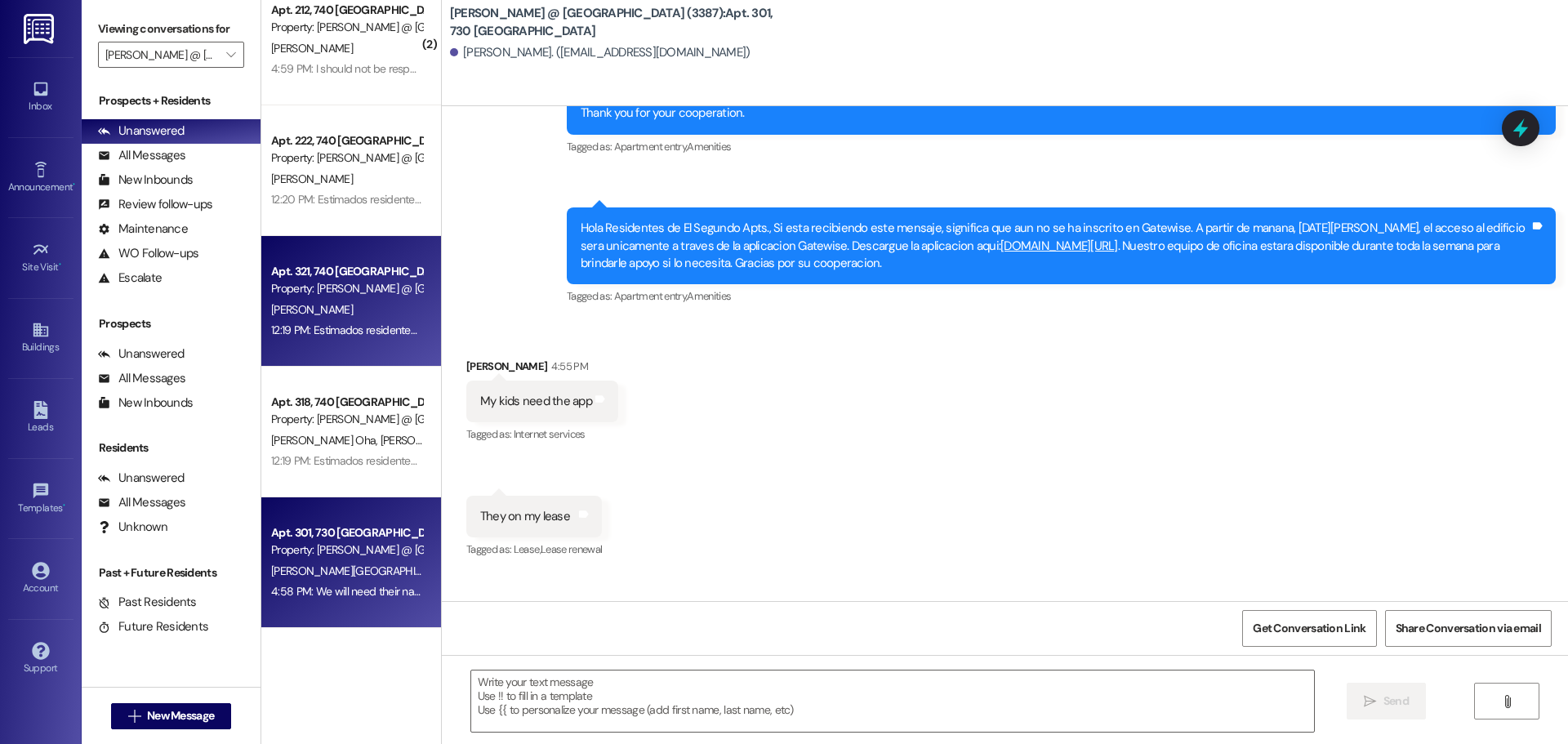
click at [356, 308] on div "[PERSON_NAME]" at bounding box center [347, 310] width 154 height 20
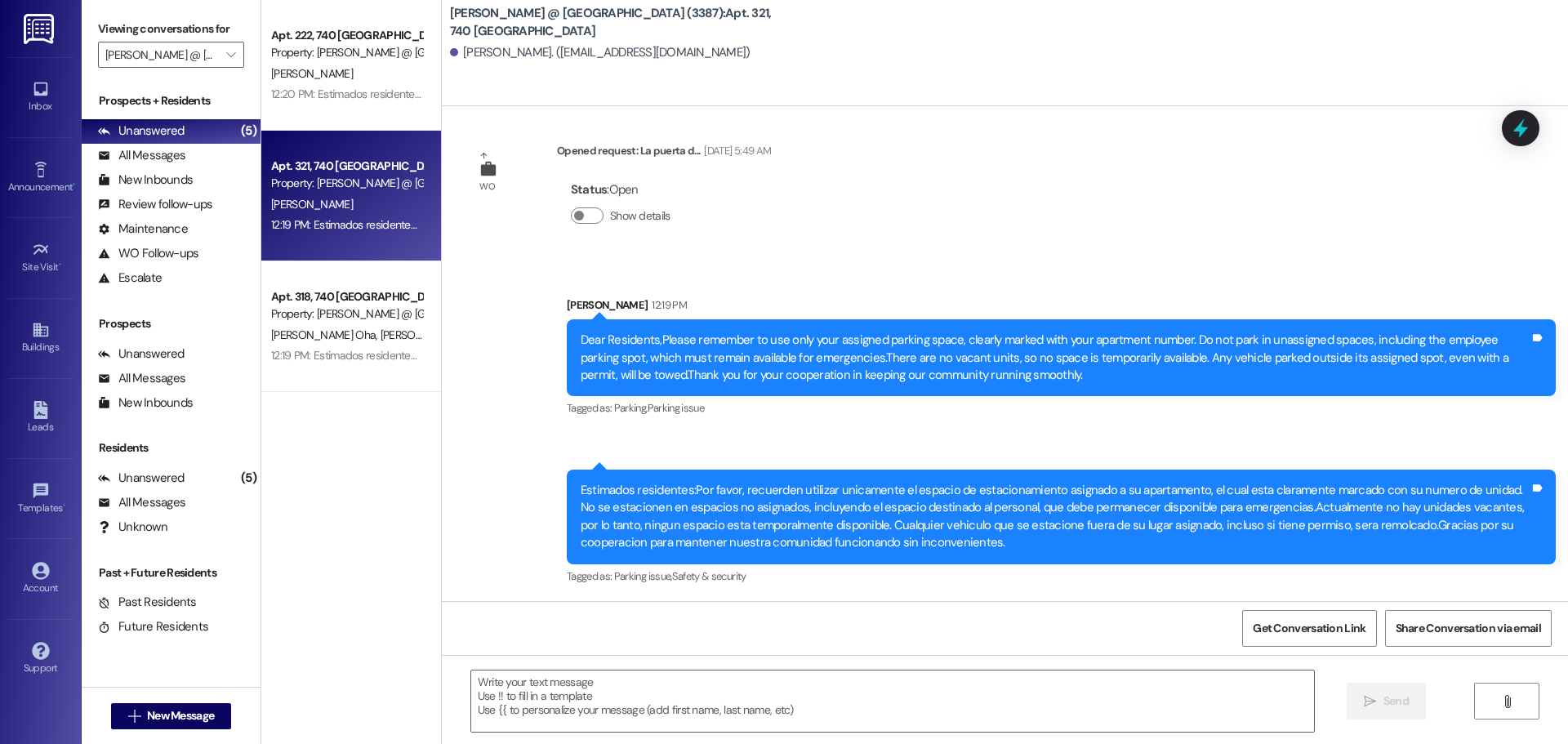
scroll to position [0, 0]
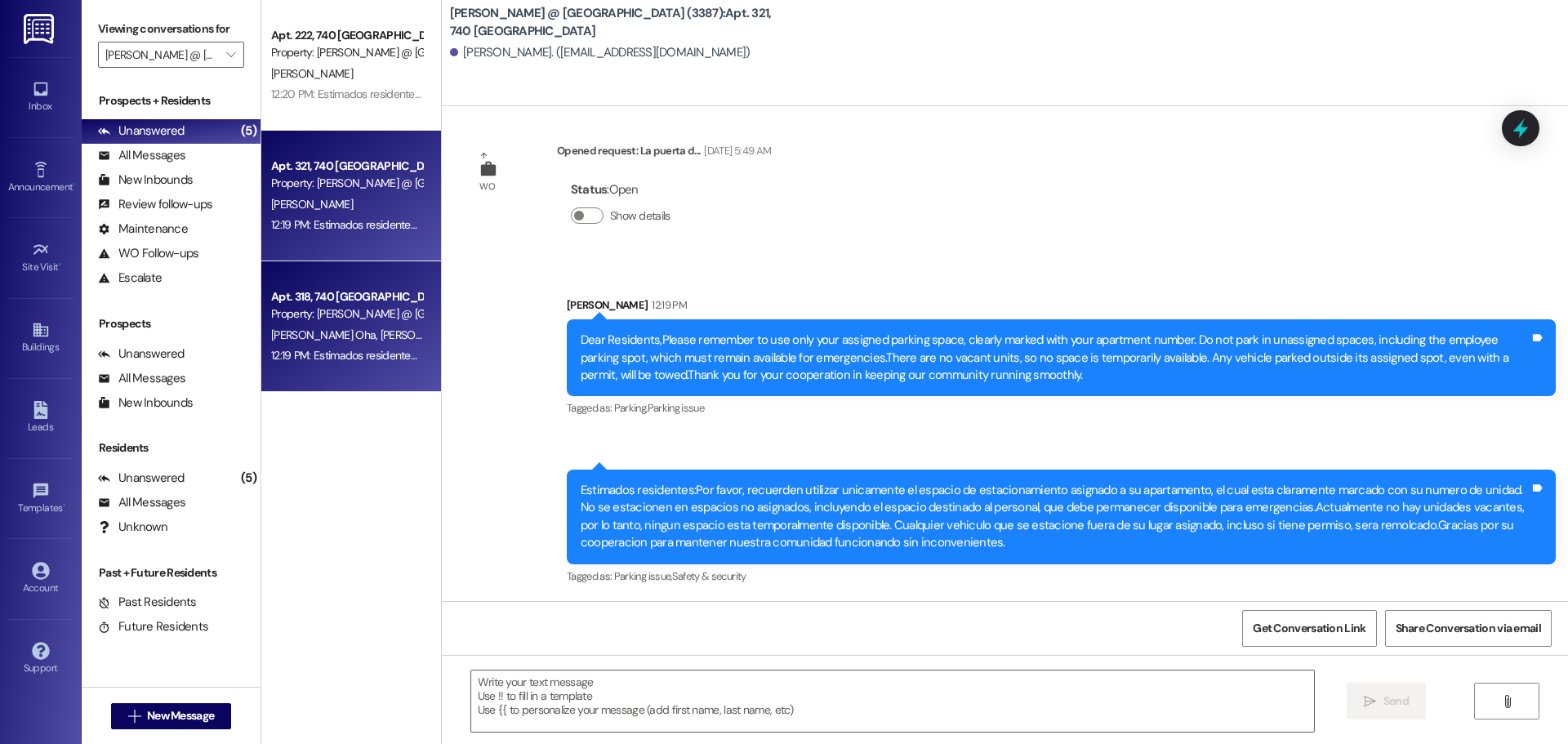
click at [339, 321] on div "Property: Westland @ [GEOGRAPHIC_DATA] (3387)" at bounding box center [347, 314] width 151 height 17
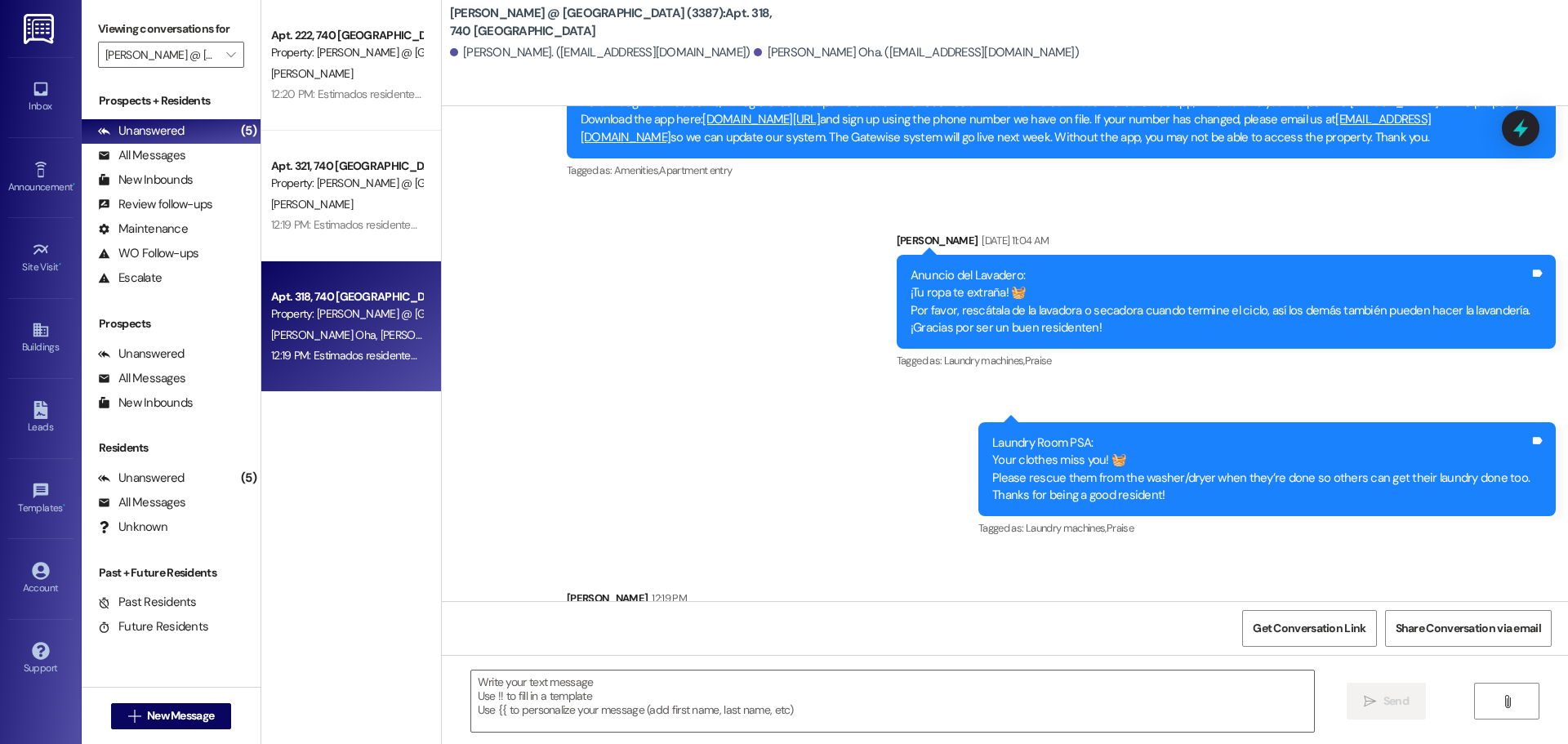
scroll to position [4538, 0]
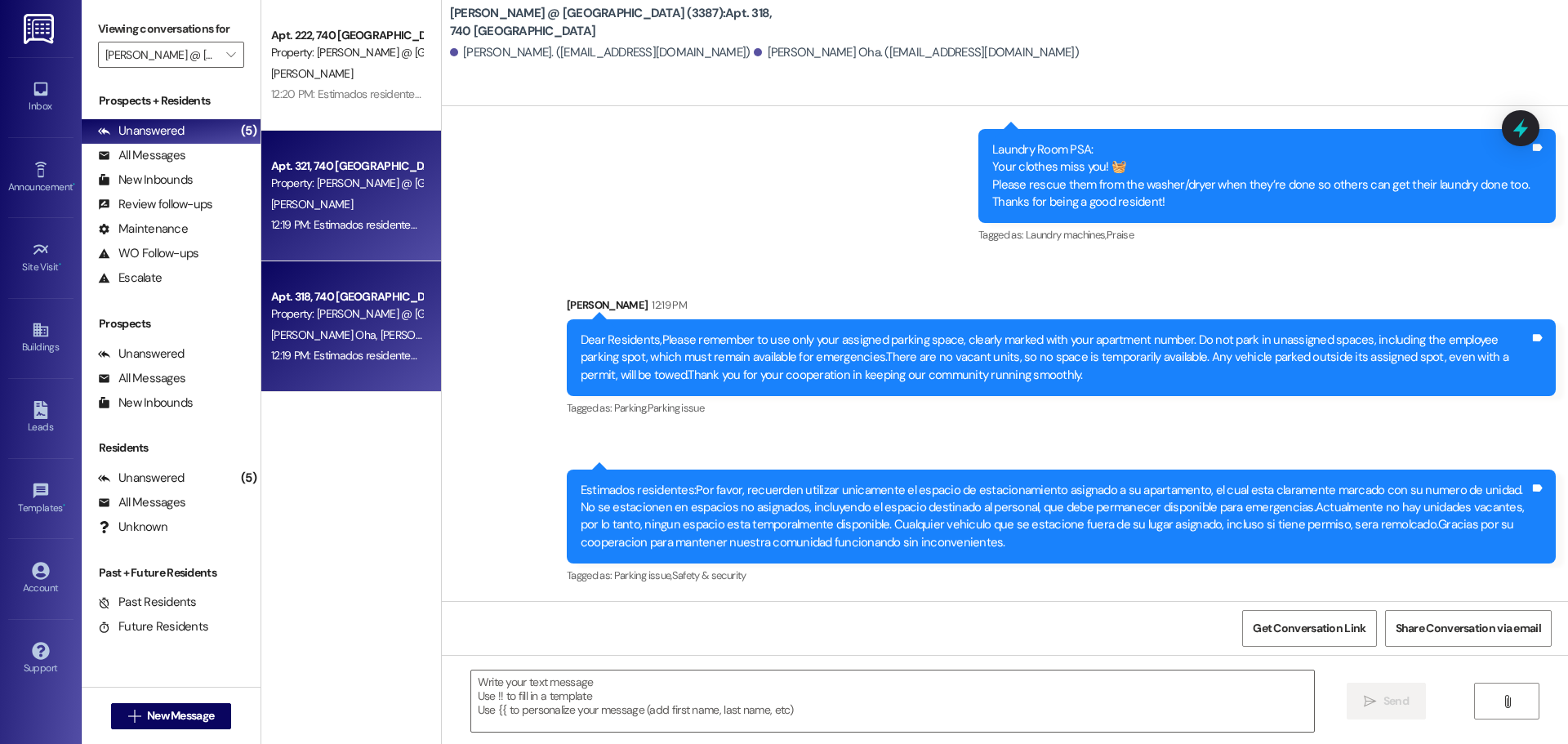
click at [352, 153] on div "Apt. 321, 740 El Segundo Property: Westland @ El Segundo (3387) M. Navarro 12:1…" at bounding box center [351, 195] width 180 height 130
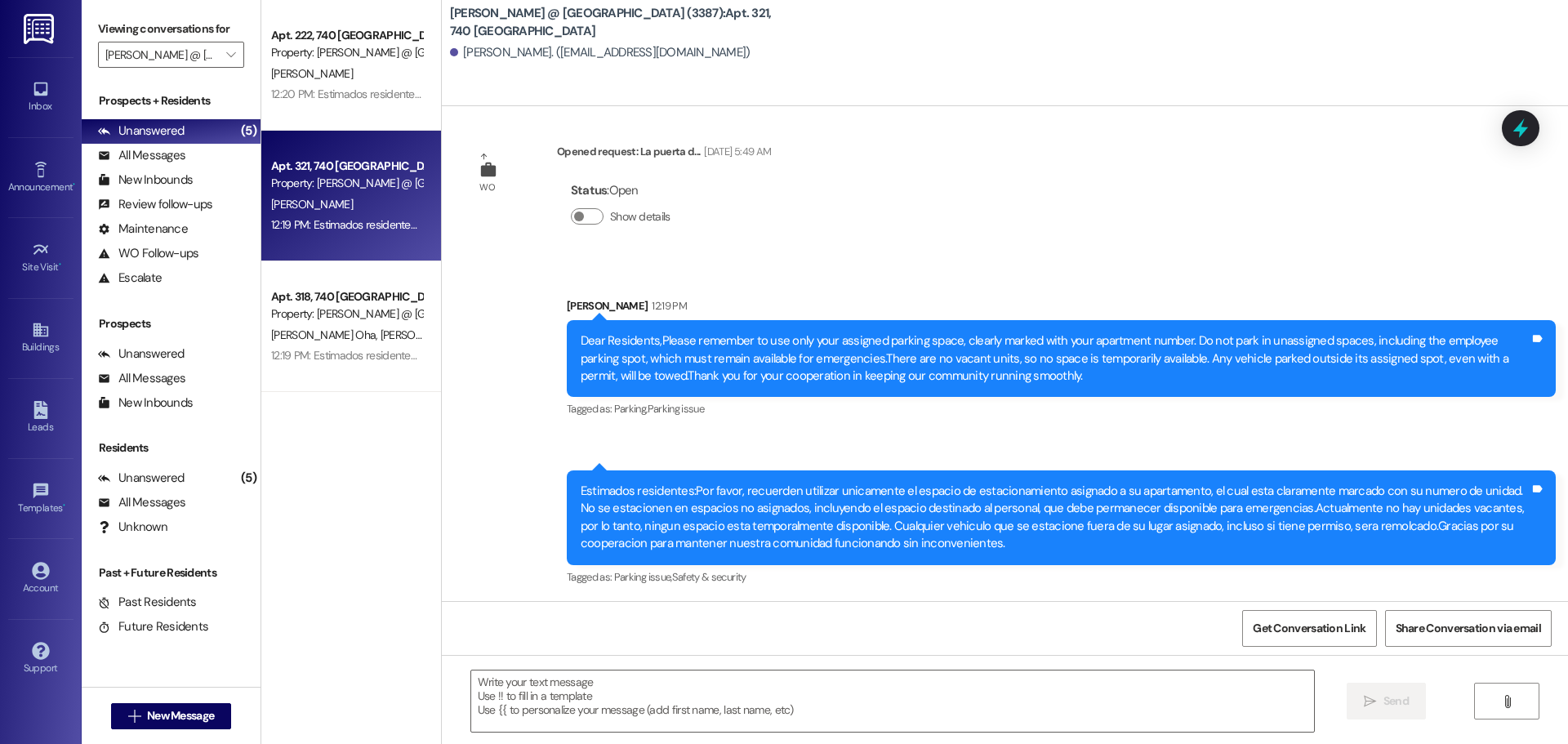
scroll to position [2397, 0]
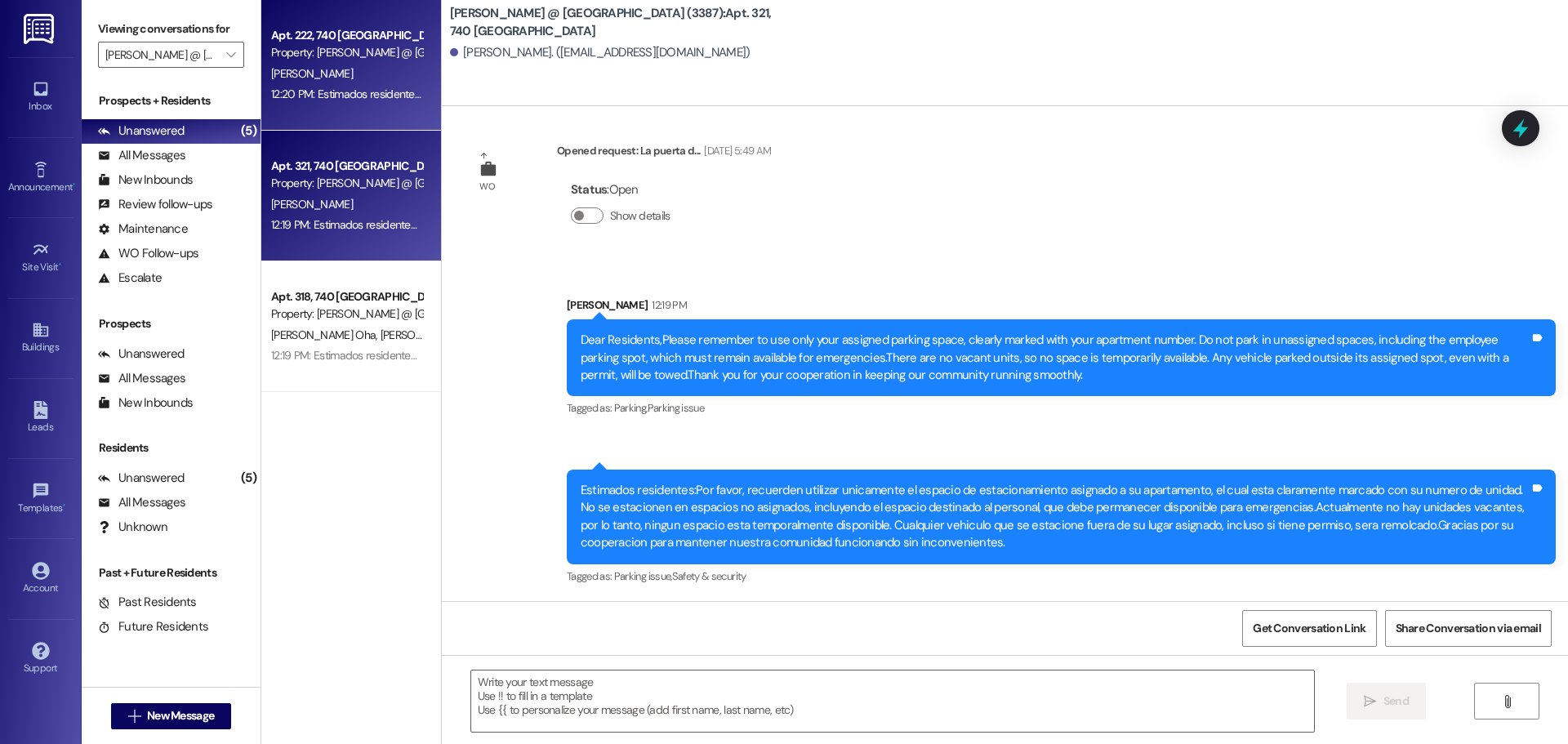
click at [325, 57] on div "Property: Westland @ [GEOGRAPHIC_DATA] (3387)" at bounding box center [347, 52] width 151 height 17
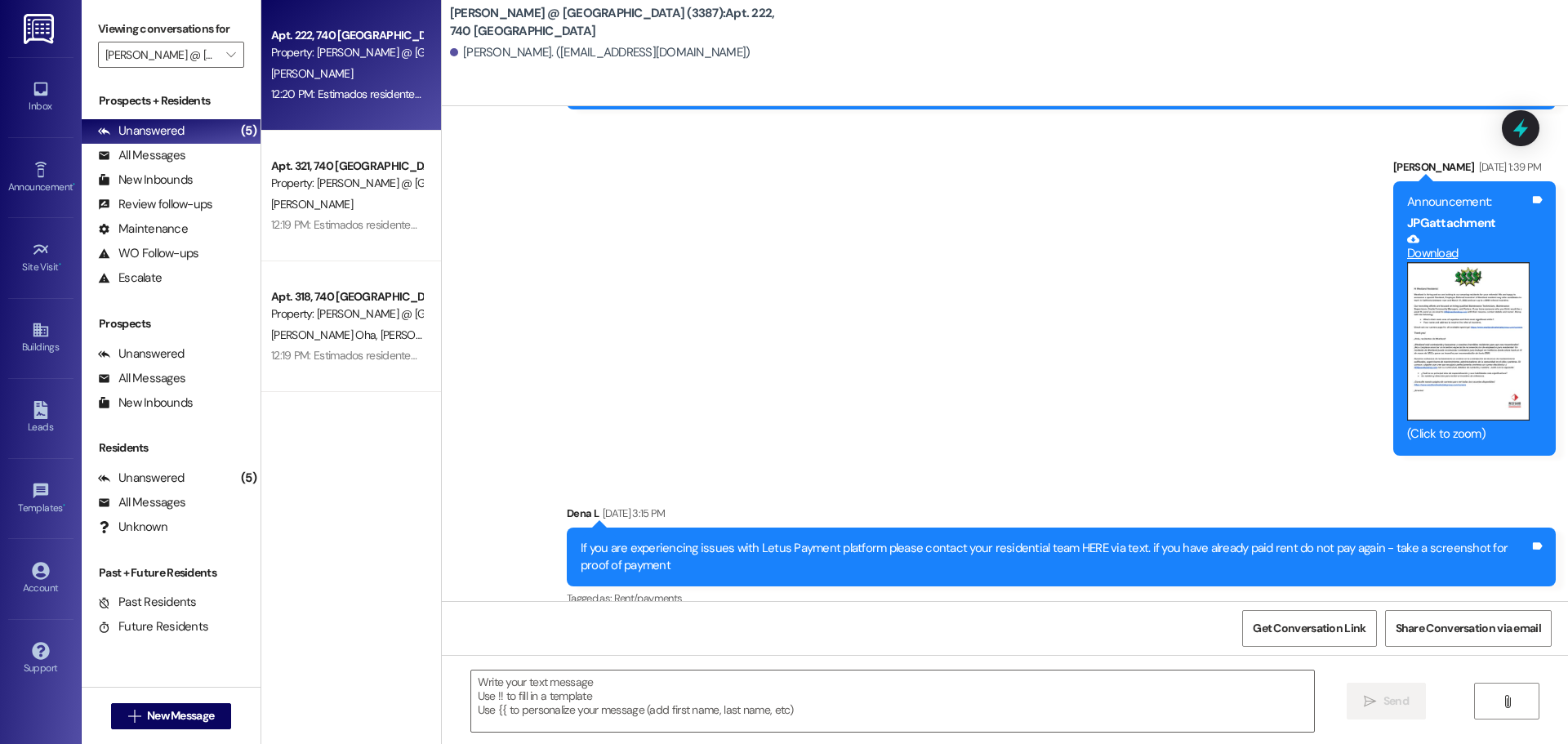
scroll to position [46335, 0]
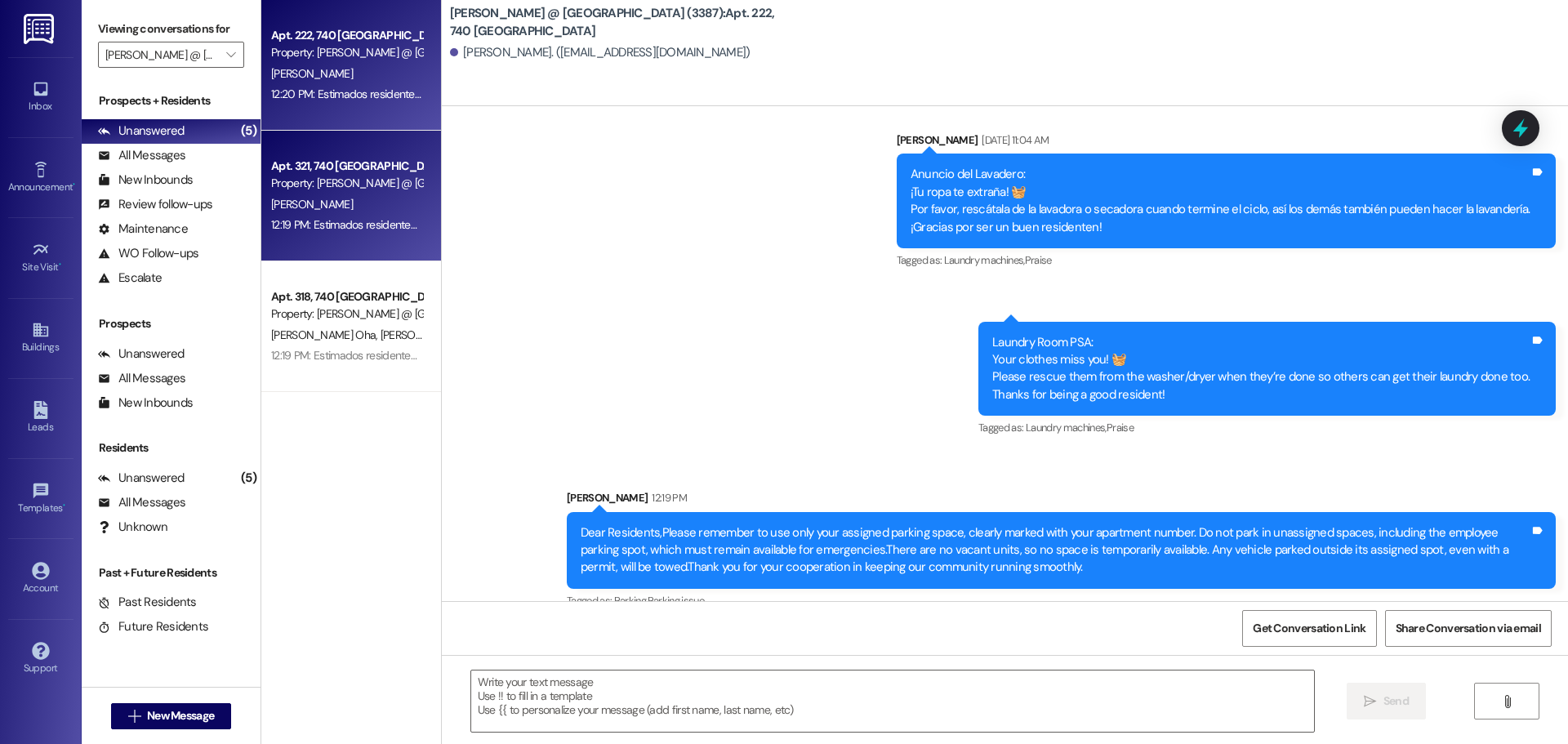
click at [350, 195] on div "[PERSON_NAME]" at bounding box center [347, 204] width 154 height 20
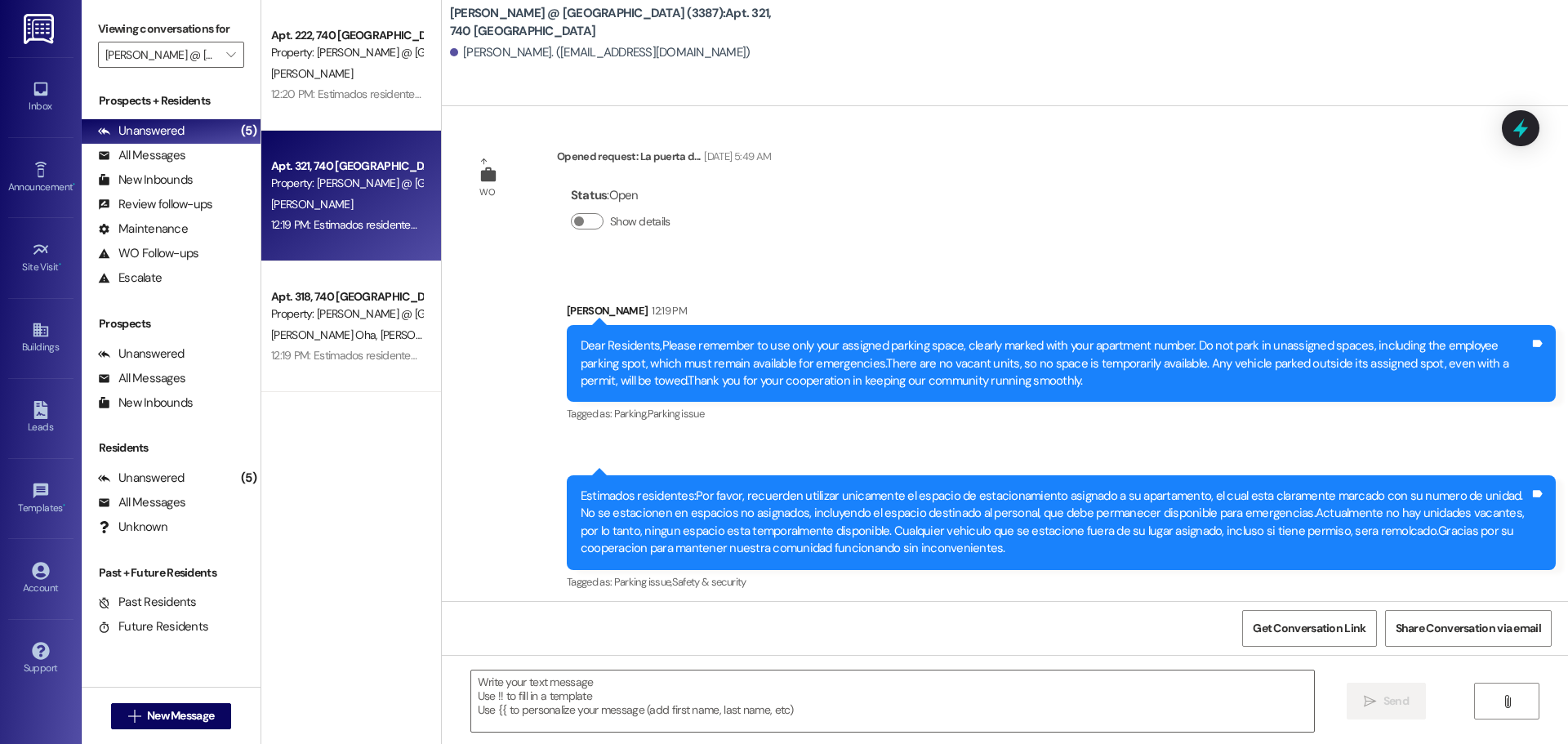
scroll to position [2397, 0]
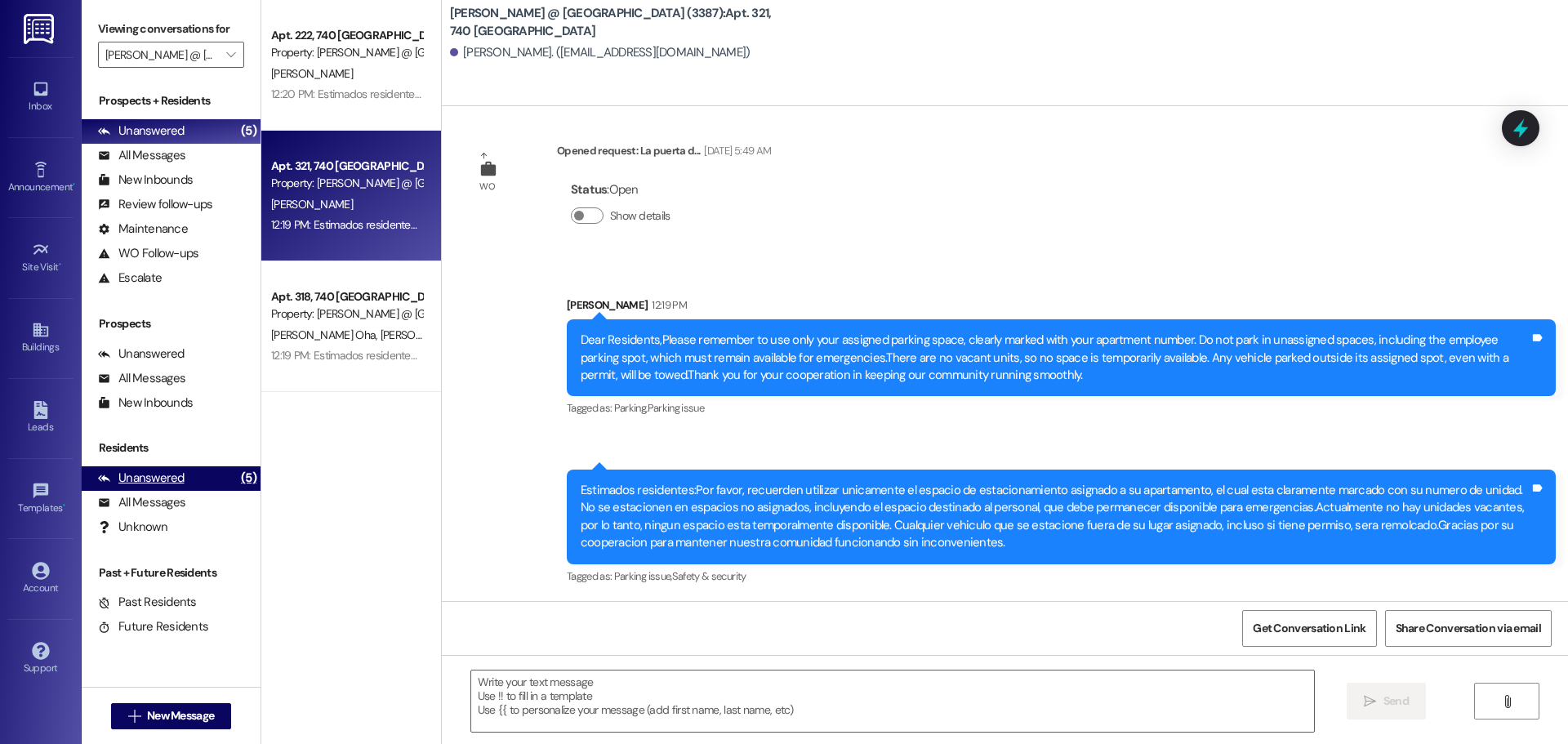
click at [170, 479] on div "Unanswered" at bounding box center [142, 478] width 87 height 17
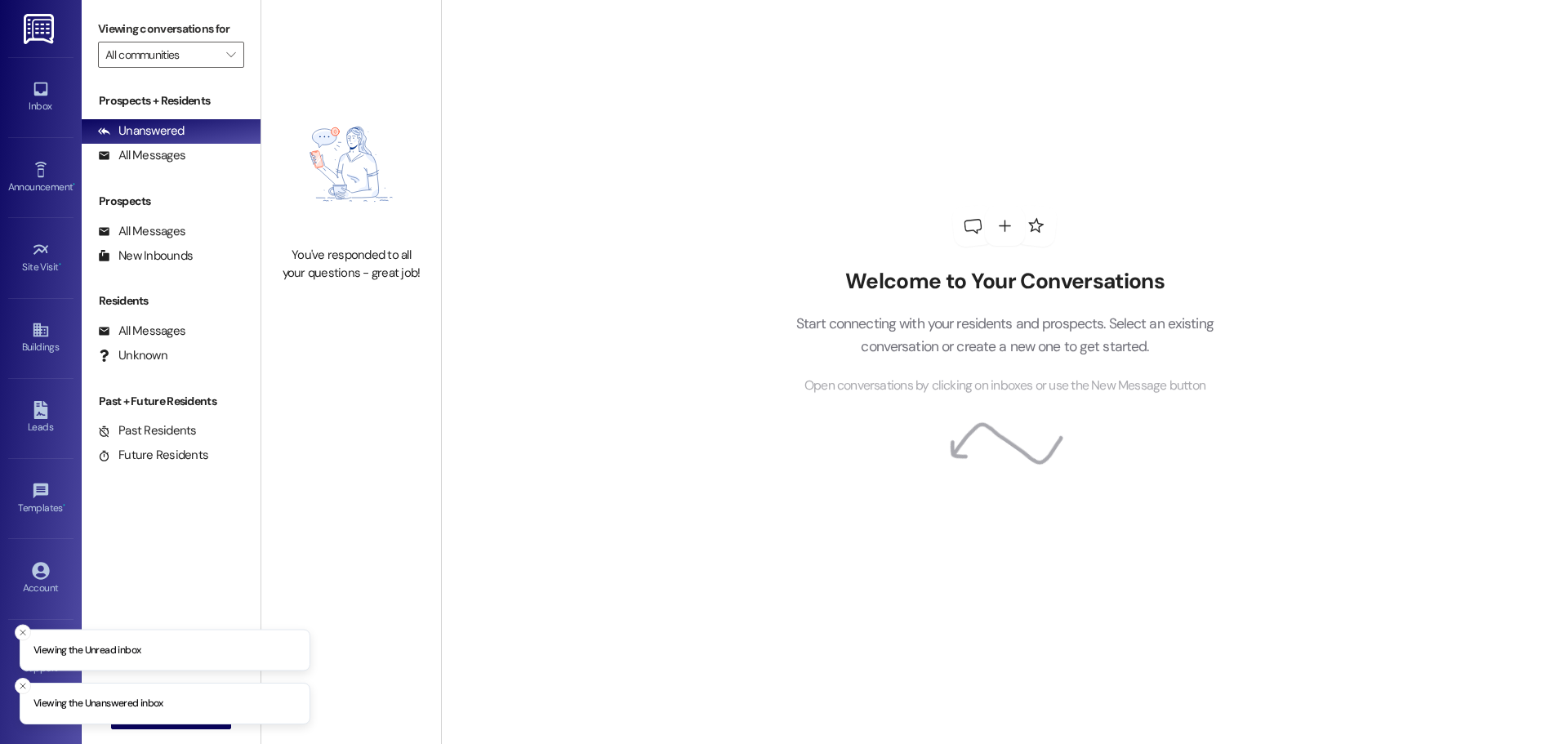
type input "Westland @ [GEOGRAPHIC_DATA] (3387)"
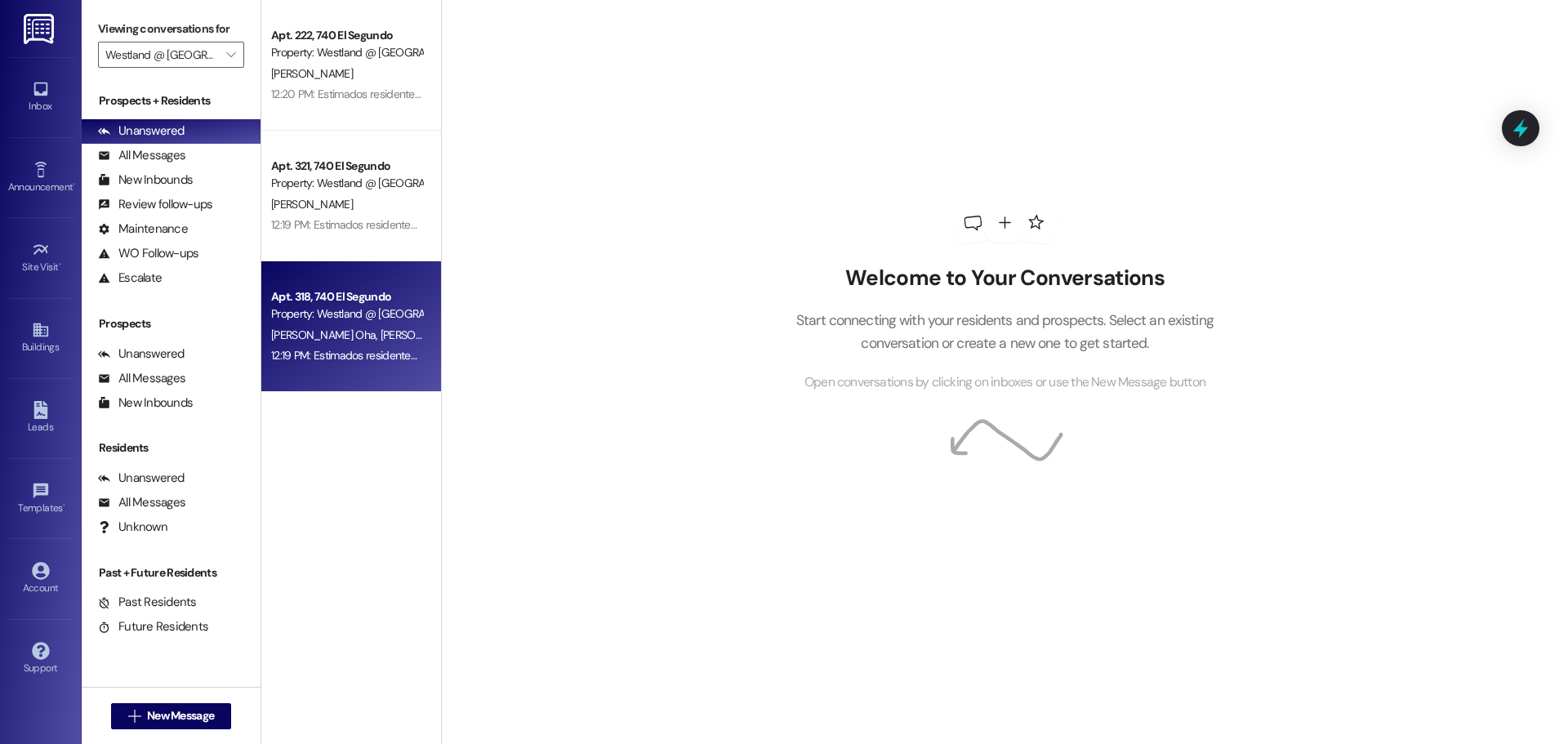
click at [343, 299] on div "Apt. 318, 740 El Segundo" at bounding box center [347, 297] width 151 height 17
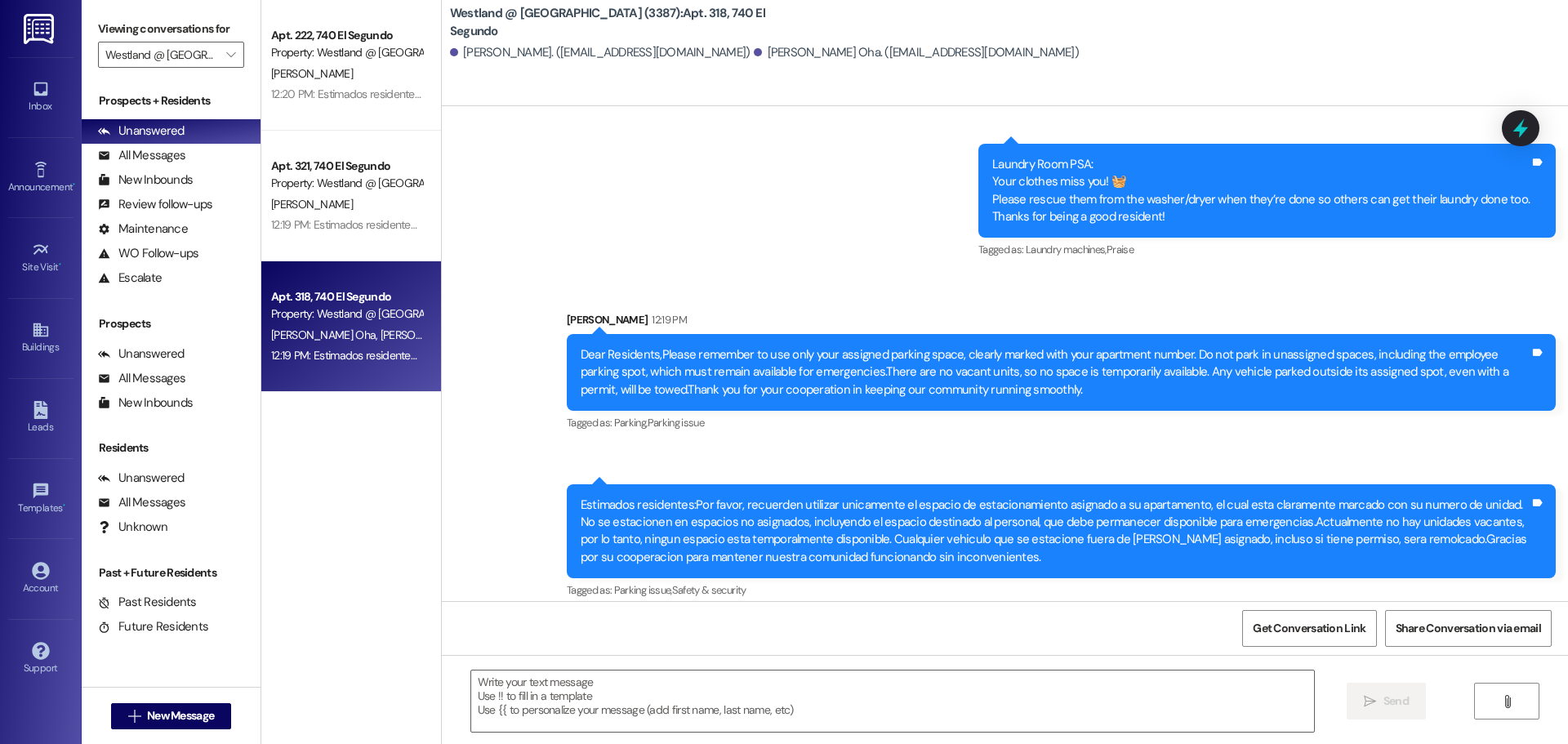
scroll to position [4538, 0]
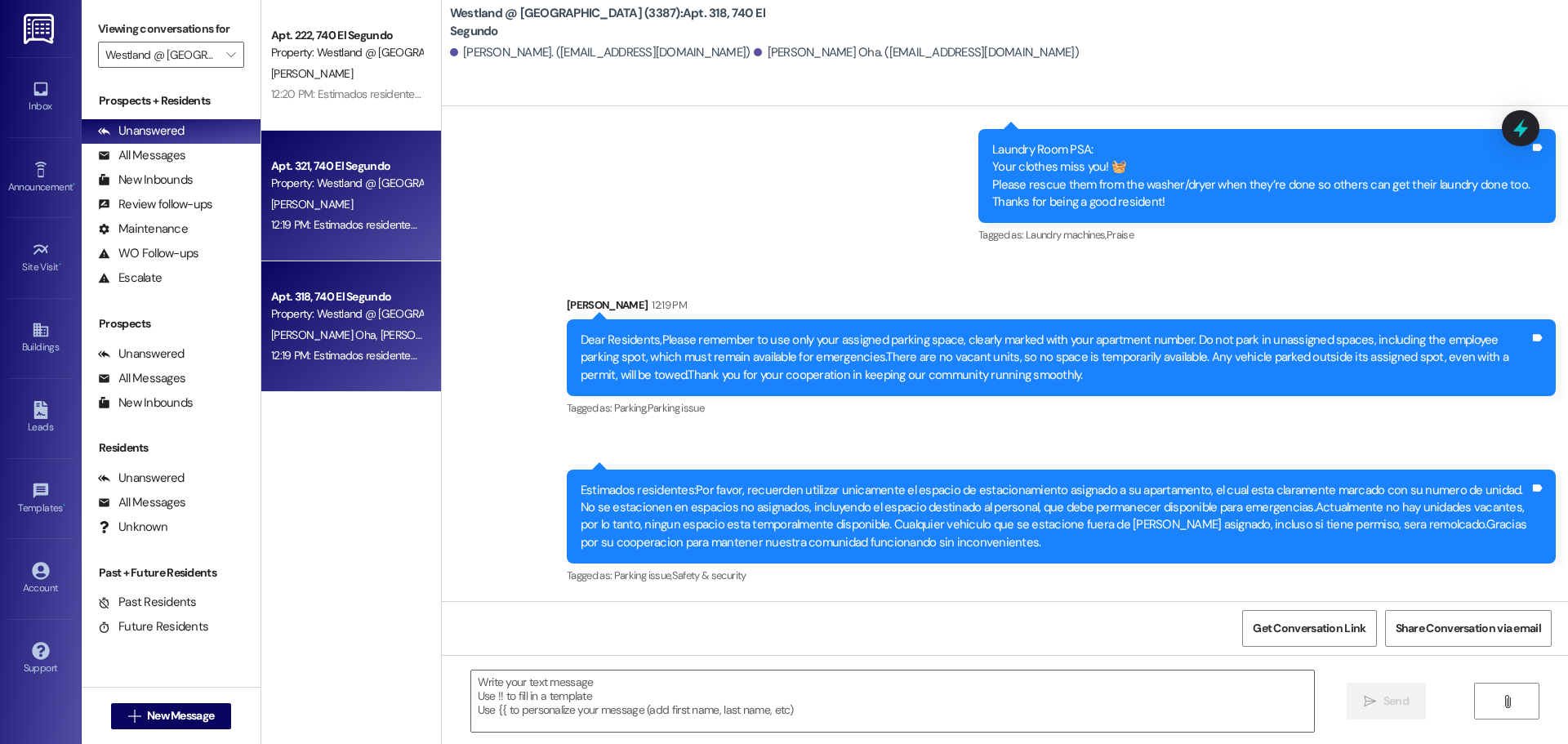
click at [341, 188] on div "Property: Westland @ [GEOGRAPHIC_DATA] (3387)" at bounding box center [347, 183] width 151 height 17
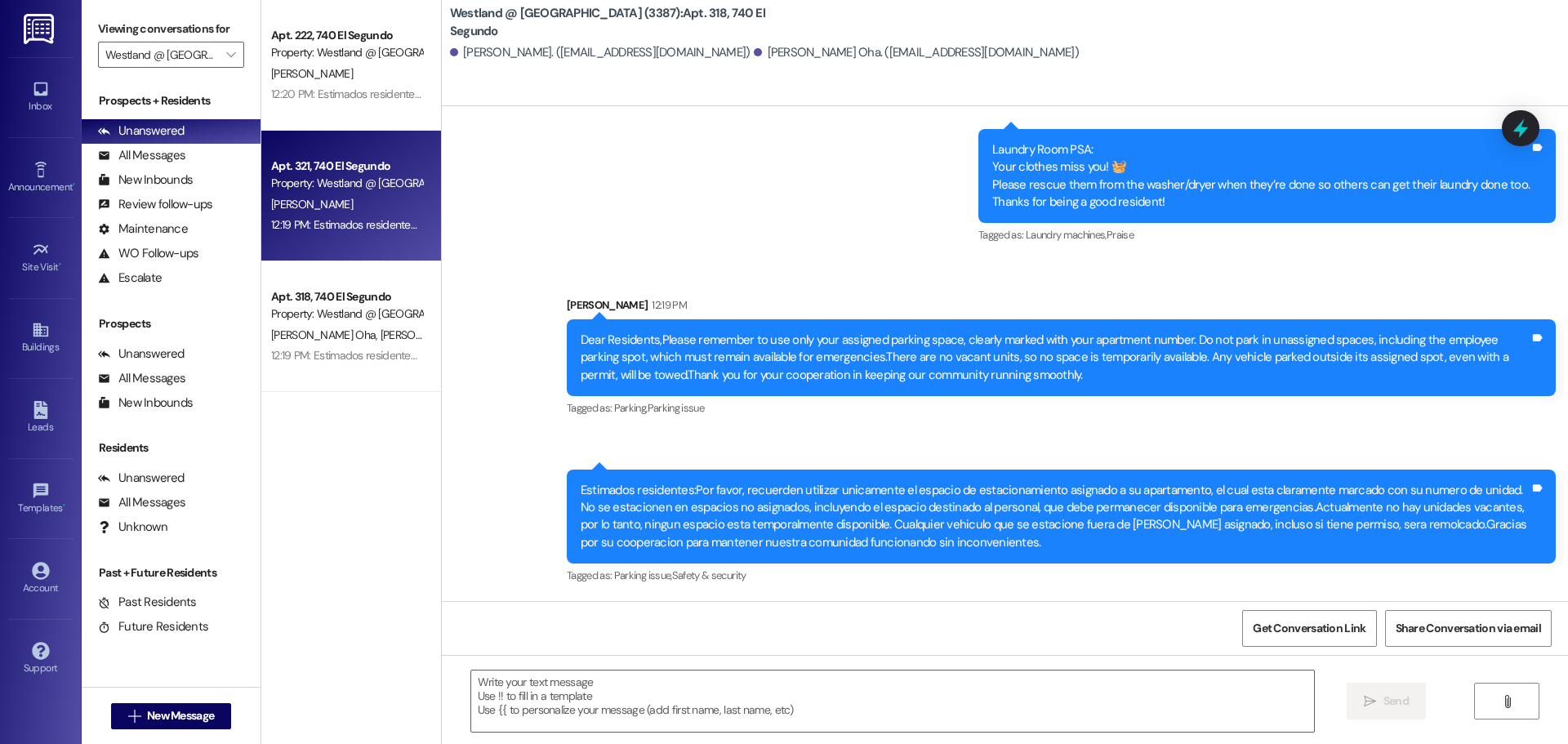
scroll to position [2397, 0]
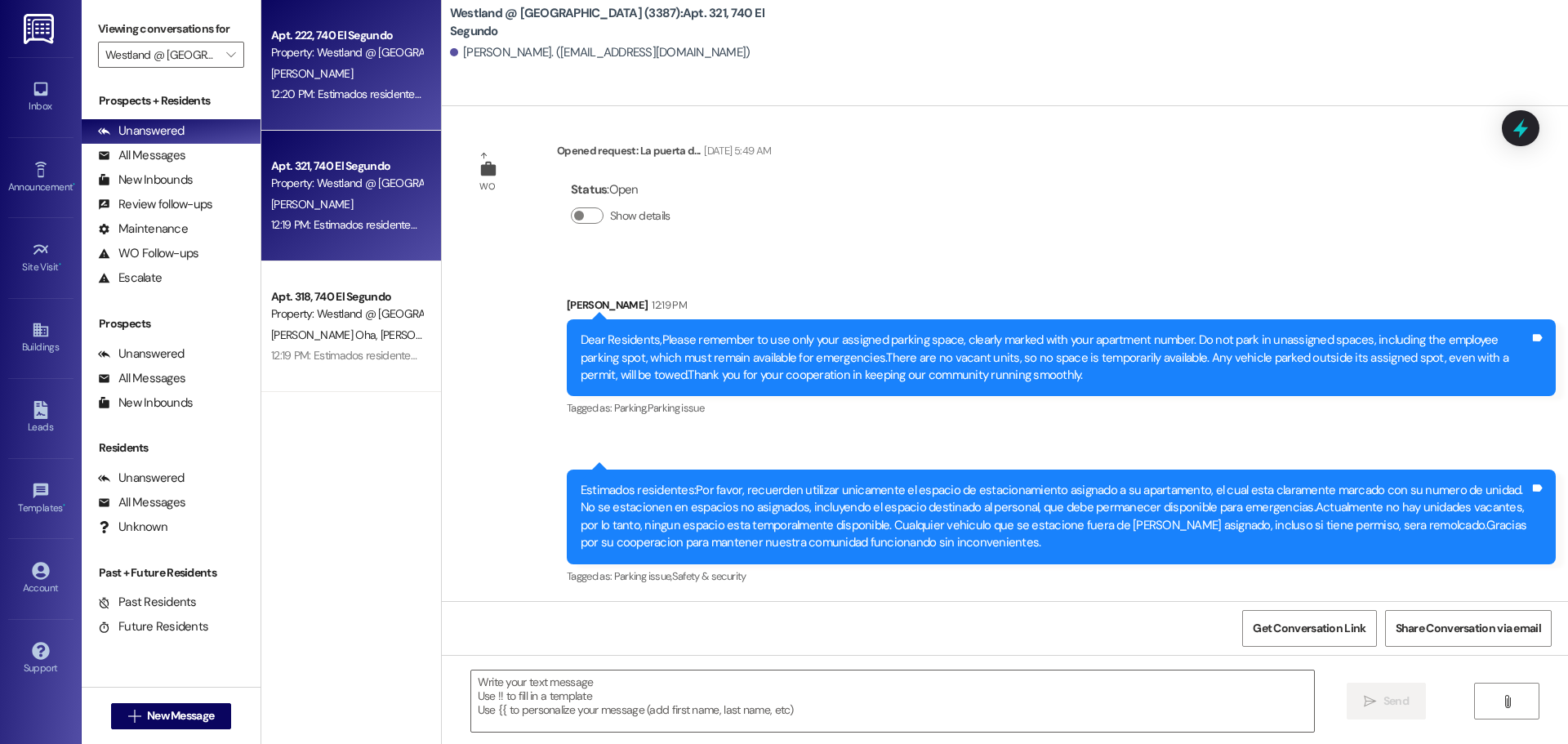
click at [330, 79] on div "[PERSON_NAME]" at bounding box center [347, 74] width 154 height 20
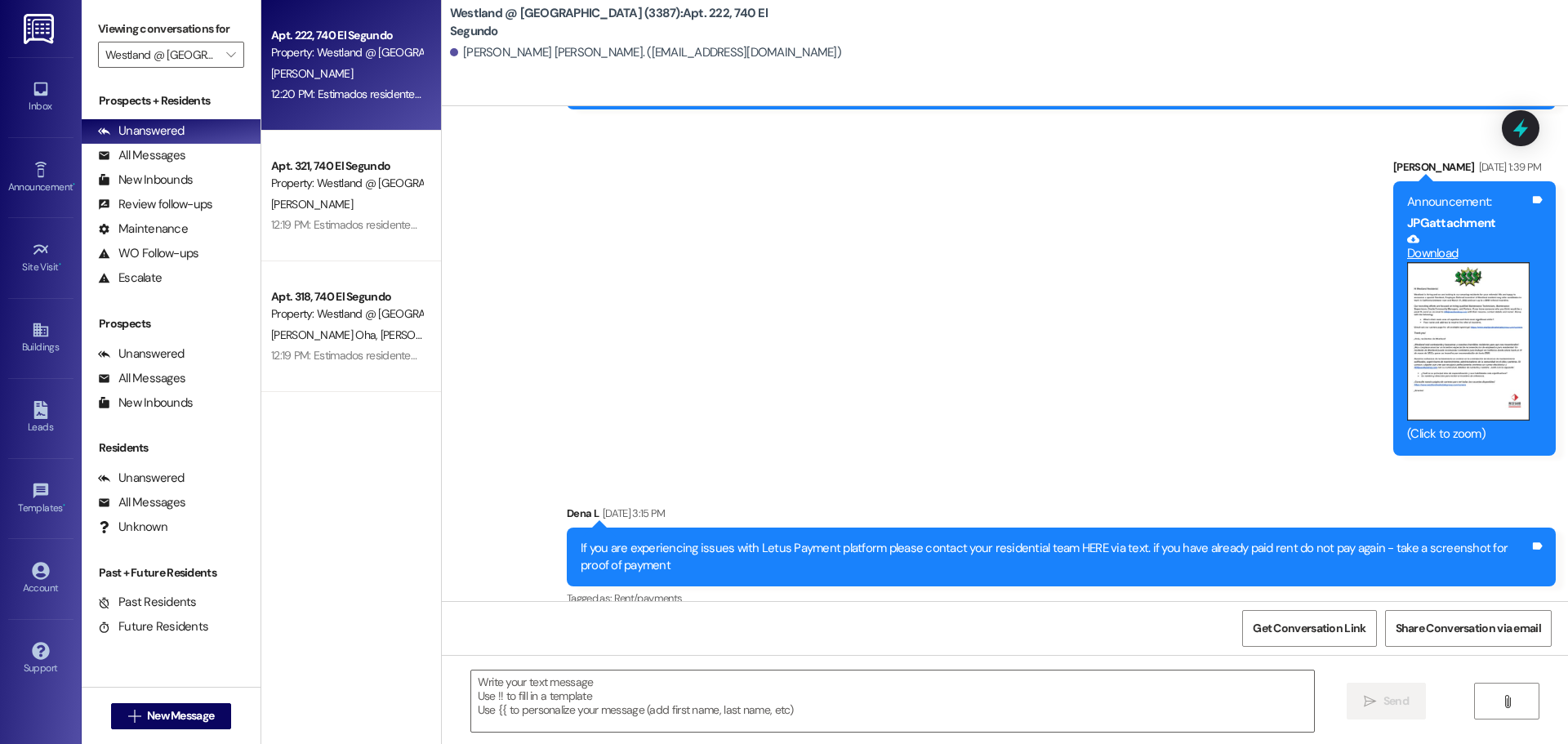
scroll to position [46335, 0]
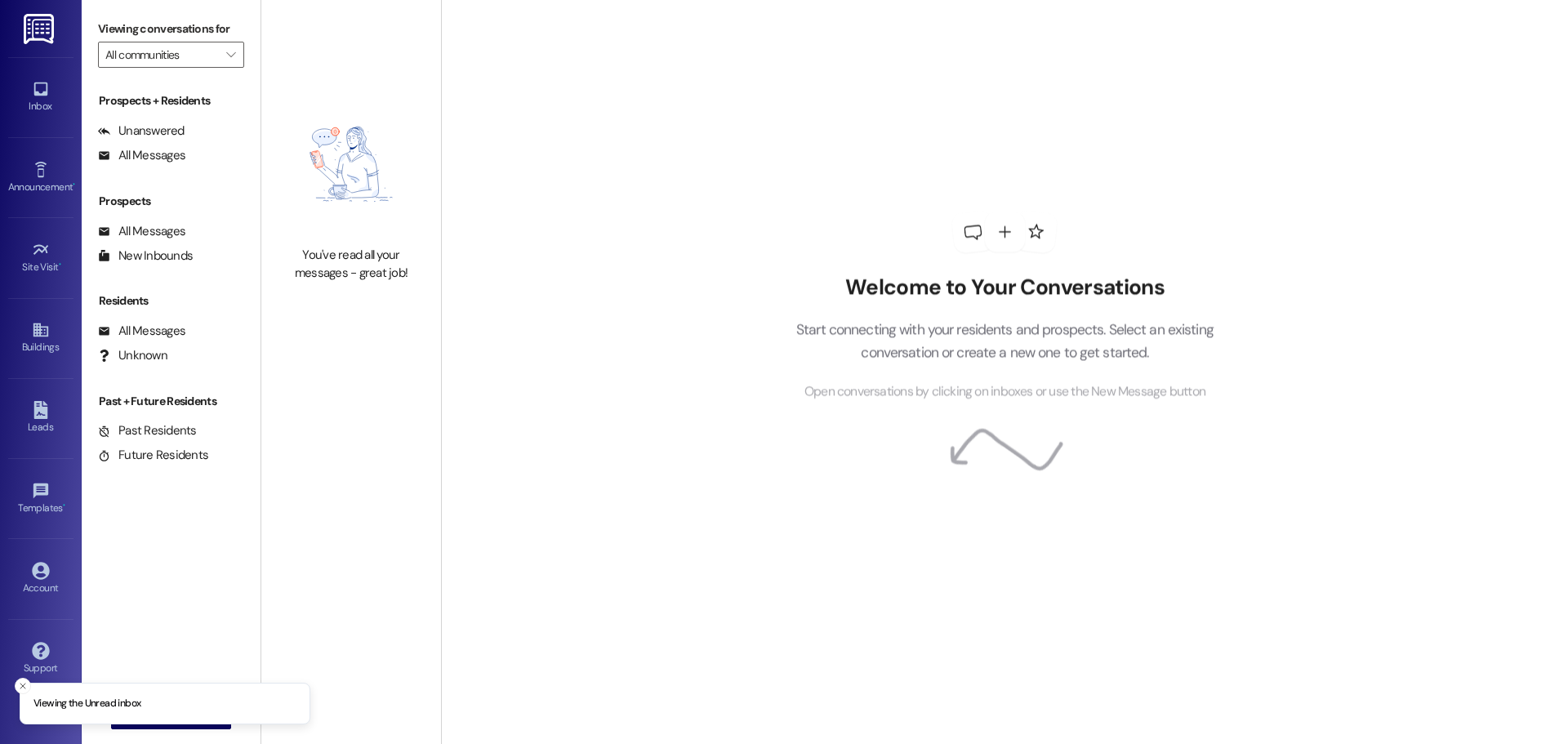
type input "Westland @ [GEOGRAPHIC_DATA] (3387)"
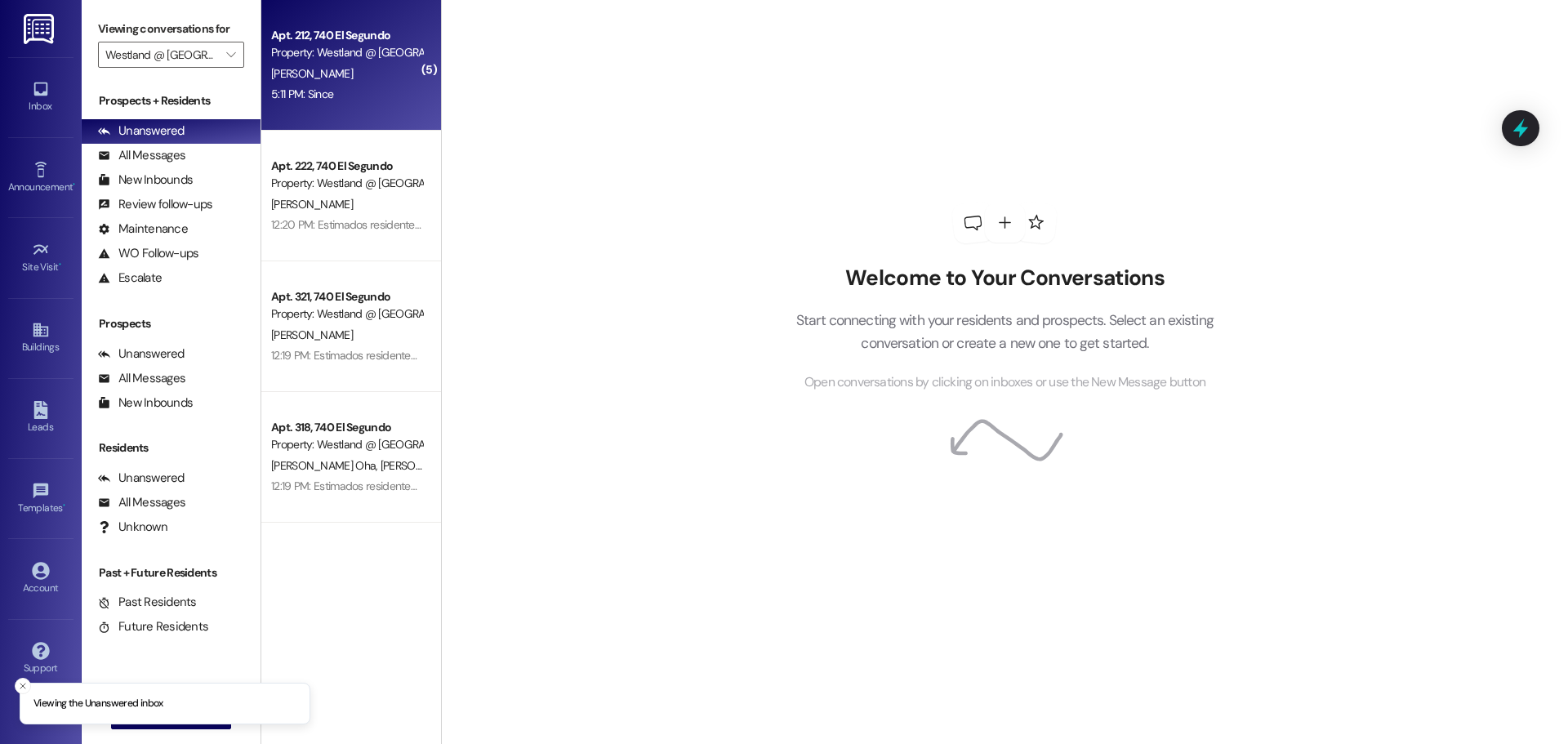
click at [353, 88] on div "5:11 PM: Since 5:11 PM: Since" at bounding box center [347, 94] width 154 height 20
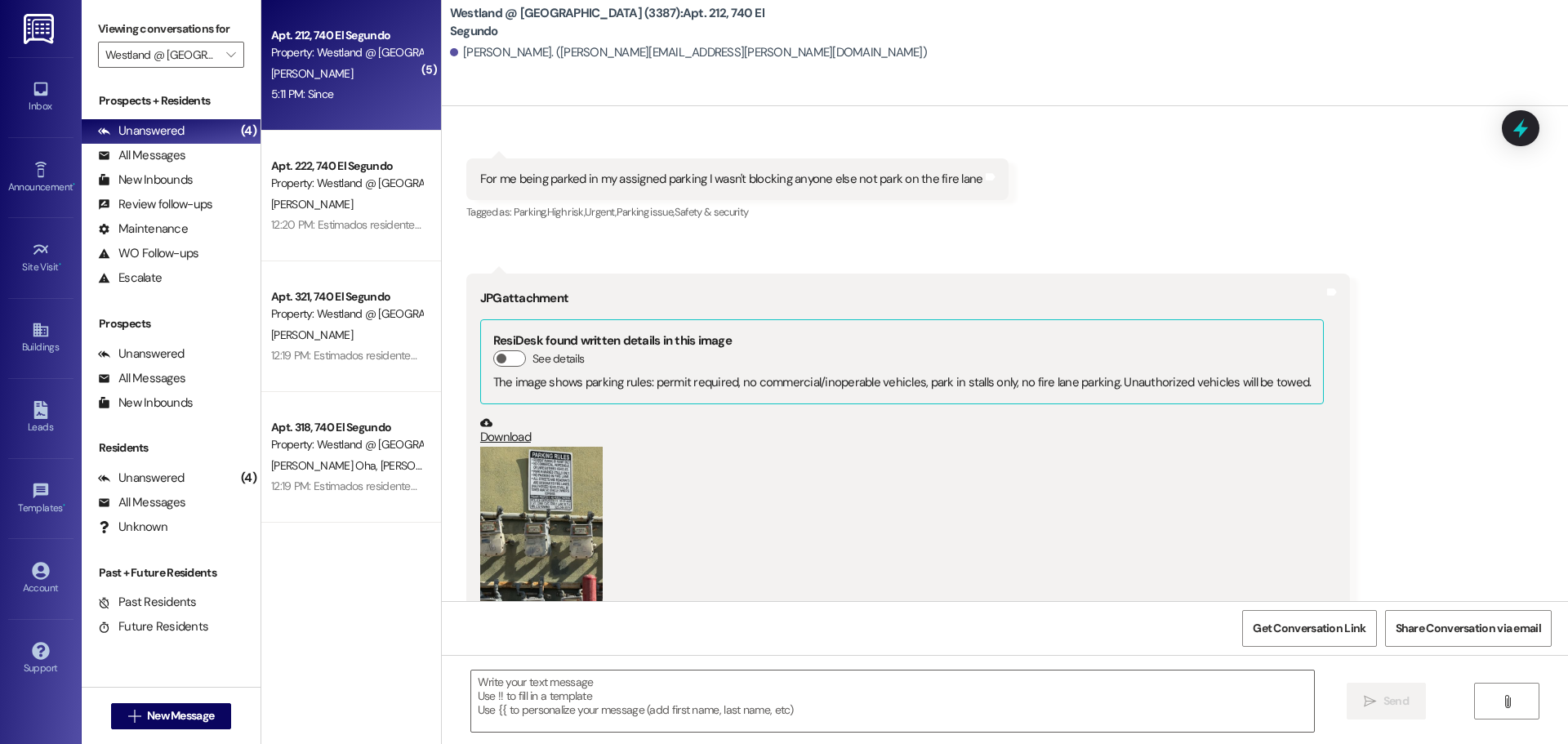
scroll to position [38954, 0]
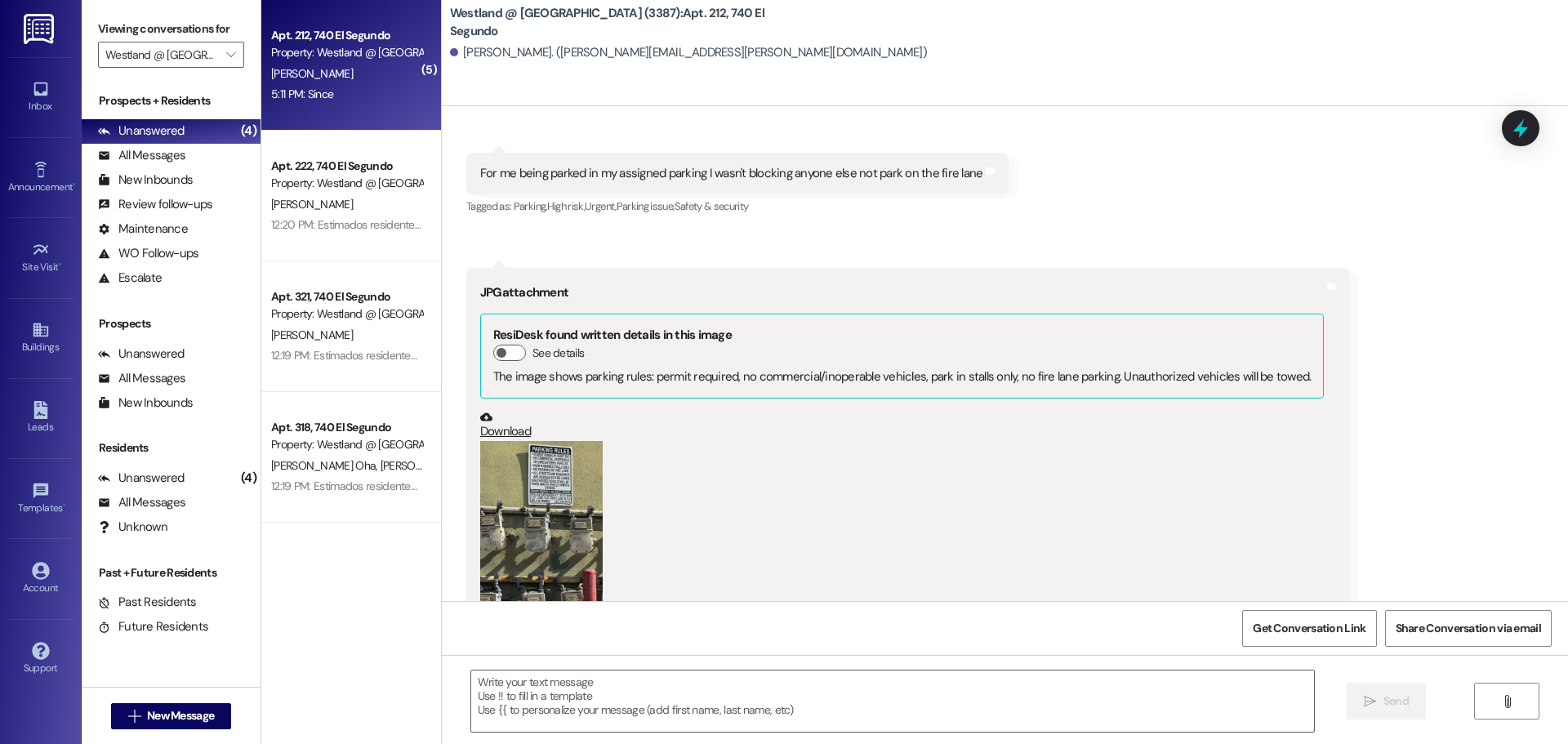
click at [529, 441] on button "Zoom image" at bounding box center [541, 522] width 122 height 163
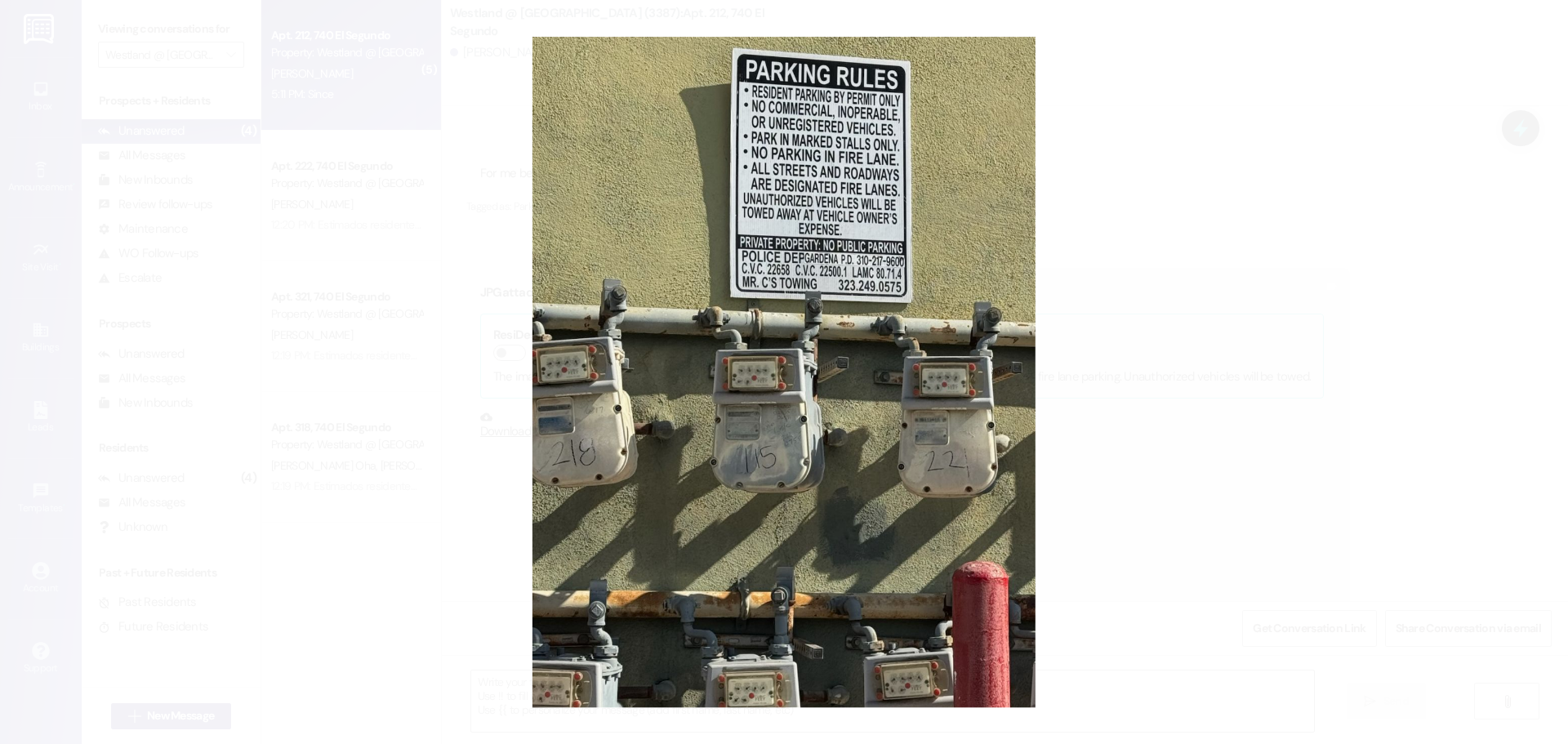
click at [1479, 126] on button "Unzoom image" at bounding box center [784, 372] width 1568 height 744
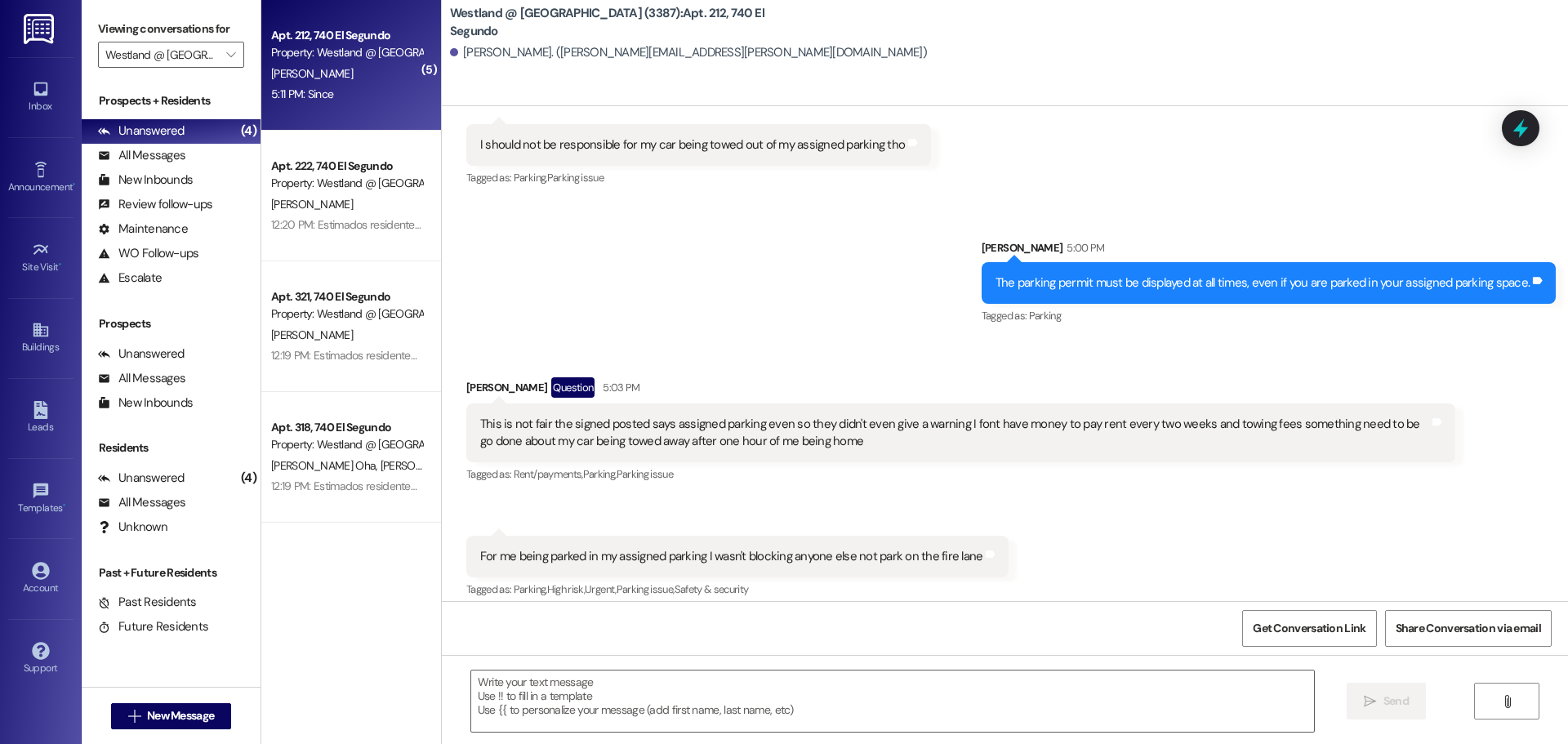
scroll to position [38443, 0]
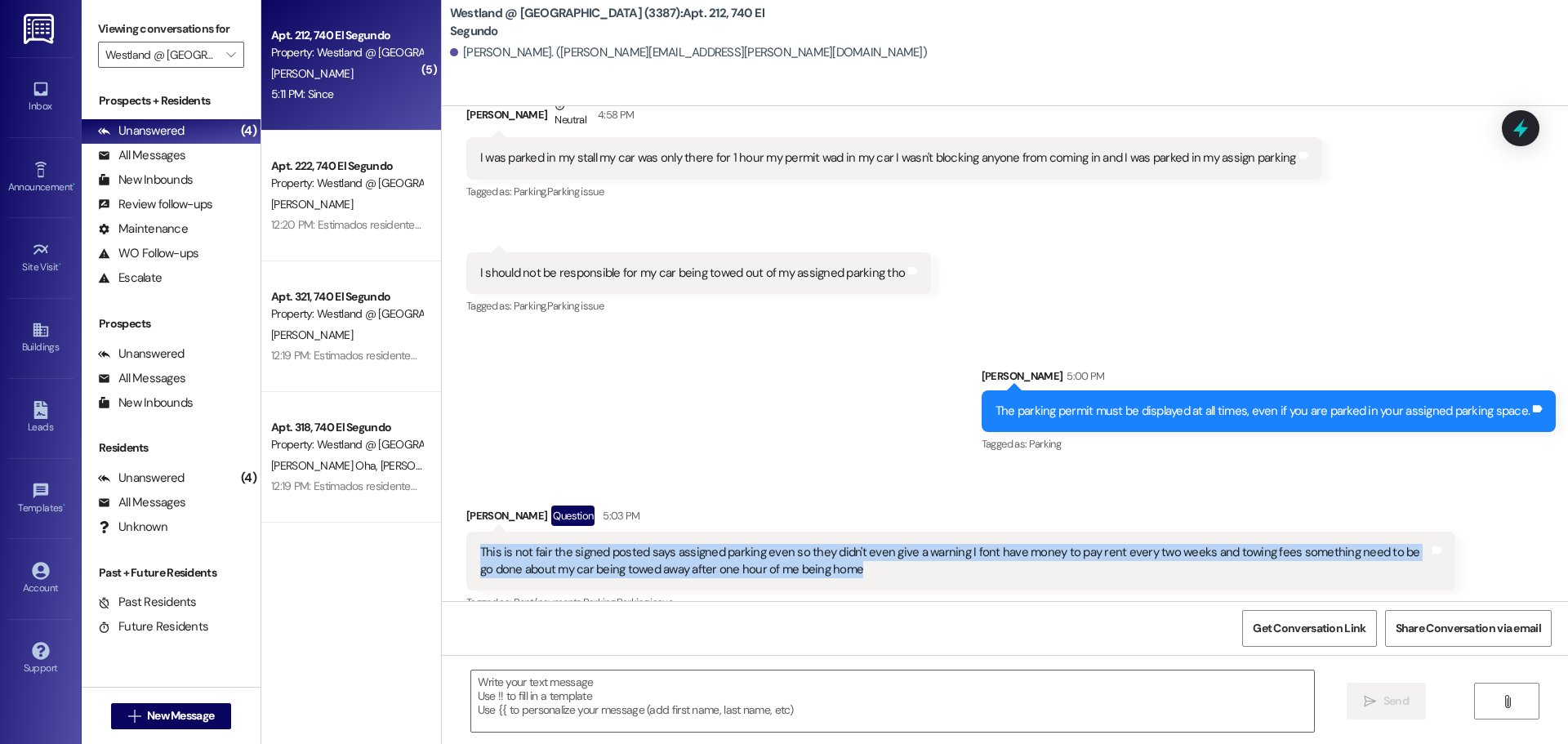
drag, startPoint x: 853, startPoint y: 287, endPoint x: 474, endPoint y: 270, distance: 379.4
click at [474, 532] on div "This is not fair the signed posted says assigned parking even so they didn't ev…" at bounding box center [961, 561] width 989 height 60
copy div "This is not fair the signed posted says assigned parking even so they didn't ev…"
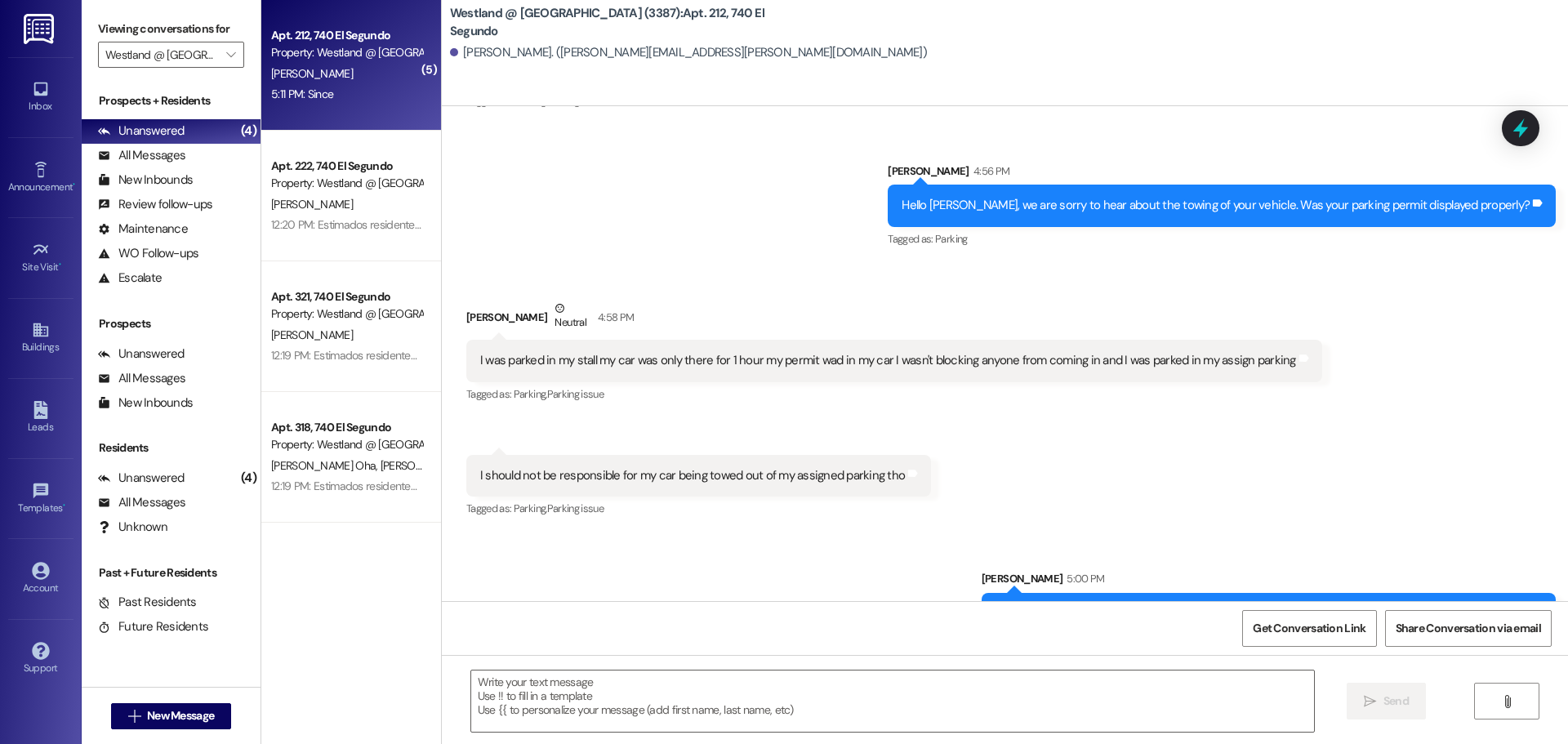
scroll to position [38167, 0]
